Goal: Task Accomplishment & Management: Manage account settings

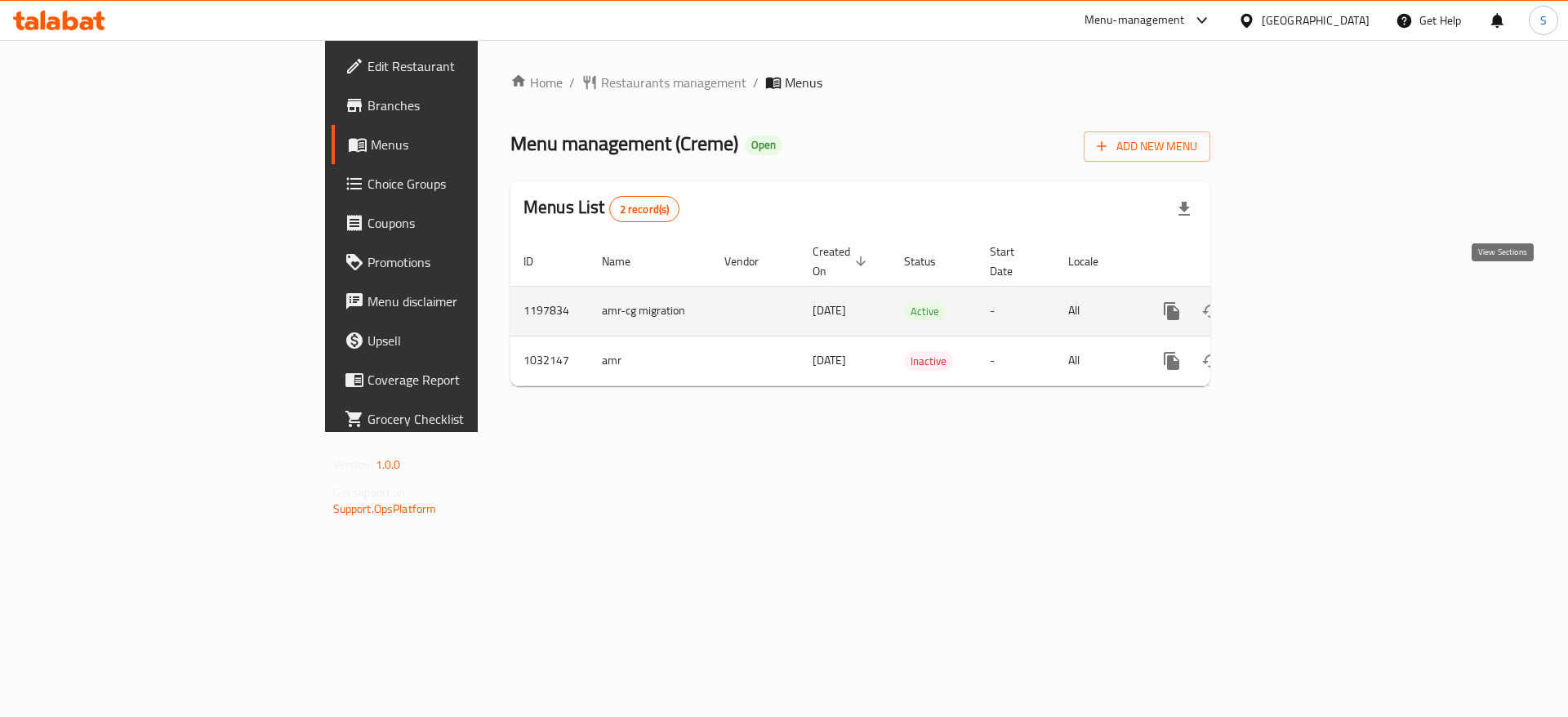
click at [1309, 298] on link "enhanced table" at bounding box center [1289, 311] width 39 height 39
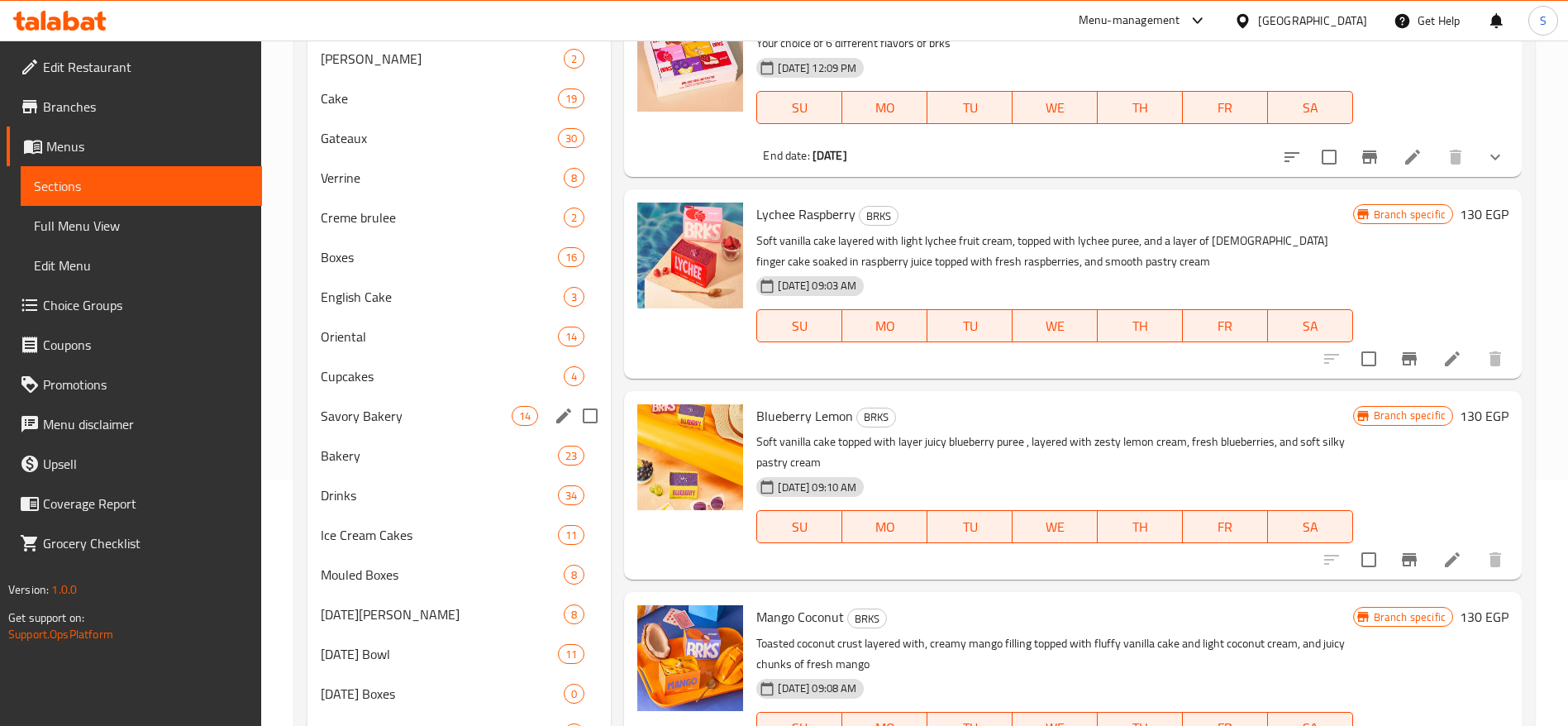
scroll to position [247, 0]
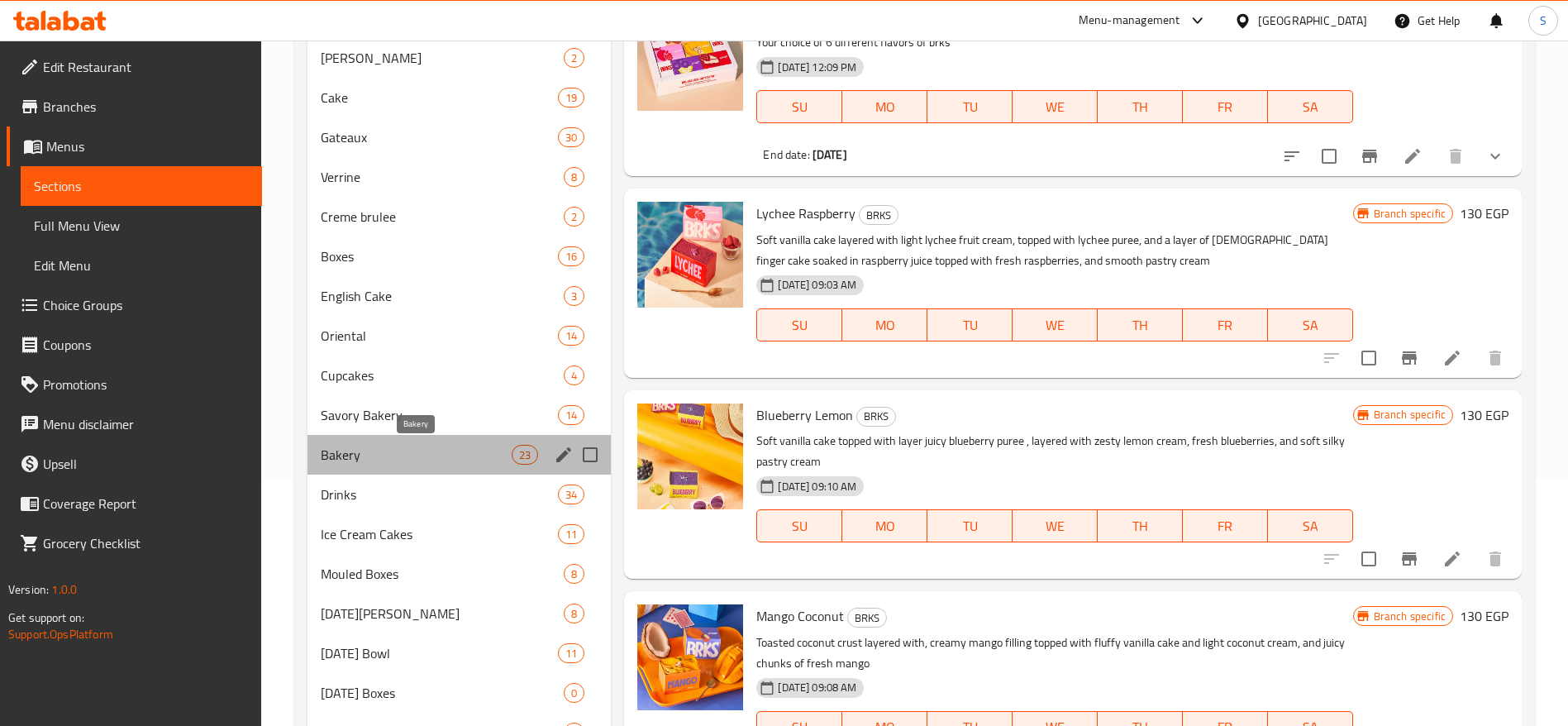
click at [452, 453] on span "Bakery" at bounding box center [415, 455] width 191 height 20
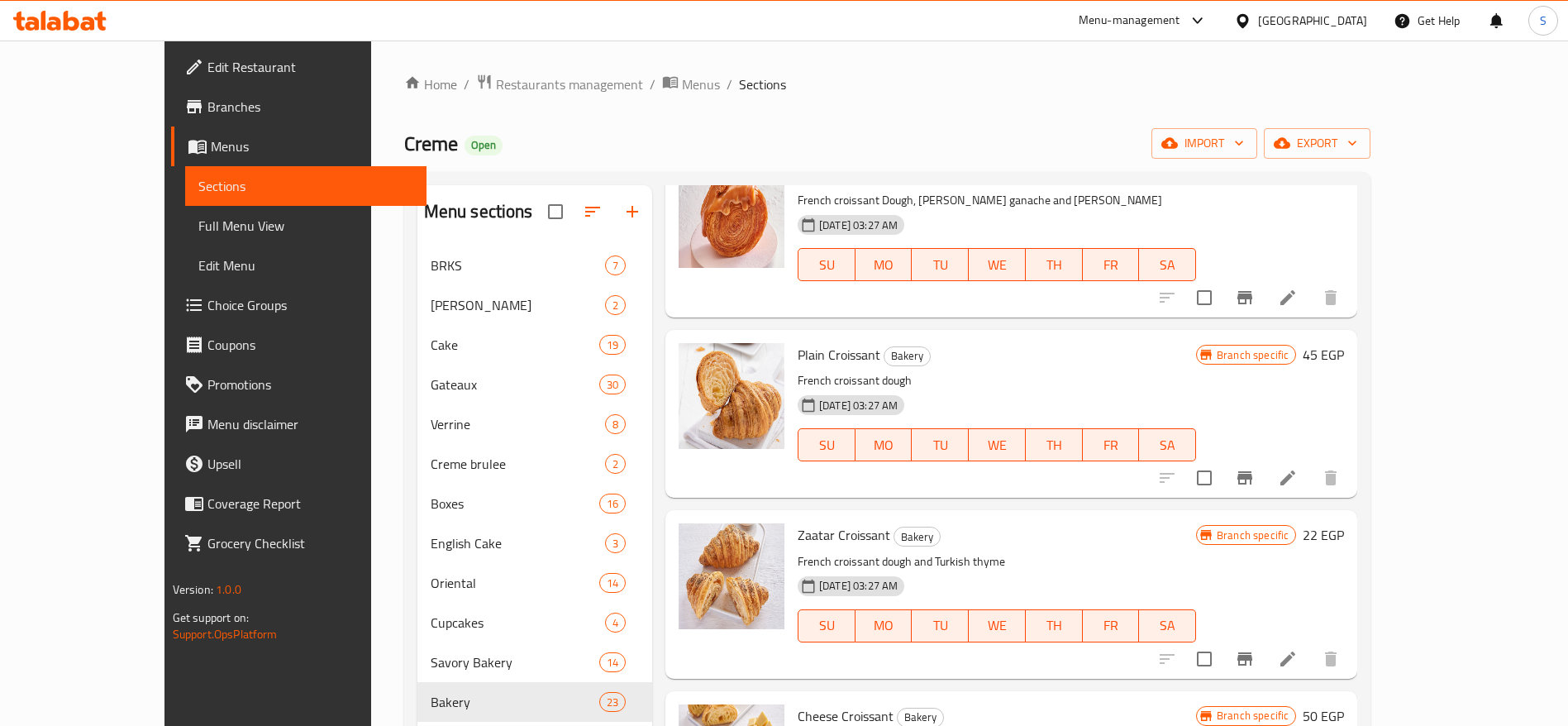
scroll to position [2999, 0]
click at [1255, 478] on icon "Branch-specific-item" at bounding box center [1245, 479] width 20 height 20
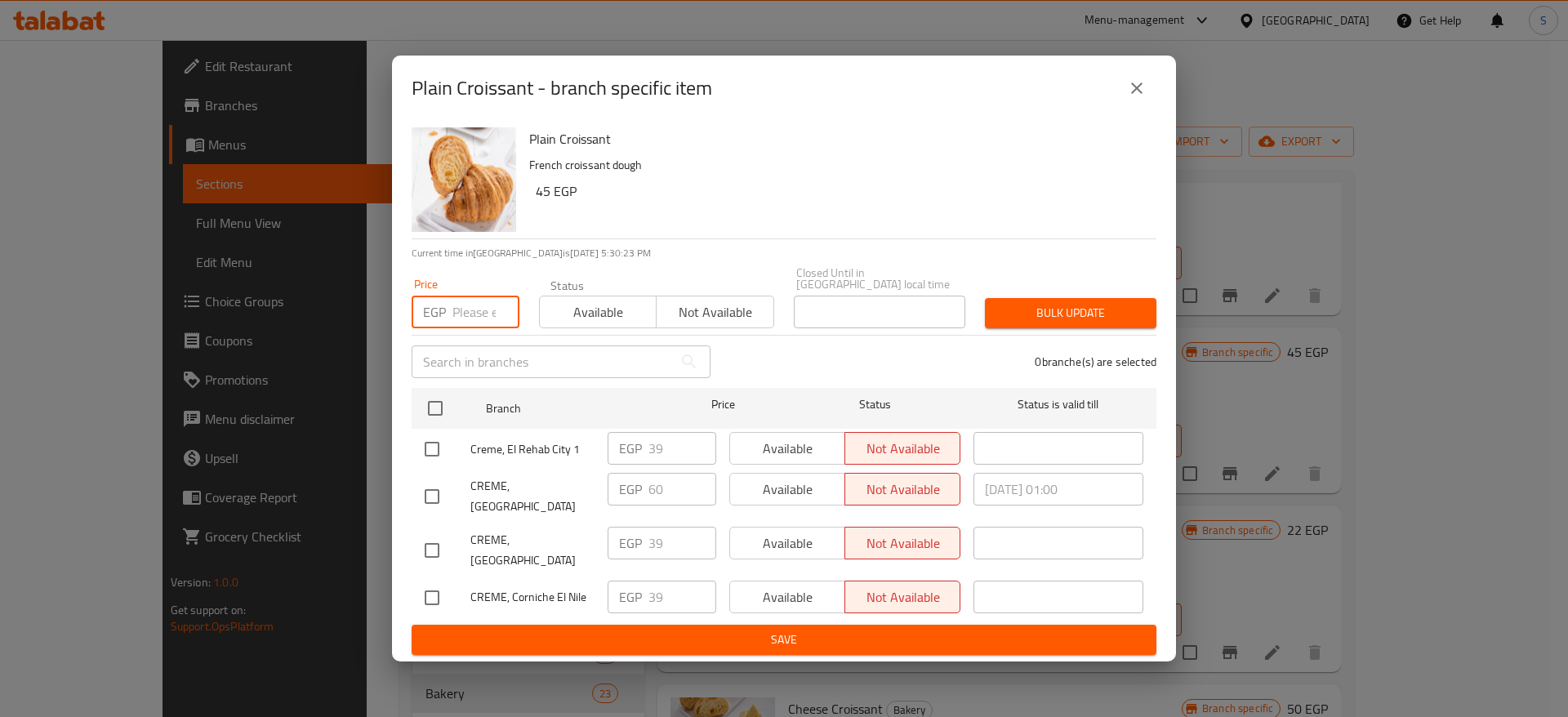
click at [487, 314] on input "number" at bounding box center [486, 312] width 67 height 33
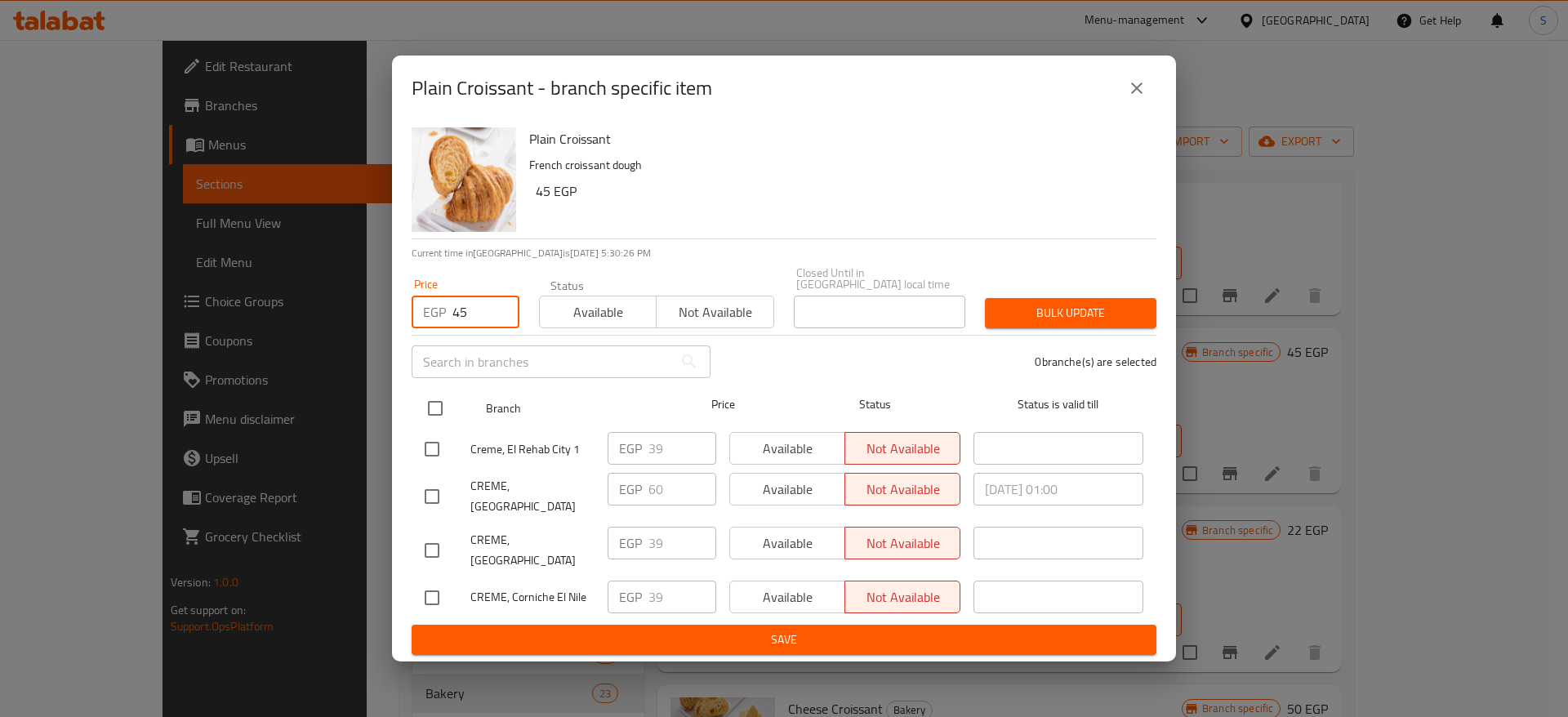
type input "45"
click at [432, 405] on input "checkbox" at bounding box center [434, 408] width 34 height 34
checkbox input "true"
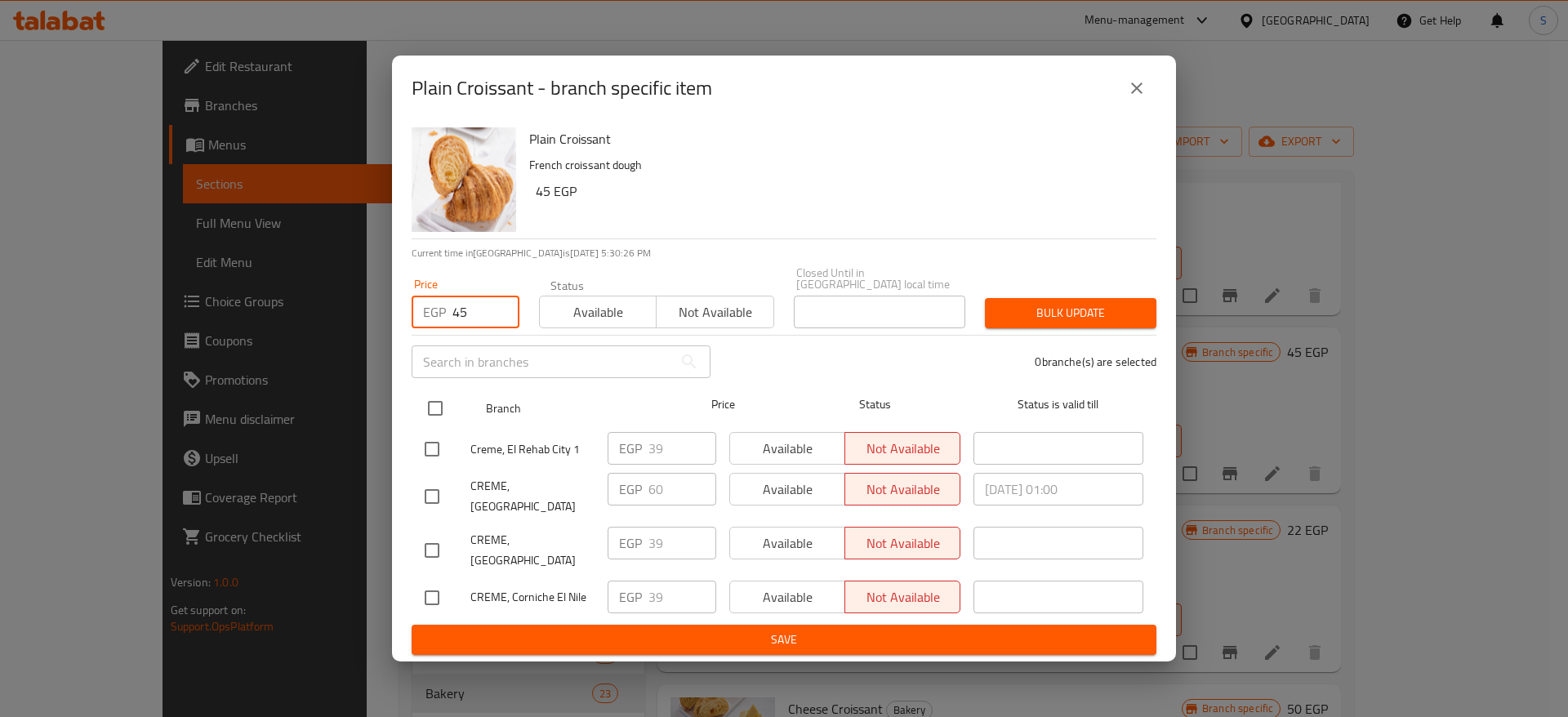
checkbox input "true"
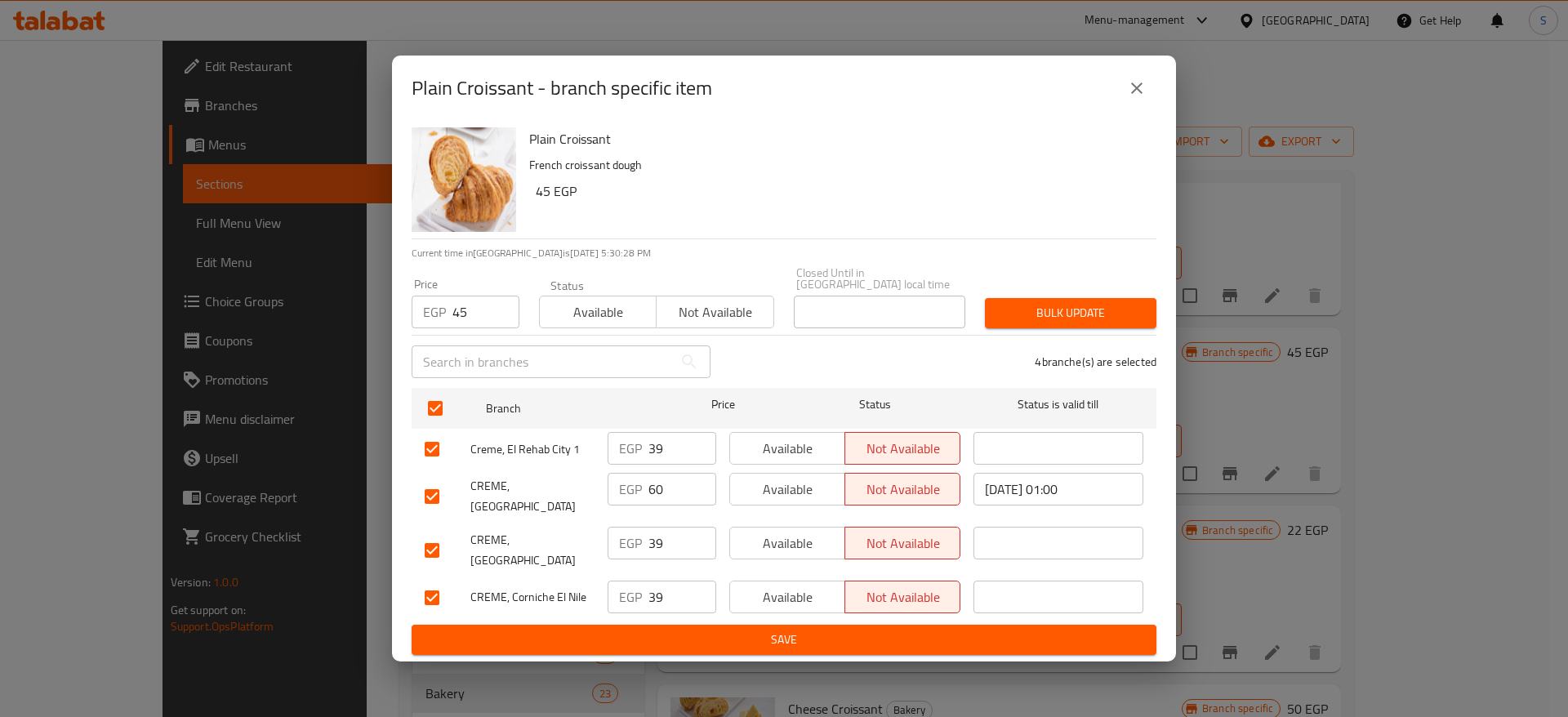
click at [435, 533] on input "checkbox" at bounding box center [431, 550] width 34 height 34
checkbox input "false"
click at [435, 533] on input "checkbox" at bounding box center [431, 550] width 34 height 34
checkbox input "true"
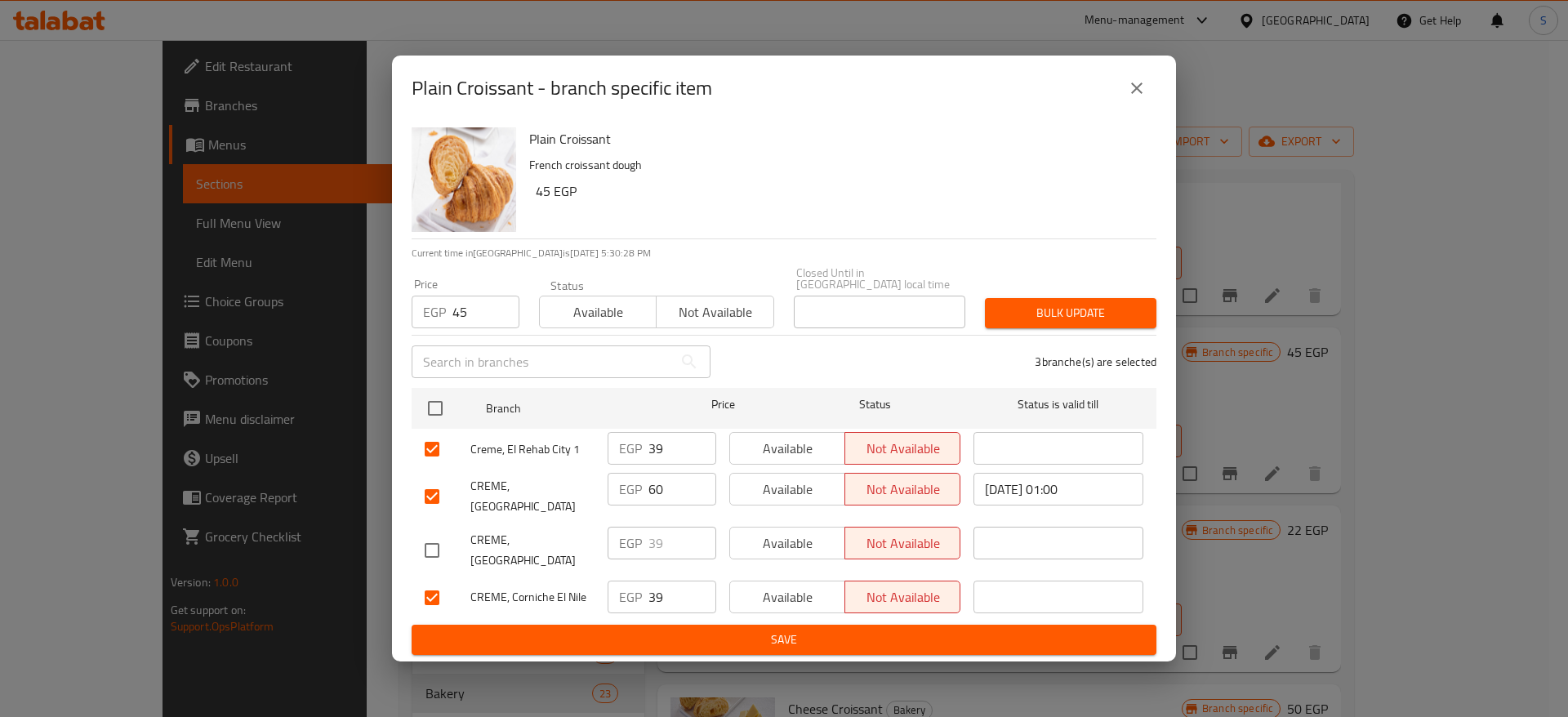
checkbox input "true"
click at [430, 489] on input "checkbox" at bounding box center [431, 496] width 34 height 34
checkbox input "false"
click at [859, 630] on span "Save" at bounding box center [784, 640] width 719 height 20
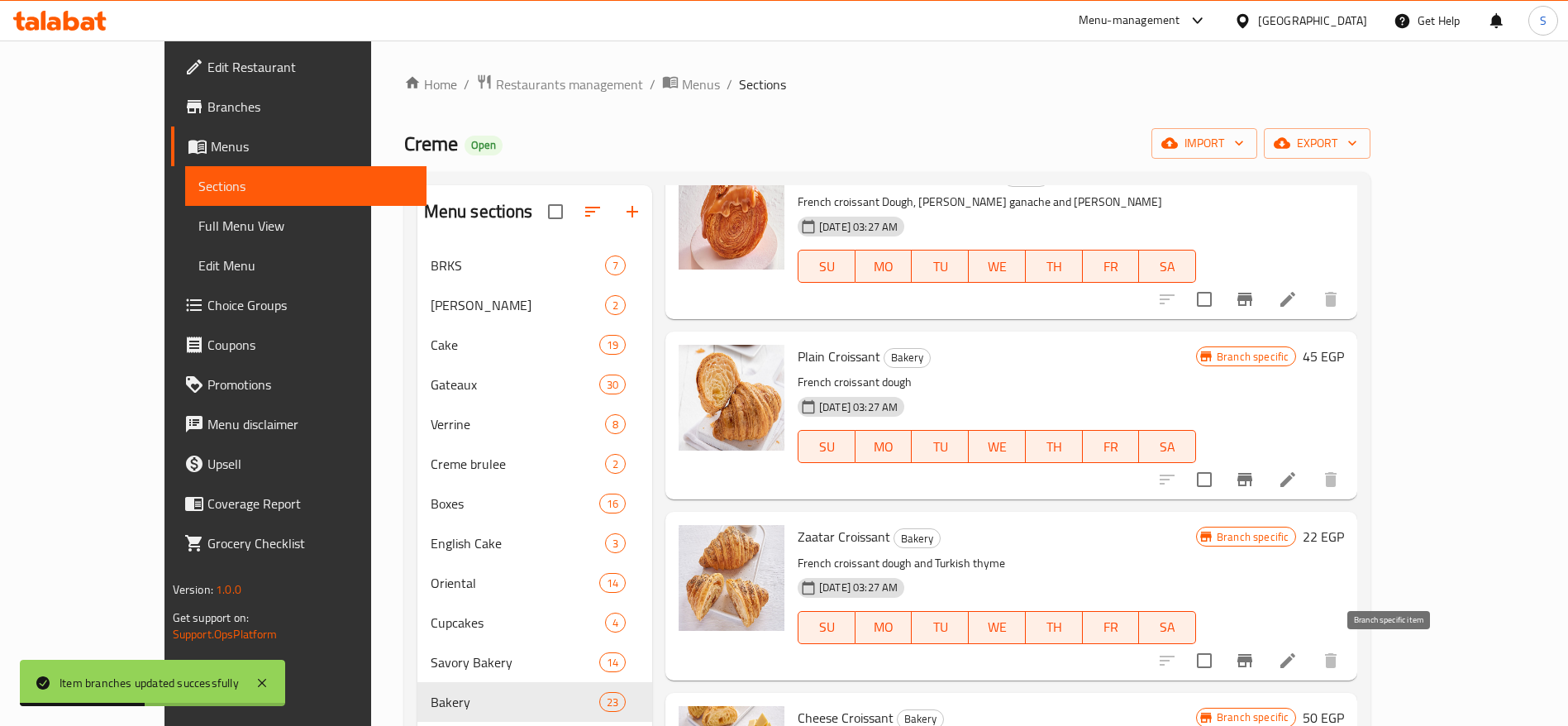
click at [1253, 661] on icon "Branch-specific-item" at bounding box center [1245, 661] width 15 height 13
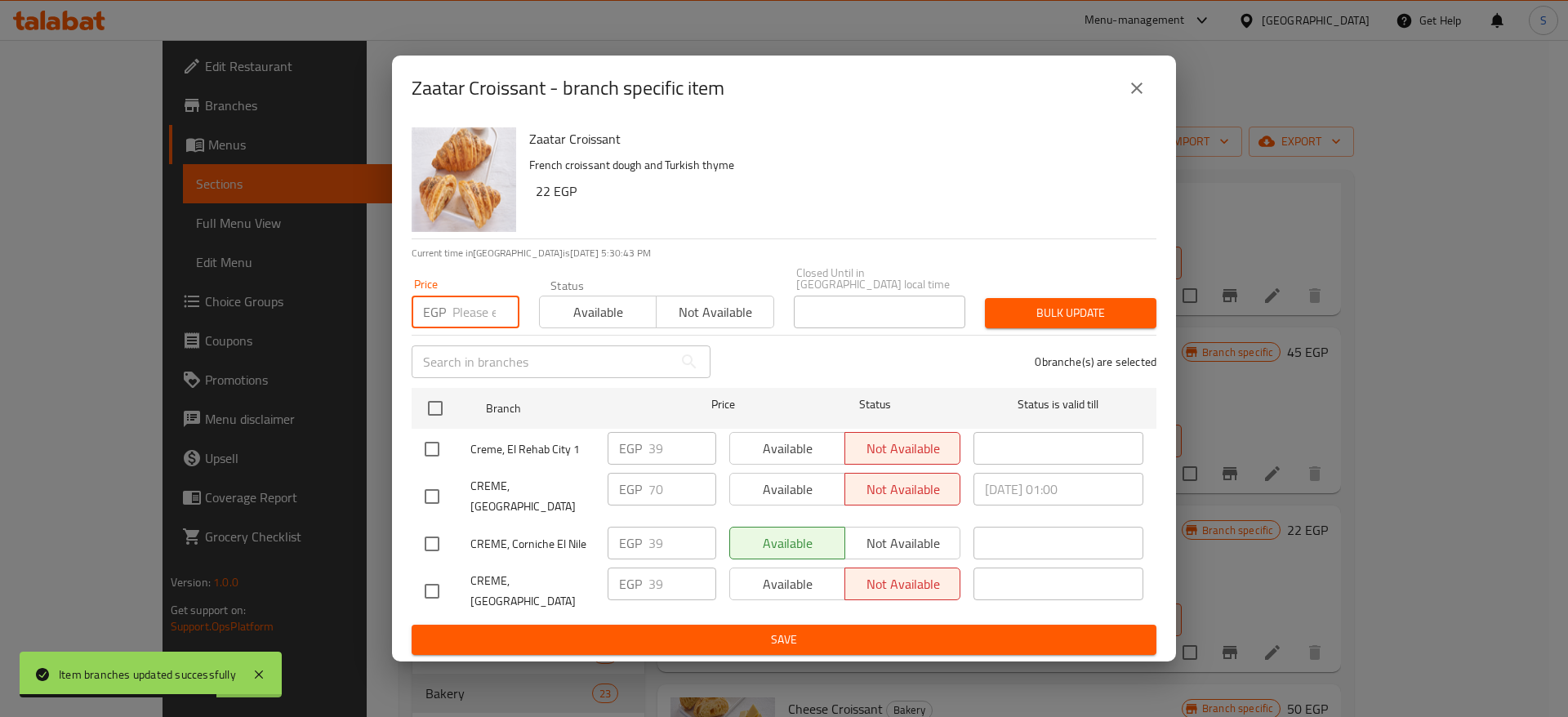
click at [460, 324] on input "number" at bounding box center [486, 312] width 67 height 33
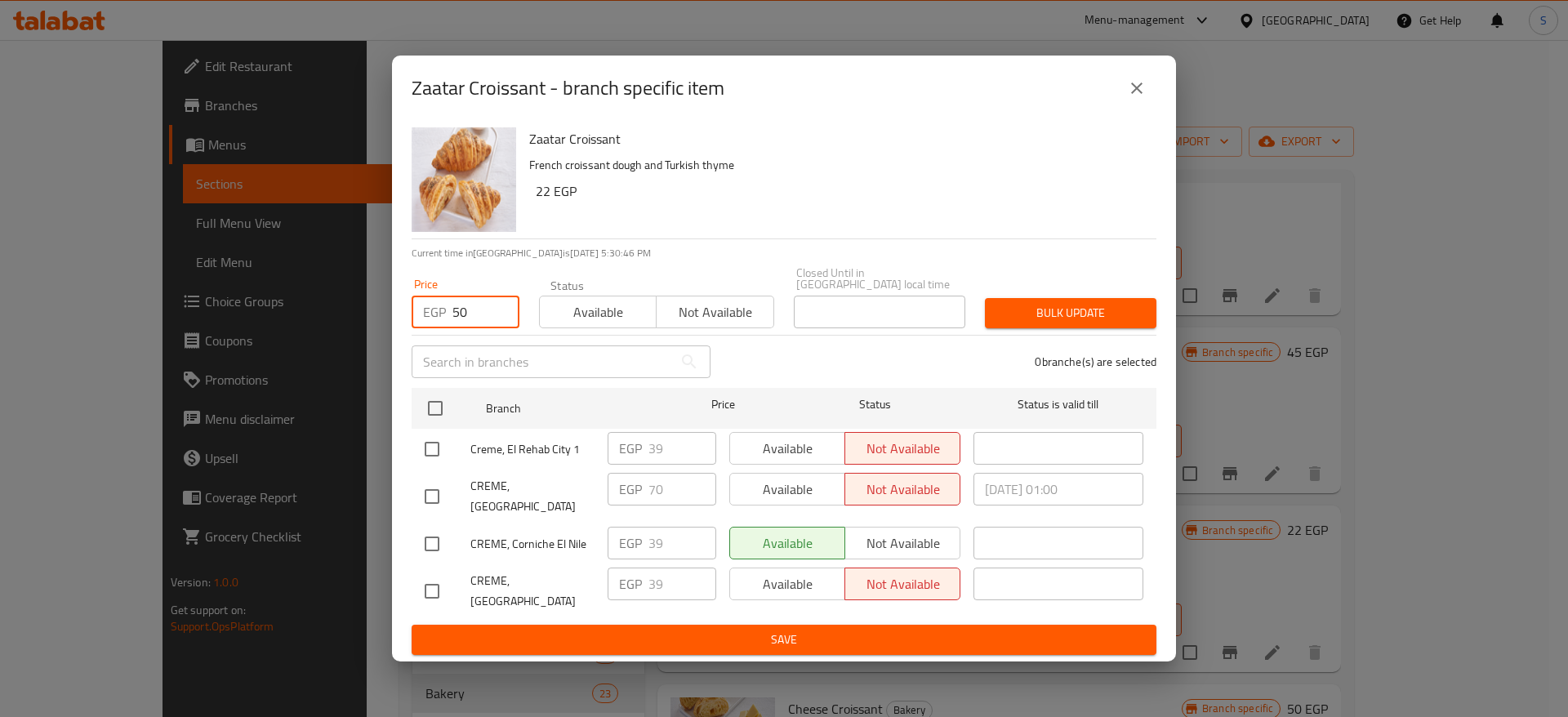
type input "50"
click at [432, 448] on input "checkbox" at bounding box center [431, 449] width 34 height 34
checkbox input "true"
click at [425, 527] on input "checkbox" at bounding box center [431, 543] width 34 height 34
checkbox input "true"
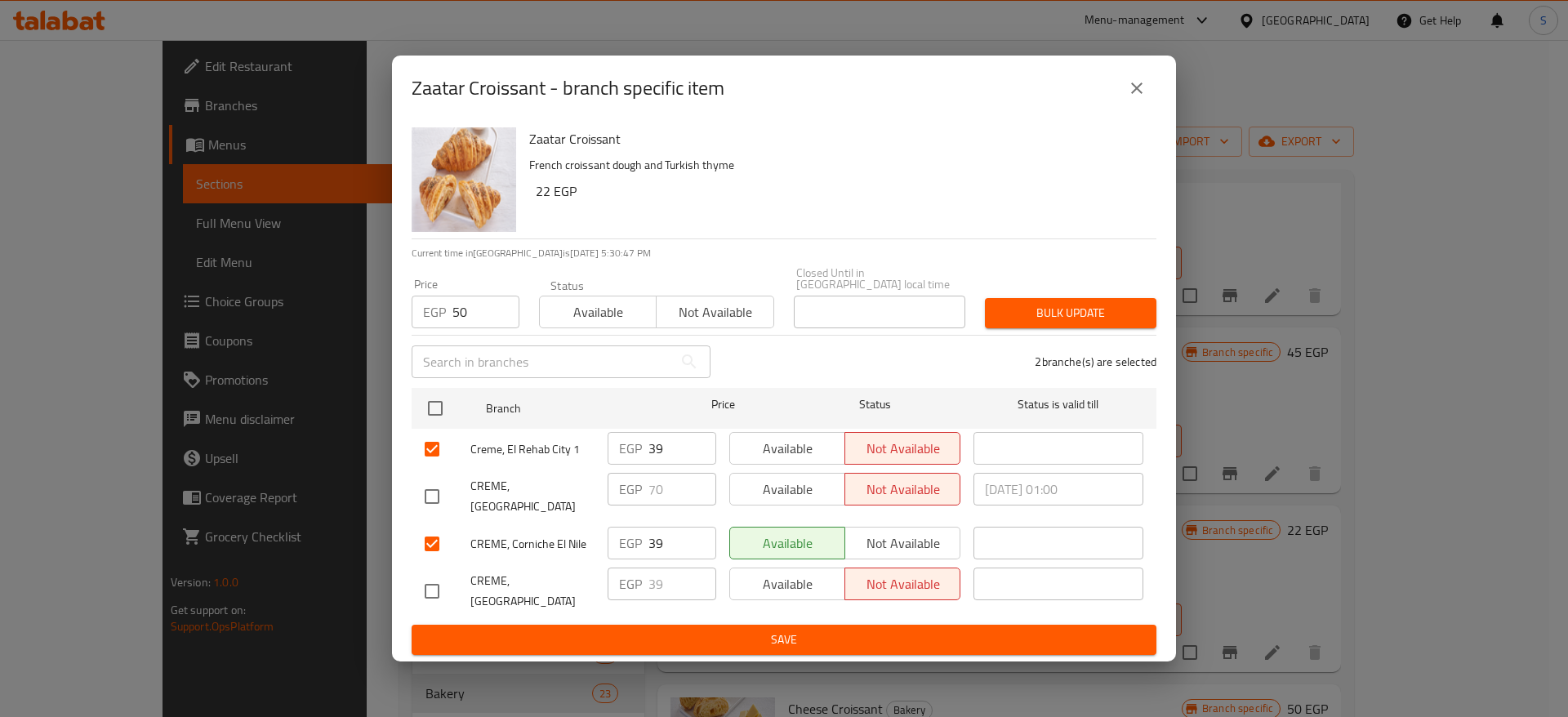
click at [422, 574] on input "checkbox" at bounding box center [431, 590] width 34 height 34
checkbox input "true"
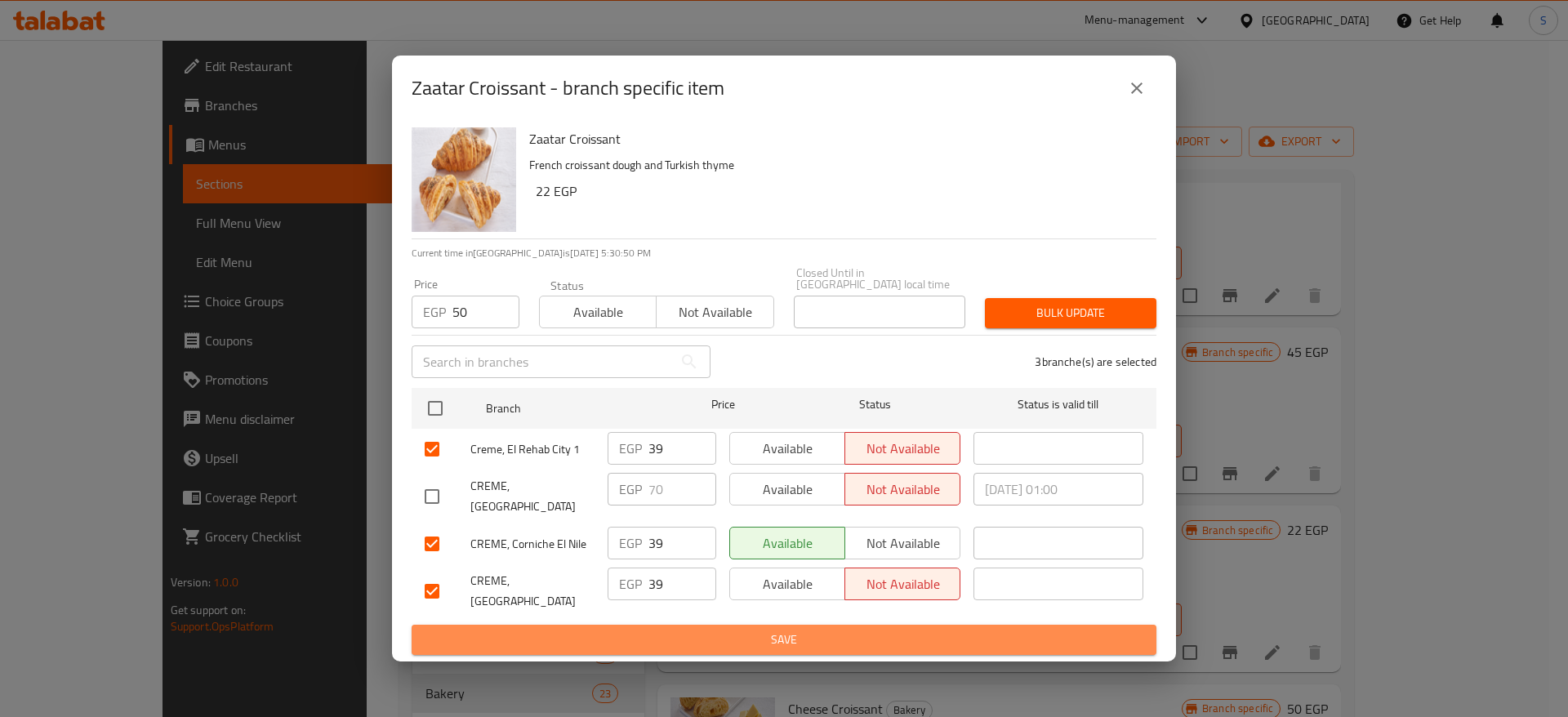
click at [647, 630] on span "Save" at bounding box center [784, 640] width 719 height 20
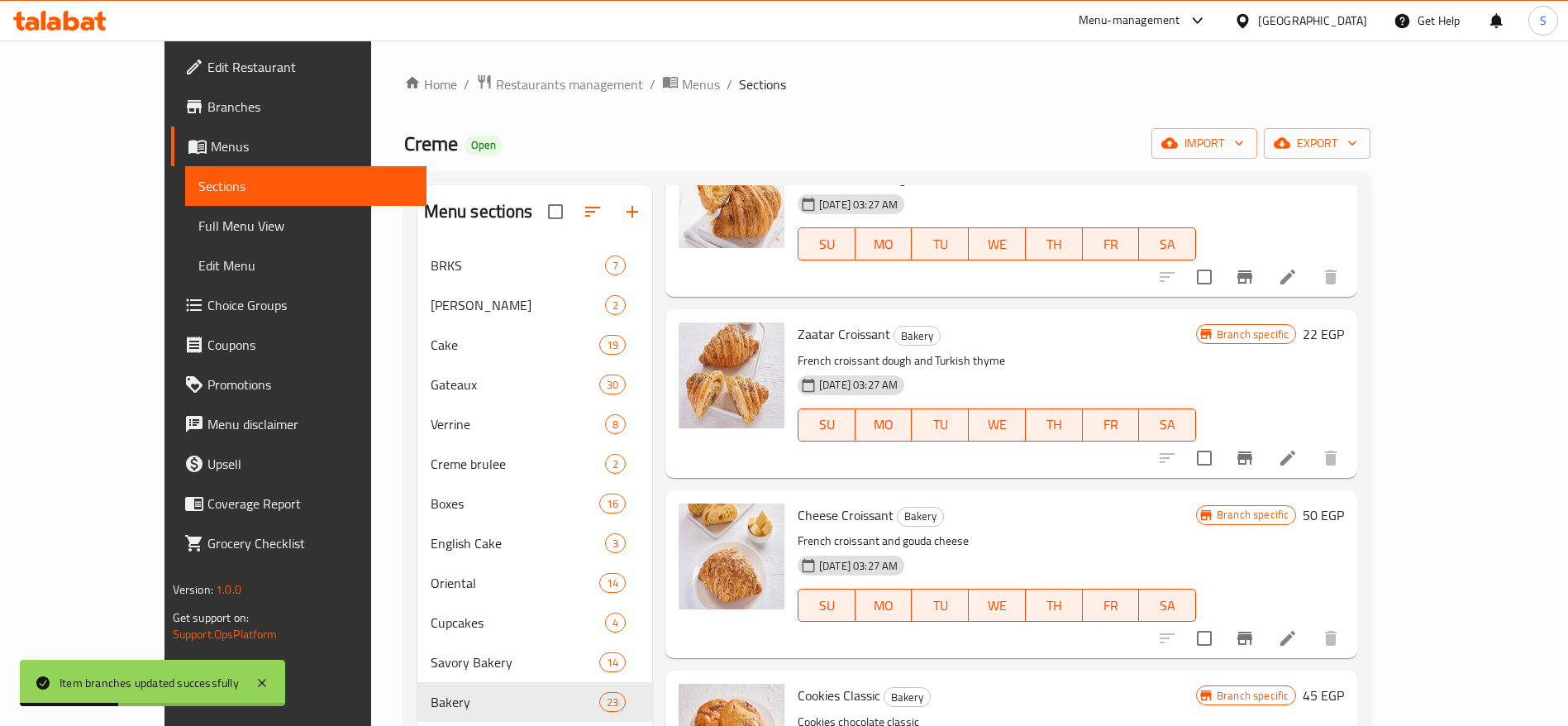
scroll to position [3356, 0]
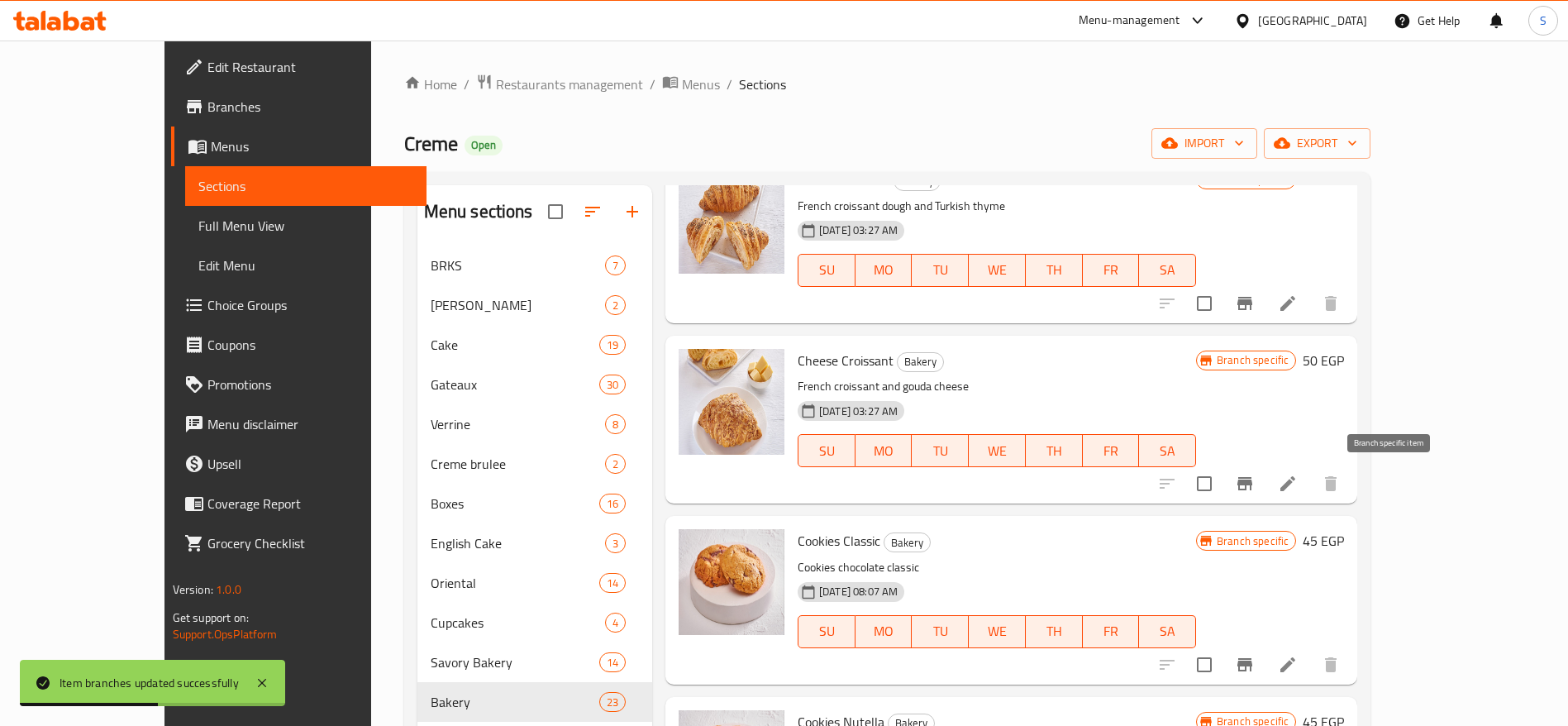
click at [1253, 486] on icon "Branch-specific-item" at bounding box center [1245, 483] width 15 height 13
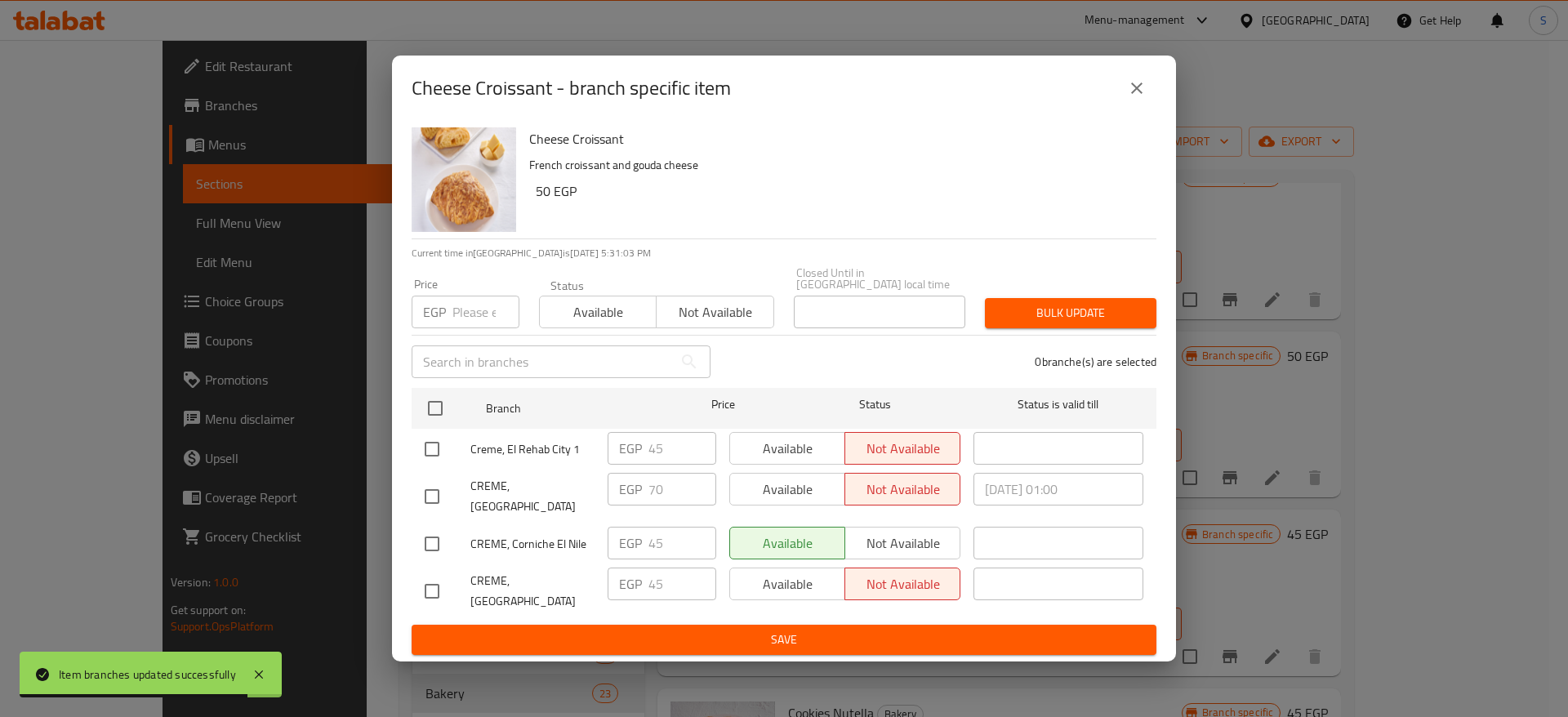
click at [473, 304] on input "number" at bounding box center [486, 312] width 67 height 33
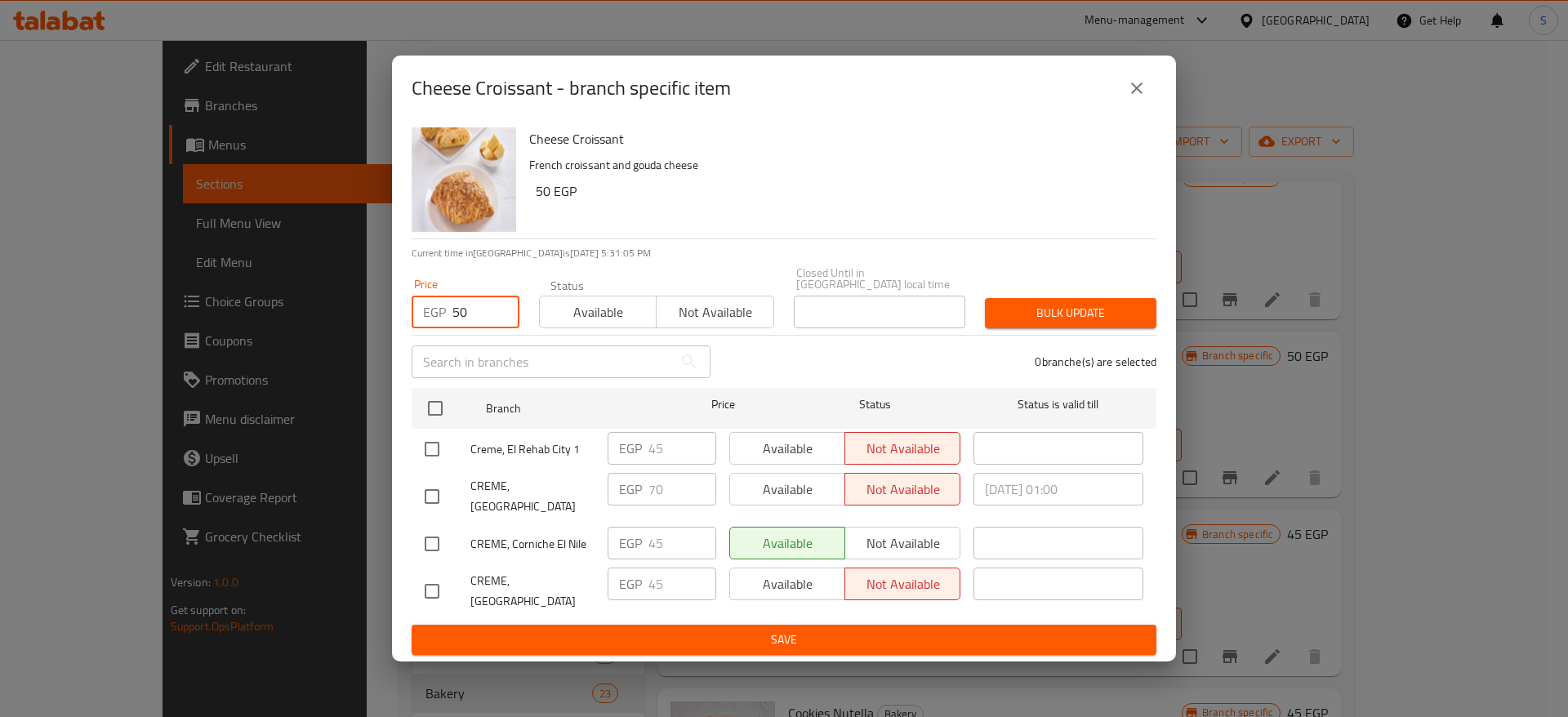
type input "50"
click at [437, 441] on input "checkbox" at bounding box center [431, 449] width 34 height 34
checkbox input "true"
click at [438, 480] on input "checkbox" at bounding box center [431, 496] width 34 height 34
click at [436, 486] on input "checkbox" at bounding box center [431, 496] width 34 height 34
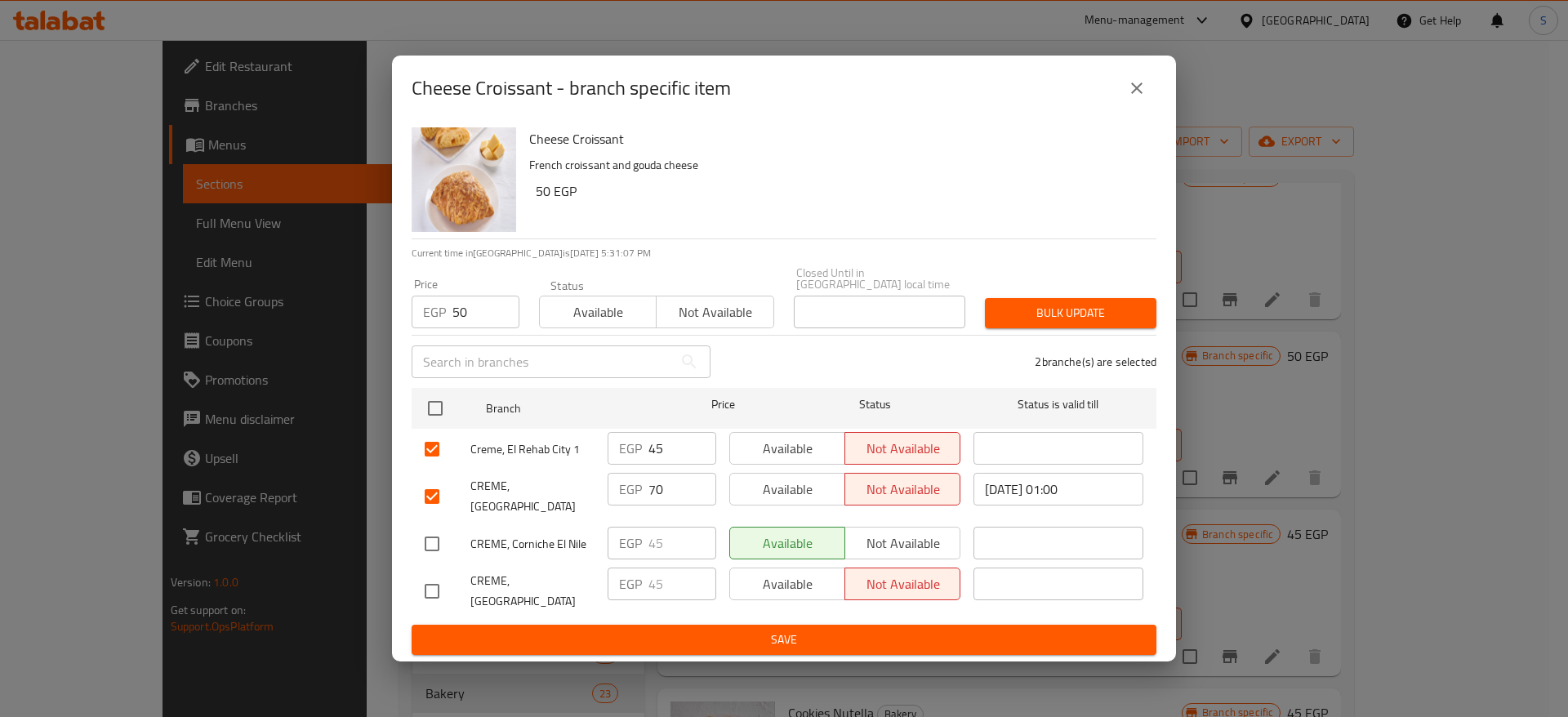
checkbox input "false"
click at [426, 528] on input "checkbox" at bounding box center [431, 543] width 34 height 34
checkbox input "true"
click at [428, 577] on input "checkbox" at bounding box center [431, 590] width 34 height 34
checkbox input "true"
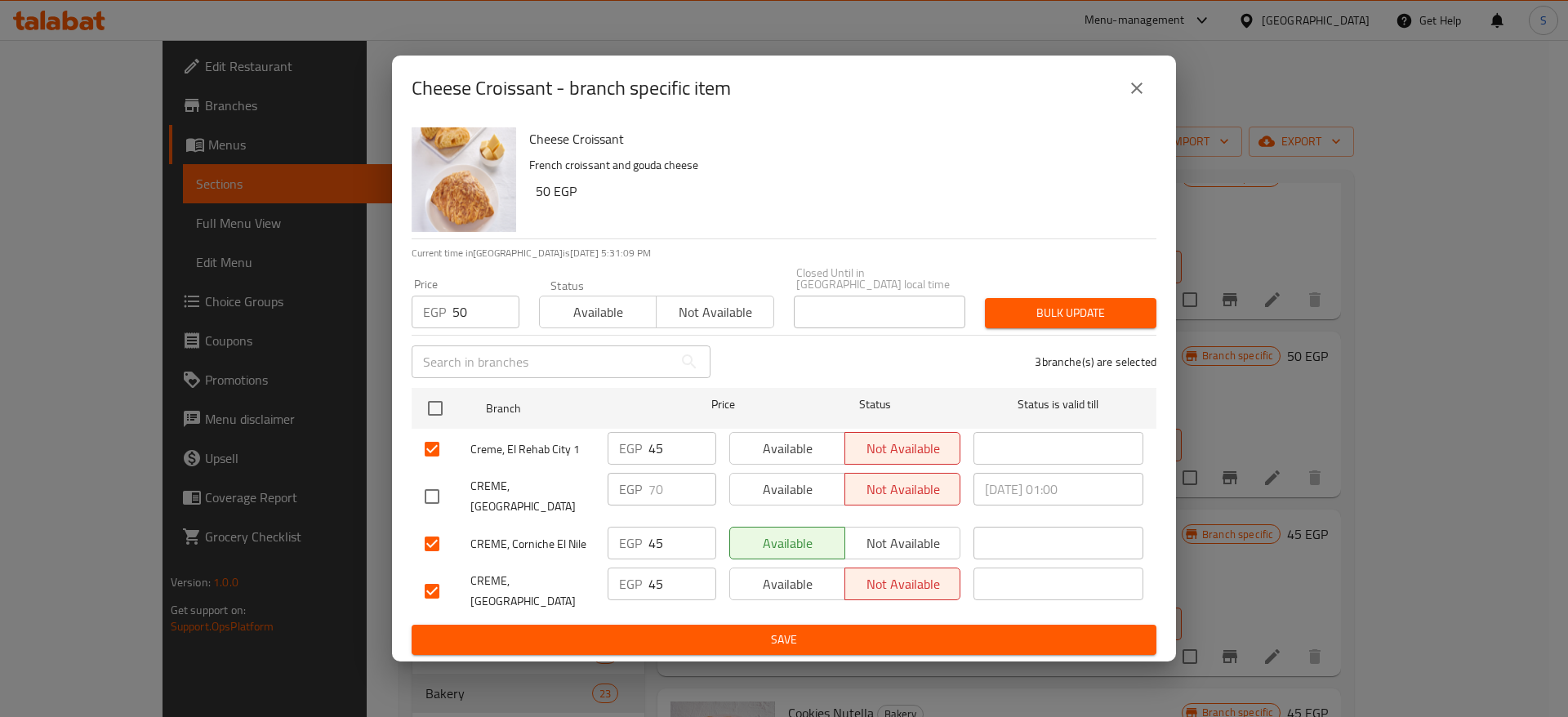
click at [515, 630] on span "Save" at bounding box center [784, 640] width 719 height 20
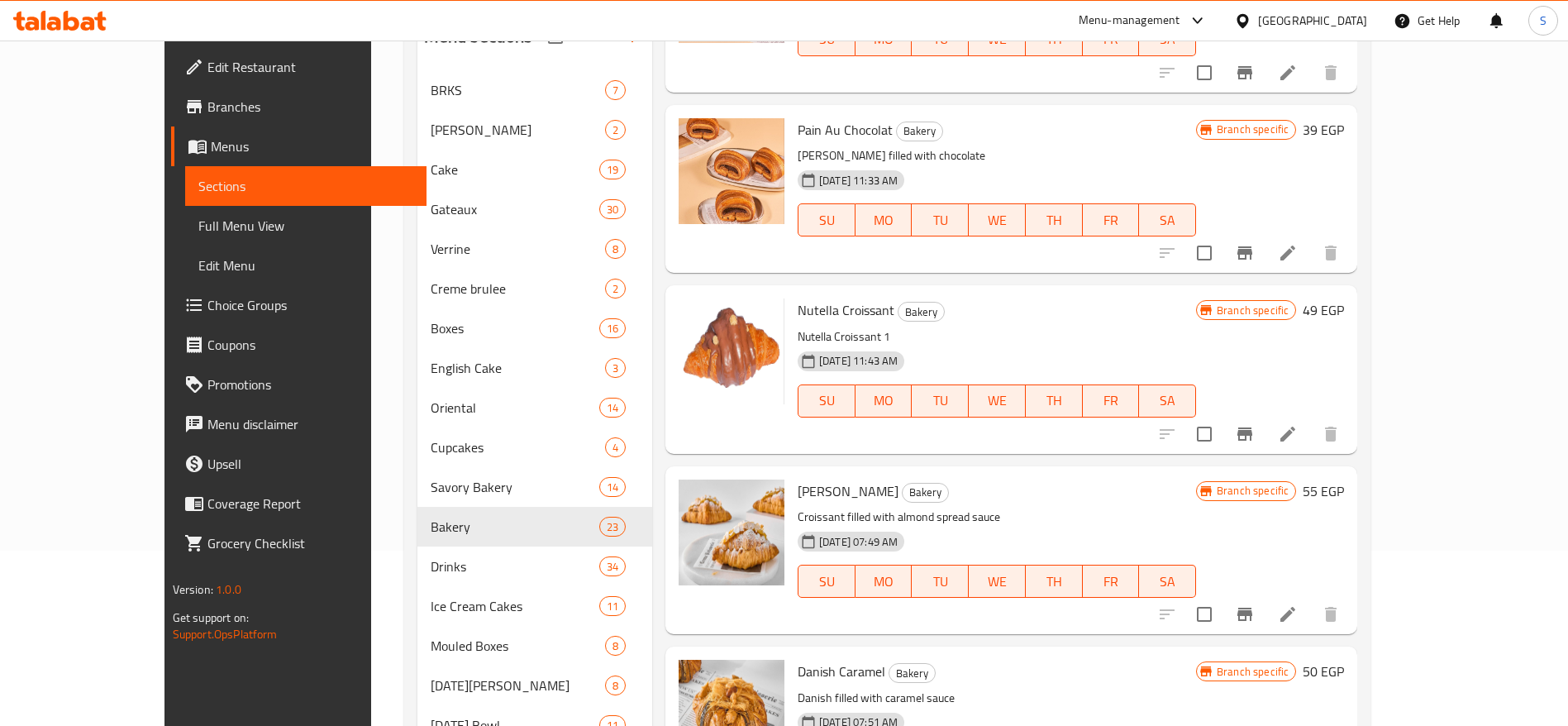
scroll to position [1213, 0]
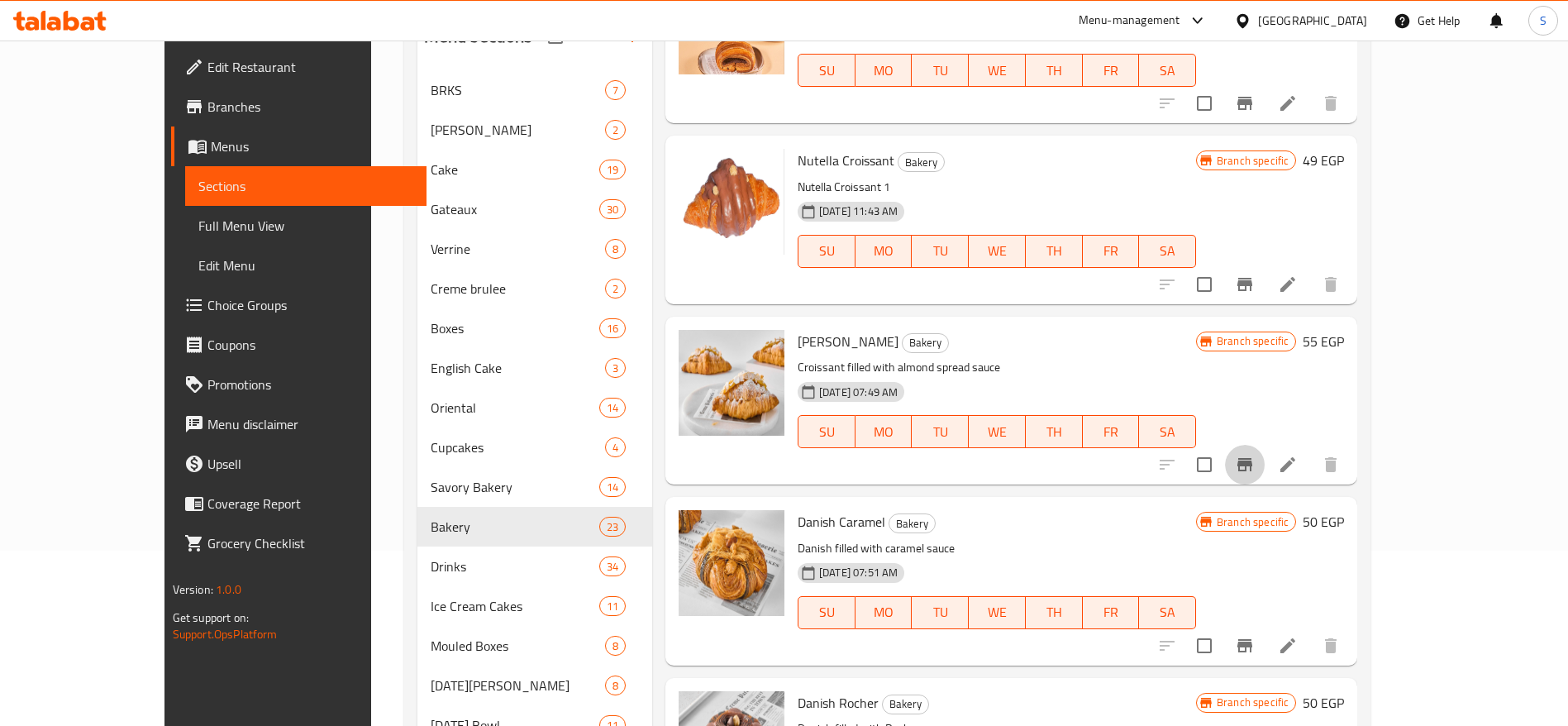
click at [1255, 471] on icon "Branch-specific-item" at bounding box center [1245, 464] width 20 height 20
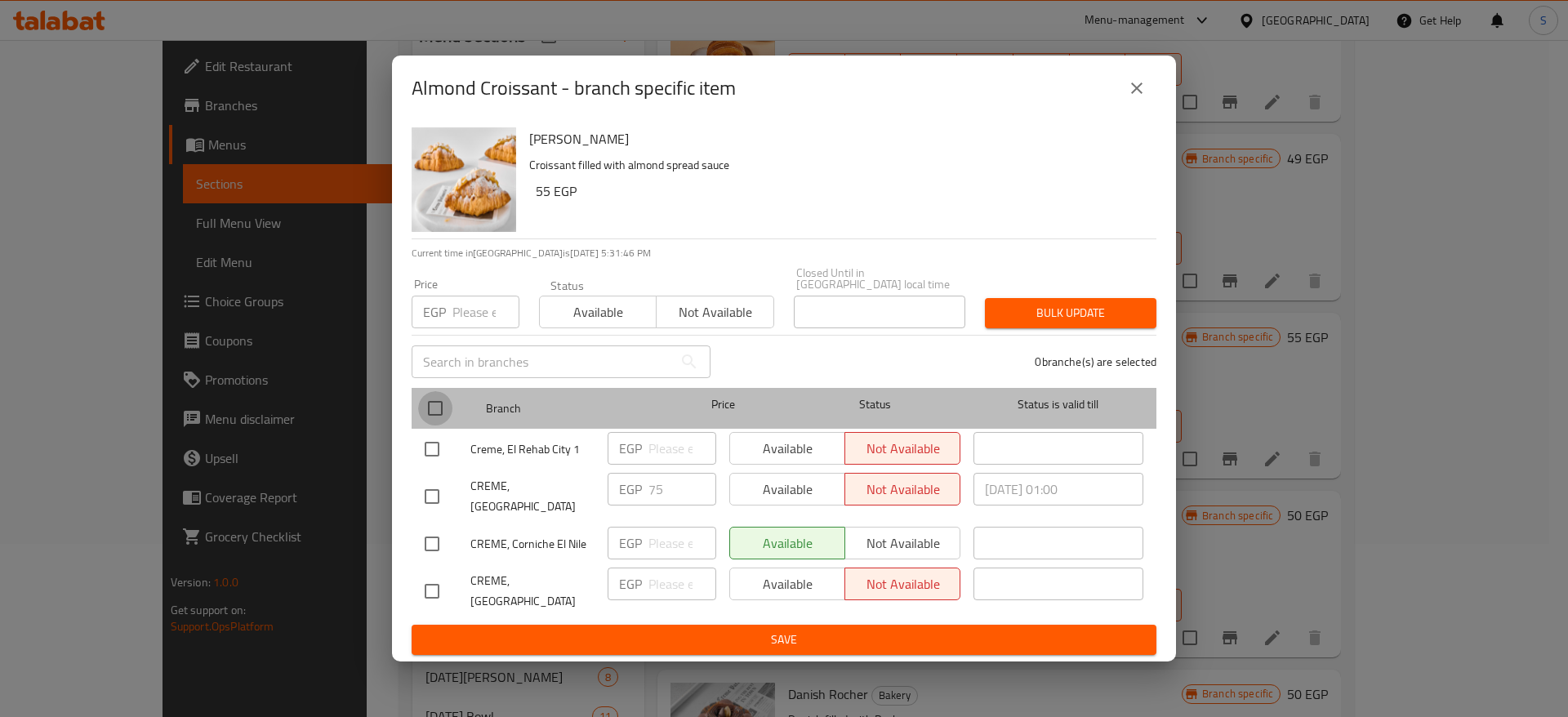
click at [432, 415] on input "checkbox" at bounding box center [434, 408] width 34 height 34
checkbox input "true"
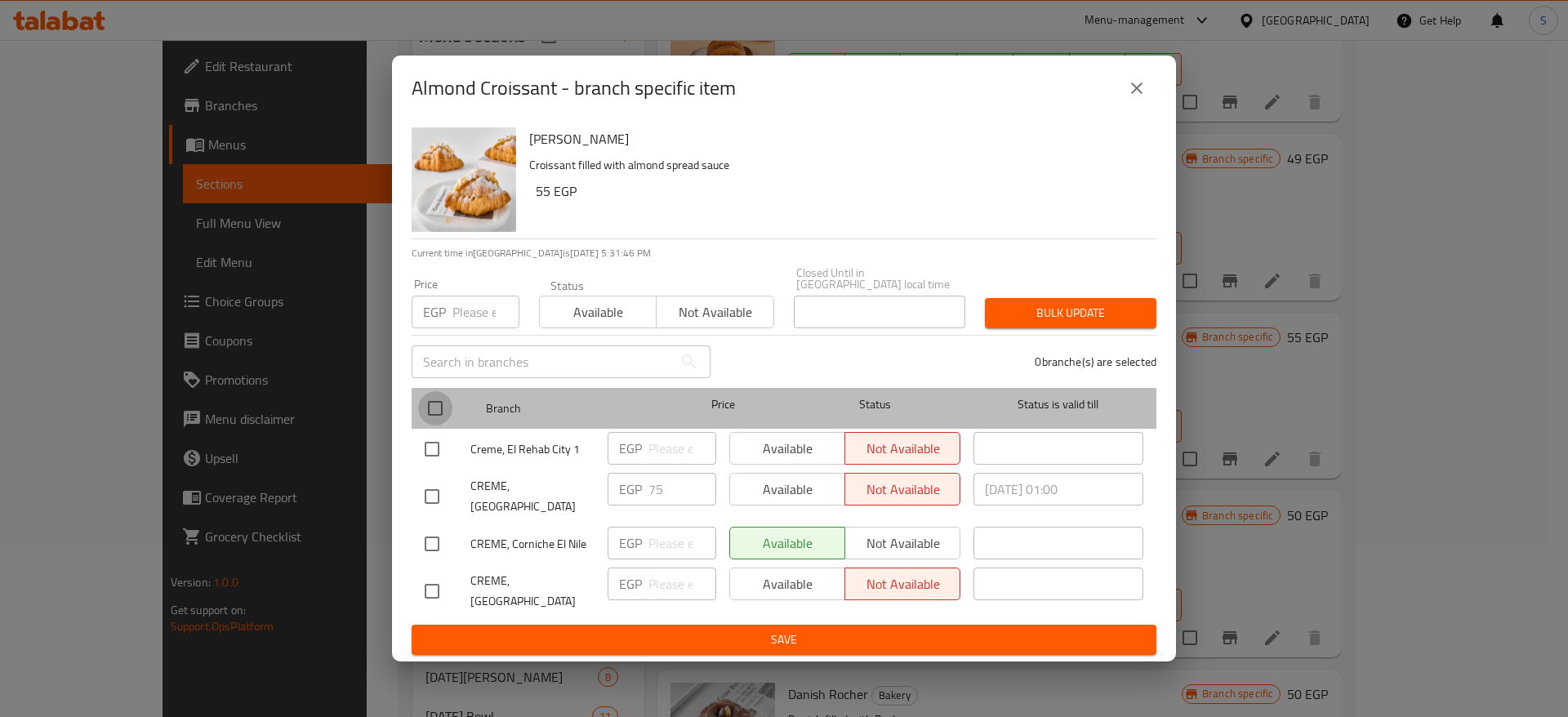
checkbox input "true"
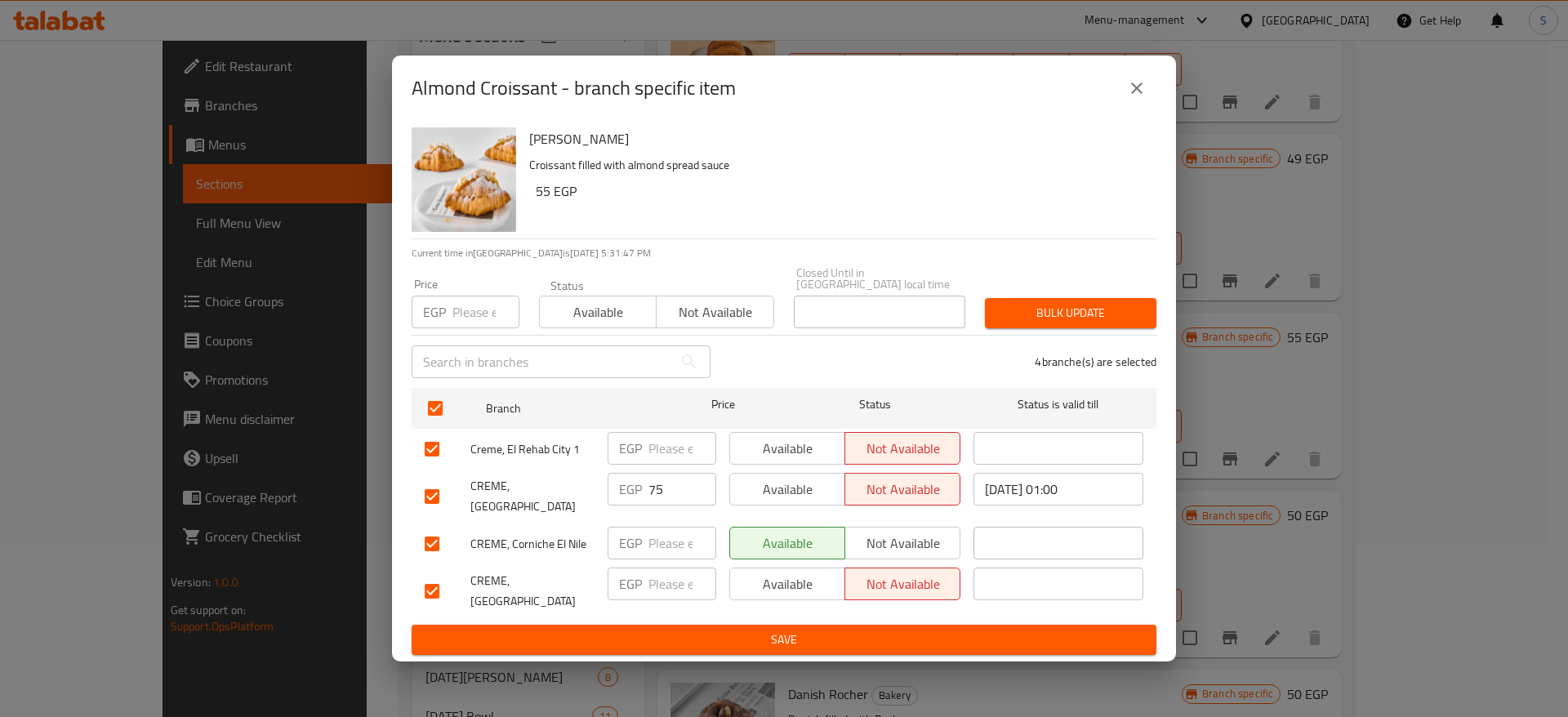
click at [432, 487] on input "checkbox" at bounding box center [431, 496] width 34 height 34
checkbox input "false"
click at [667, 443] on input "number" at bounding box center [682, 449] width 68 height 33
type input "70"
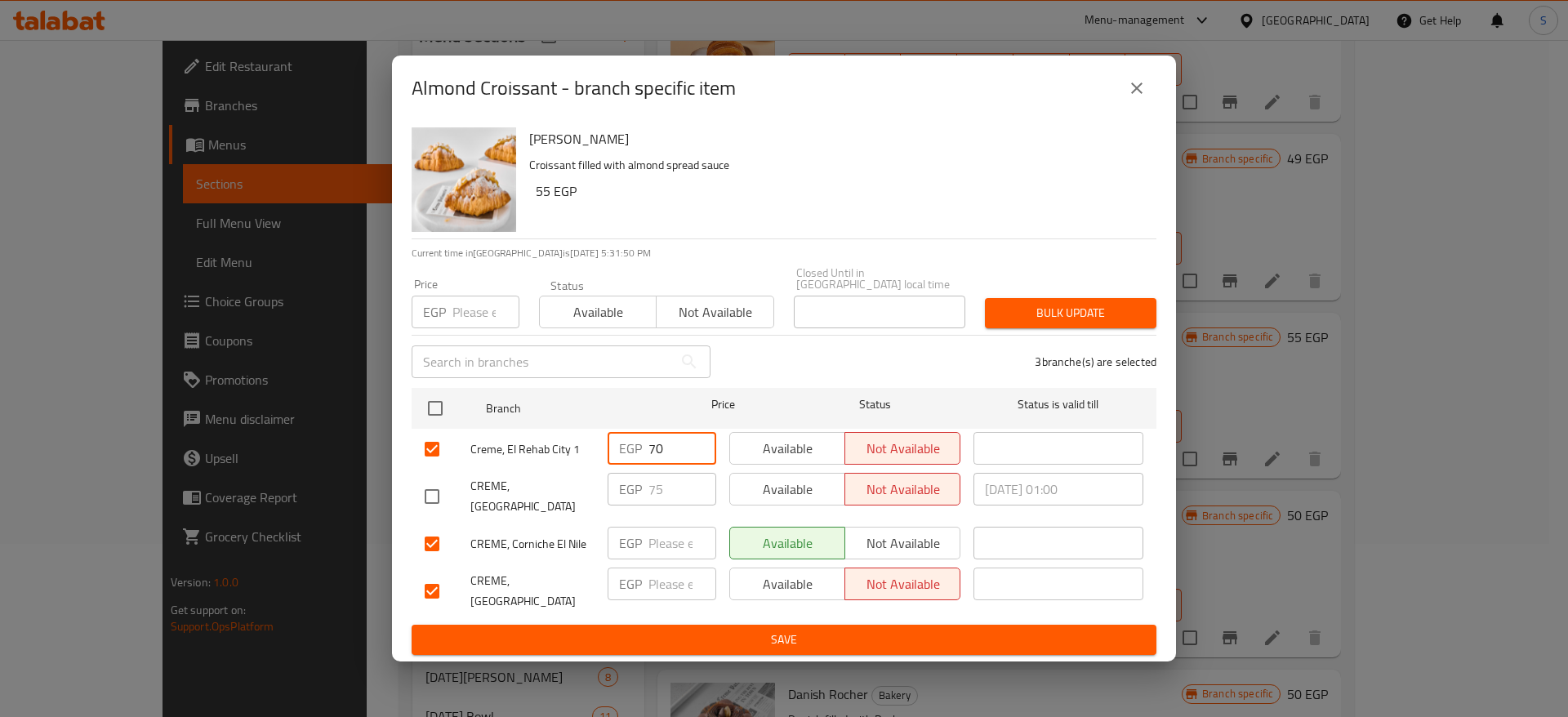
click at [675, 527] on input "number" at bounding box center [682, 543] width 68 height 33
type input "70"
click at [669, 567] on input "number" at bounding box center [682, 584] width 68 height 33
type input "70"
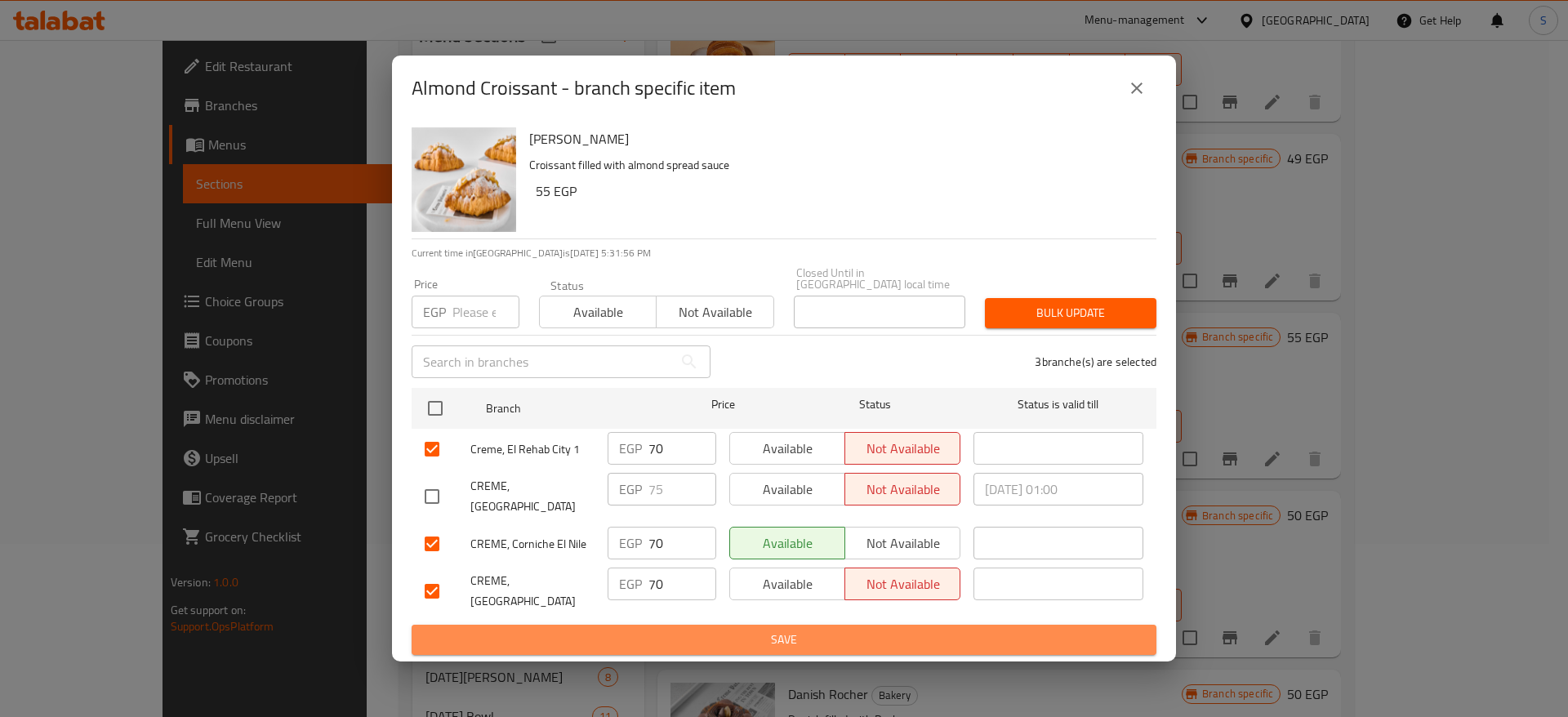
click at [749, 630] on span "Save" at bounding box center [784, 640] width 719 height 20
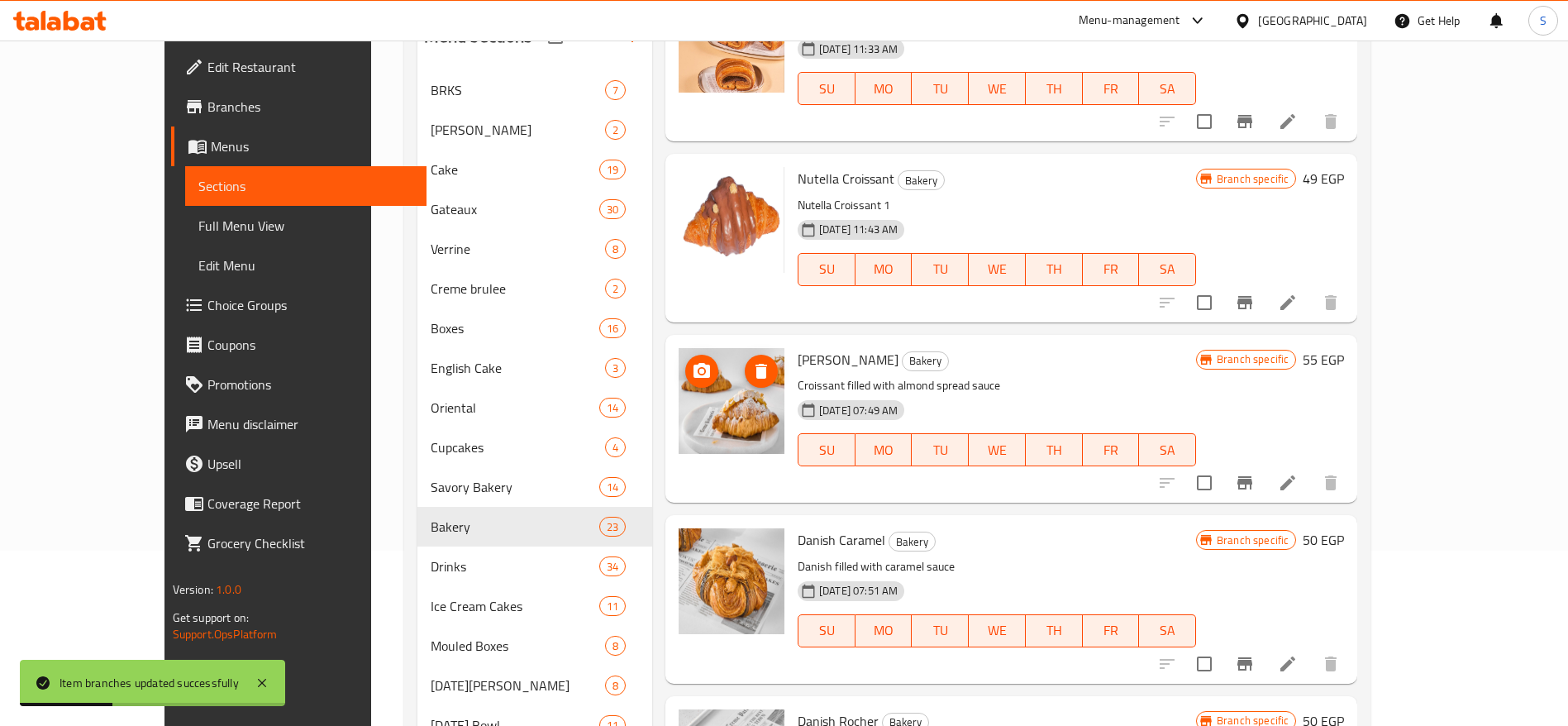
scroll to position [1191, 0]
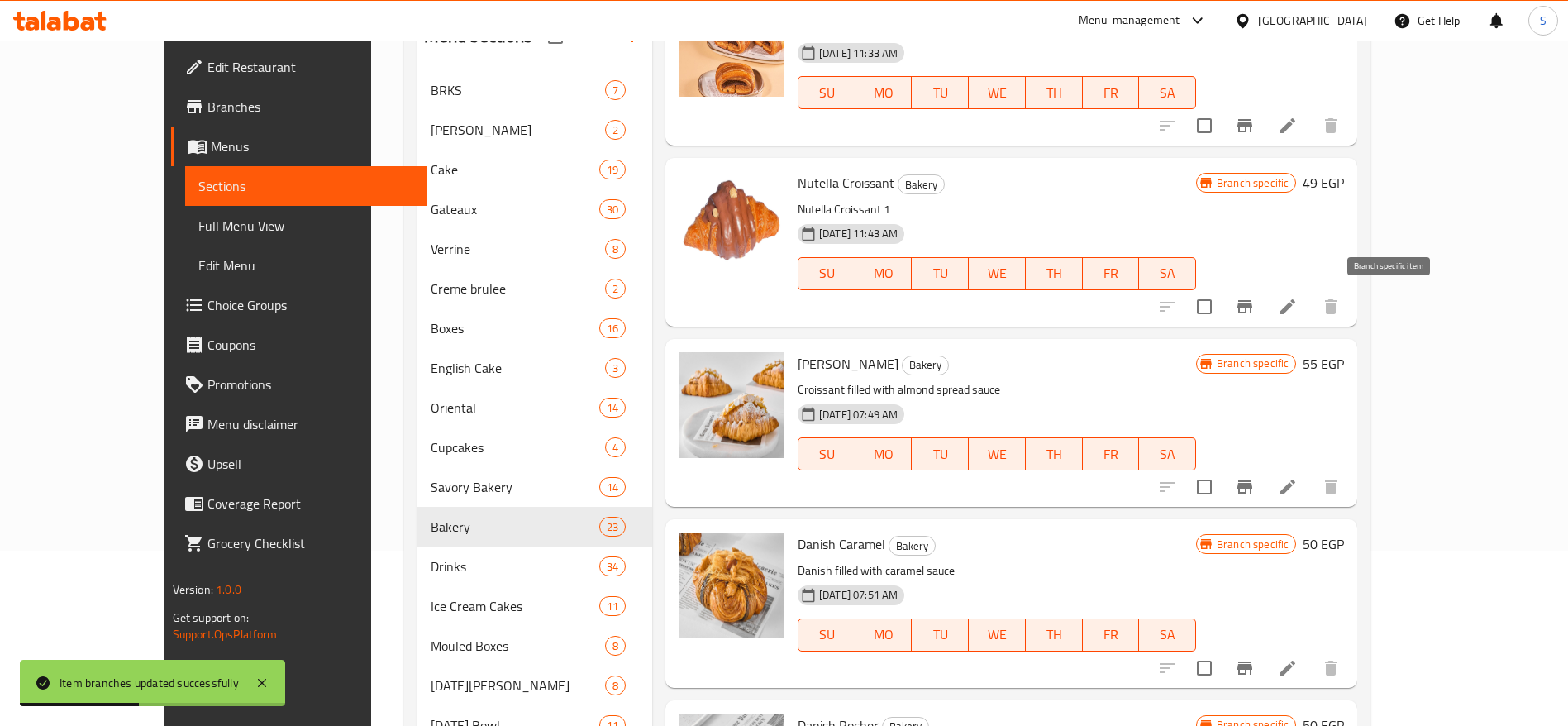
click at [1255, 316] on icon "Branch-specific-item" at bounding box center [1245, 306] width 20 height 20
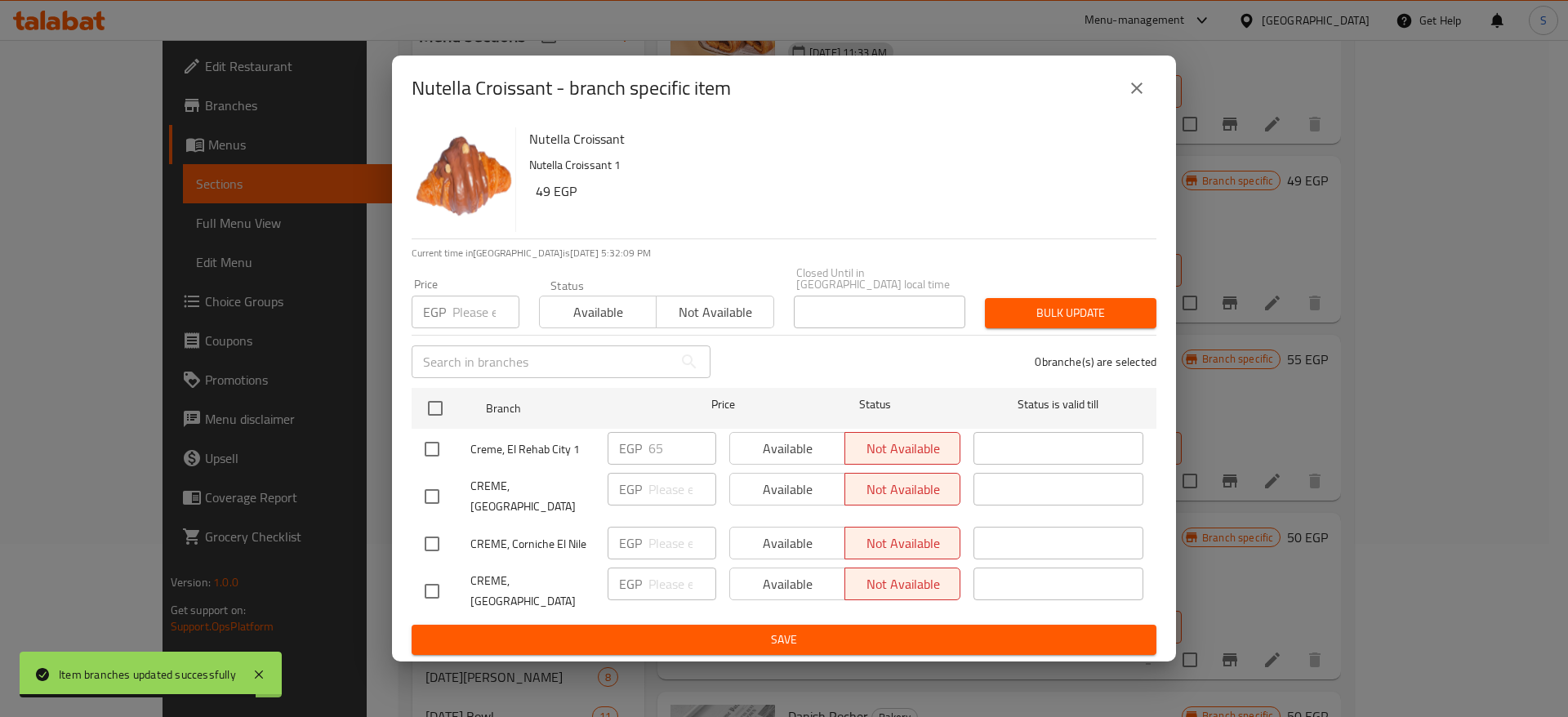
click at [432, 527] on input "checkbox" at bounding box center [431, 543] width 34 height 34
checkbox input "true"
click at [431, 579] on input "checkbox" at bounding box center [431, 590] width 34 height 34
checkbox input "true"
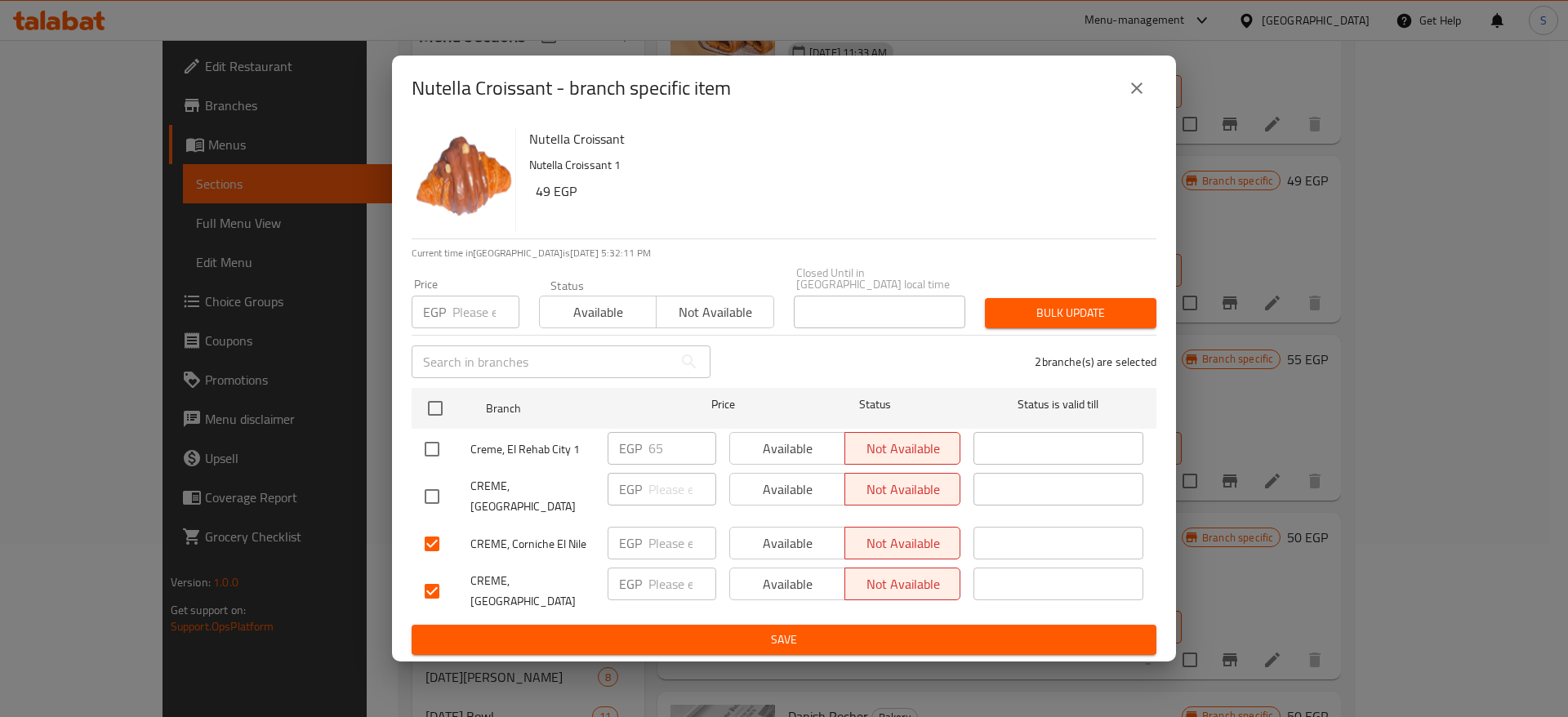
click at [672, 521] on div "EGP ​" at bounding box center [662, 544] width 122 height 48
click at [668, 528] on input "number" at bounding box center [682, 543] width 68 height 33
type input "65"
click at [675, 573] on input "number" at bounding box center [682, 584] width 68 height 33
type input "65"
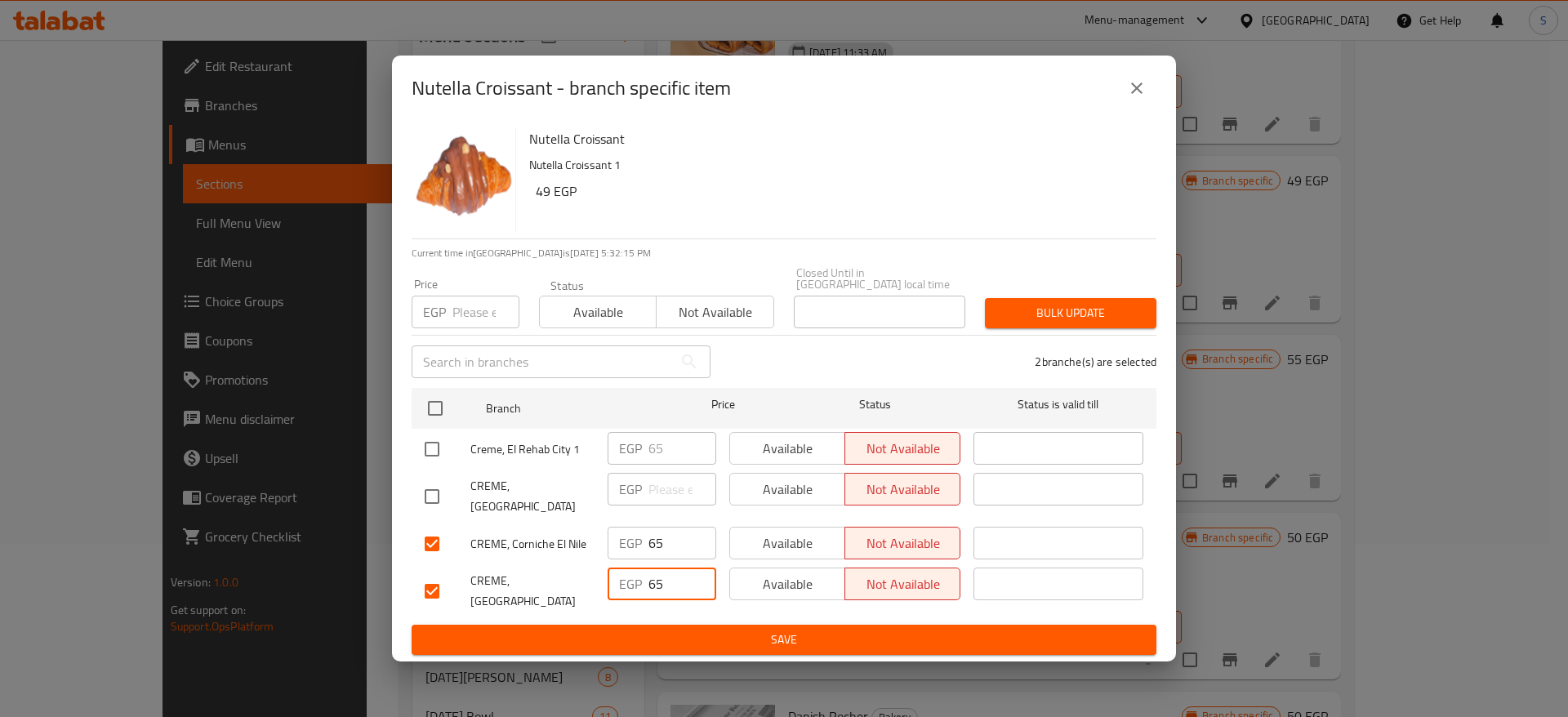
click at [633, 630] on span "Save" at bounding box center [784, 640] width 719 height 20
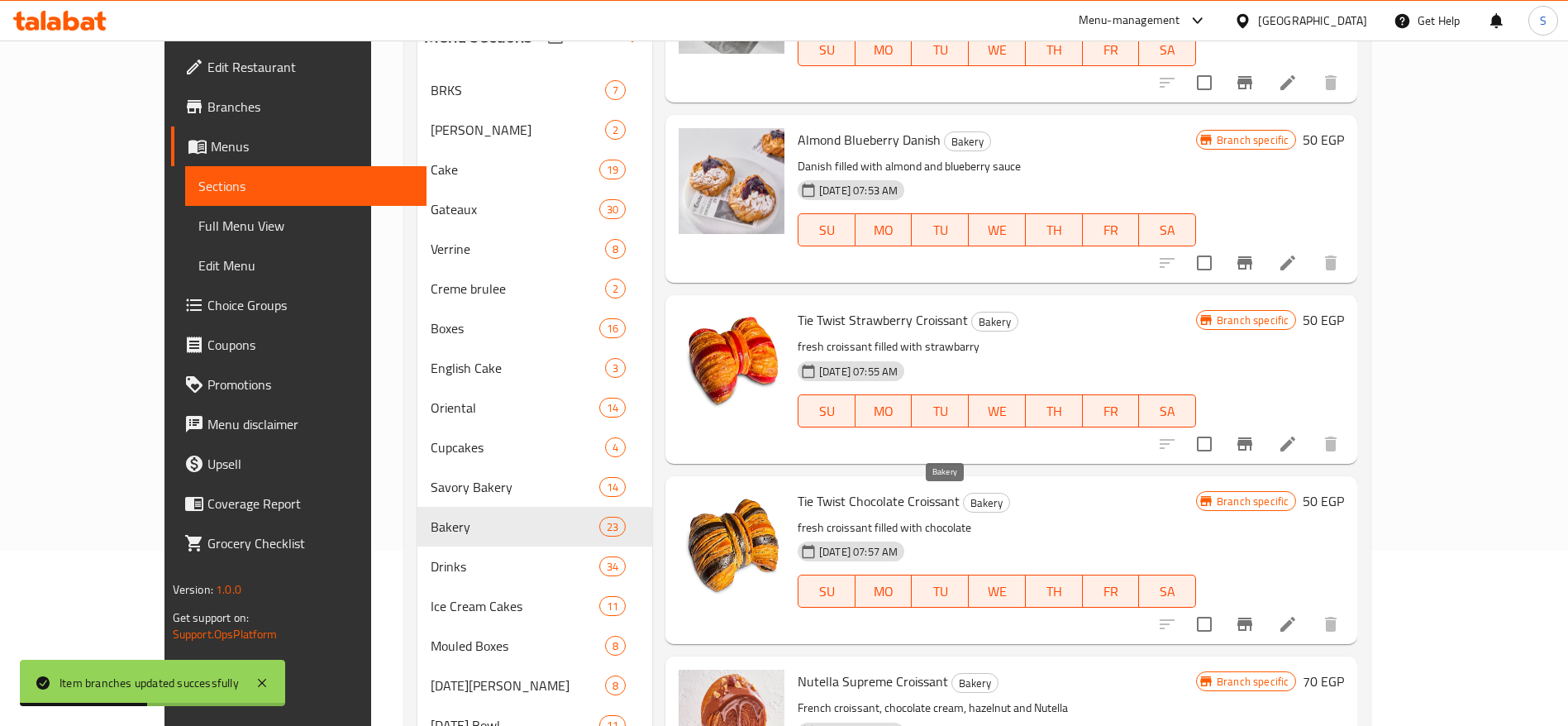
scroll to position [1987, 0]
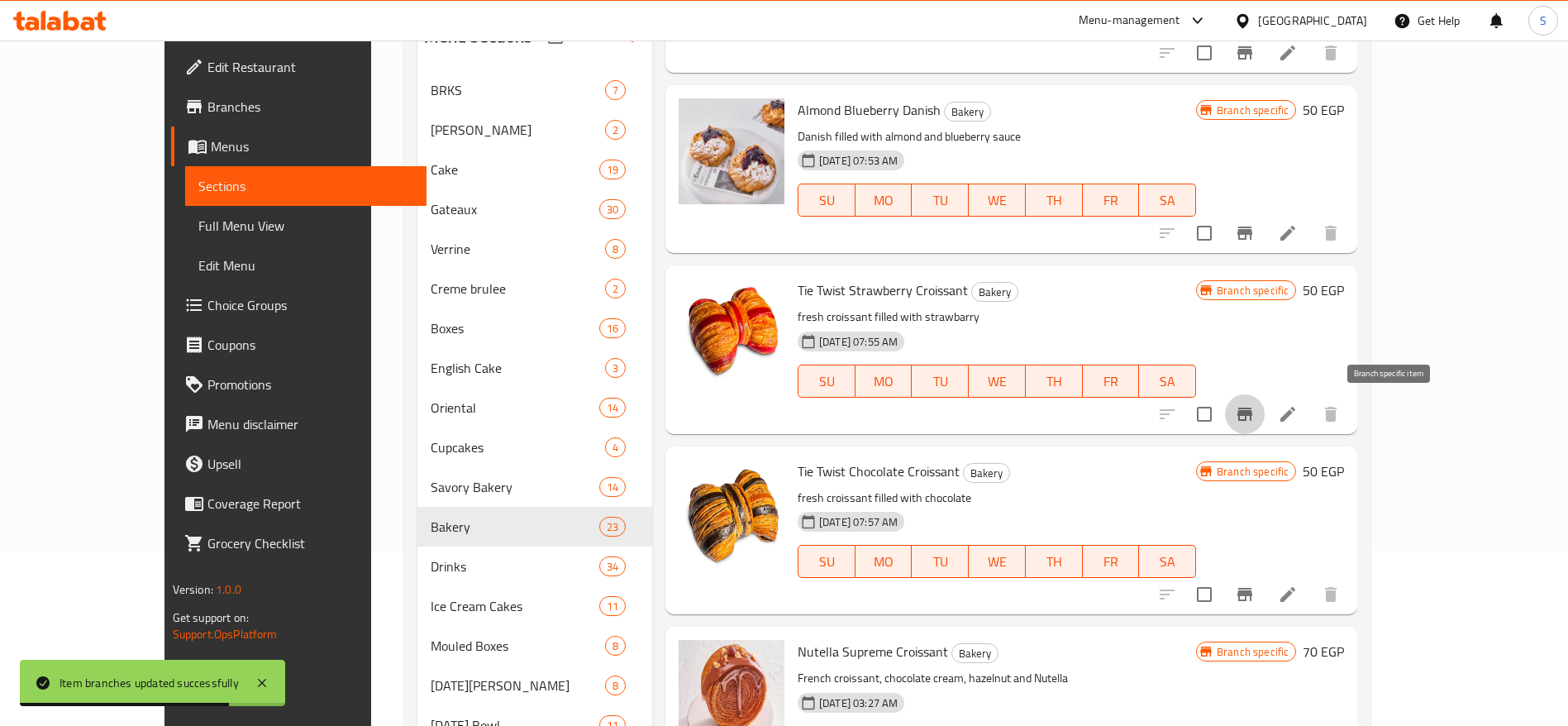
click at [1253, 419] on icon "Branch-specific-item" at bounding box center [1245, 415] width 15 height 13
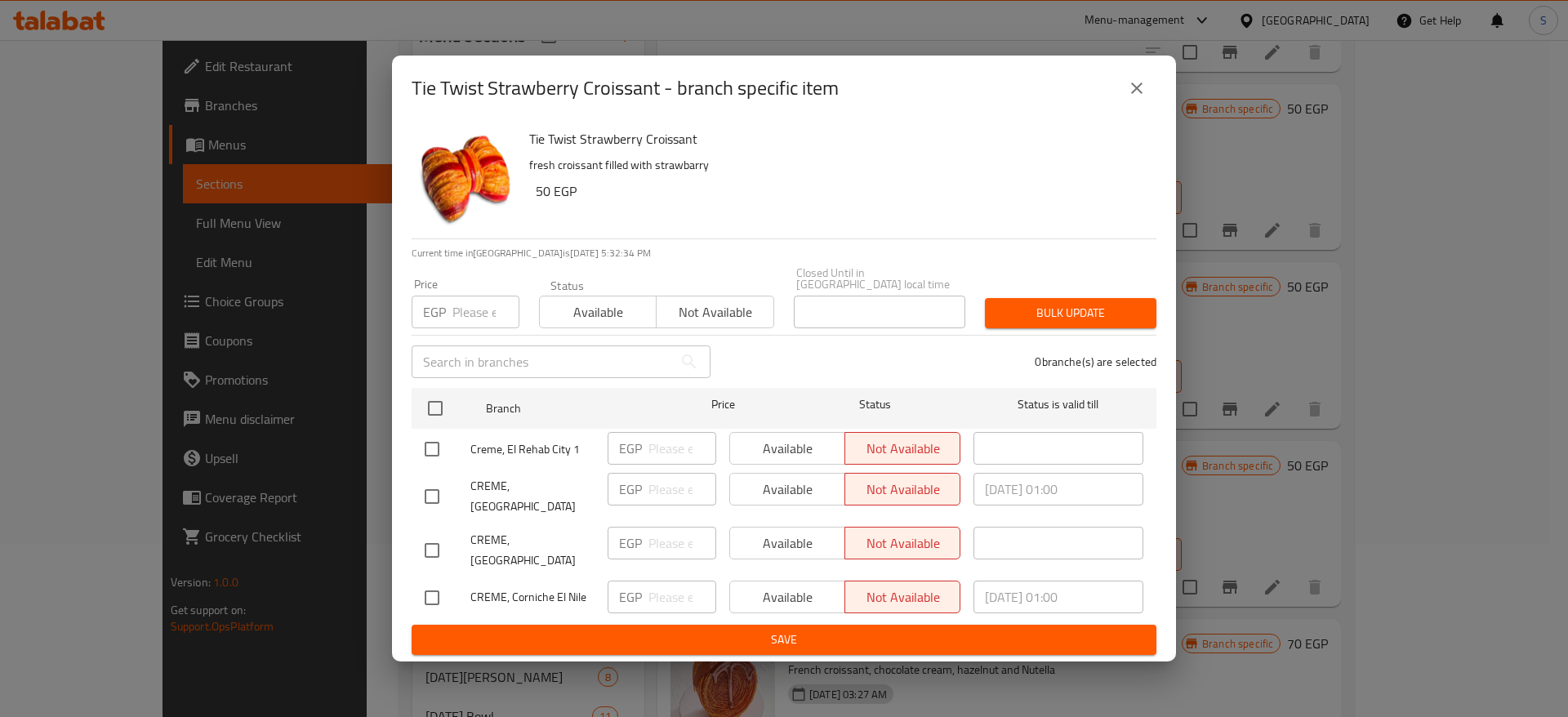
click at [437, 465] on input "checkbox" at bounding box center [431, 449] width 34 height 34
checkbox input "true"
click at [439, 533] on input "checkbox" at bounding box center [431, 550] width 34 height 34
checkbox input "true"
click at [435, 585] on input "checkbox" at bounding box center [431, 597] width 34 height 34
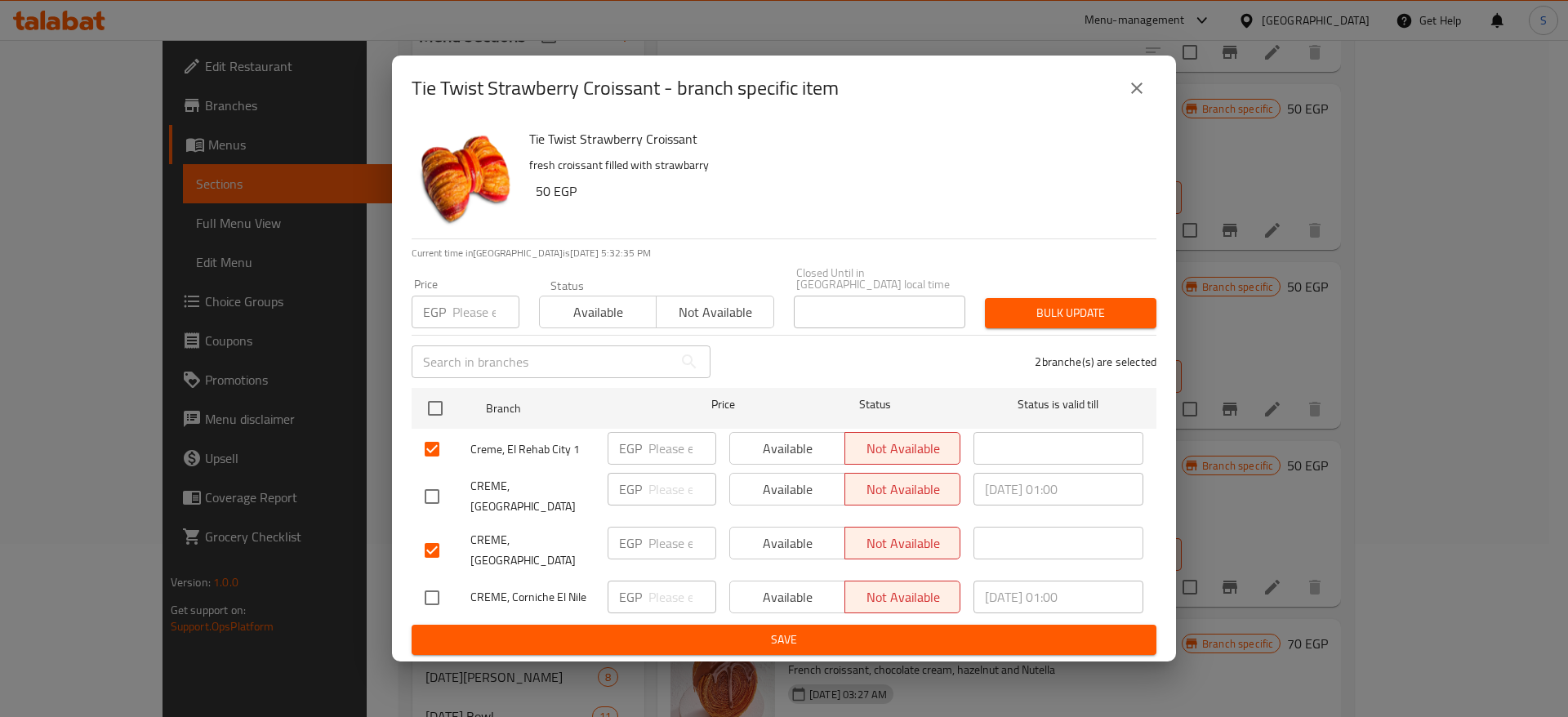
checkbox input "true"
click at [683, 450] on input "number" at bounding box center [682, 449] width 68 height 33
type input "50"
click at [681, 530] on input "number" at bounding box center [682, 543] width 68 height 33
type input "50"
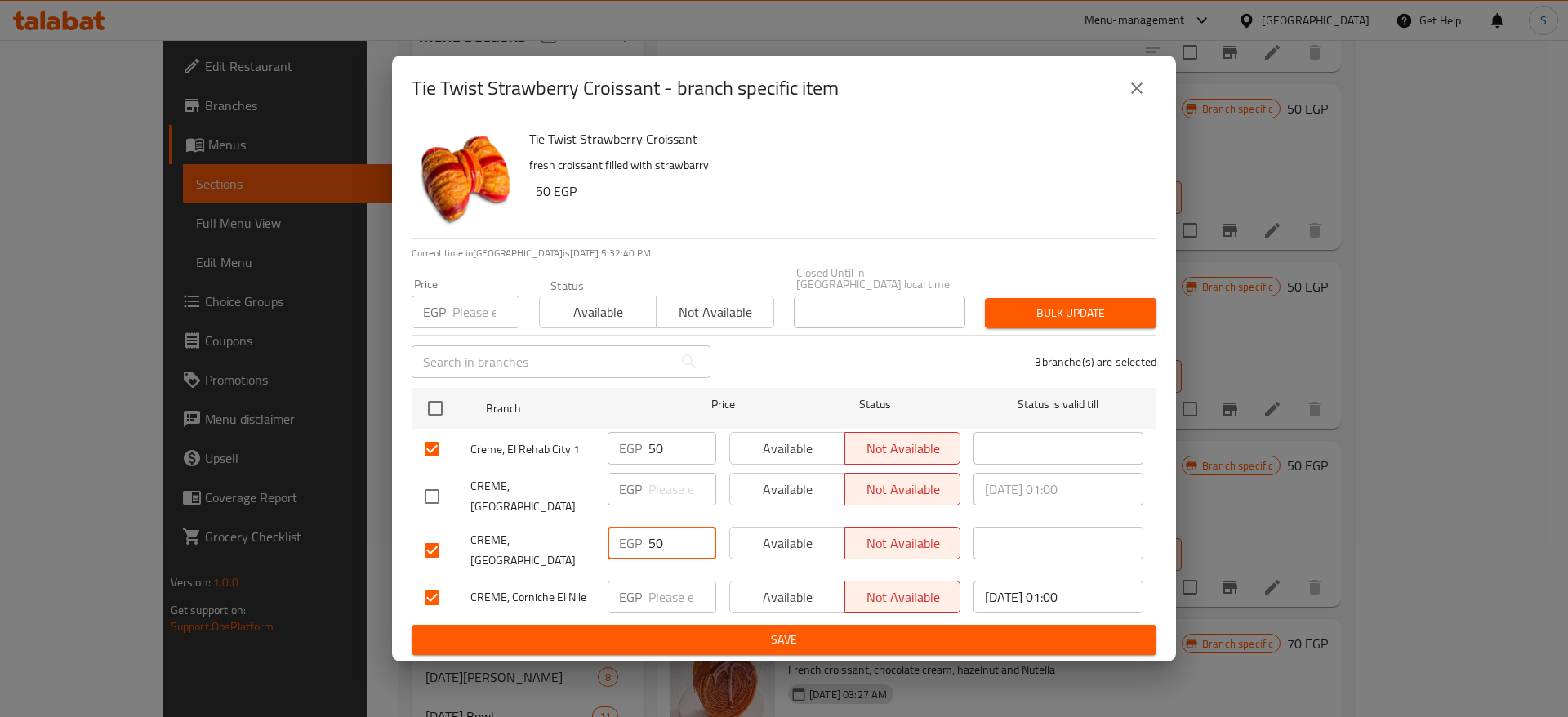
click at [682, 588] on input "number" at bounding box center [682, 597] width 68 height 33
type input "50"
click at [734, 630] on span "Save" at bounding box center [784, 640] width 719 height 20
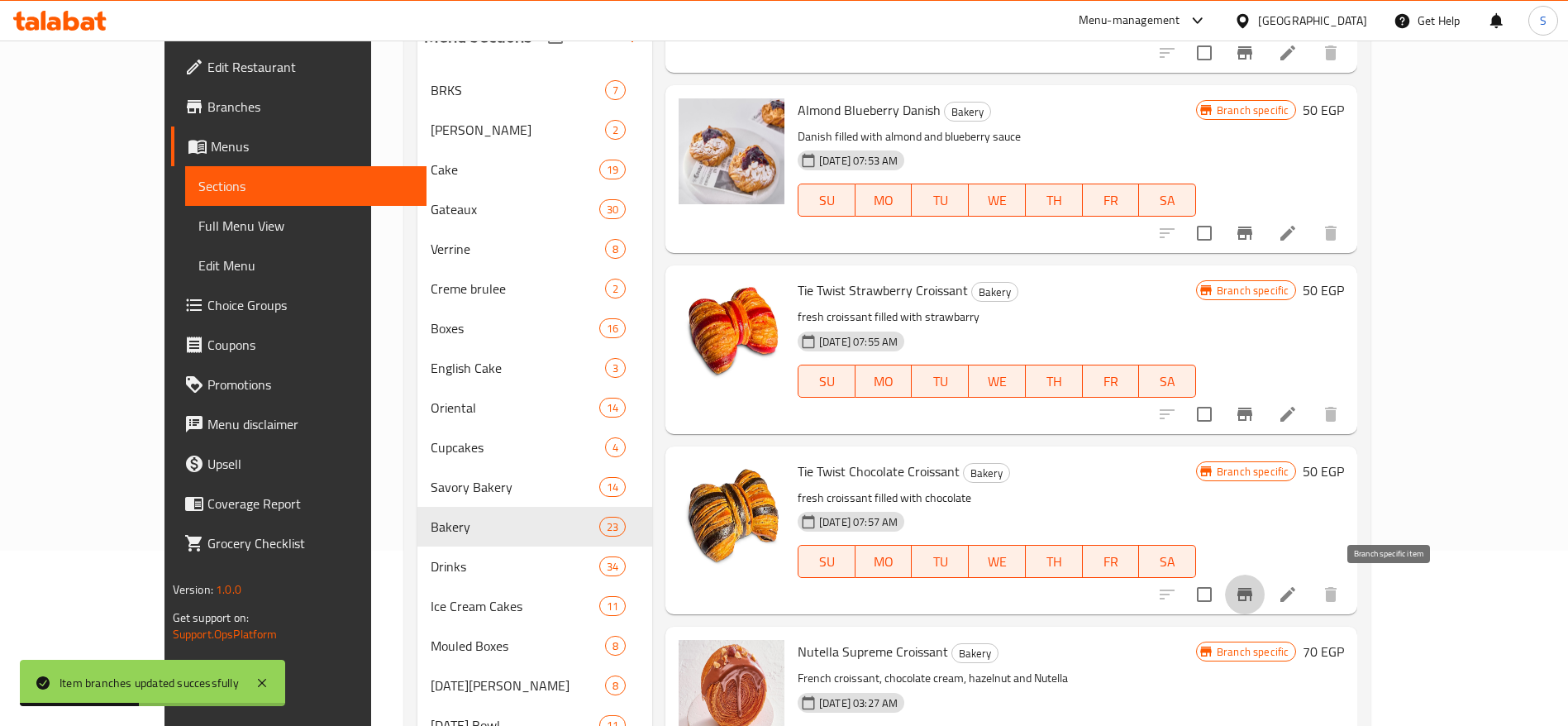
click at [1253, 592] on icon "Branch-specific-item" at bounding box center [1245, 594] width 15 height 13
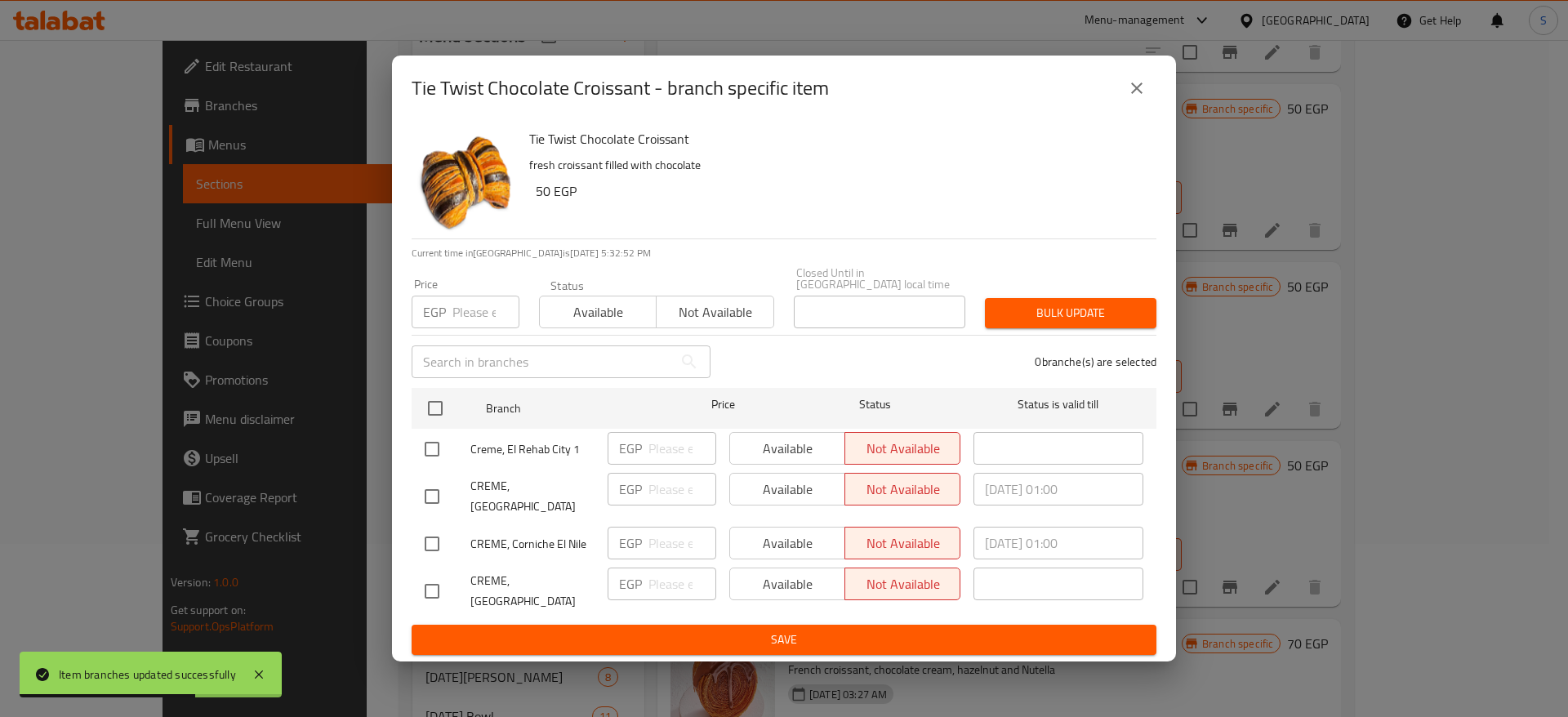
click at [440, 442] on input "checkbox" at bounding box center [431, 449] width 34 height 34
checkbox input "true"
click at [426, 547] on input "checkbox" at bounding box center [431, 543] width 34 height 34
checkbox input "true"
click at [425, 591] on input "checkbox" at bounding box center [431, 590] width 34 height 34
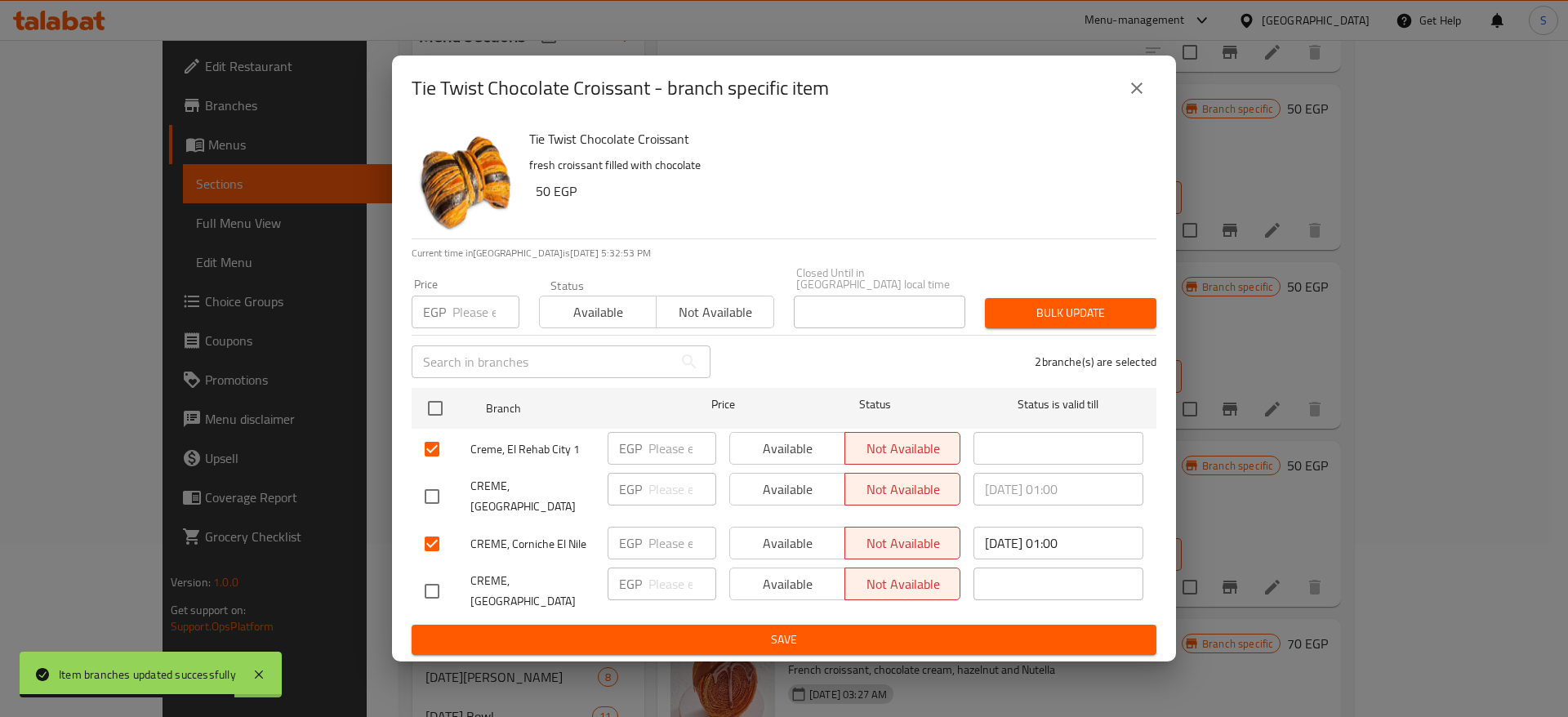
checkbox input "true"
click at [670, 454] on input "number" at bounding box center [682, 449] width 68 height 33
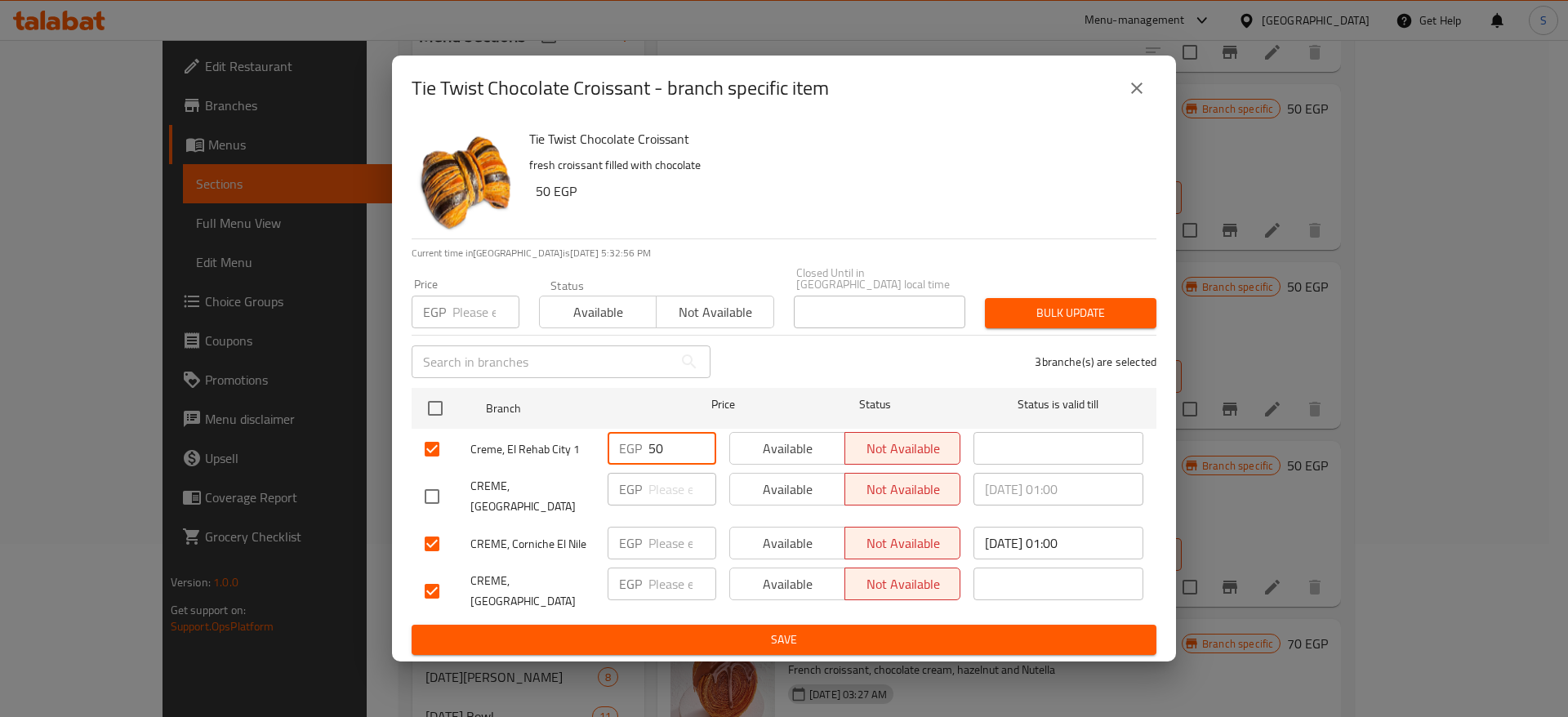
type input "50"
click at [666, 527] on input "number" at bounding box center [682, 543] width 68 height 33
type input "50"
click at [666, 567] on input "number" at bounding box center [682, 584] width 68 height 33
type input "50"
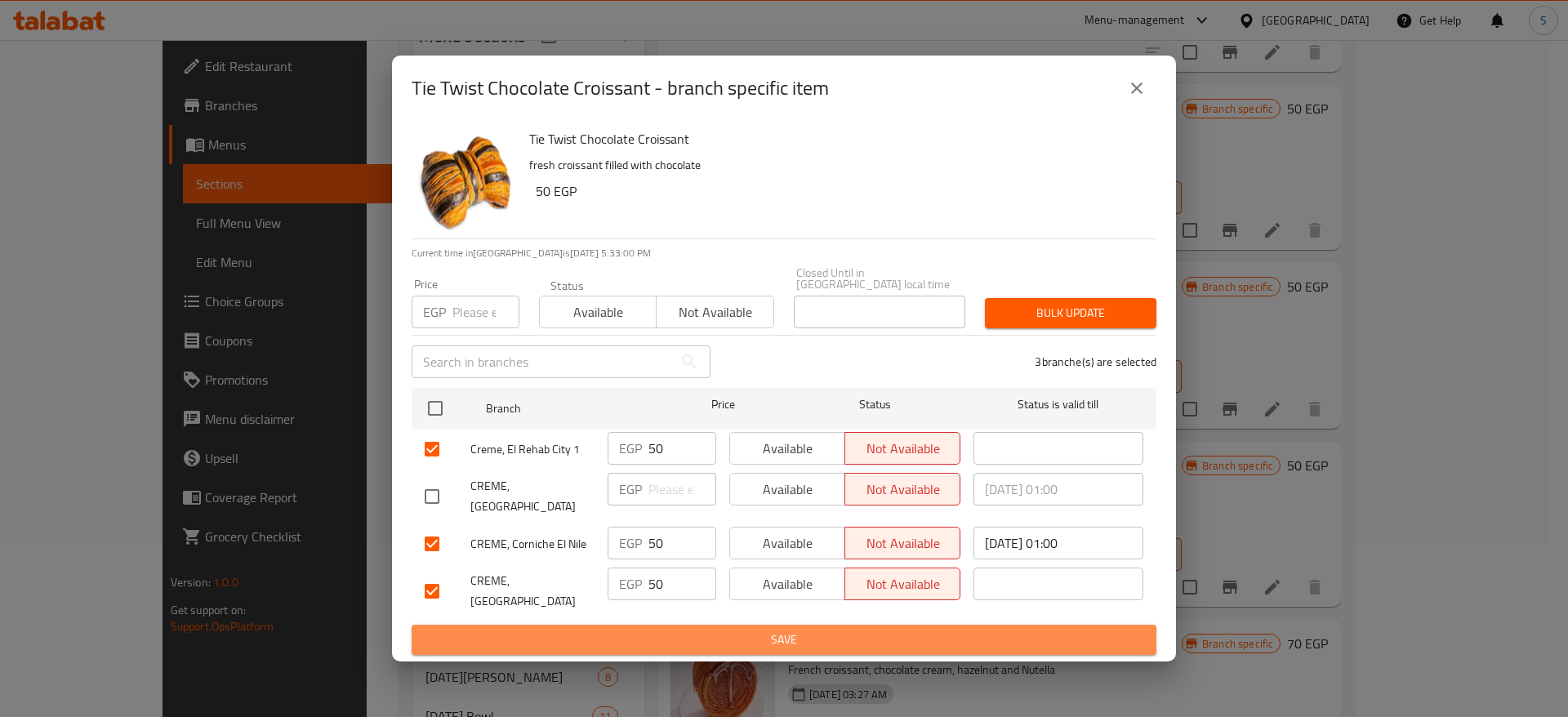
click at [706, 630] on span "Save" at bounding box center [784, 640] width 719 height 20
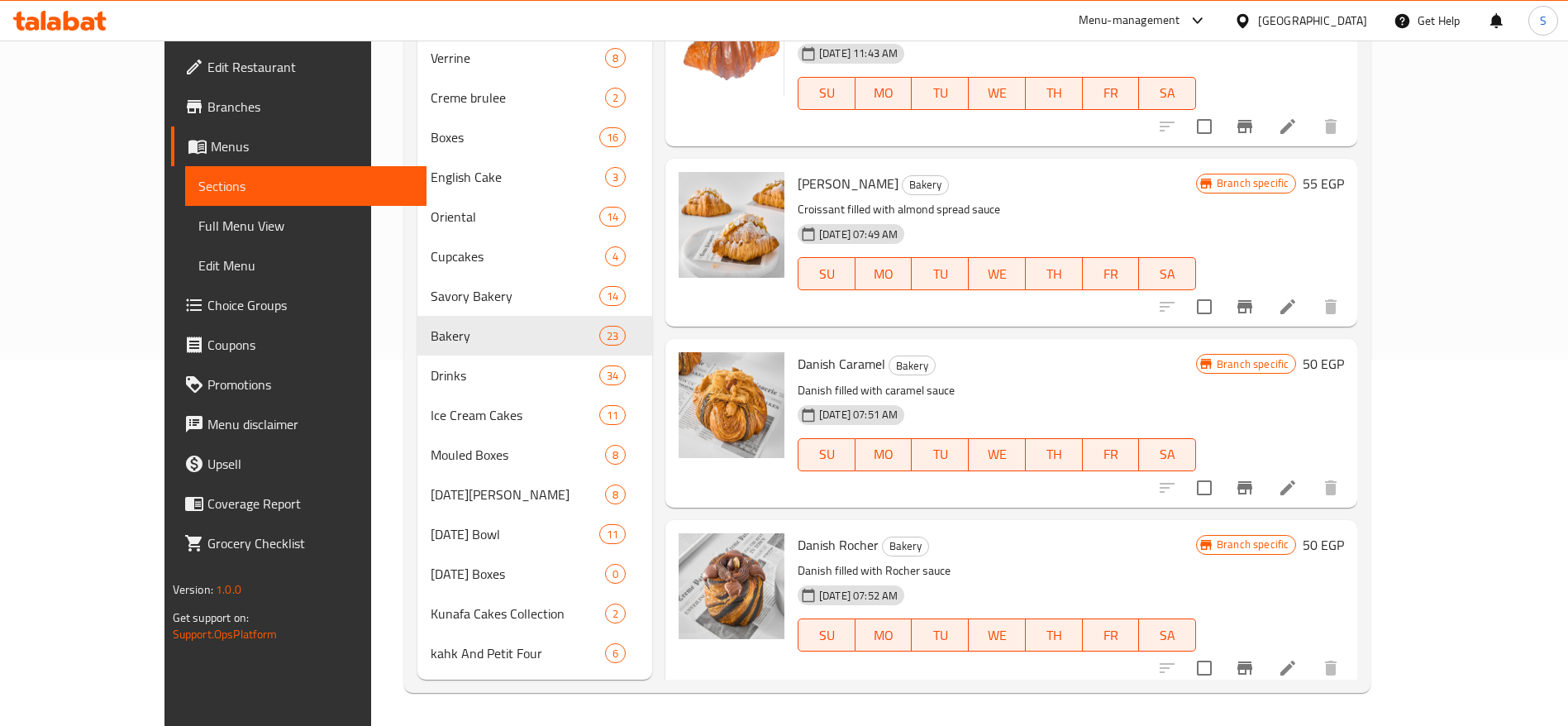
scroll to position [1185, 0]
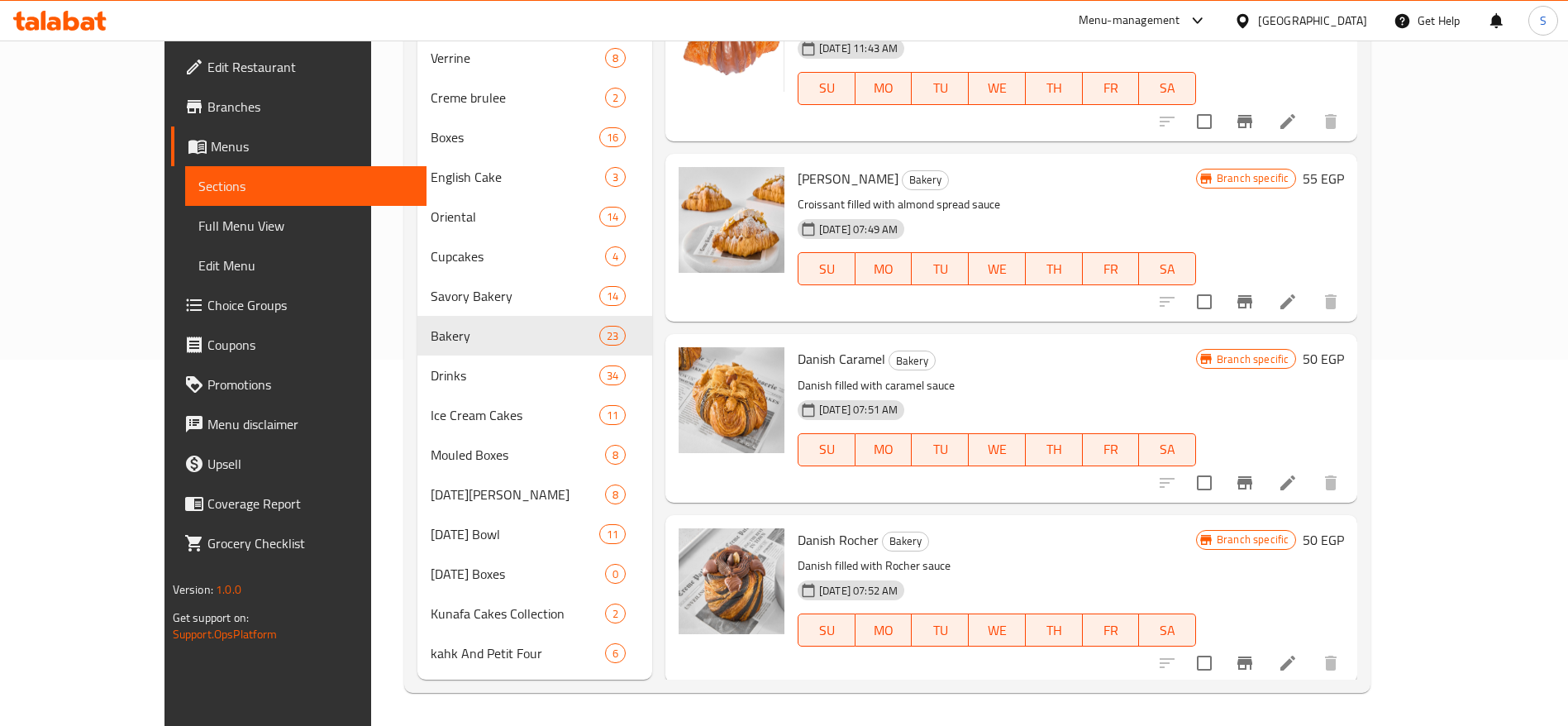
click at [1255, 473] on icon "Branch-specific-item" at bounding box center [1245, 482] width 20 height 20
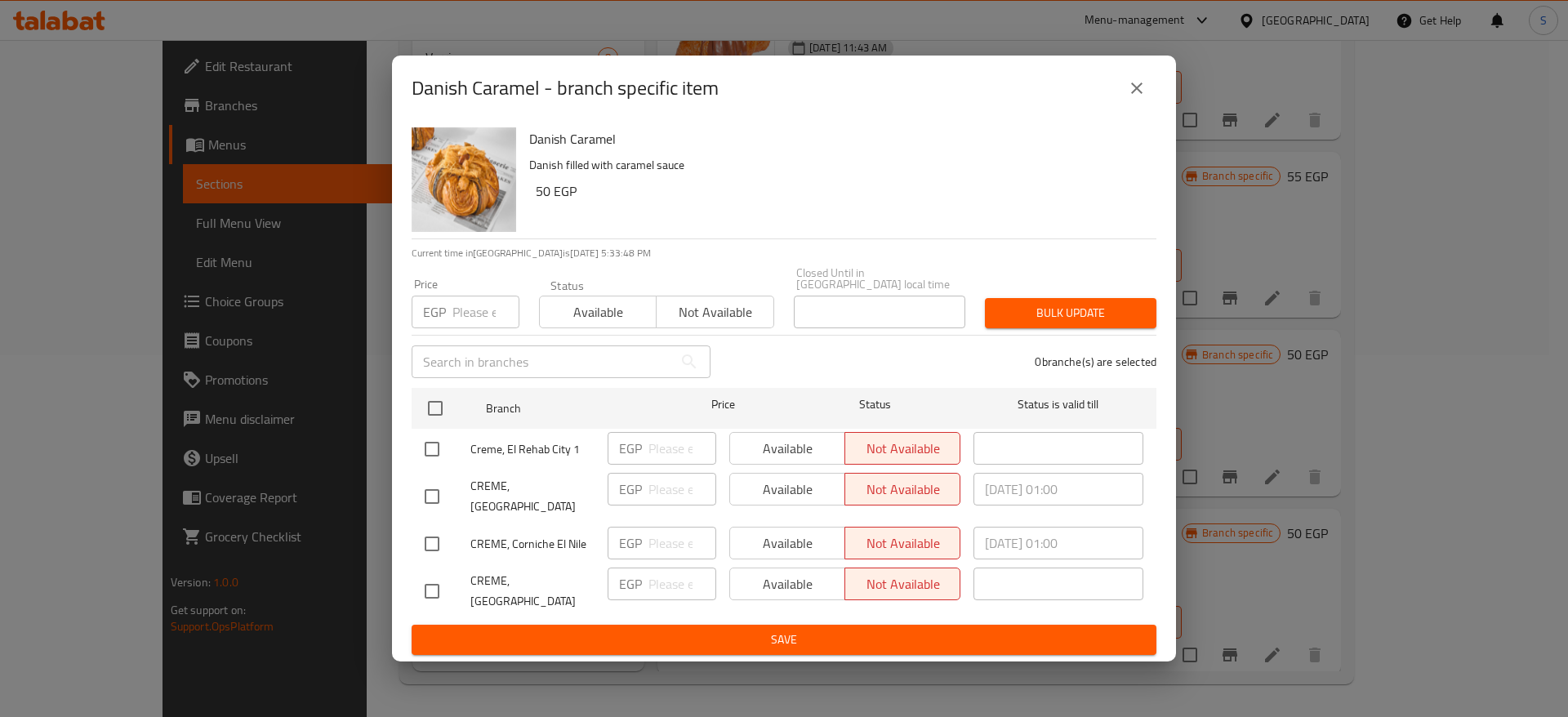
click at [447, 458] on input "checkbox" at bounding box center [431, 449] width 34 height 34
checkbox input "true"
click at [439, 528] on input "checkbox" at bounding box center [431, 543] width 34 height 34
checkbox input "true"
click at [426, 581] on input "checkbox" at bounding box center [431, 590] width 34 height 34
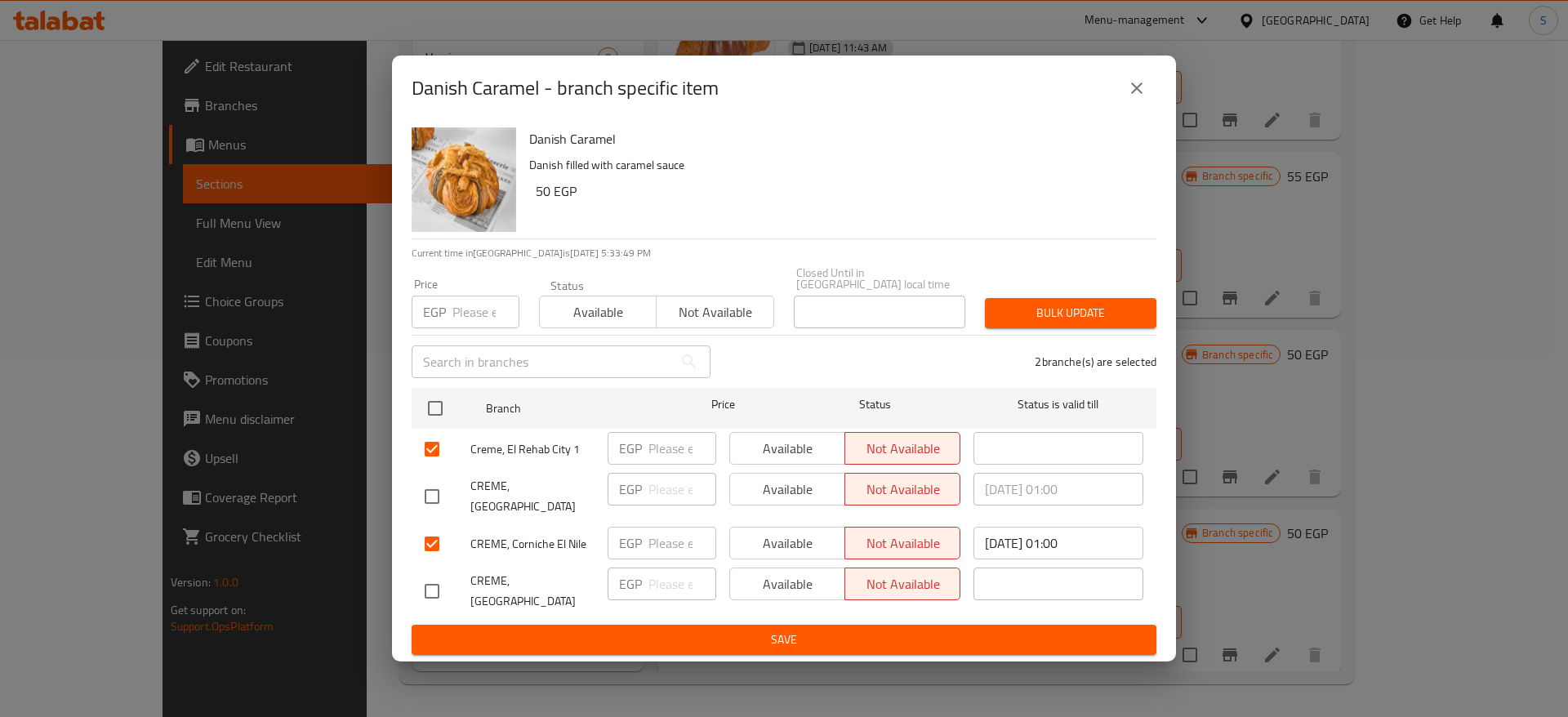
checkbox input "true"
click at [661, 439] on input "number" at bounding box center [682, 449] width 68 height 33
type input "50"
click at [668, 529] on input "number" at bounding box center [682, 543] width 68 height 33
type input "50"
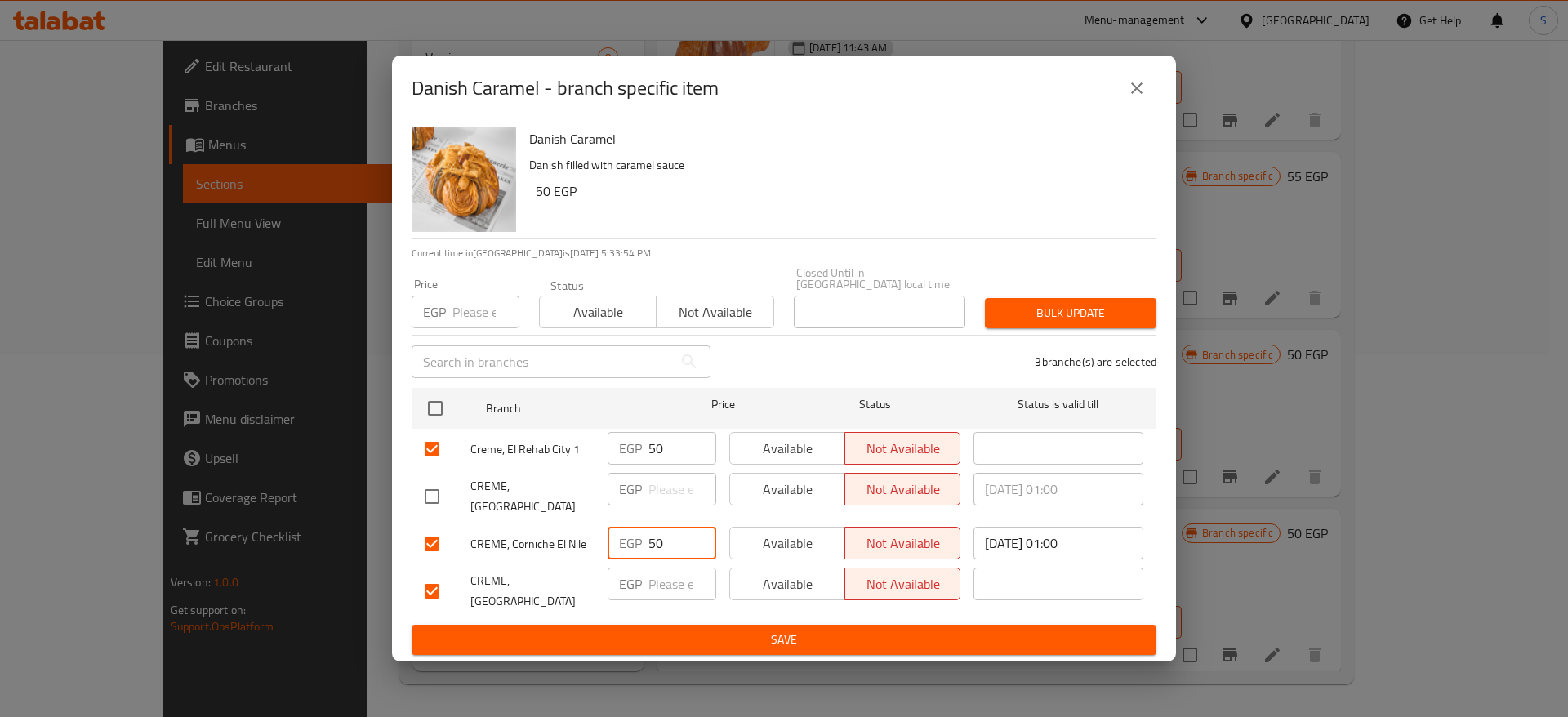
click at [655, 580] on input "number" at bounding box center [682, 584] width 68 height 33
type input "50"
click at [708, 630] on span "Save" at bounding box center [784, 640] width 719 height 20
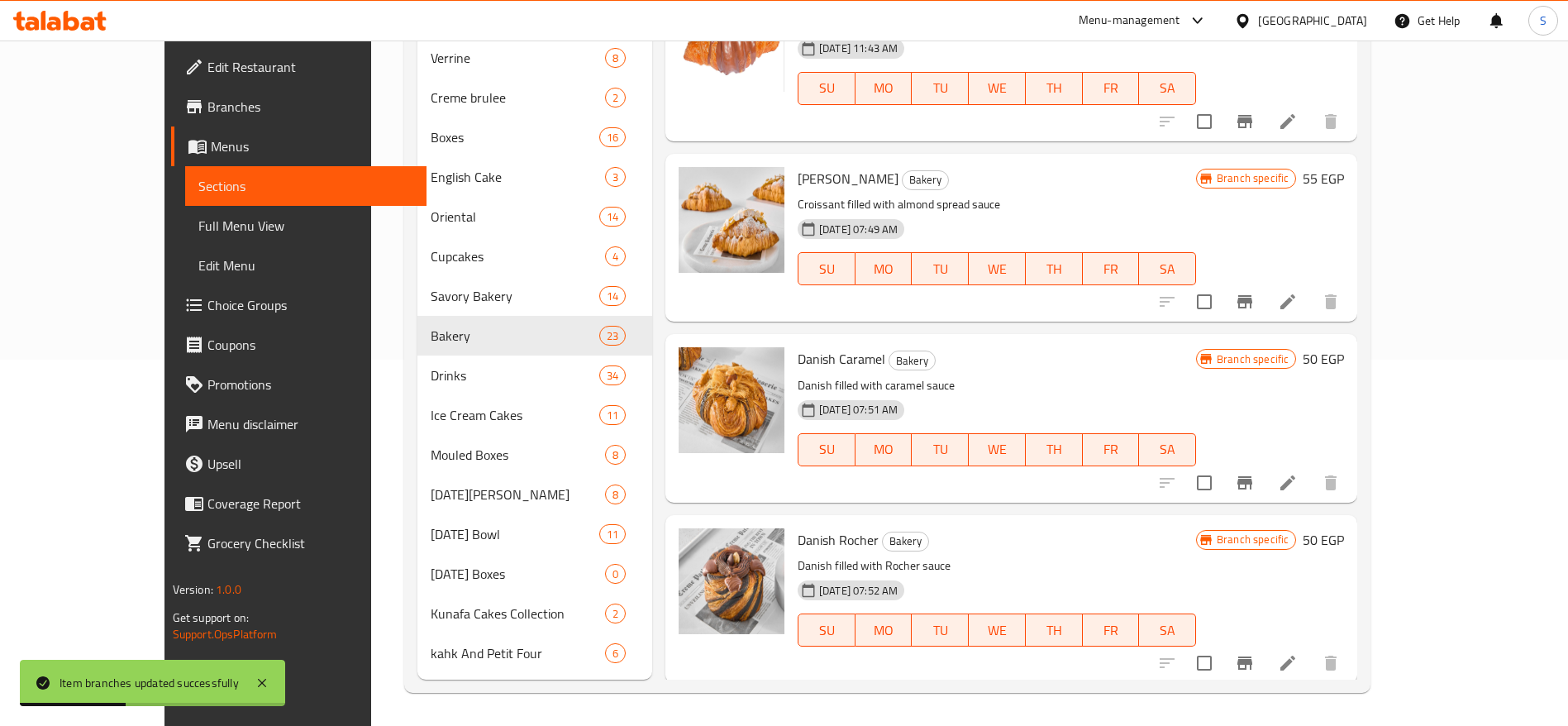
scroll to position [1309, 0]
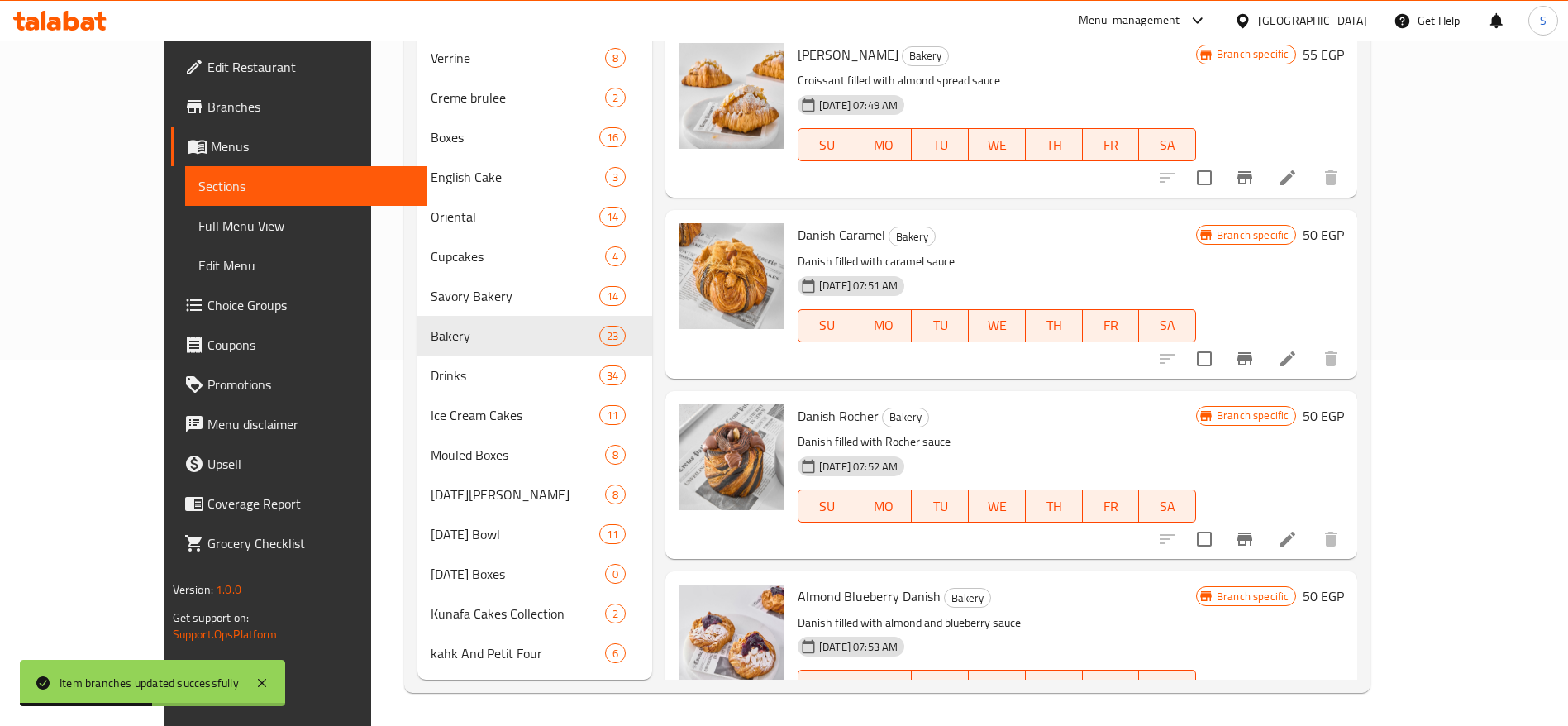
click at [1253, 536] on icon "Branch-specific-item" at bounding box center [1245, 539] width 15 height 13
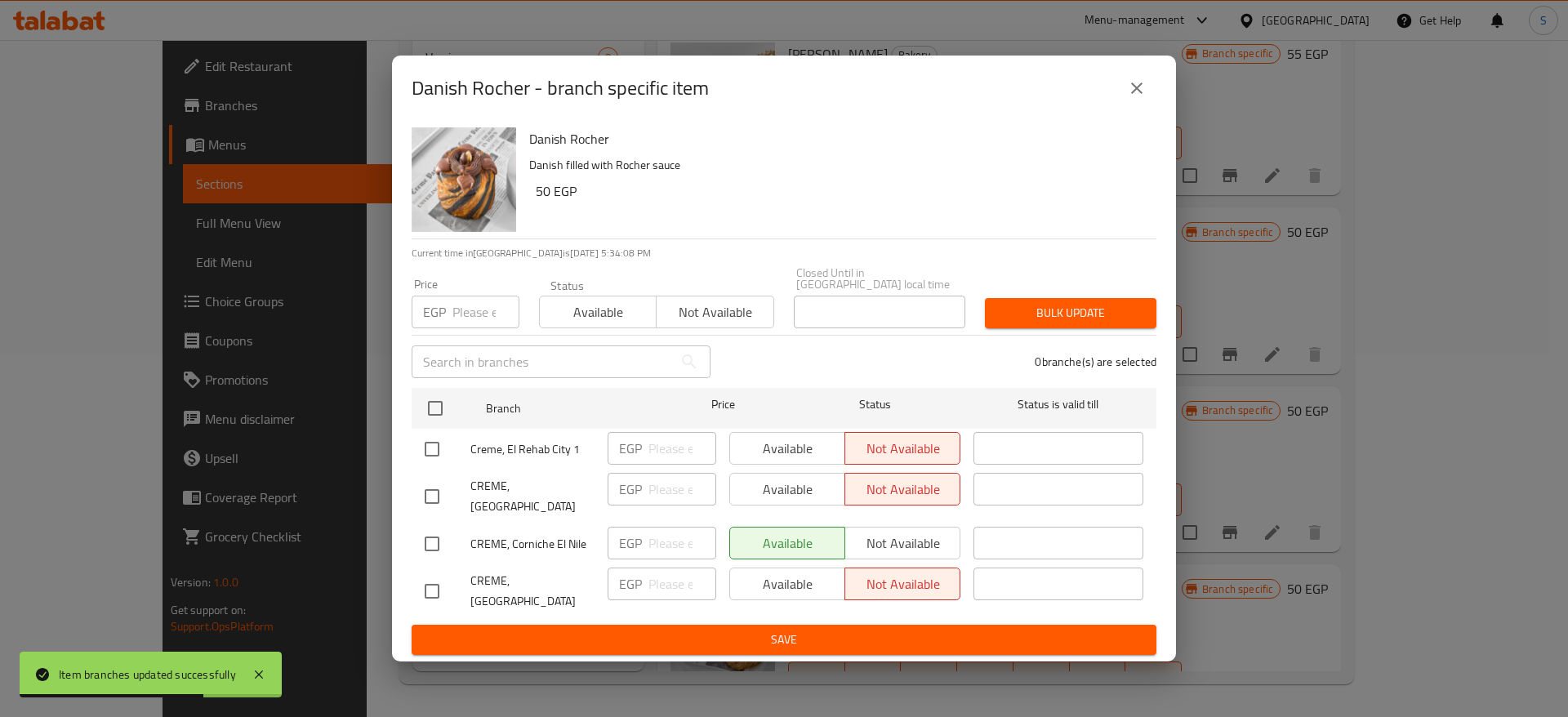
click at [631, 443] on p "EGP" at bounding box center [630, 448] width 23 height 19
click at [433, 444] on input "checkbox" at bounding box center [431, 449] width 34 height 34
checkbox input "true"
click at [425, 527] on input "checkbox" at bounding box center [431, 543] width 34 height 34
checkbox input "true"
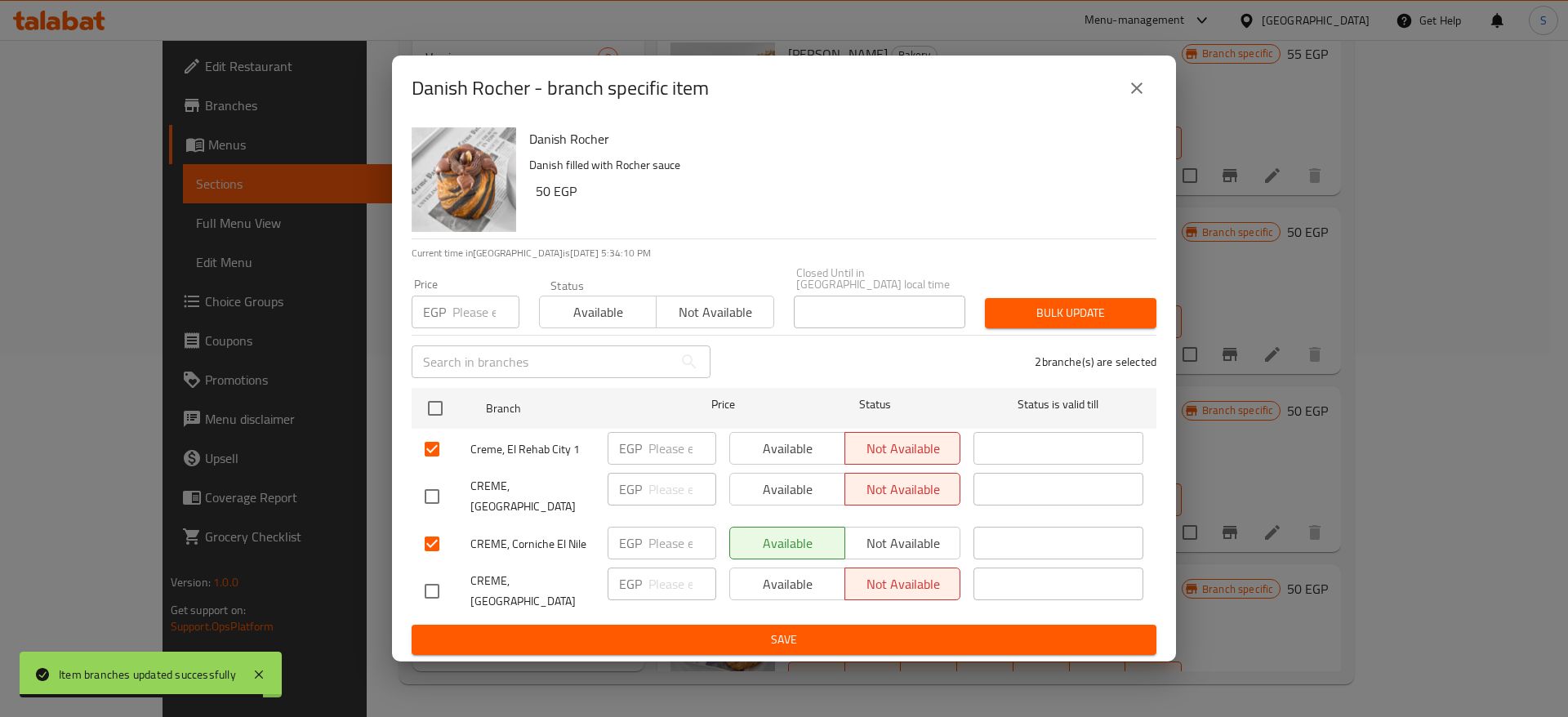
click at [428, 574] on input "checkbox" at bounding box center [431, 590] width 34 height 34
checkbox input "true"
click at [677, 447] on input "number" at bounding box center [682, 449] width 68 height 33
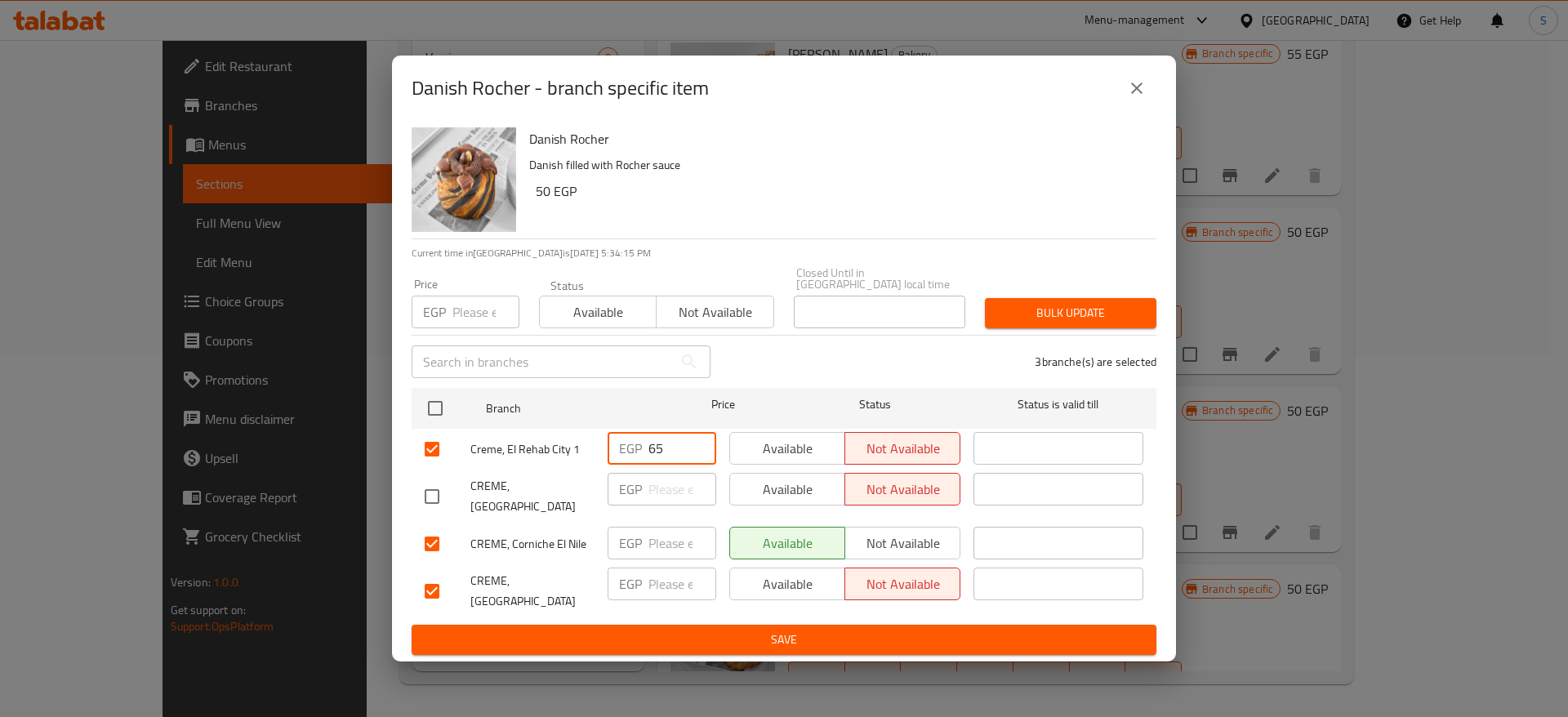
type input "65"
click at [672, 535] on input "number" at bounding box center [682, 543] width 68 height 33
type input "65"
click at [672, 573] on input "number" at bounding box center [682, 584] width 68 height 33
type input "65"
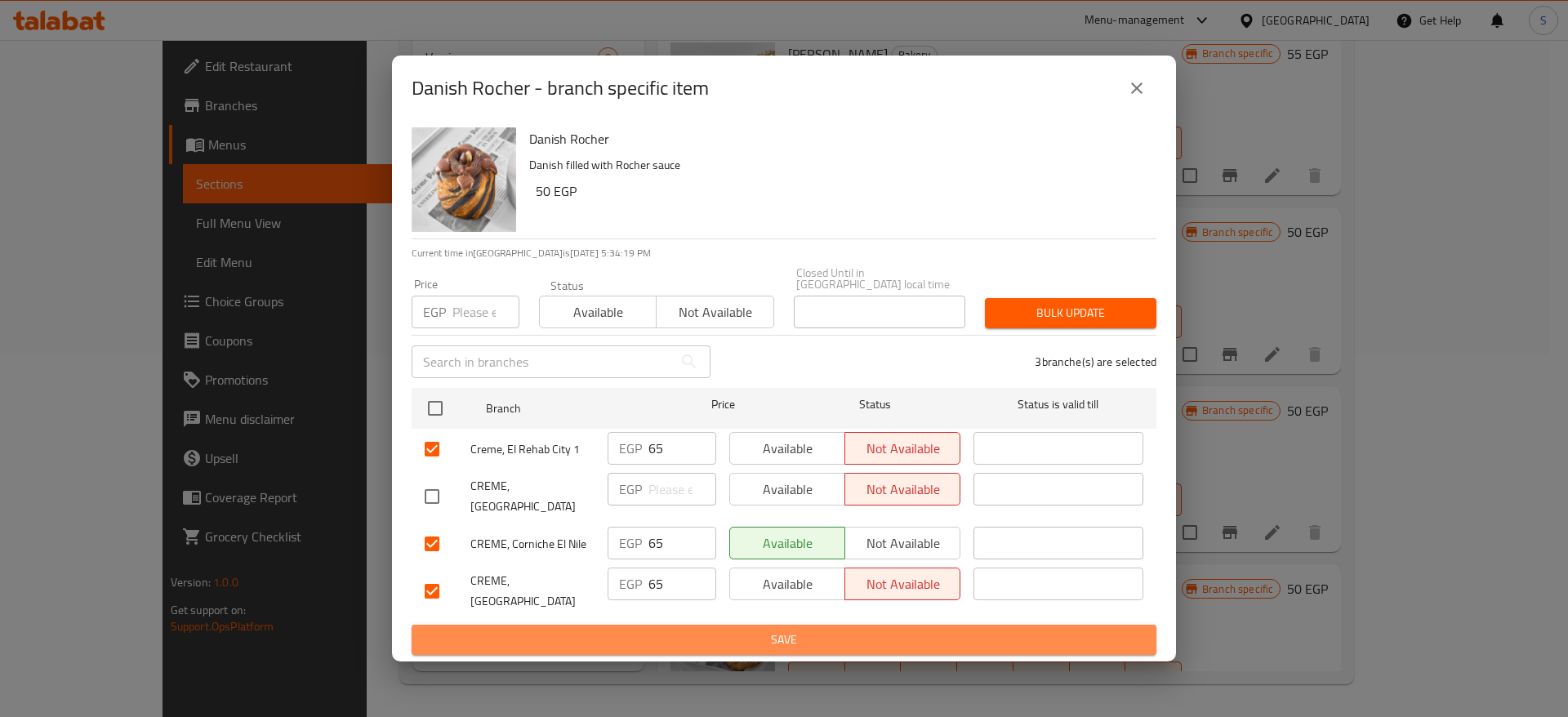
click at [708, 633] on span "Save" at bounding box center [784, 640] width 719 height 20
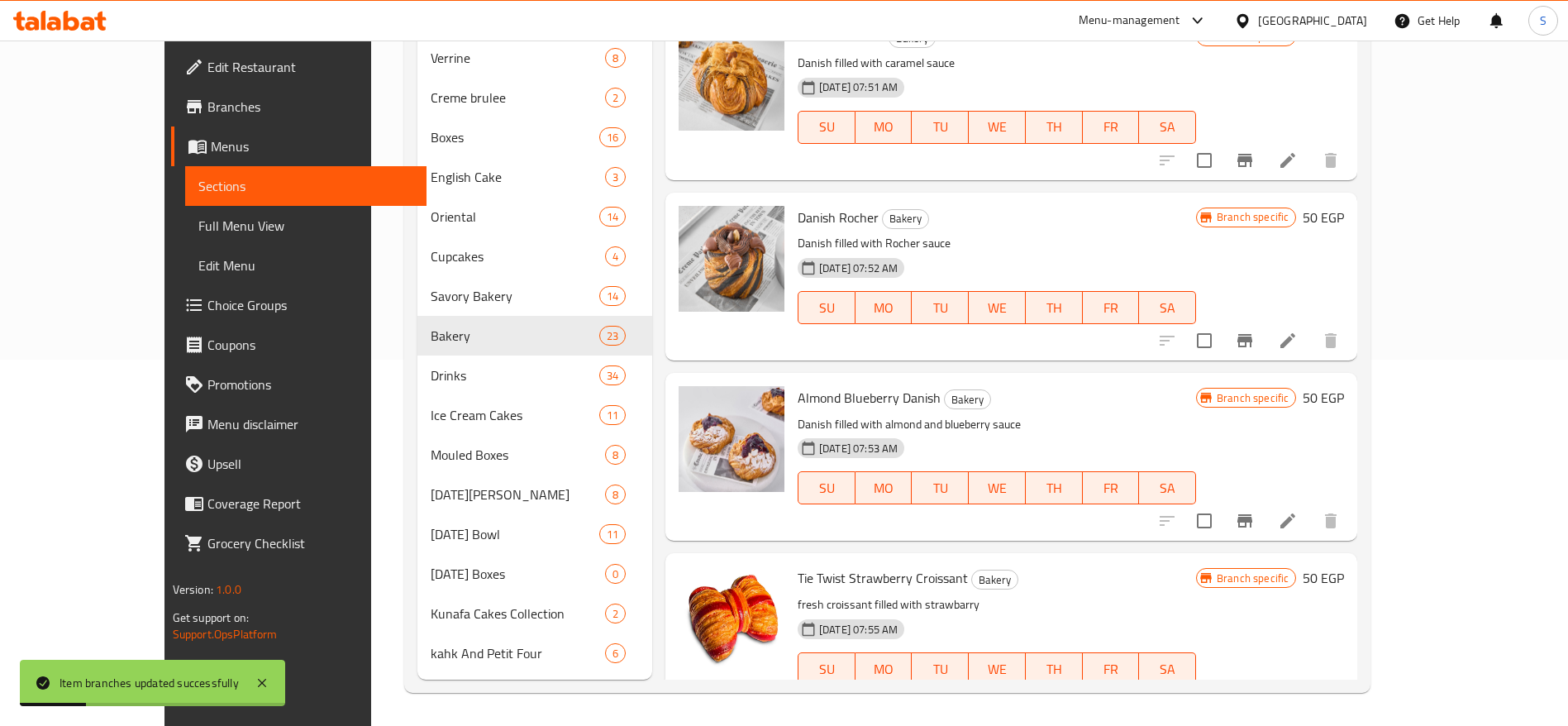
scroll to position [1513, 0]
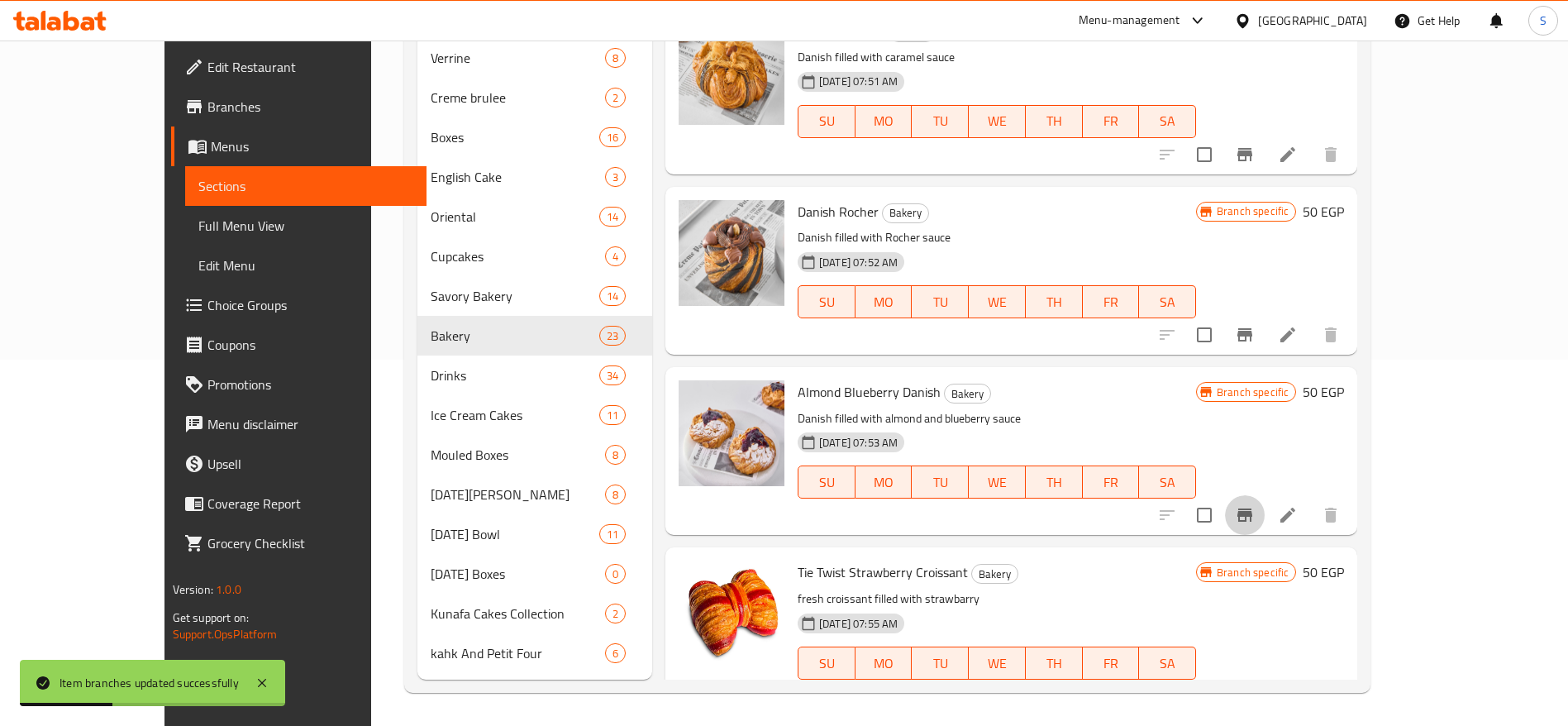
click at [1255, 510] on icon "Branch-specific-item" at bounding box center [1245, 514] width 20 height 20
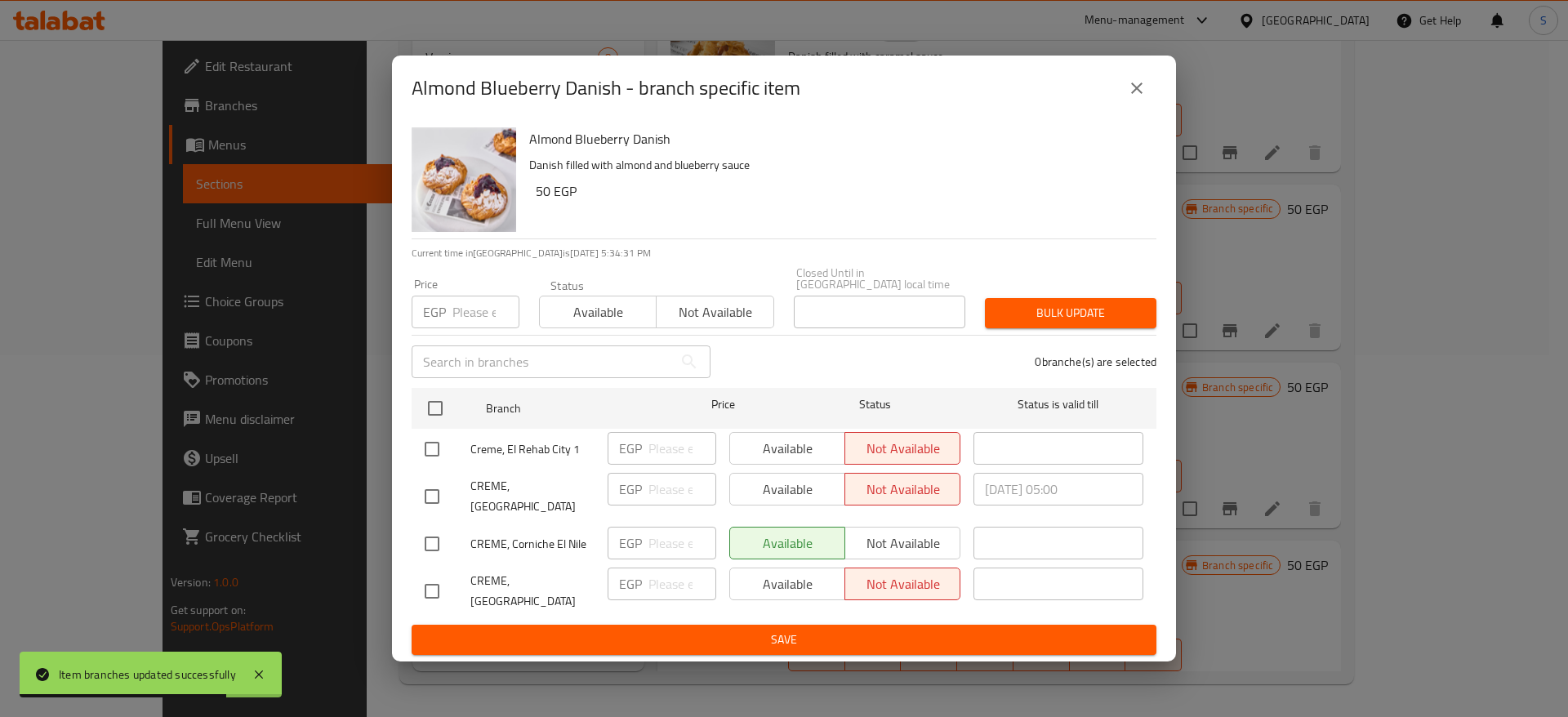
click at [432, 447] on input "checkbox" at bounding box center [431, 449] width 34 height 34
checkbox input "true"
click at [424, 532] on input "checkbox" at bounding box center [431, 543] width 34 height 34
checkbox input "true"
click at [422, 574] on input "checkbox" at bounding box center [431, 590] width 34 height 34
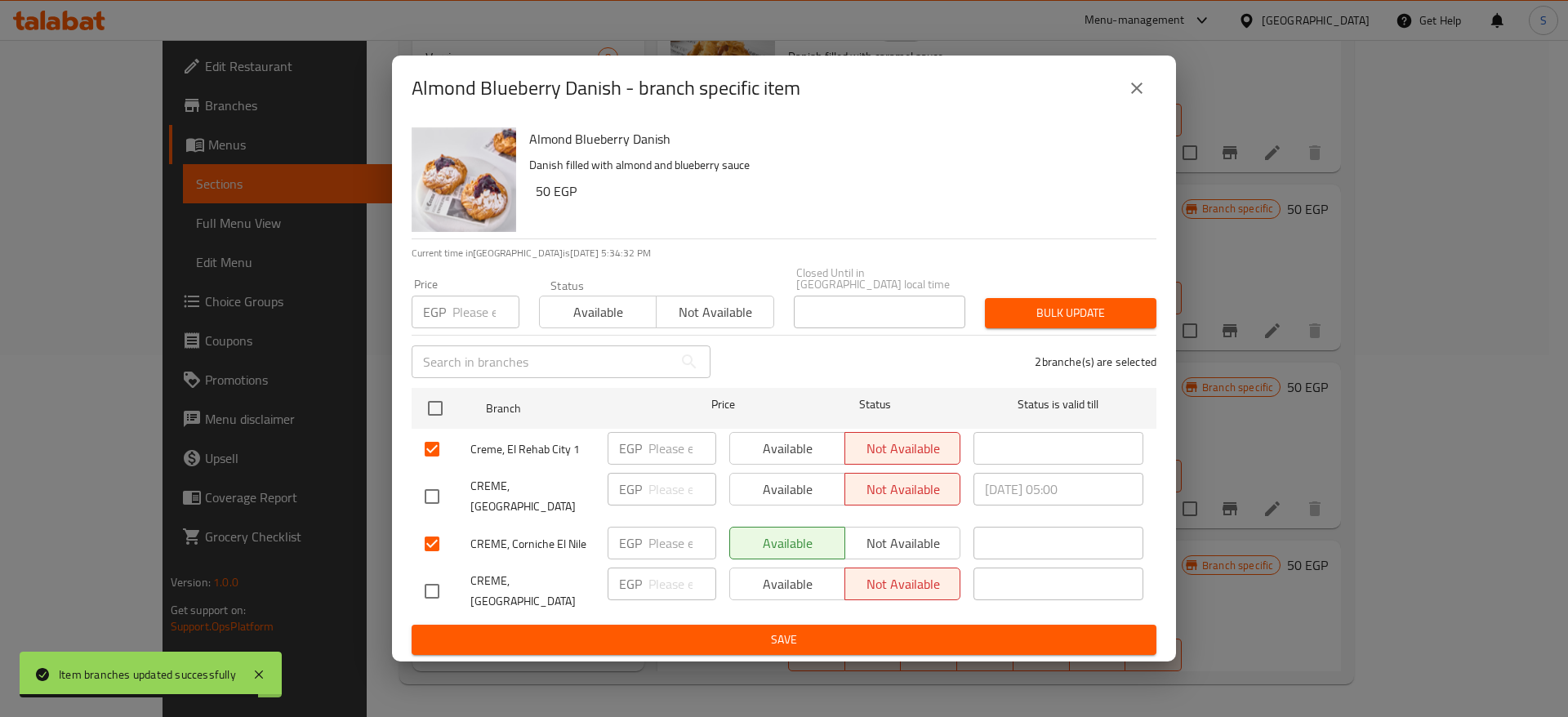
checkbox input "true"
click at [674, 443] on input "number" at bounding box center [682, 449] width 68 height 33
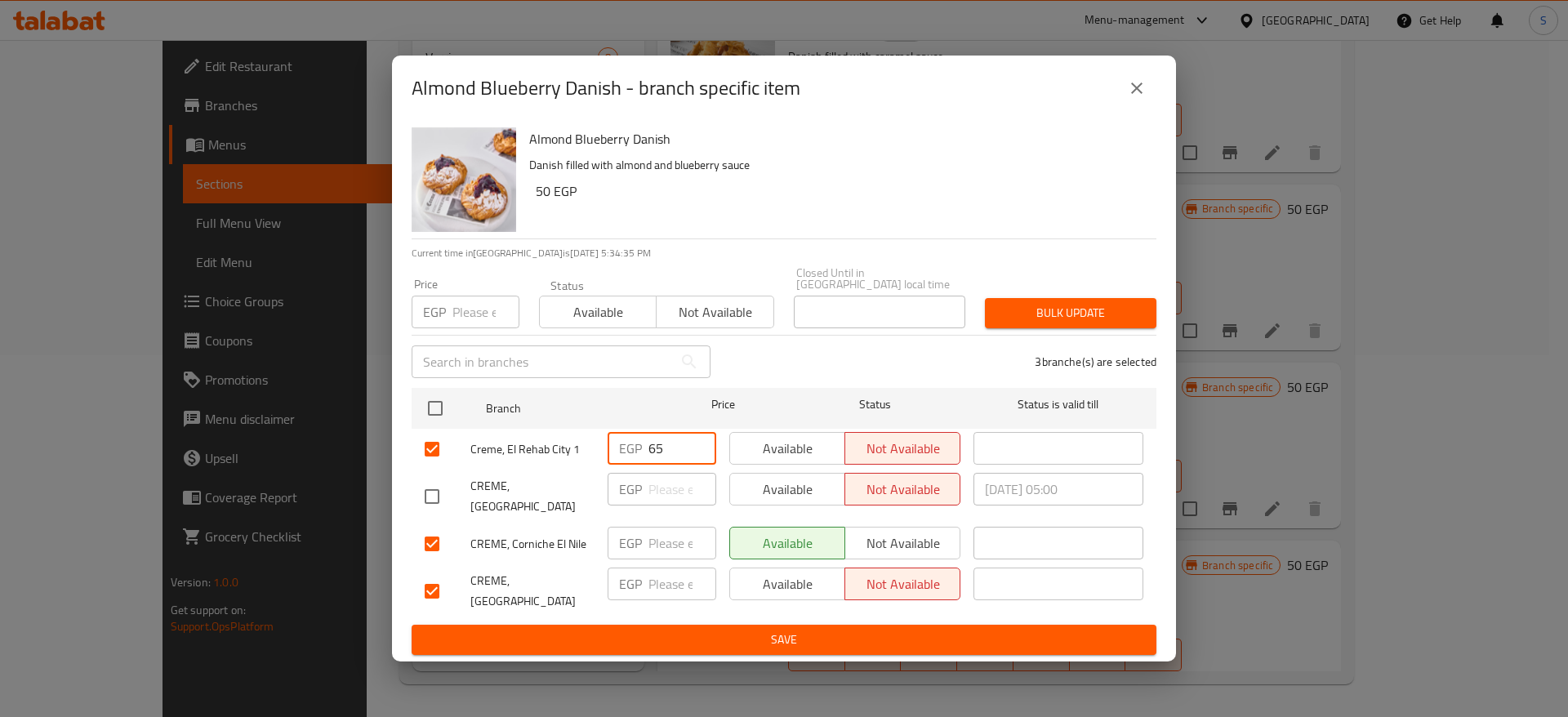
type input "65"
click at [674, 521] on div "EGP ​" at bounding box center [662, 544] width 122 height 48
click at [675, 532] on input "number" at bounding box center [682, 543] width 68 height 33
type input "65"
click at [656, 574] on input "number" at bounding box center [682, 584] width 68 height 33
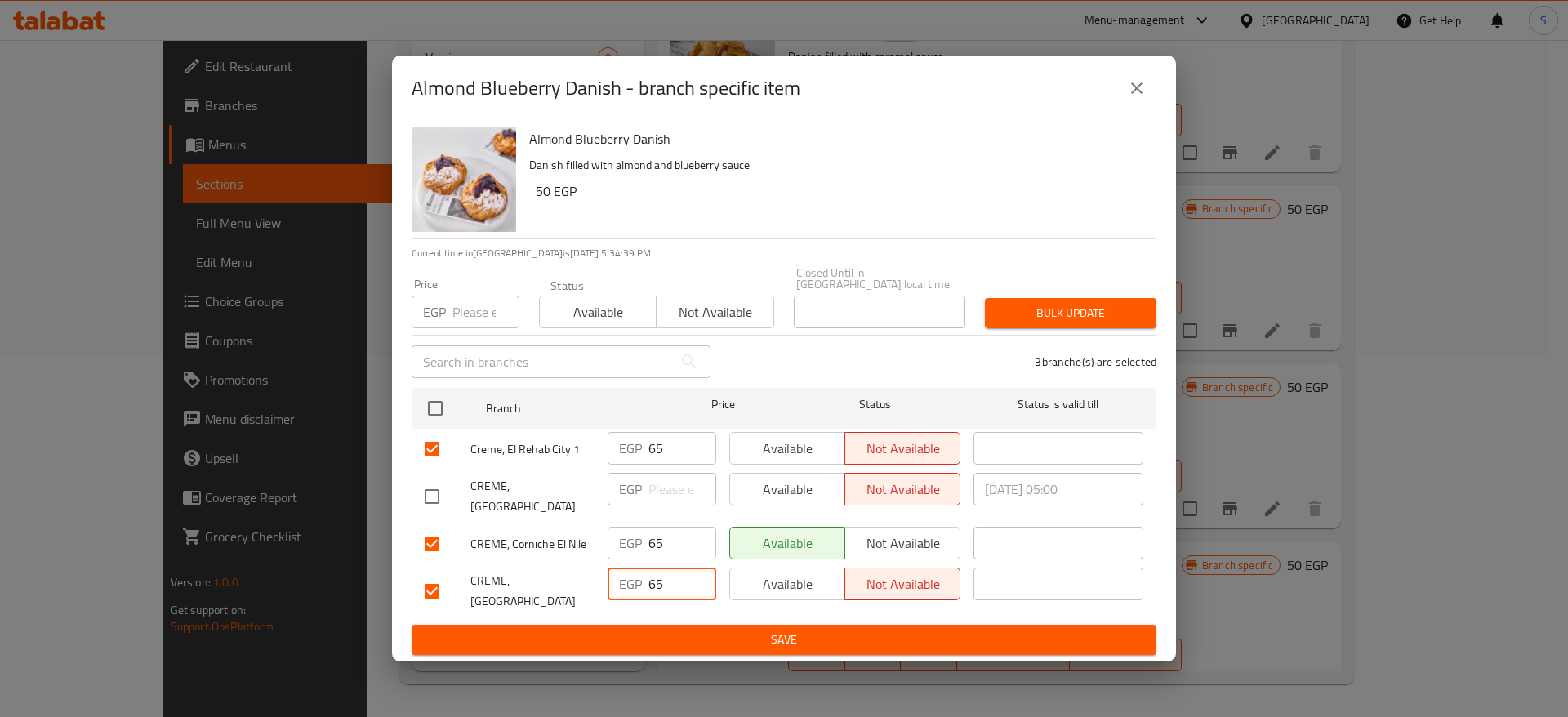
type input "65"
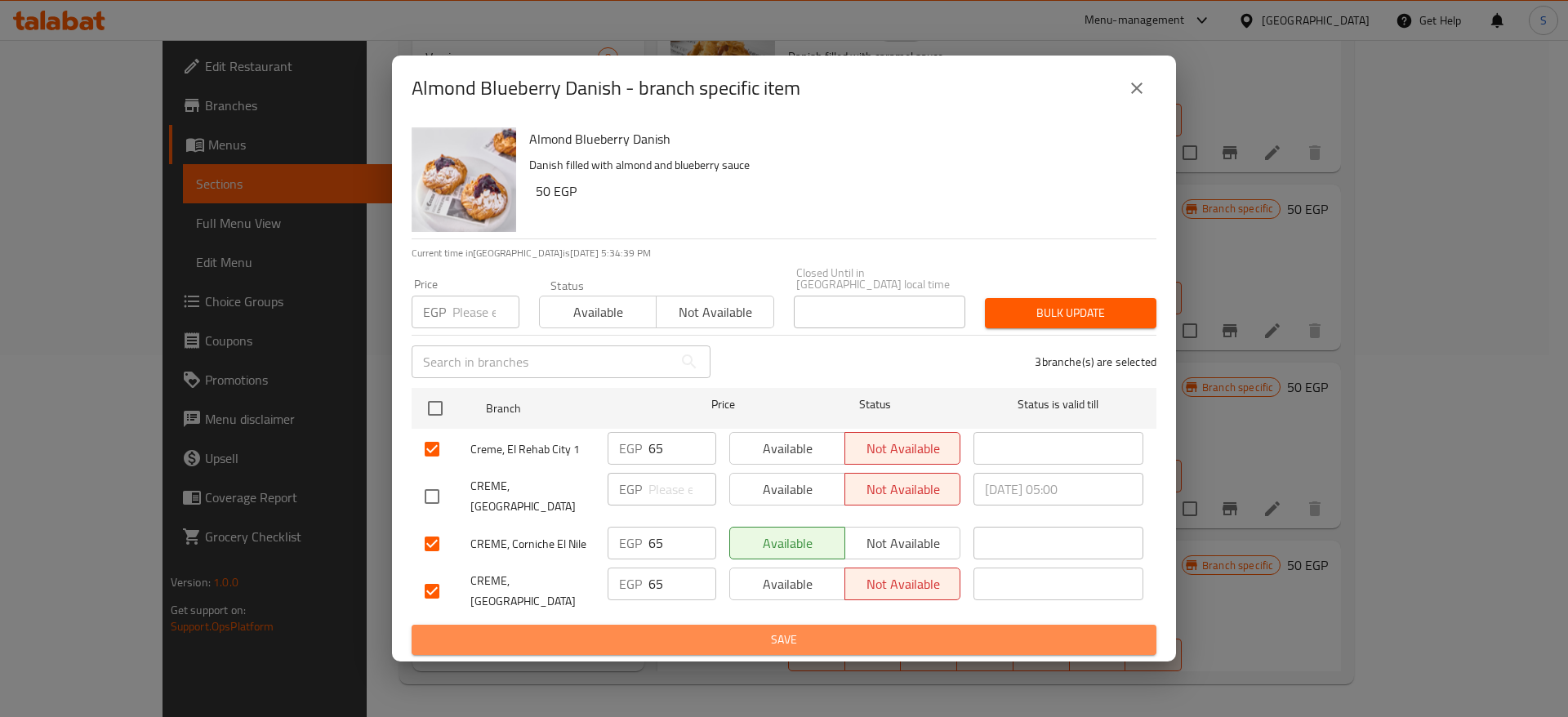
click at [700, 632] on span "Save" at bounding box center [784, 640] width 719 height 20
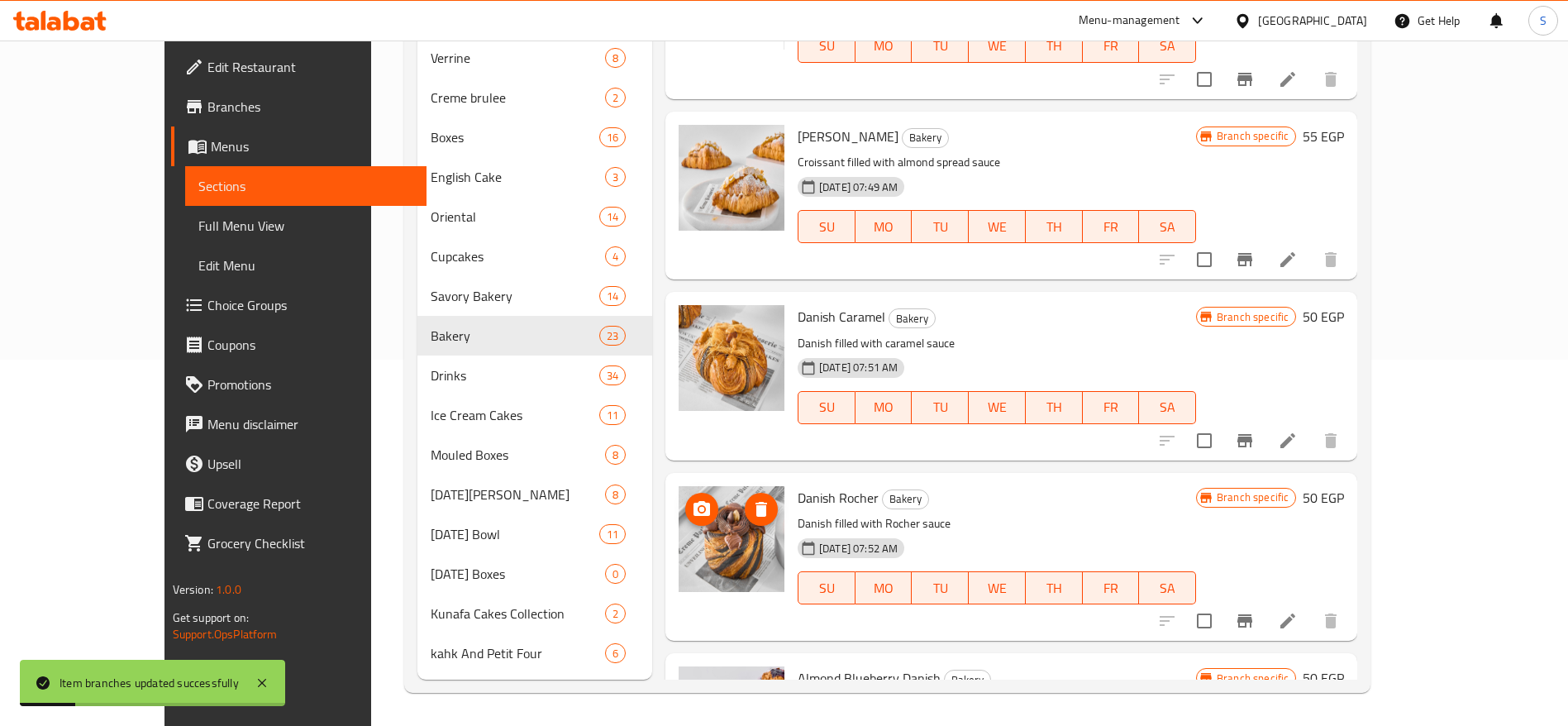
scroll to position [1249, 0]
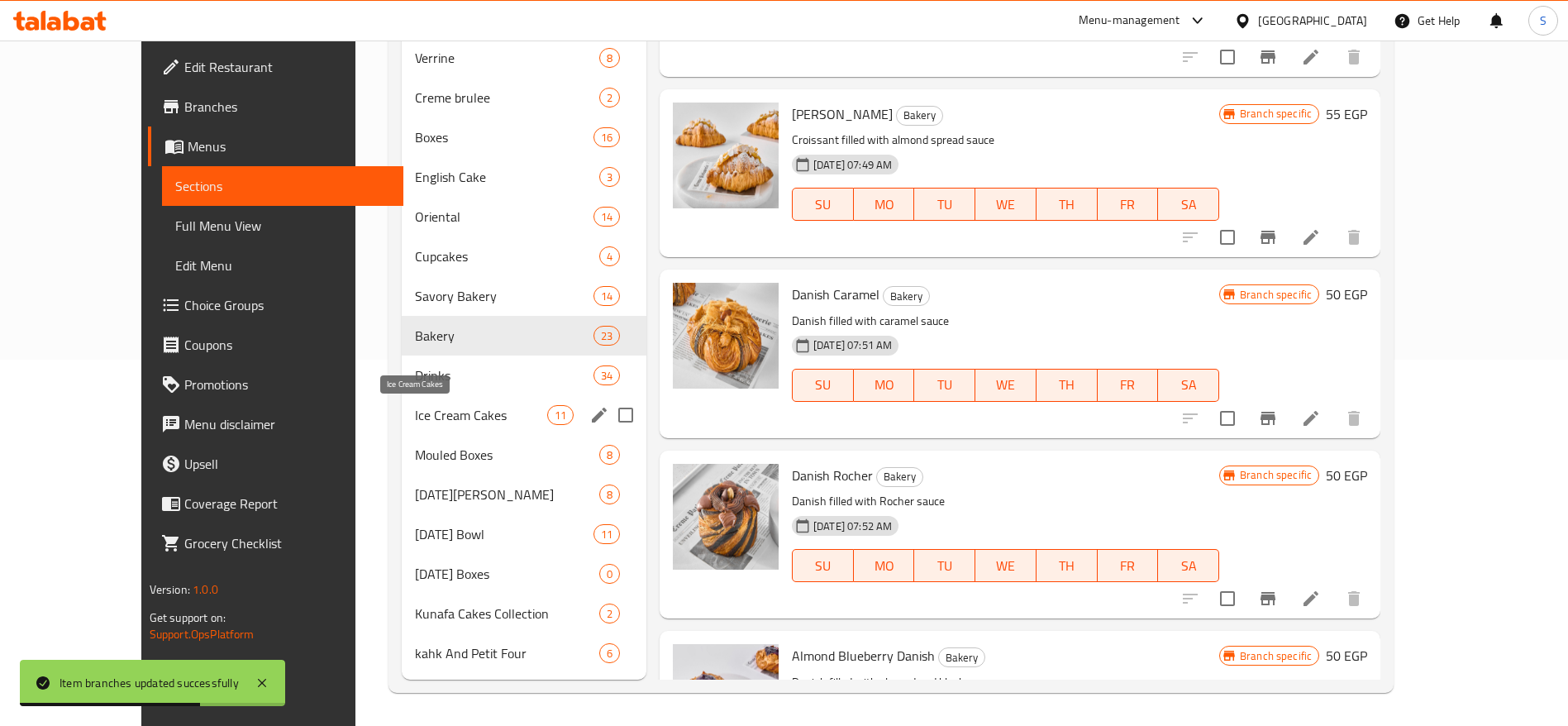
click at [415, 416] on span "Ice Cream Cakes" at bounding box center [481, 415] width 132 height 20
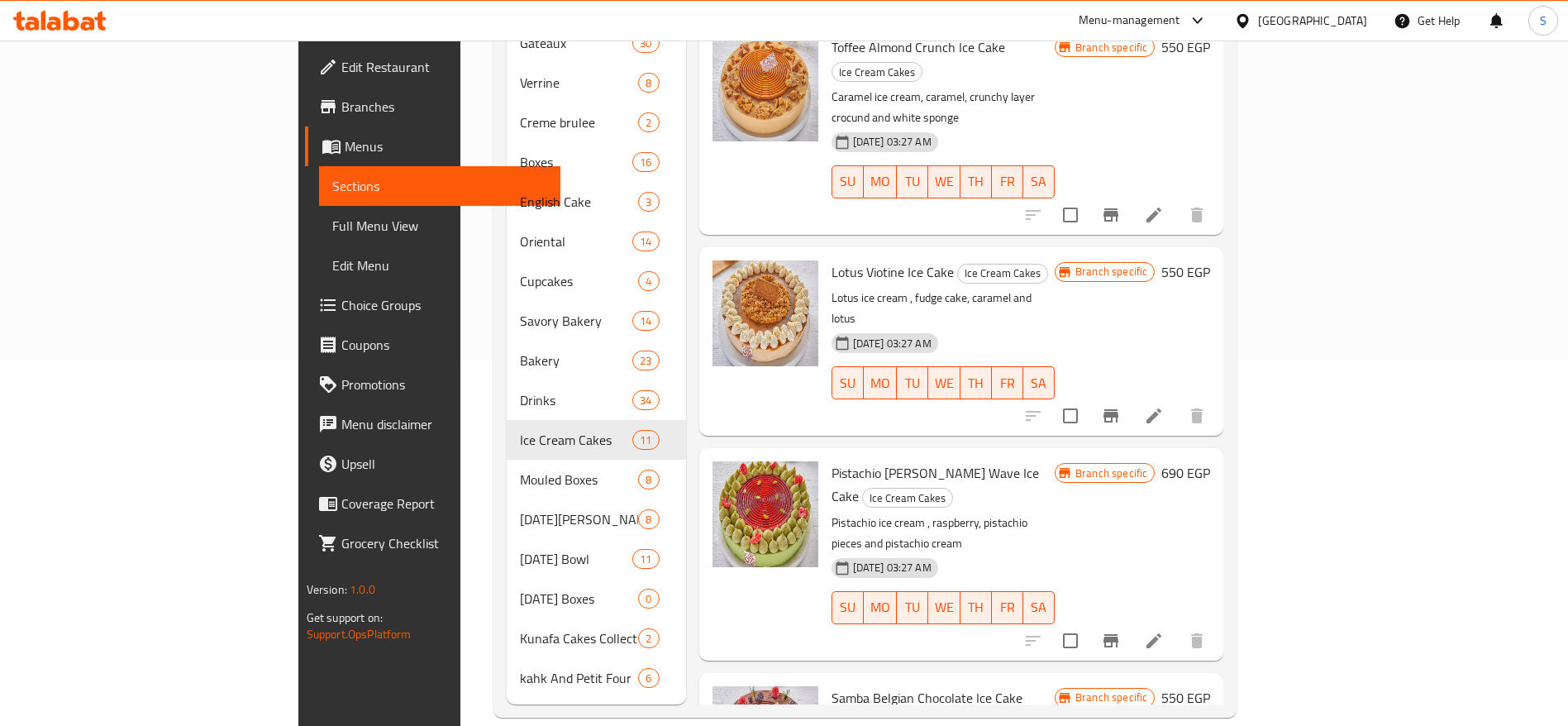
scroll to position [934, 0]
click at [1118, 635] on icon "Branch-specific-item" at bounding box center [1111, 641] width 15 height 13
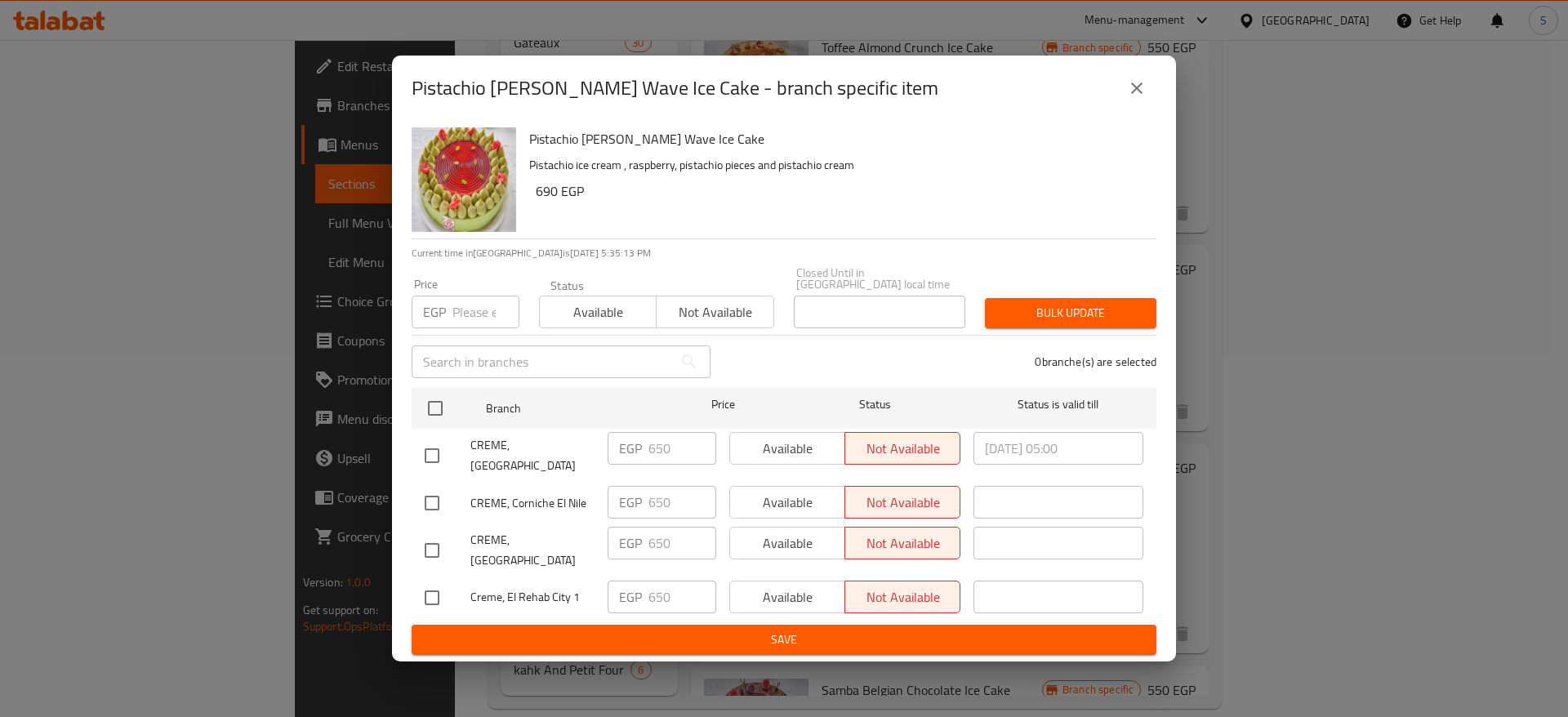
click at [464, 307] on input "number" at bounding box center [486, 312] width 67 height 33
type input "9"
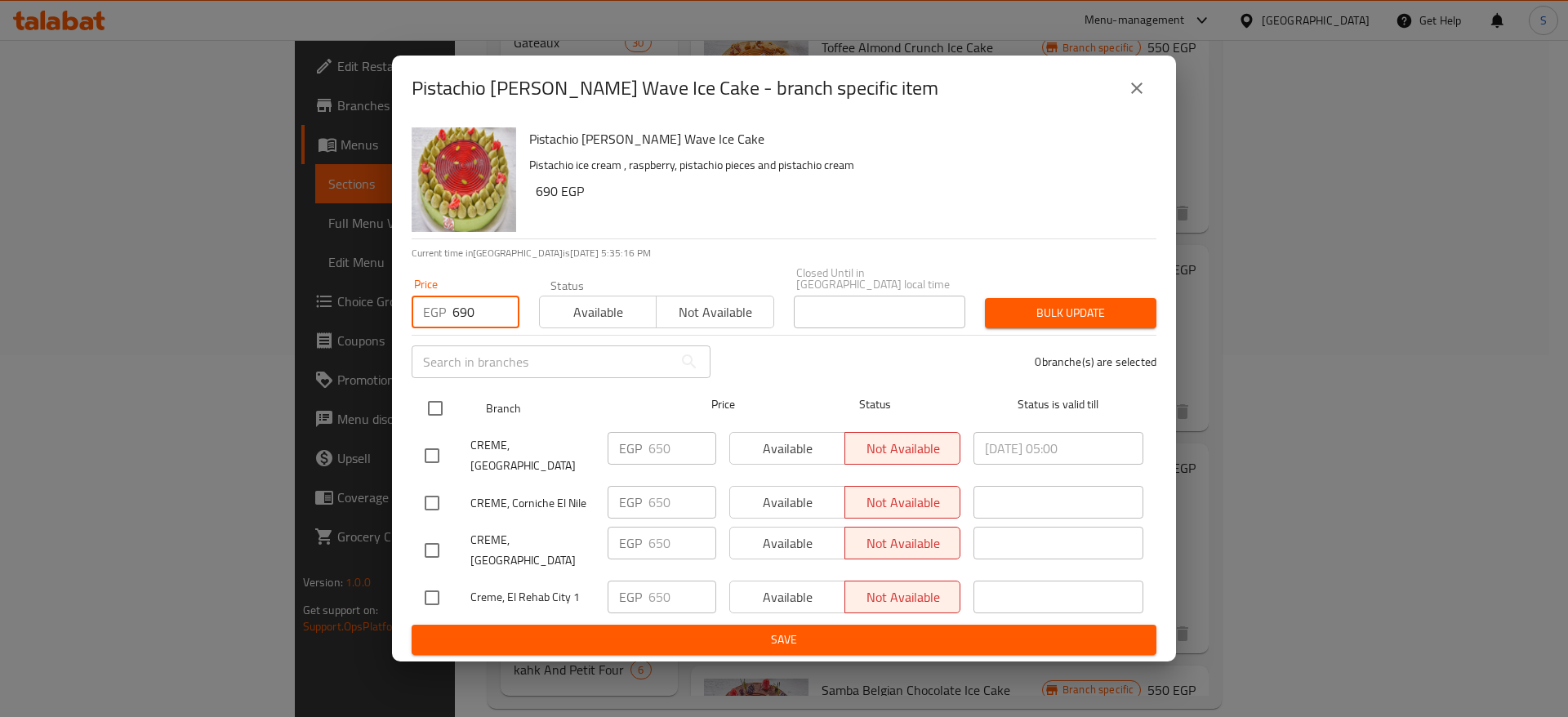
type input "690"
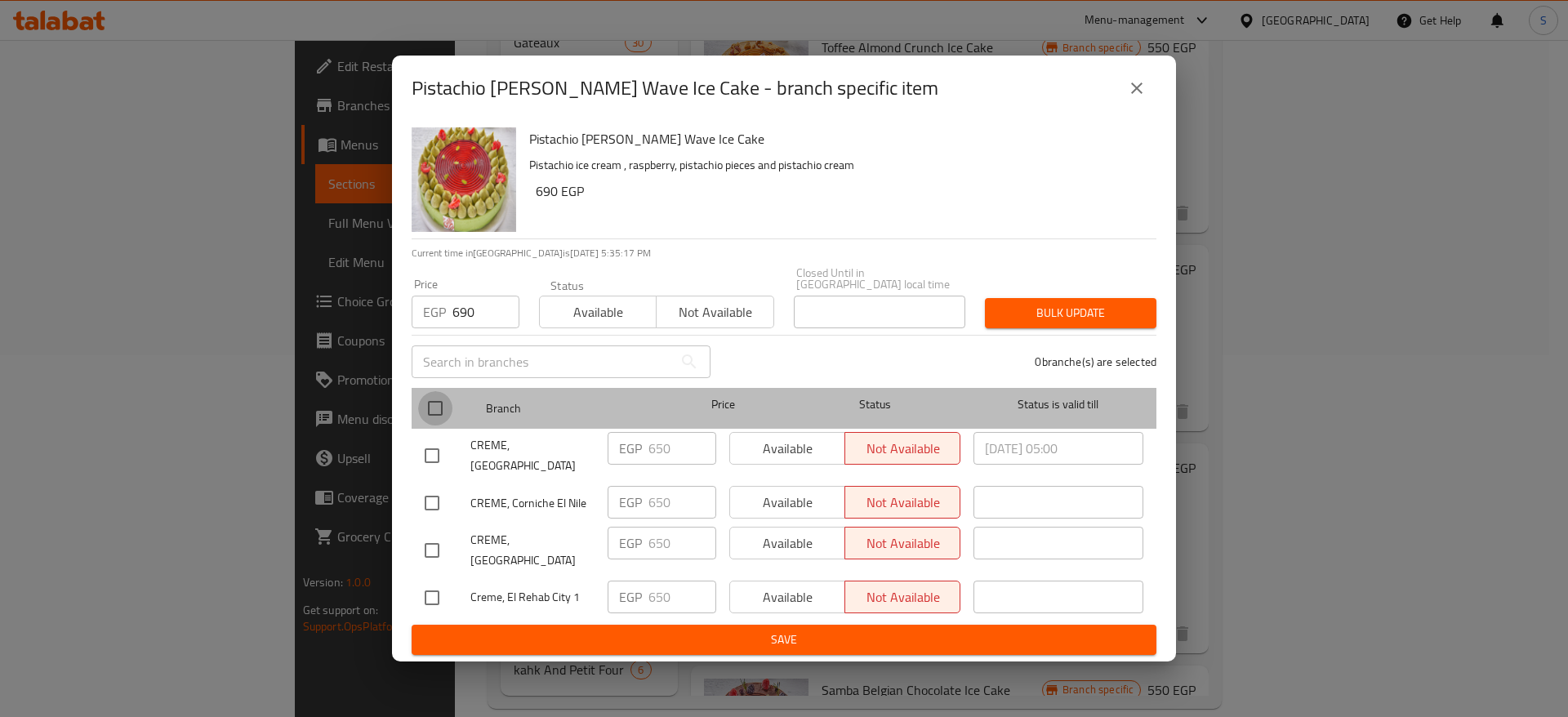
click at [440, 422] on input "checkbox" at bounding box center [434, 408] width 34 height 34
checkbox input "true"
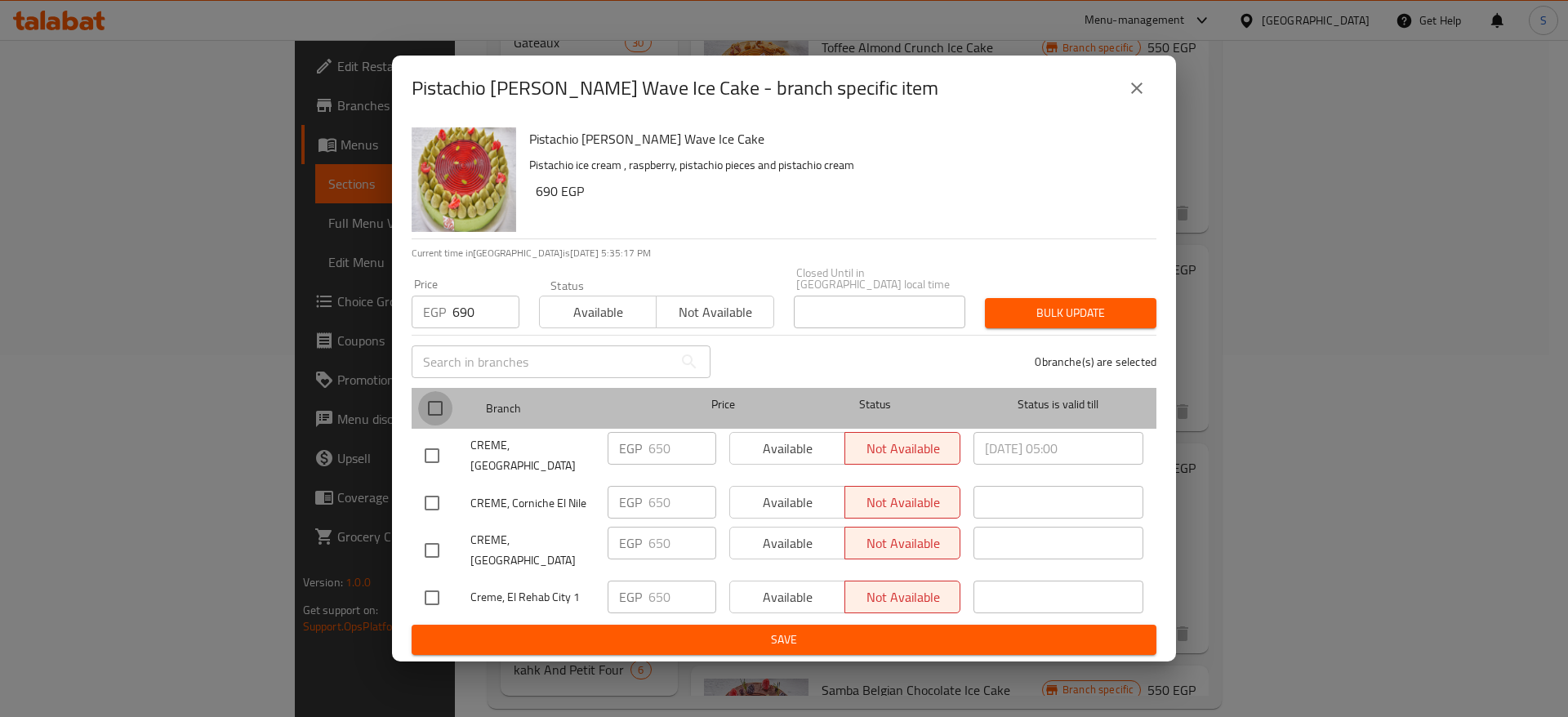
checkbox input "true"
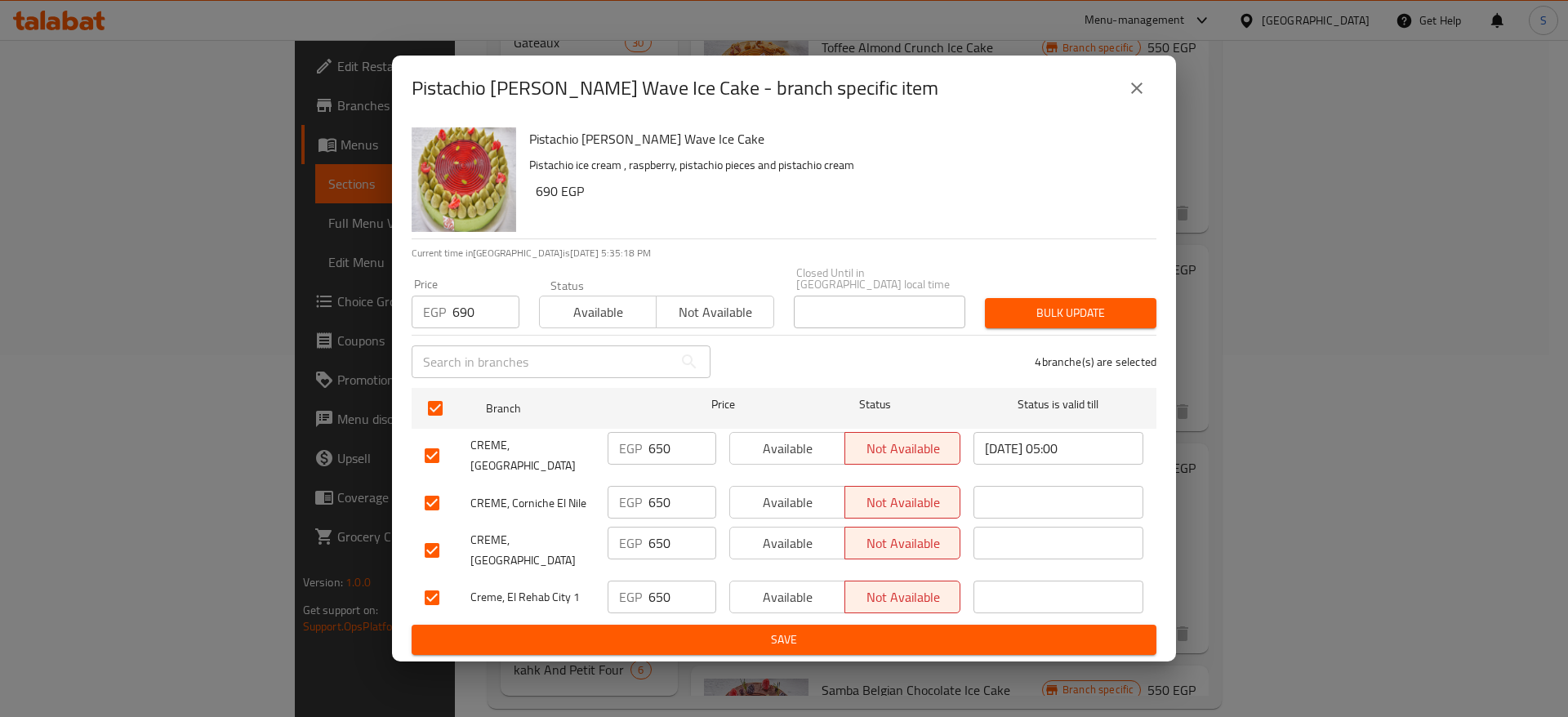
click at [666, 630] on span "Save" at bounding box center [784, 640] width 719 height 20
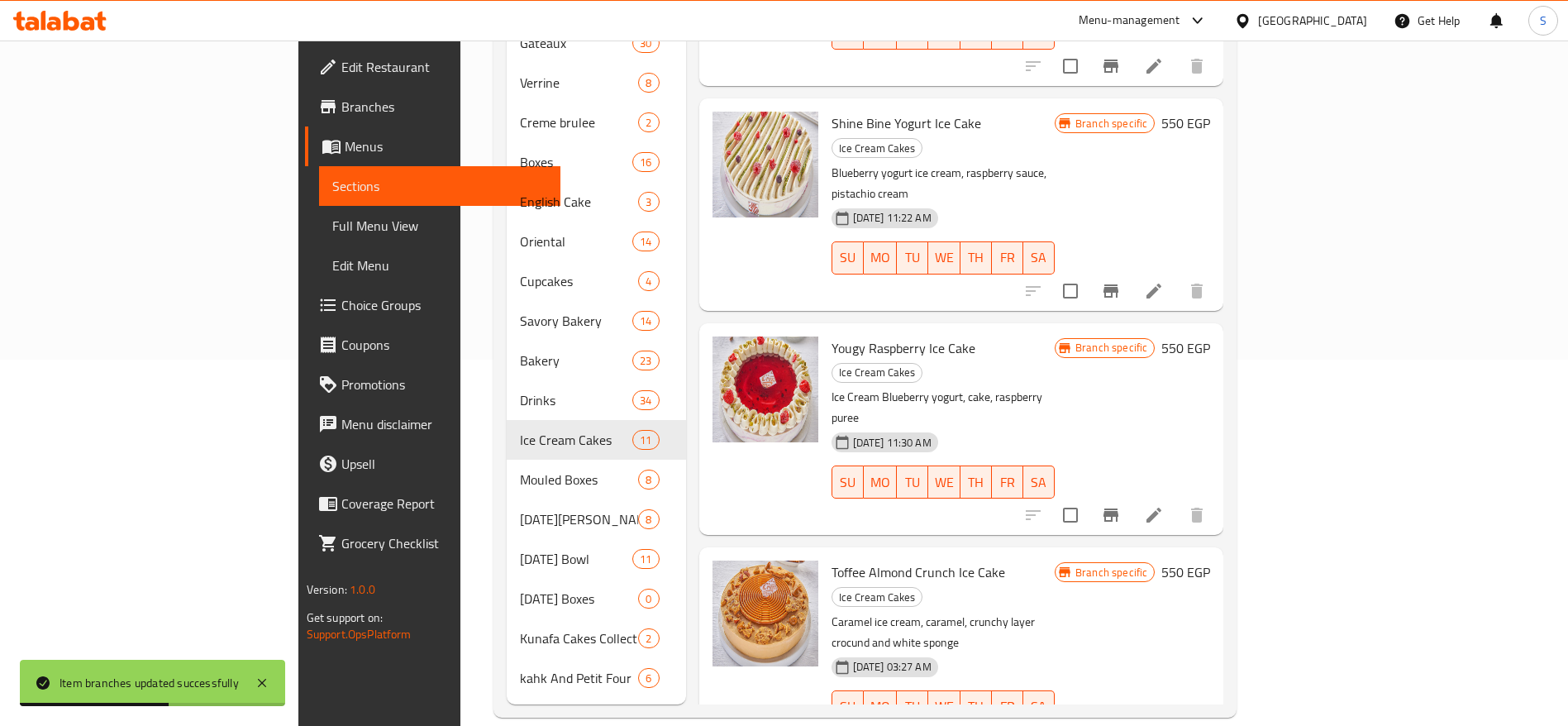
scroll to position [376, 0]
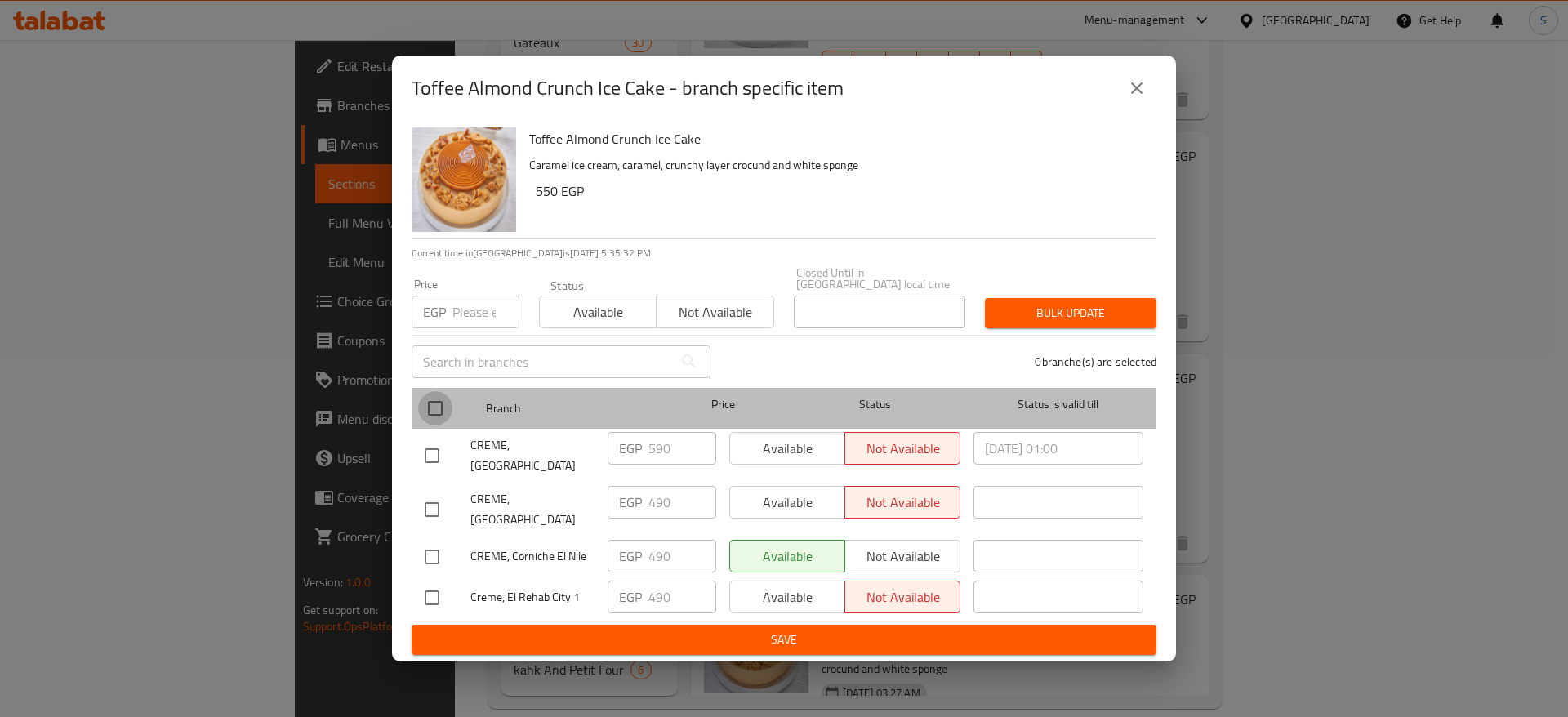
click at [437, 412] on input "checkbox" at bounding box center [434, 408] width 34 height 34
checkbox input "true"
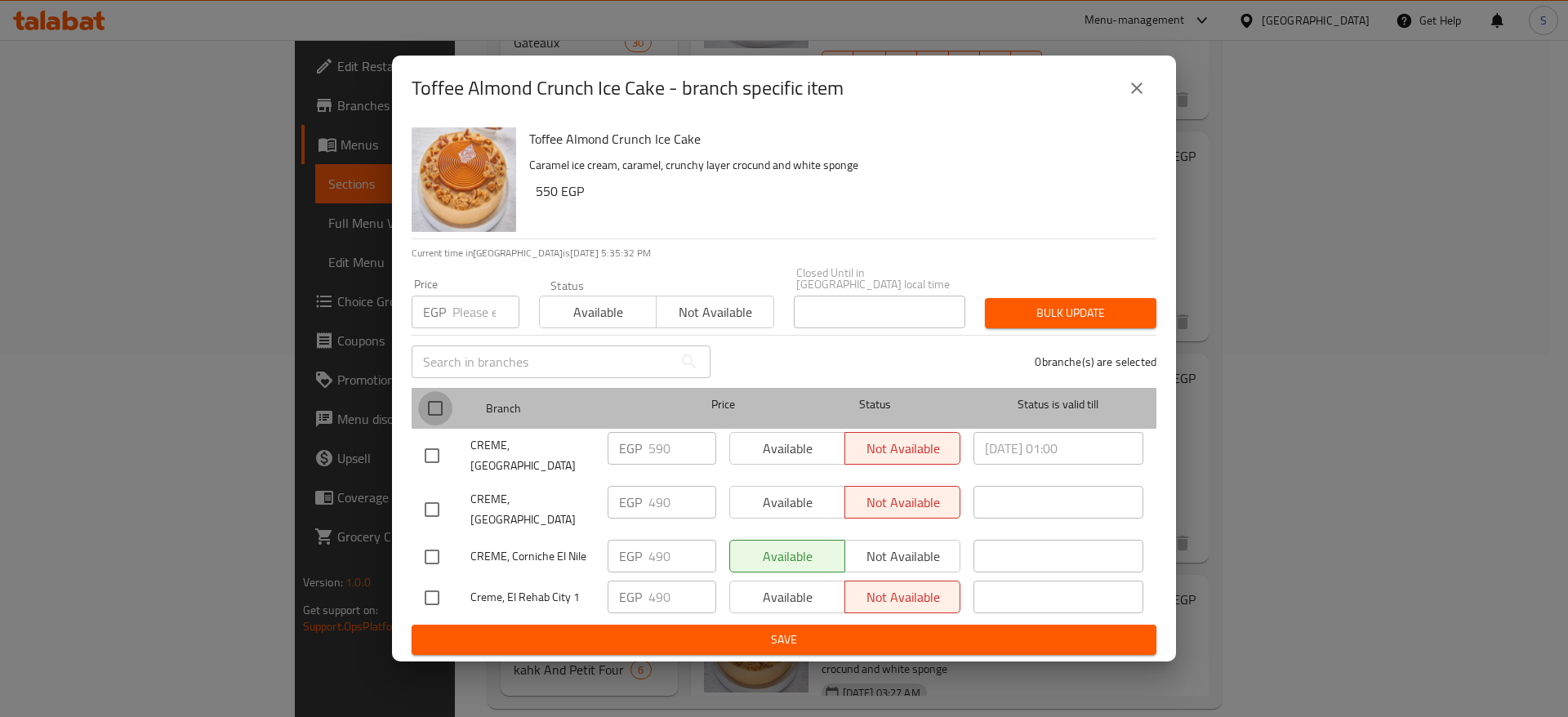
checkbox input "true"
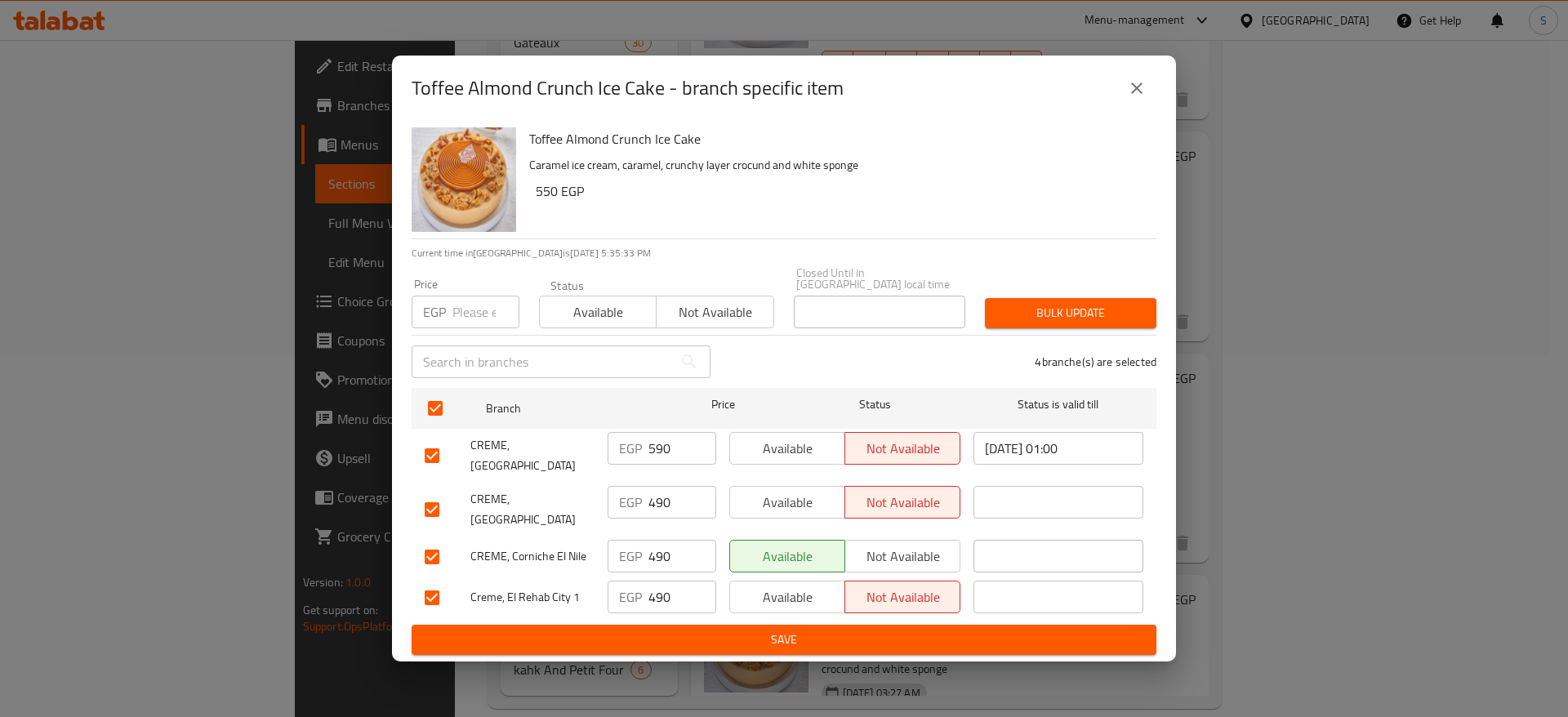
click at [428, 447] on input "checkbox" at bounding box center [431, 455] width 34 height 34
checkbox input "false"
click at [461, 319] on input "number" at bounding box center [486, 312] width 67 height 33
type input "550"
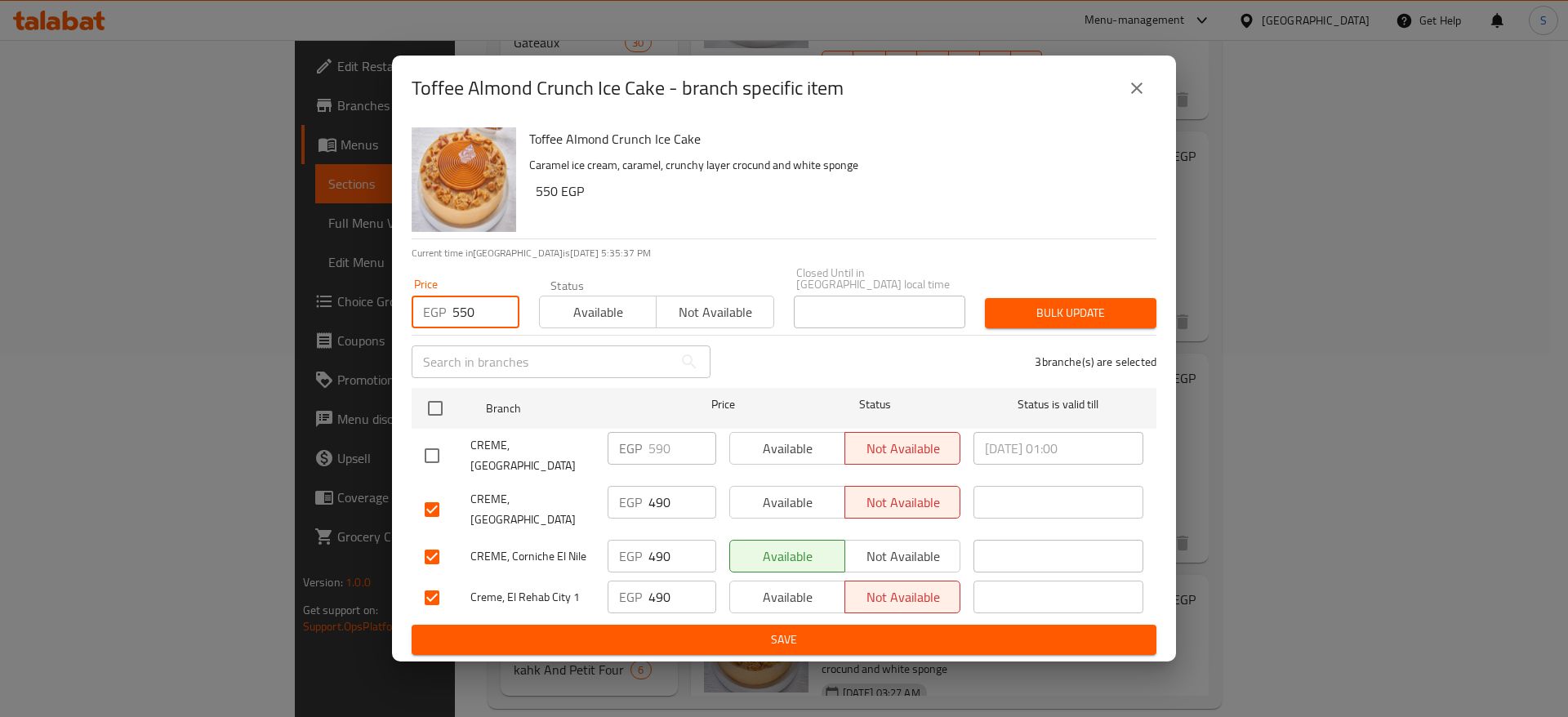
click at [1078, 316] on span "Bulk update" at bounding box center [1070, 313] width 145 height 20
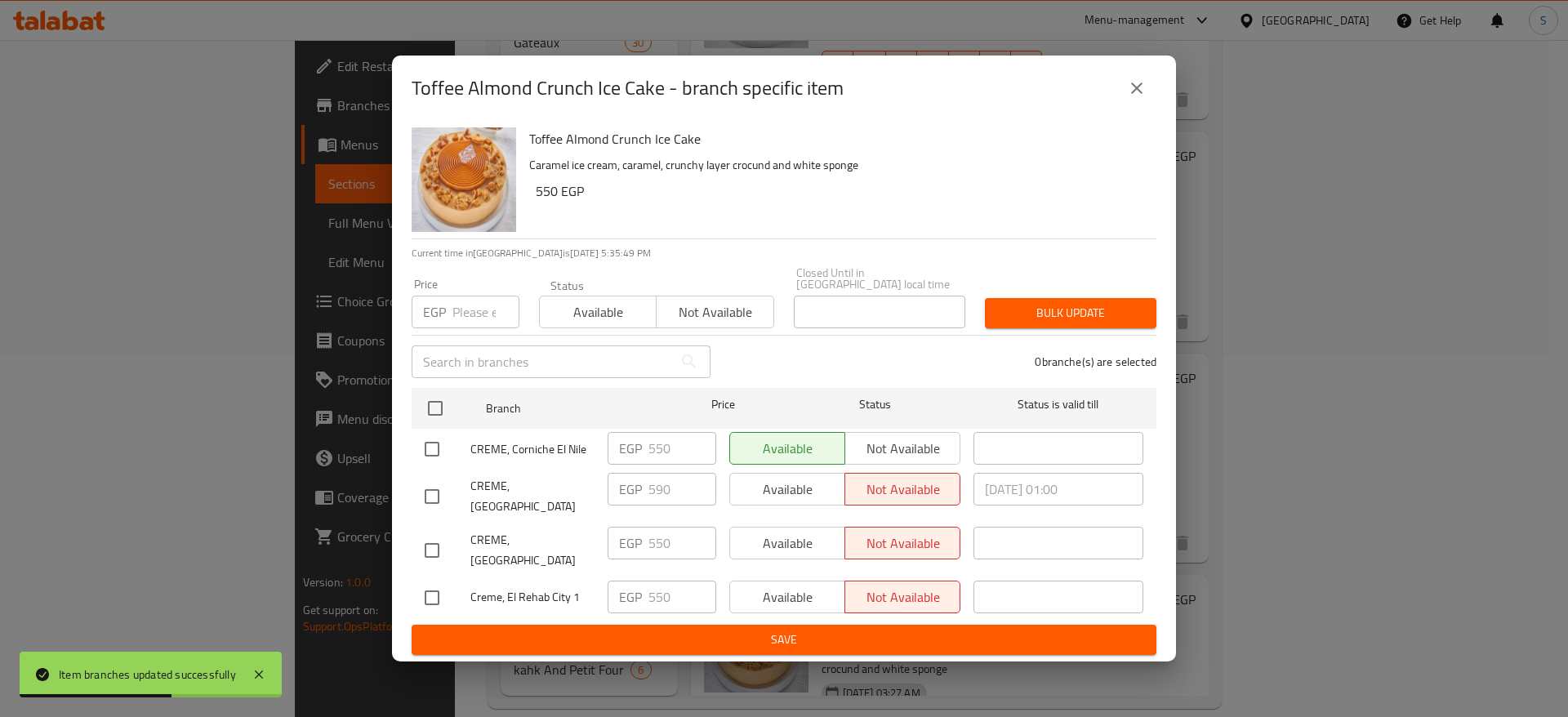
click at [1129, 93] on icon "close" at bounding box center [1137, 87] width 19 height 19
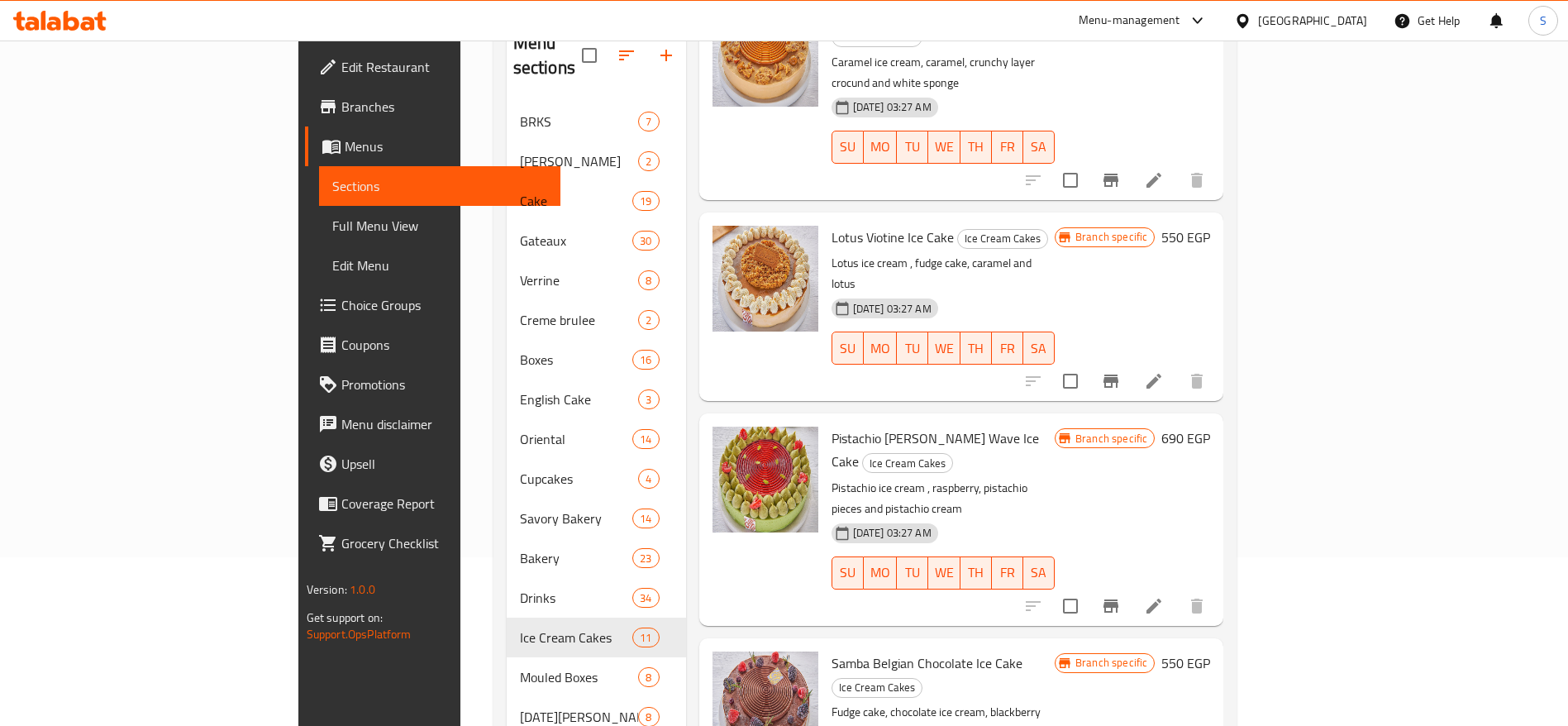
scroll to position [307, 0]
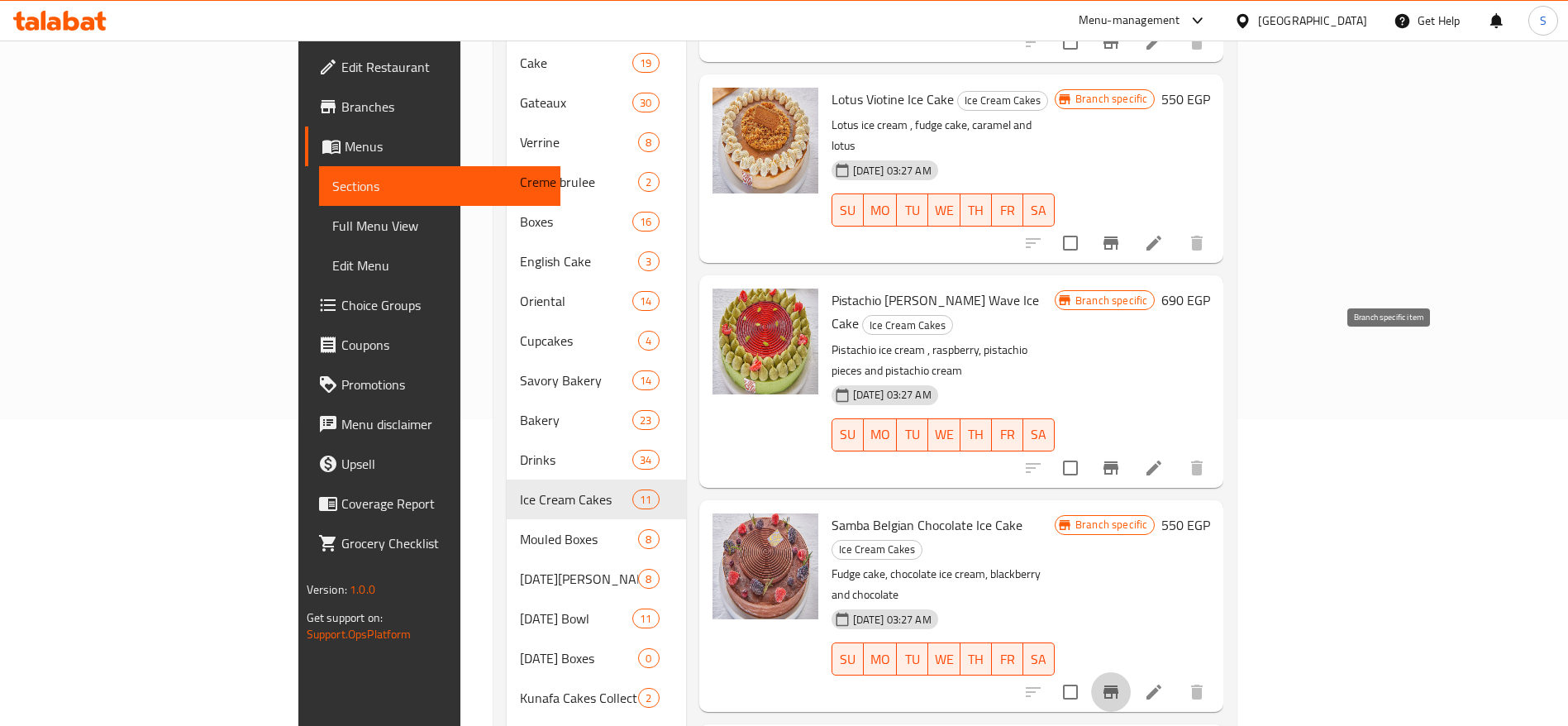
click at [1121, 682] on icon "Branch-specific-item" at bounding box center [1111, 692] width 20 height 20
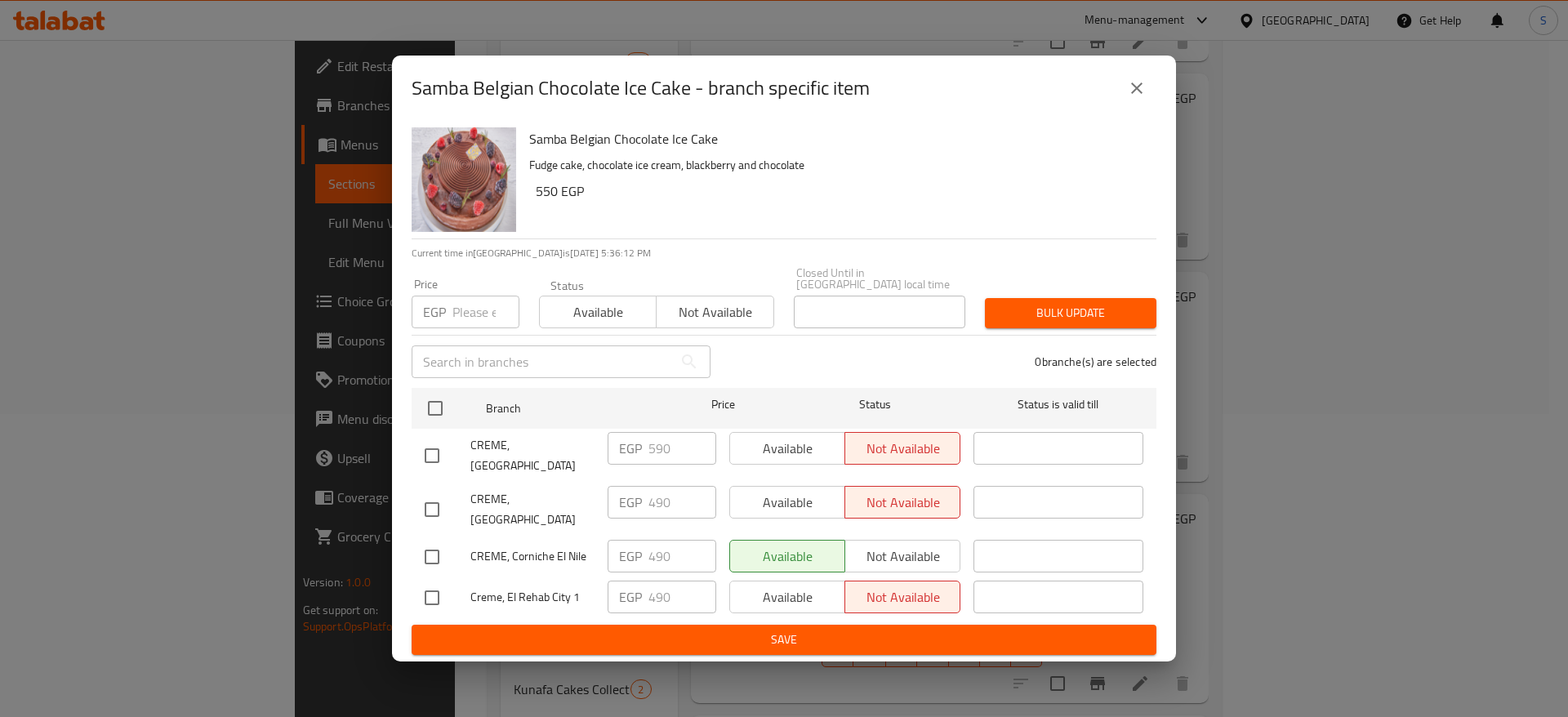
click at [468, 299] on input "number" at bounding box center [486, 312] width 67 height 33
type input "550"
click at [436, 496] on input "checkbox" at bounding box center [431, 509] width 34 height 34
checkbox input "true"
click at [433, 555] on input "checkbox" at bounding box center [431, 556] width 34 height 34
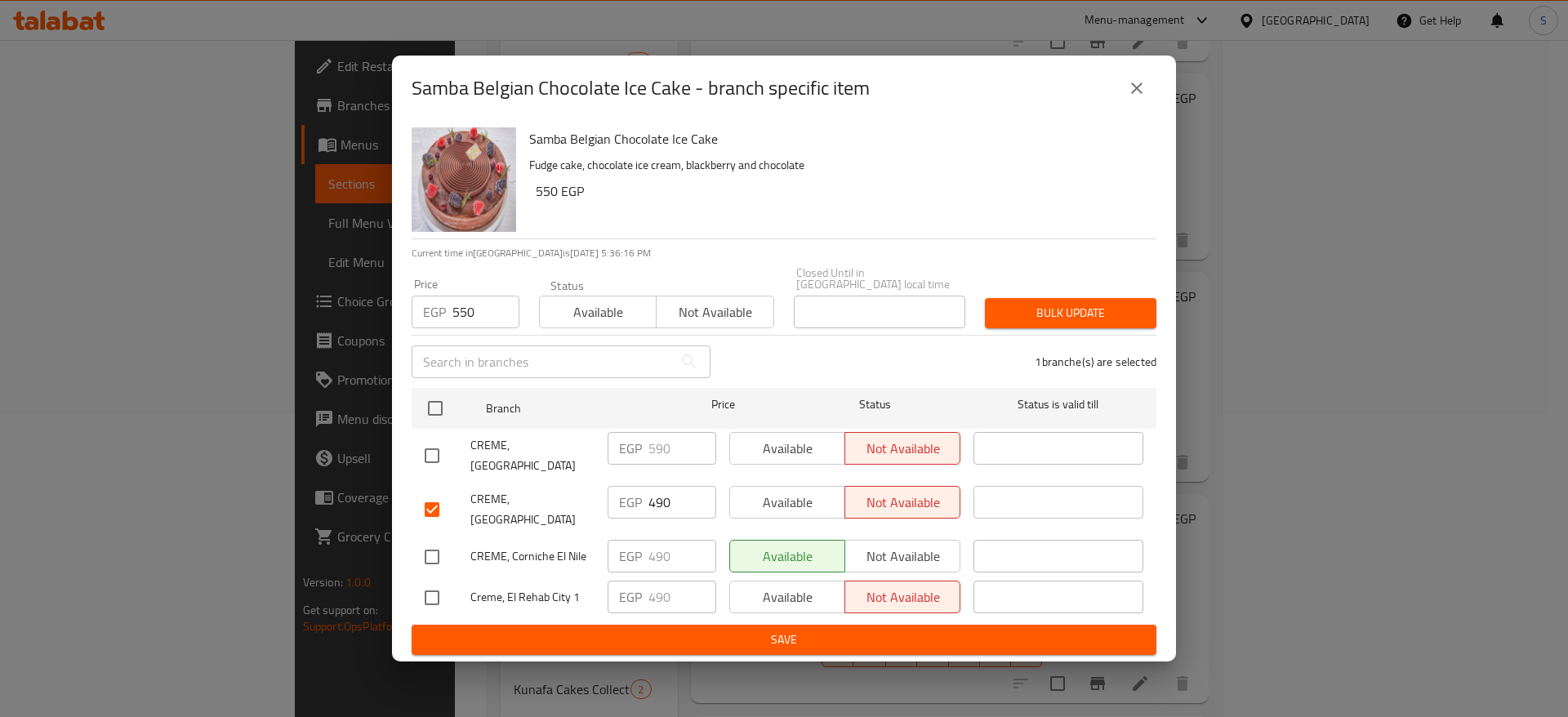
checkbox input "true"
click at [435, 582] on input "checkbox" at bounding box center [431, 597] width 34 height 34
checkbox input "true"
click at [1086, 324] on button "Bulk update" at bounding box center [1070, 313] width 172 height 30
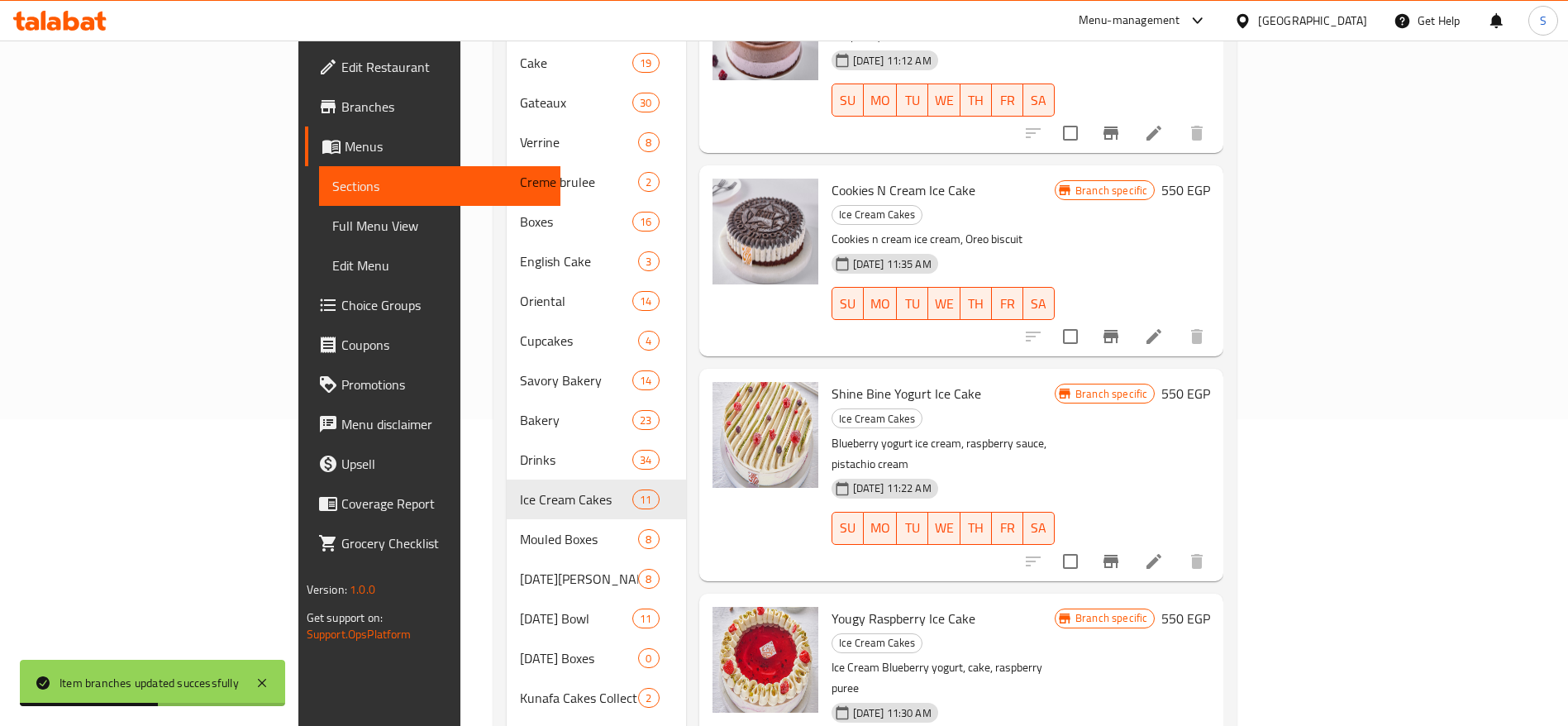
scroll to position [41, 0]
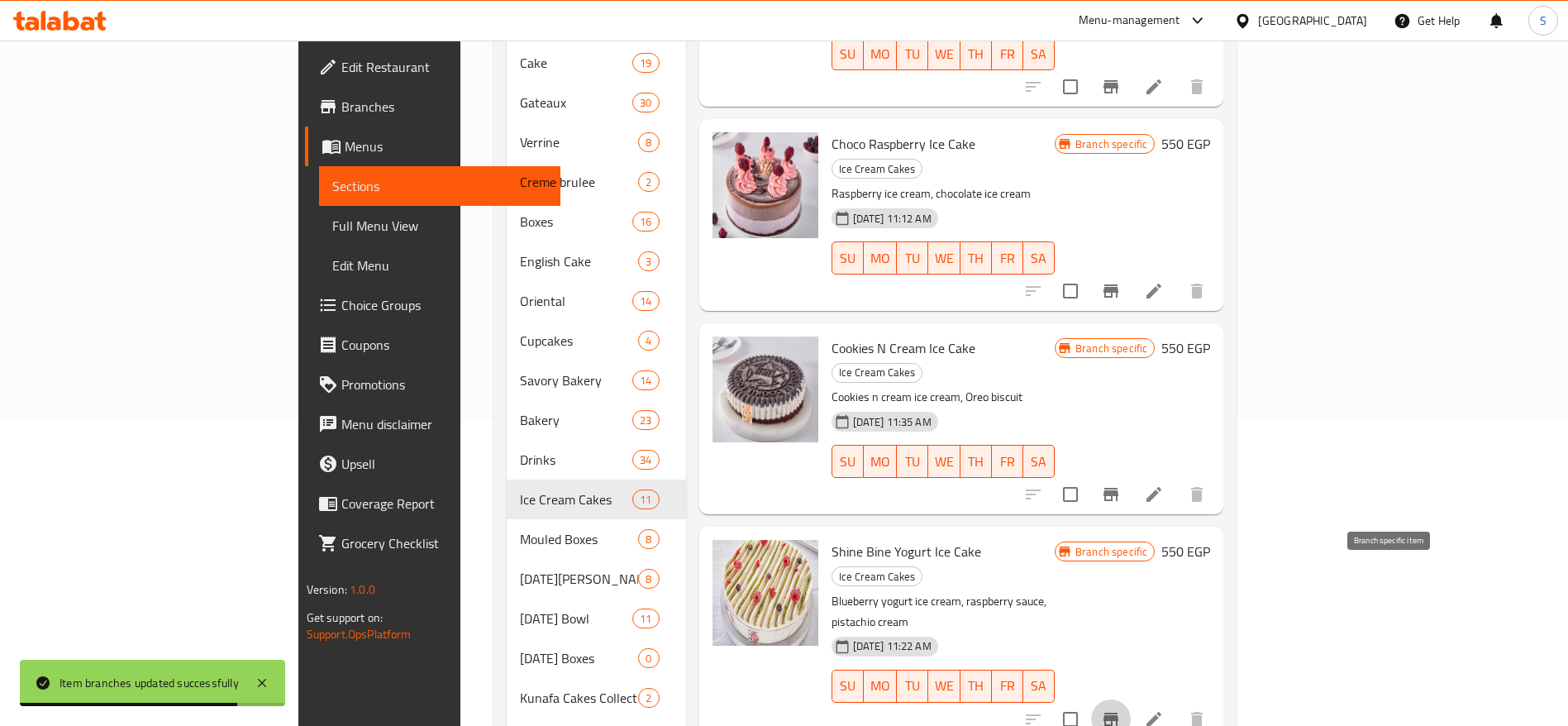
click at [1121, 709] on icon "Branch-specific-item" at bounding box center [1111, 719] width 20 height 20
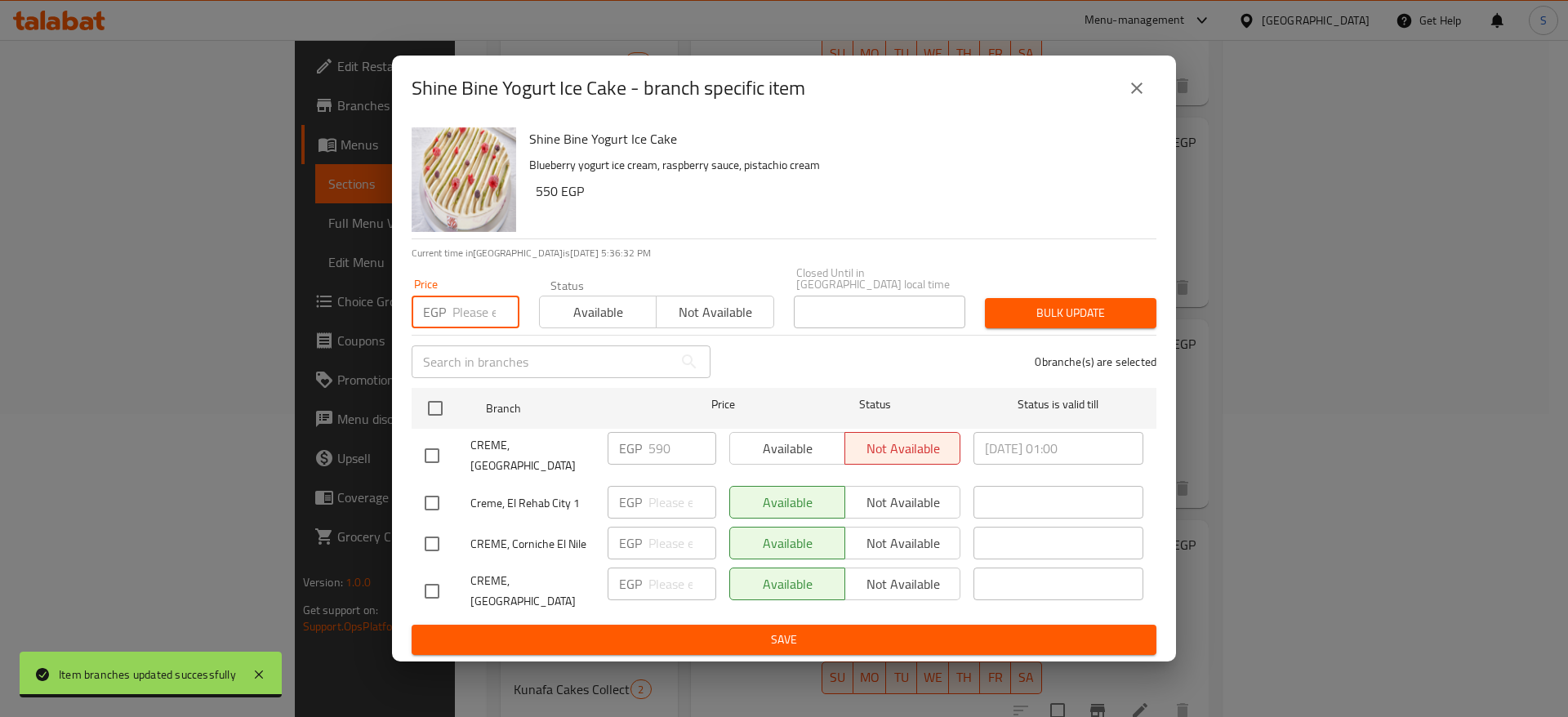
click at [475, 312] on input "number" at bounding box center [486, 312] width 67 height 33
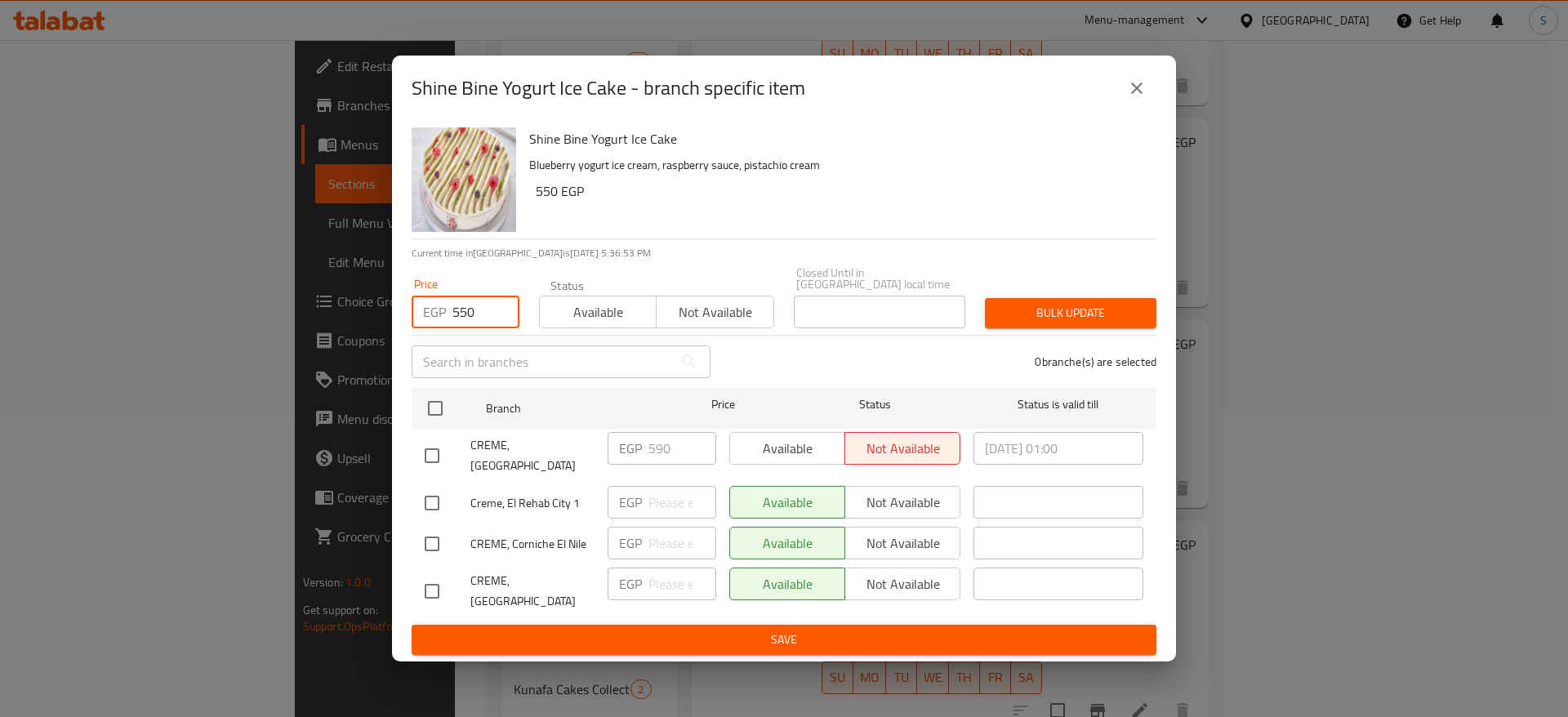
type input "550"
click at [1033, 301] on button "Bulk update" at bounding box center [1070, 313] width 172 height 30
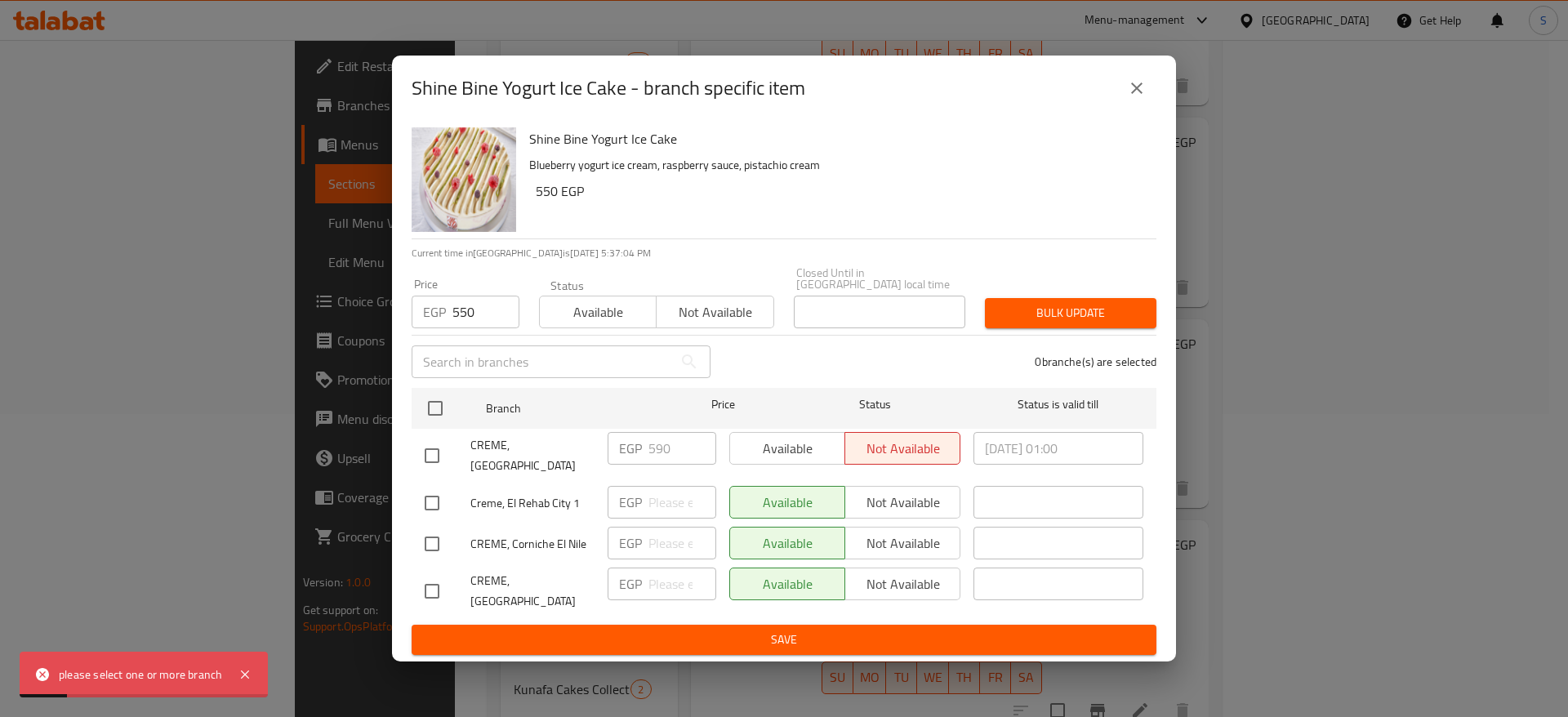
click at [428, 488] on input "checkbox" at bounding box center [431, 502] width 34 height 34
checkbox input "true"
click at [428, 527] on input "checkbox" at bounding box center [431, 543] width 34 height 34
checkbox input "true"
click at [438, 575] on input "checkbox" at bounding box center [431, 590] width 34 height 34
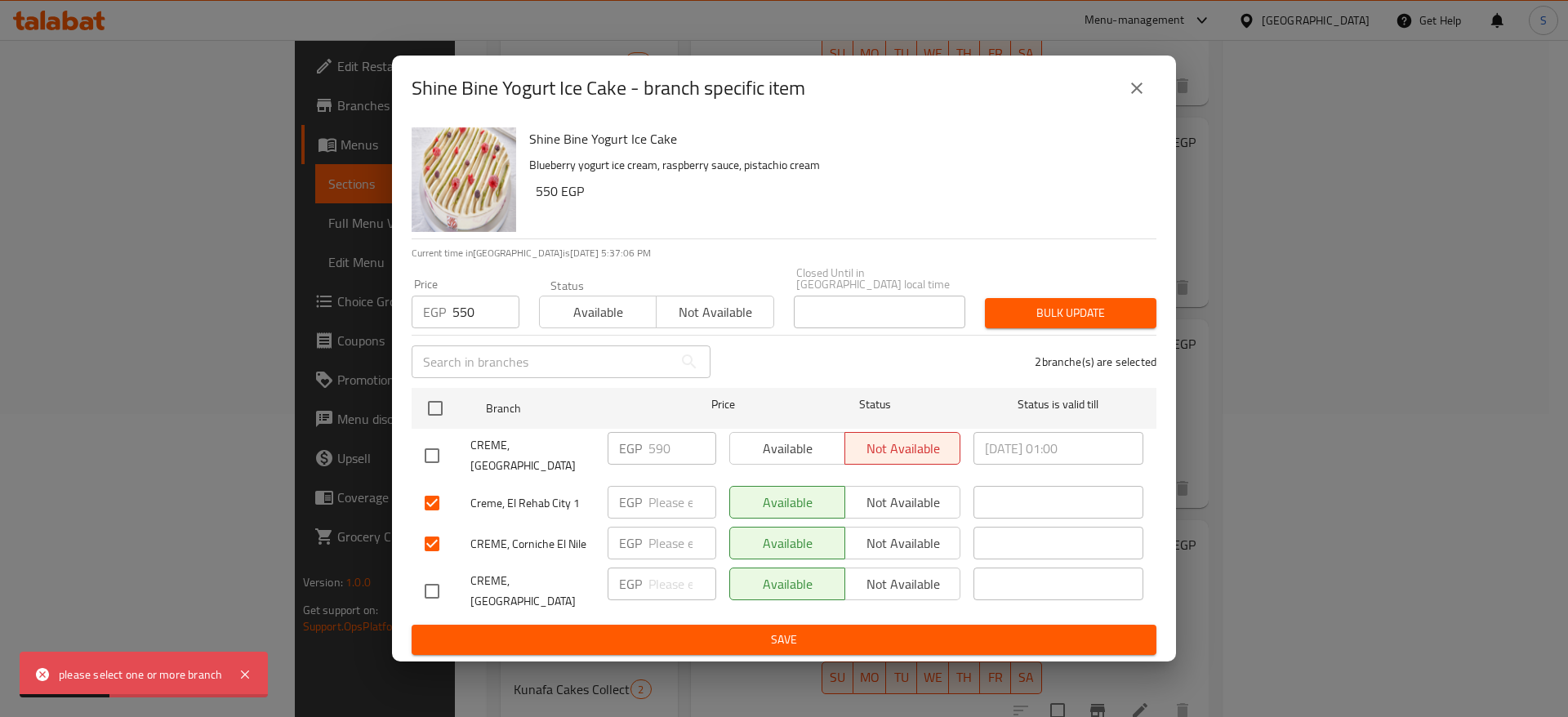
checkbox input "true"
click at [1044, 309] on span "Bulk update" at bounding box center [1070, 313] width 145 height 20
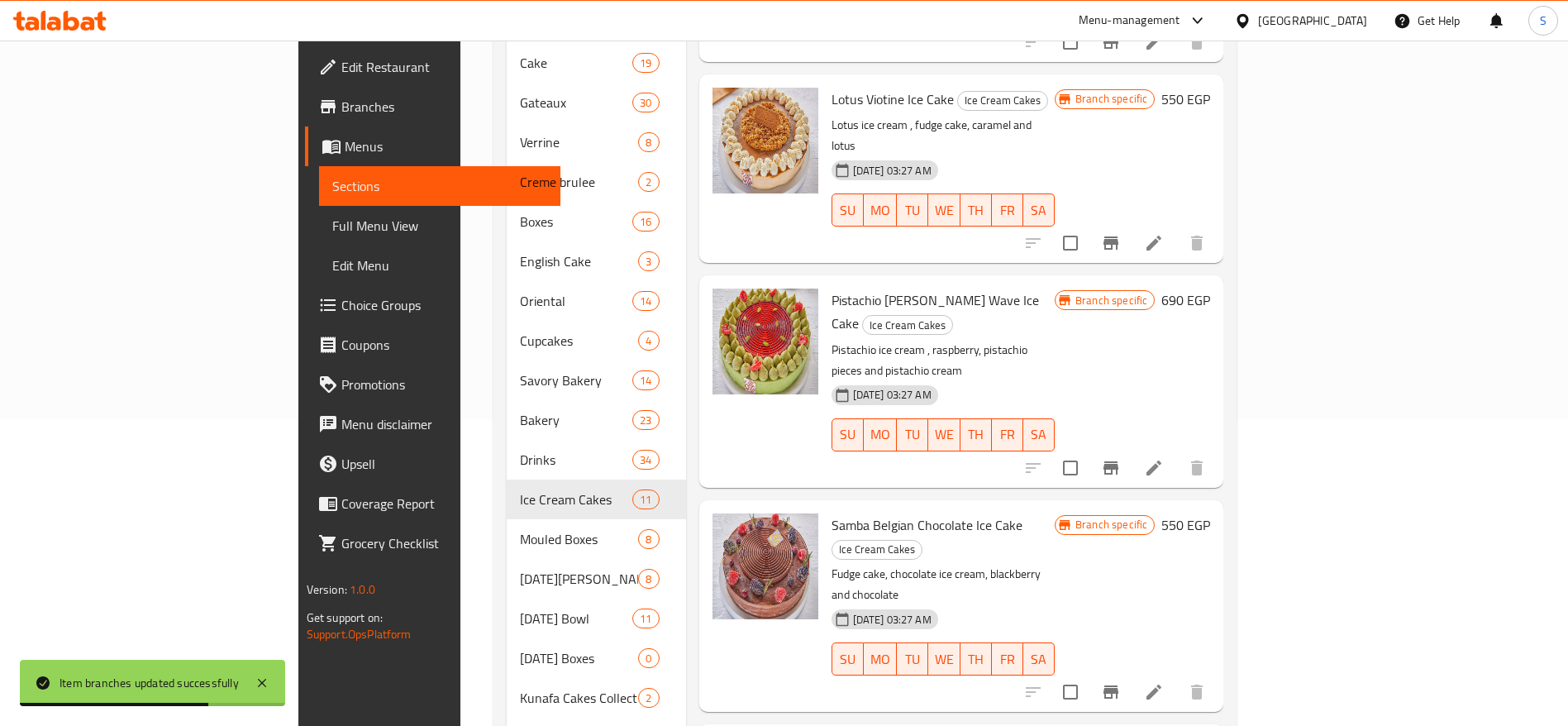
scroll to position [366, 0]
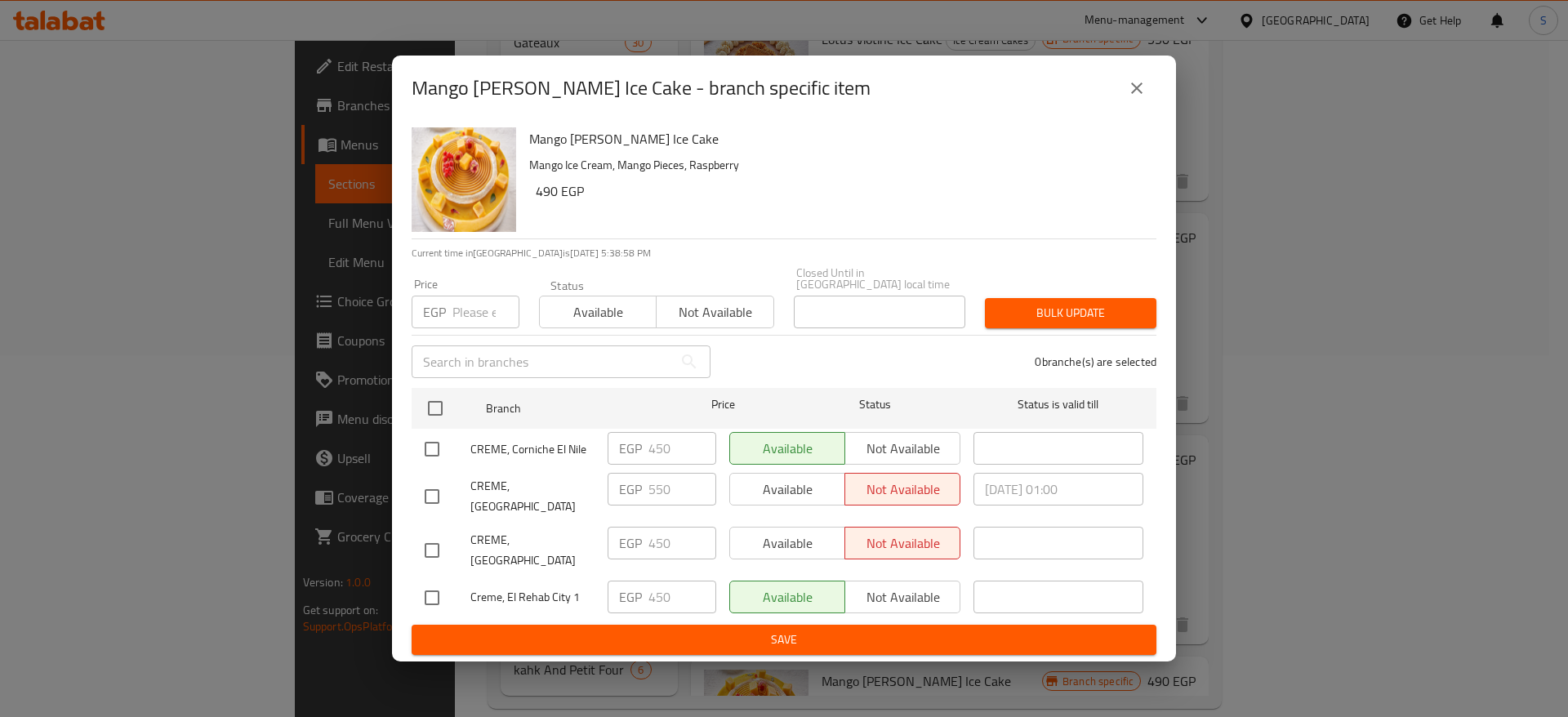
click at [469, 315] on input "number" at bounding box center [486, 312] width 67 height 33
type input "490"
click at [429, 453] on input "checkbox" at bounding box center [431, 449] width 34 height 34
checkbox input "true"
click at [430, 538] on input "checkbox" at bounding box center [431, 550] width 34 height 34
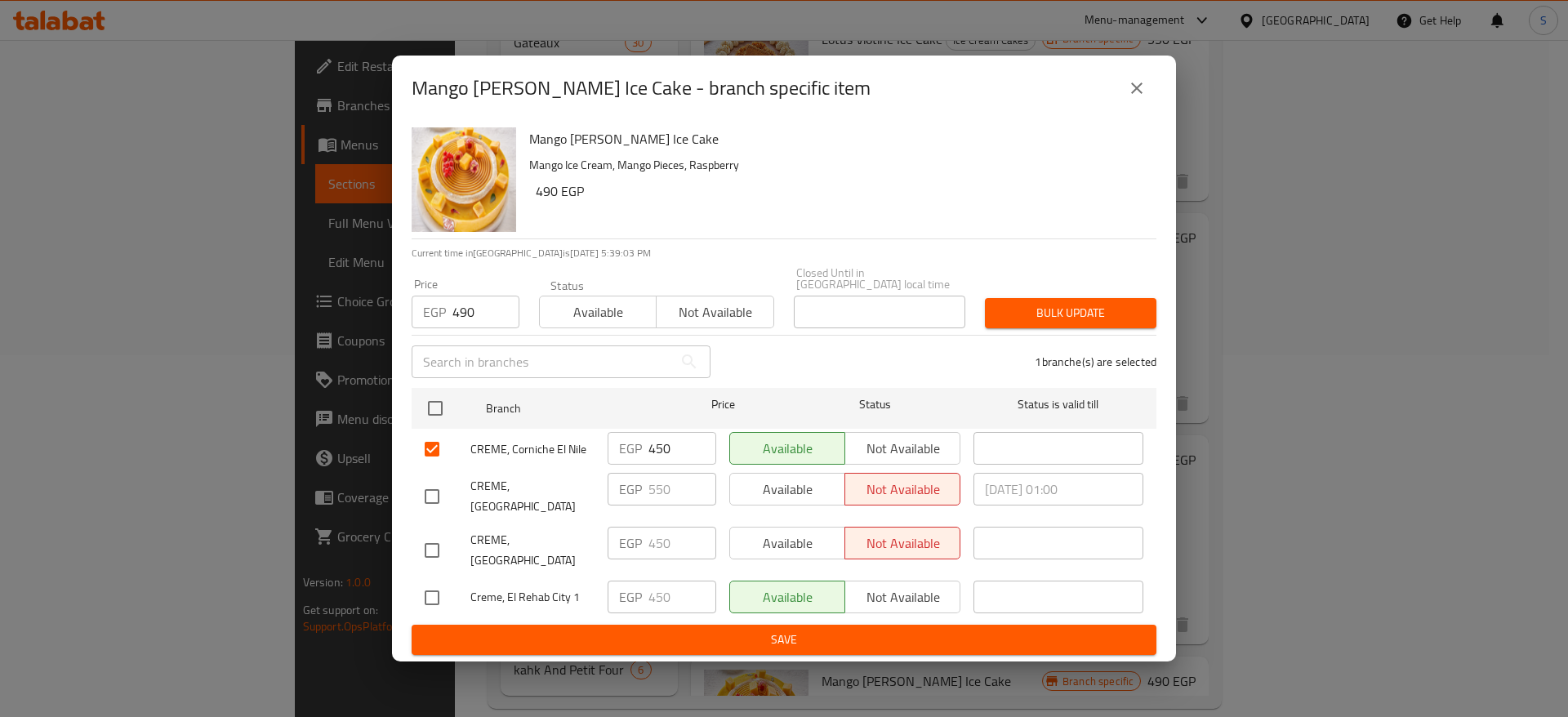
checkbox input "true"
click at [447, 592] on input "checkbox" at bounding box center [431, 597] width 34 height 34
checkbox input "true"
click at [1029, 314] on span "Bulk update" at bounding box center [1070, 313] width 145 height 20
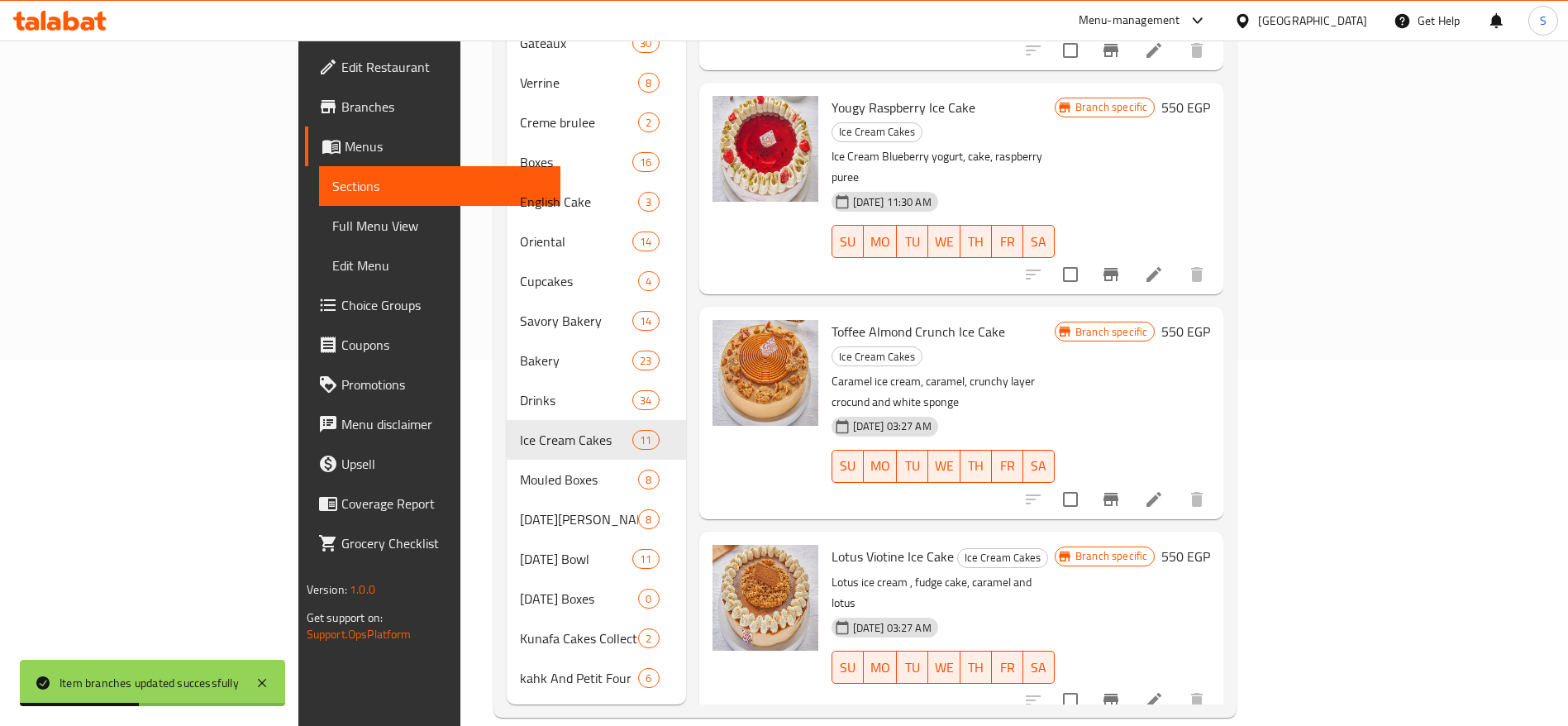
scroll to position [515, 0]
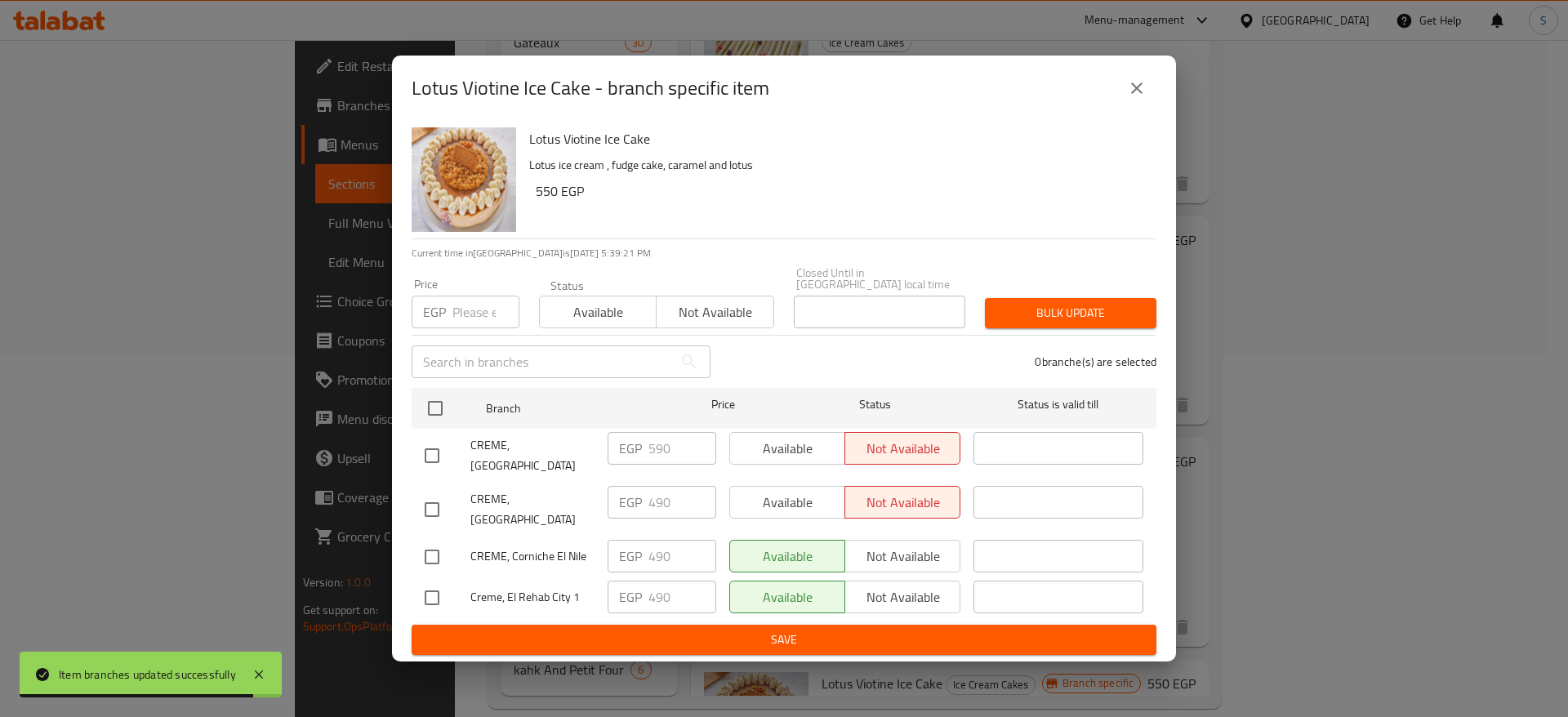
click at [477, 307] on input "number" at bounding box center [486, 312] width 67 height 33
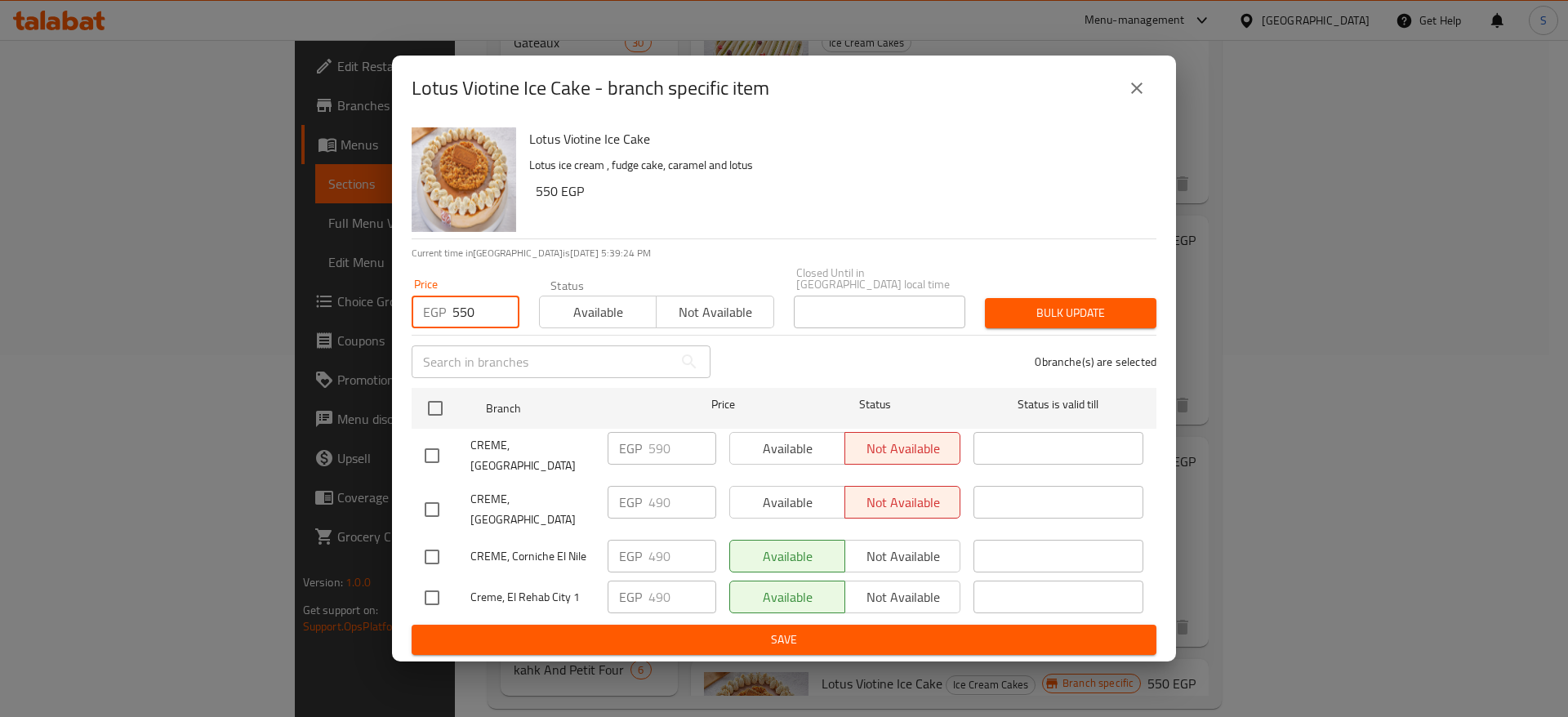
type input "550"
click at [427, 492] on input "checkbox" at bounding box center [431, 509] width 34 height 34
checkbox input "true"
click at [431, 540] on input "checkbox" at bounding box center [431, 556] width 34 height 34
checkbox input "true"
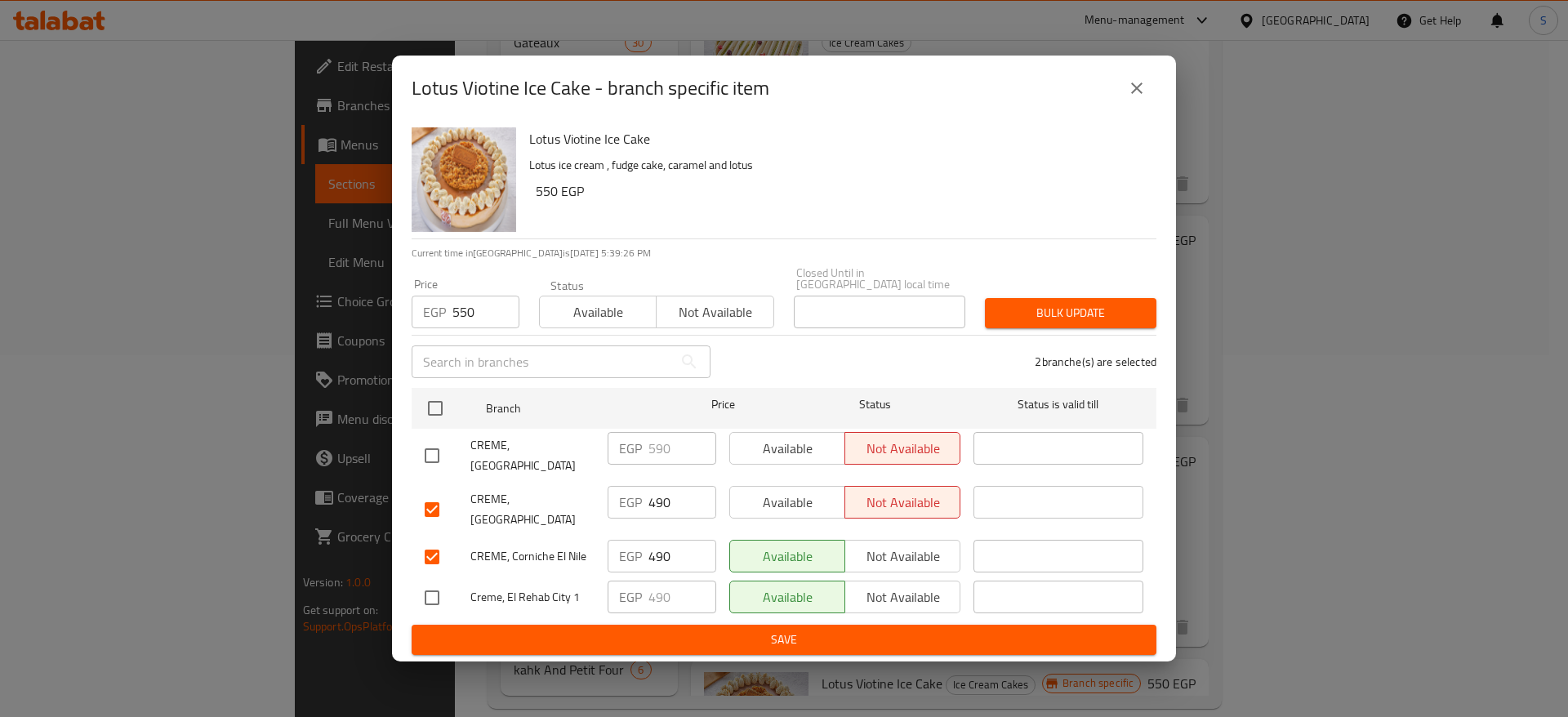
click at [428, 610] on ul "Branch Price Status Status is valid till CREME, [GEOGRAPHIC_DATA] EGP 590 ​ Ava…" at bounding box center [783, 502] width 745 height 243
click at [422, 597] on input "checkbox" at bounding box center [431, 597] width 34 height 34
checkbox input "true"
click at [480, 630] on span "Save" at bounding box center [784, 640] width 719 height 20
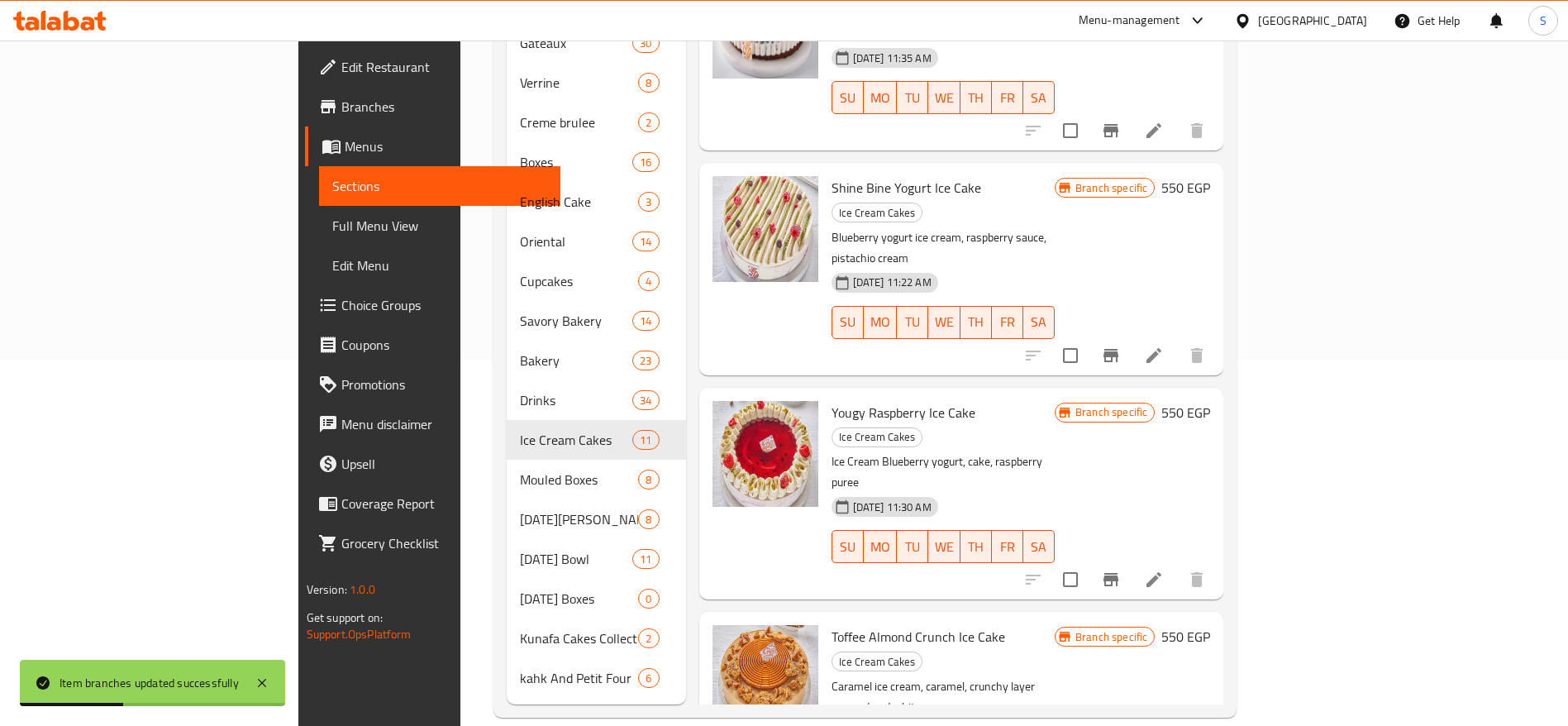
scroll to position [344, 0]
click at [1118, 574] on icon "Branch-specific-item" at bounding box center [1111, 581] width 15 height 13
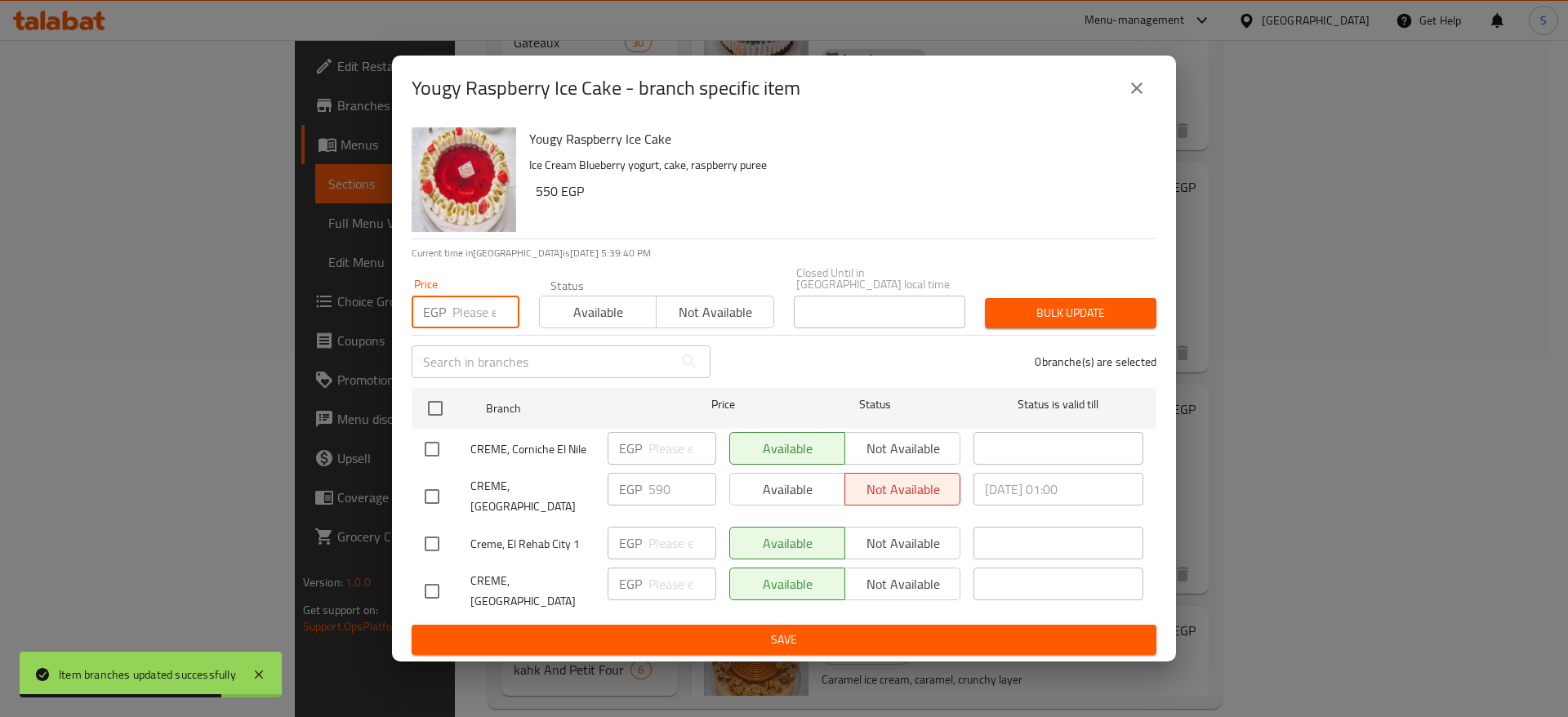
click at [472, 305] on input "number" at bounding box center [486, 312] width 67 height 33
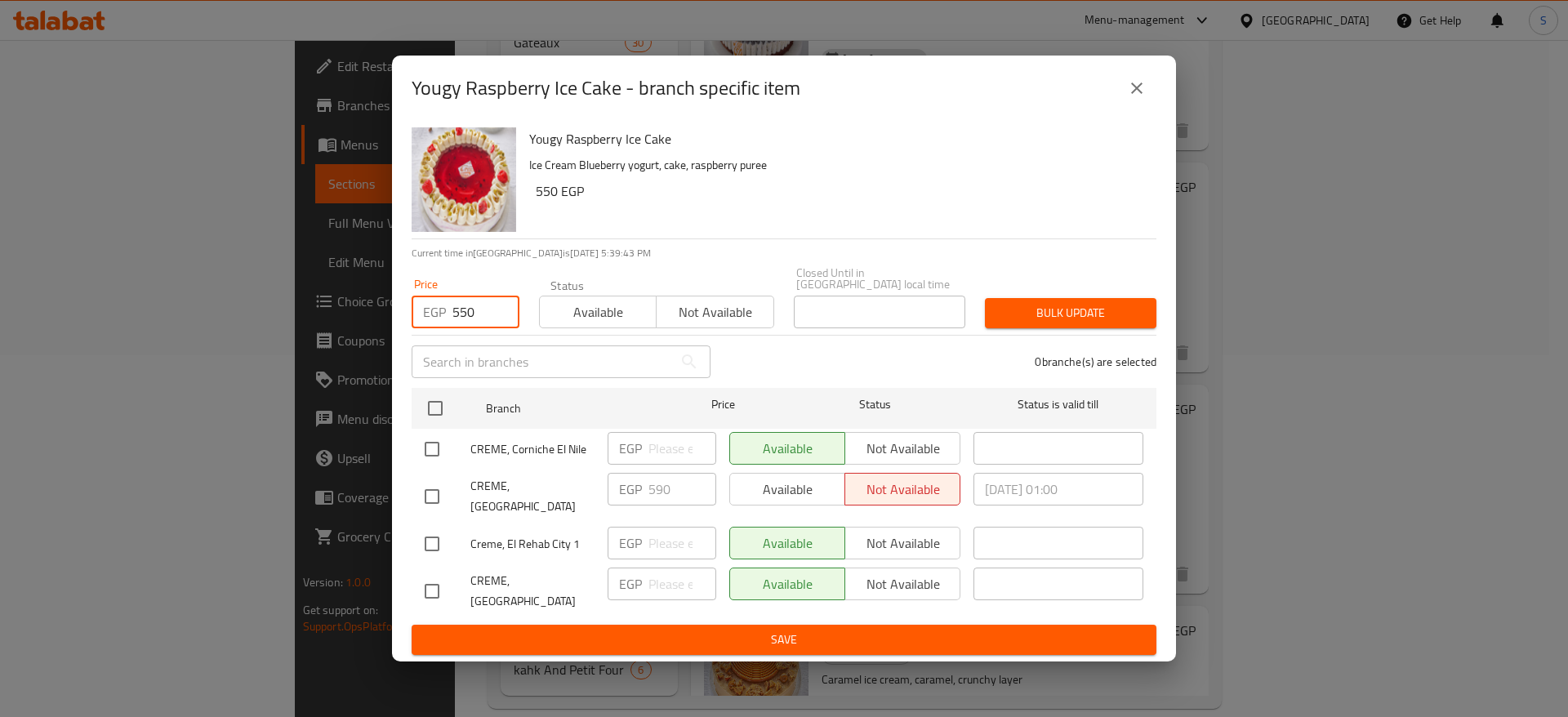
type input "550"
click at [436, 493] on input "checkbox" at bounding box center [431, 496] width 34 height 34
click at [425, 488] on input "checkbox" at bounding box center [431, 496] width 34 height 34
checkbox input "false"
click at [422, 449] on input "checkbox" at bounding box center [431, 449] width 34 height 34
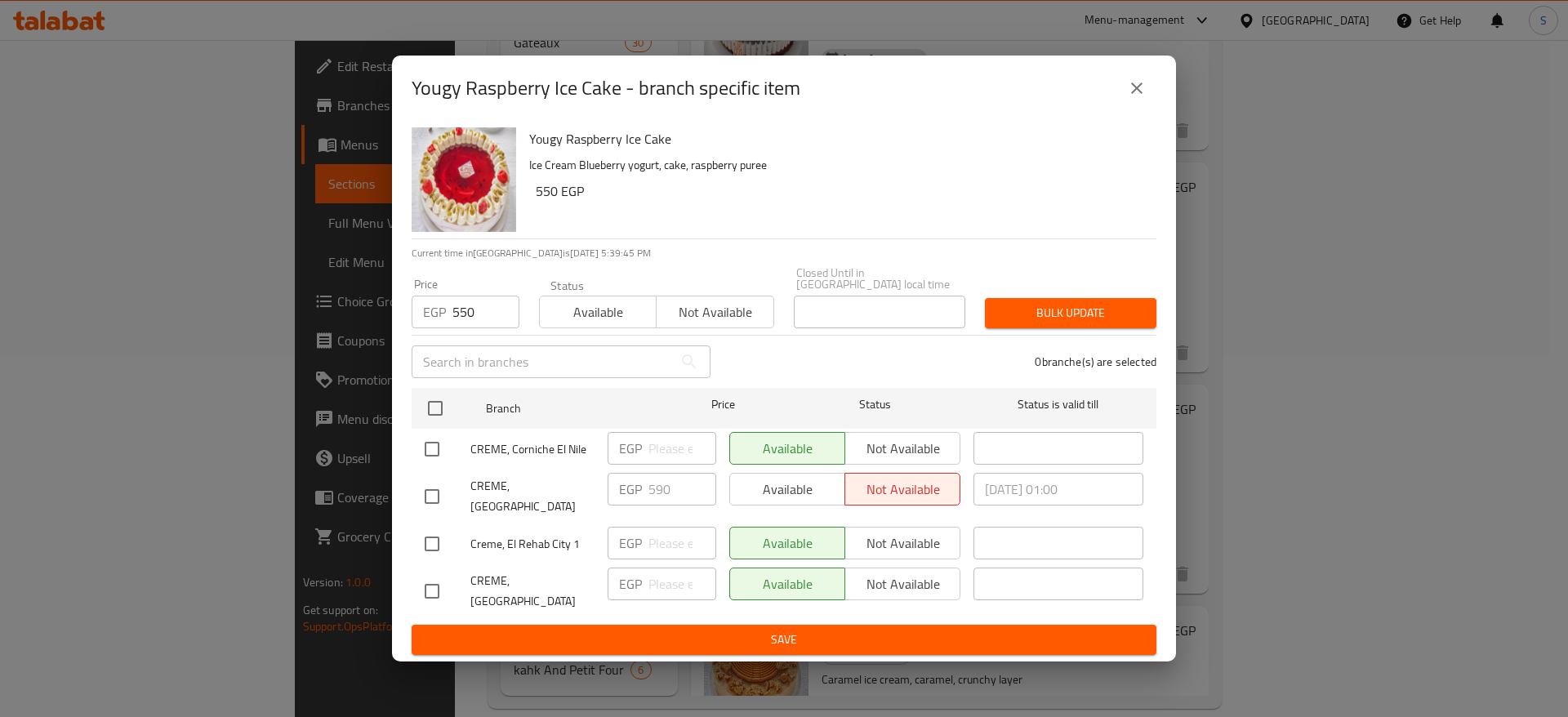
checkbox input "true"
click at [437, 527] on input "checkbox" at bounding box center [431, 543] width 34 height 34
checkbox input "true"
click at [436, 586] on input "checkbox" at bounding box center [431, 590] width 34 height 34
checkbox input "true"
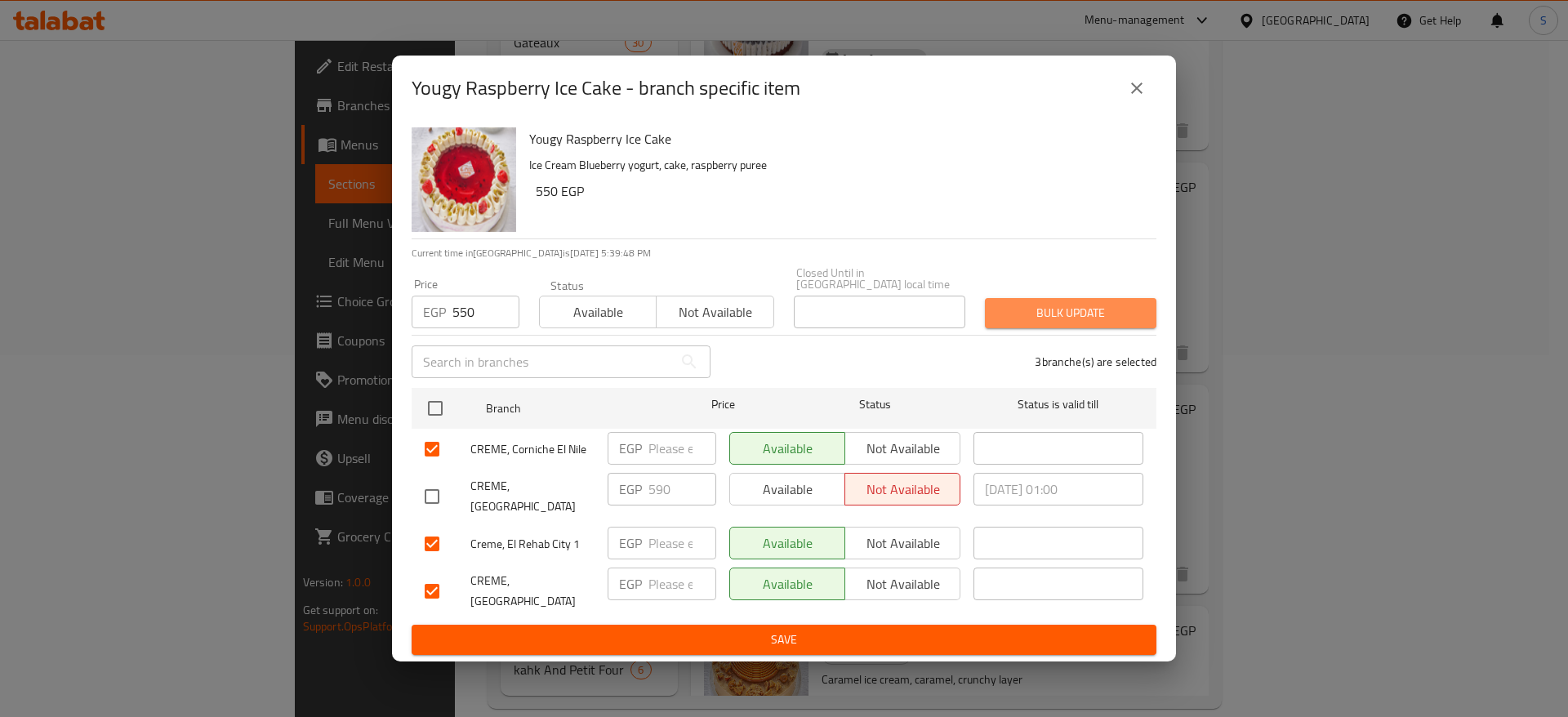
click at [1020, 315] on span "Bulk update" at bounding box center [1070, 313] width 145 height 20
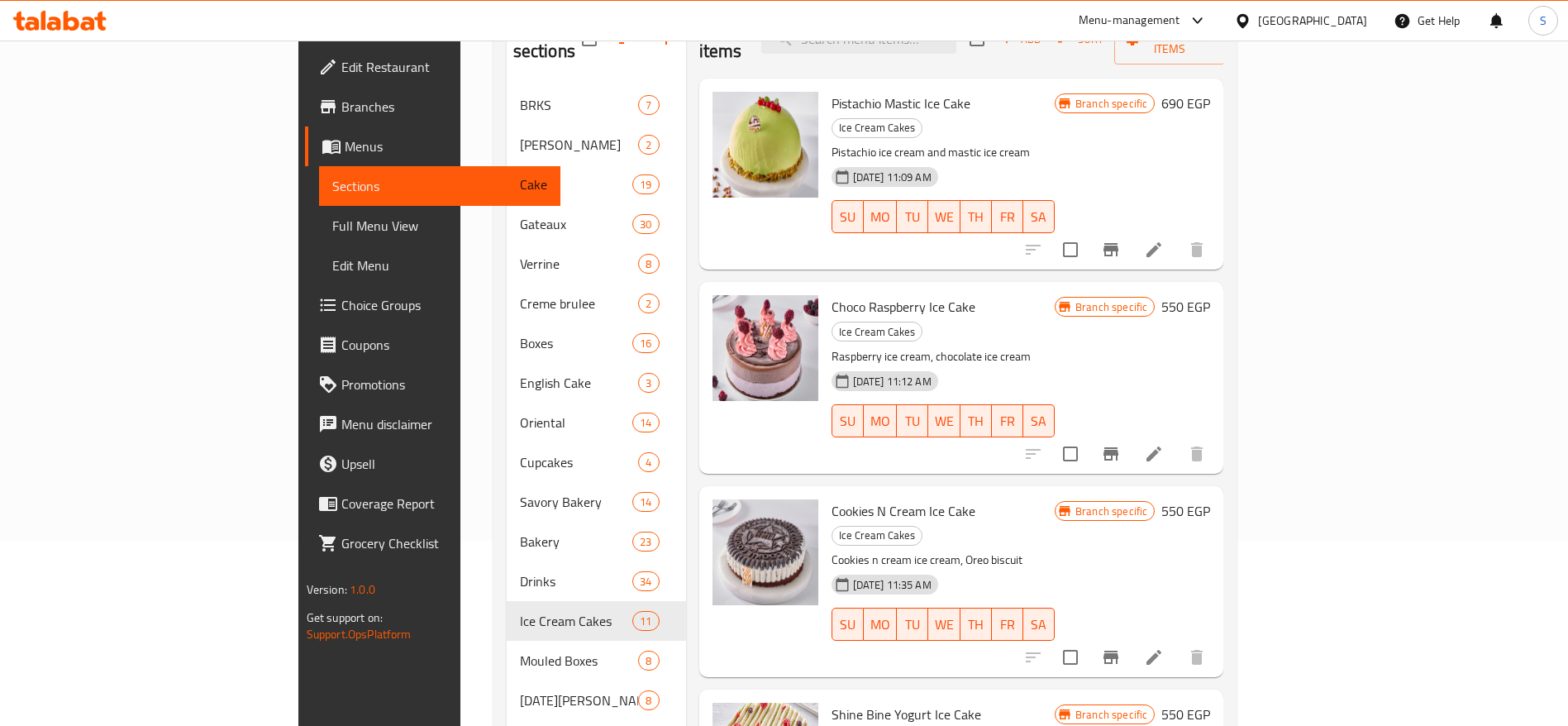
scroll to position [143, 0]
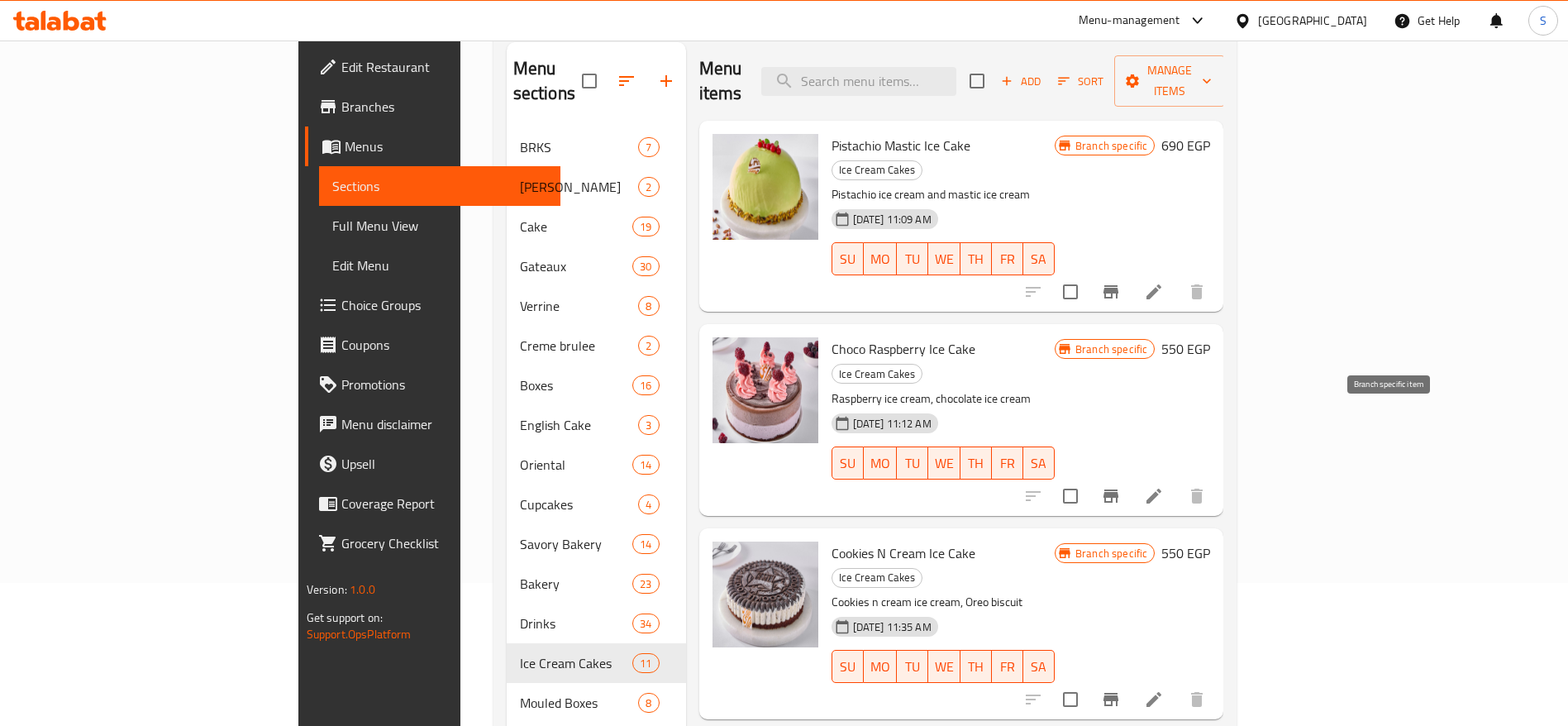
click at [1121, 486] on icon "Branch-specific-item" at bounding box center [1111, 495] width 20 height 20
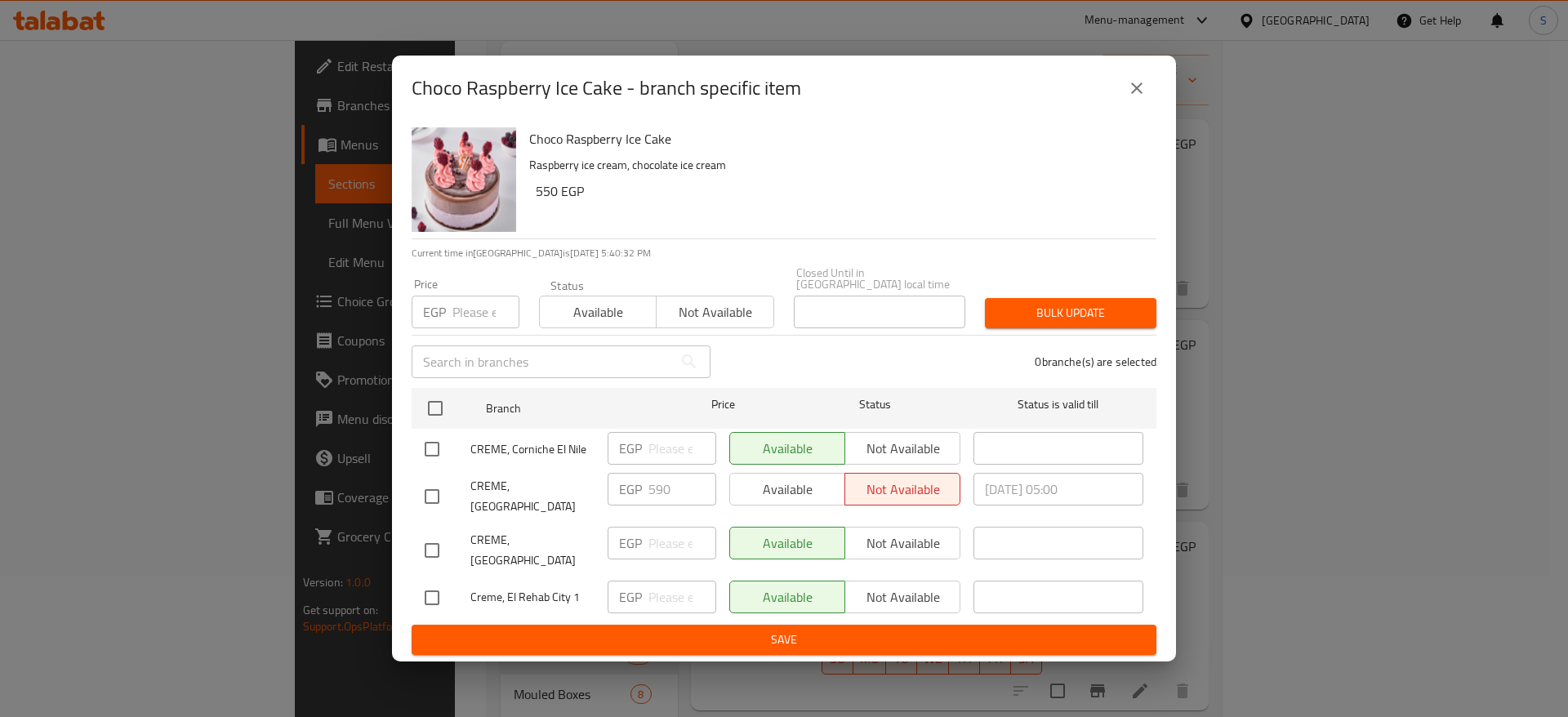
click at [477, 300] on input "number" at bounding box center [486, 312] width 67 height 33
type input "550"
click at [429, 456] on input "checkbox" at bounding box center [431, 449] width 34 height 34
checkbox input "true"
click at [425, 533] on input "checkbox" at bounding box center [431, 550] width 34 height 34
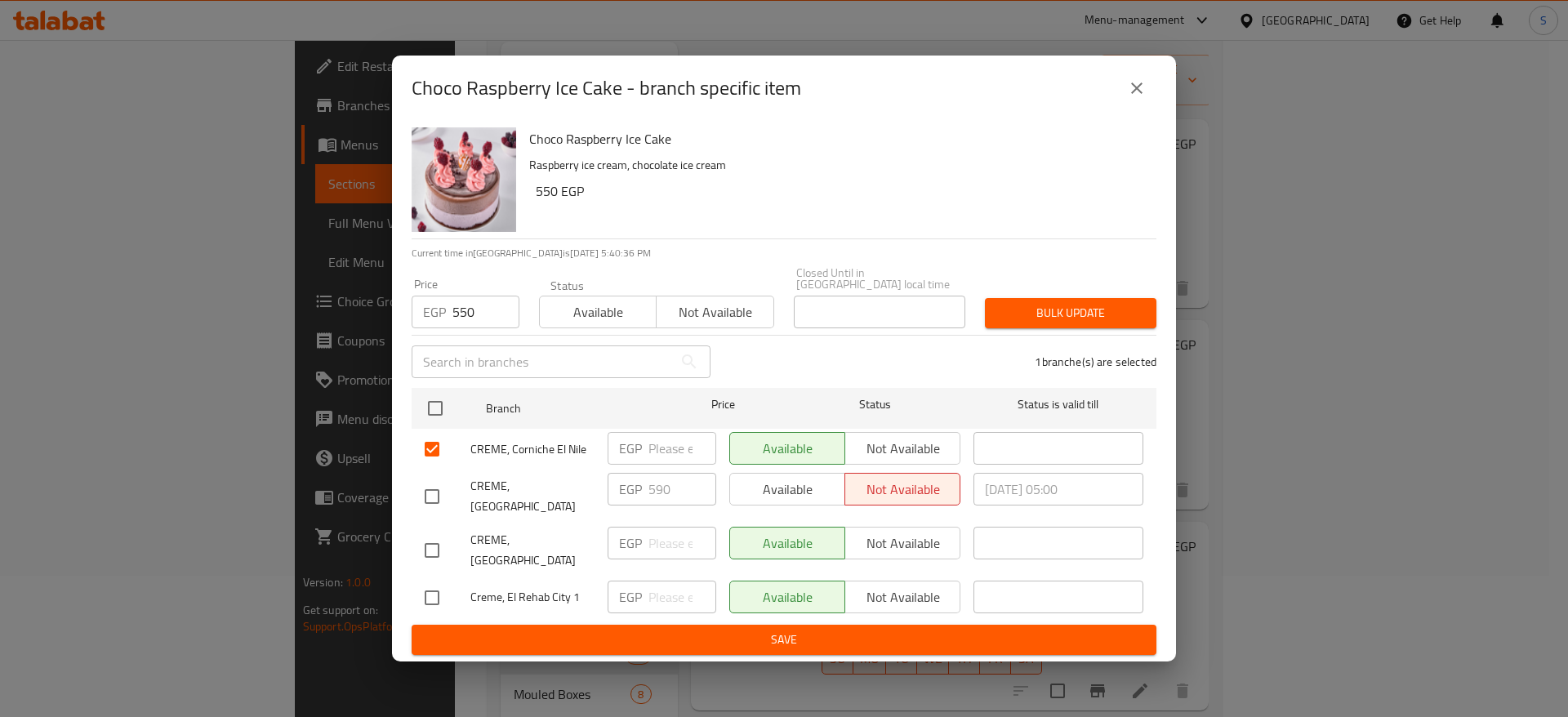
checkbox input "true"
click at [437, 588] on input "checkbox" at bounding box center [431, 597] width 34 height 34
checkbox input "true"
click at [529, 630] on span "Save" at bounding box center [784, 640] width 719 height 20
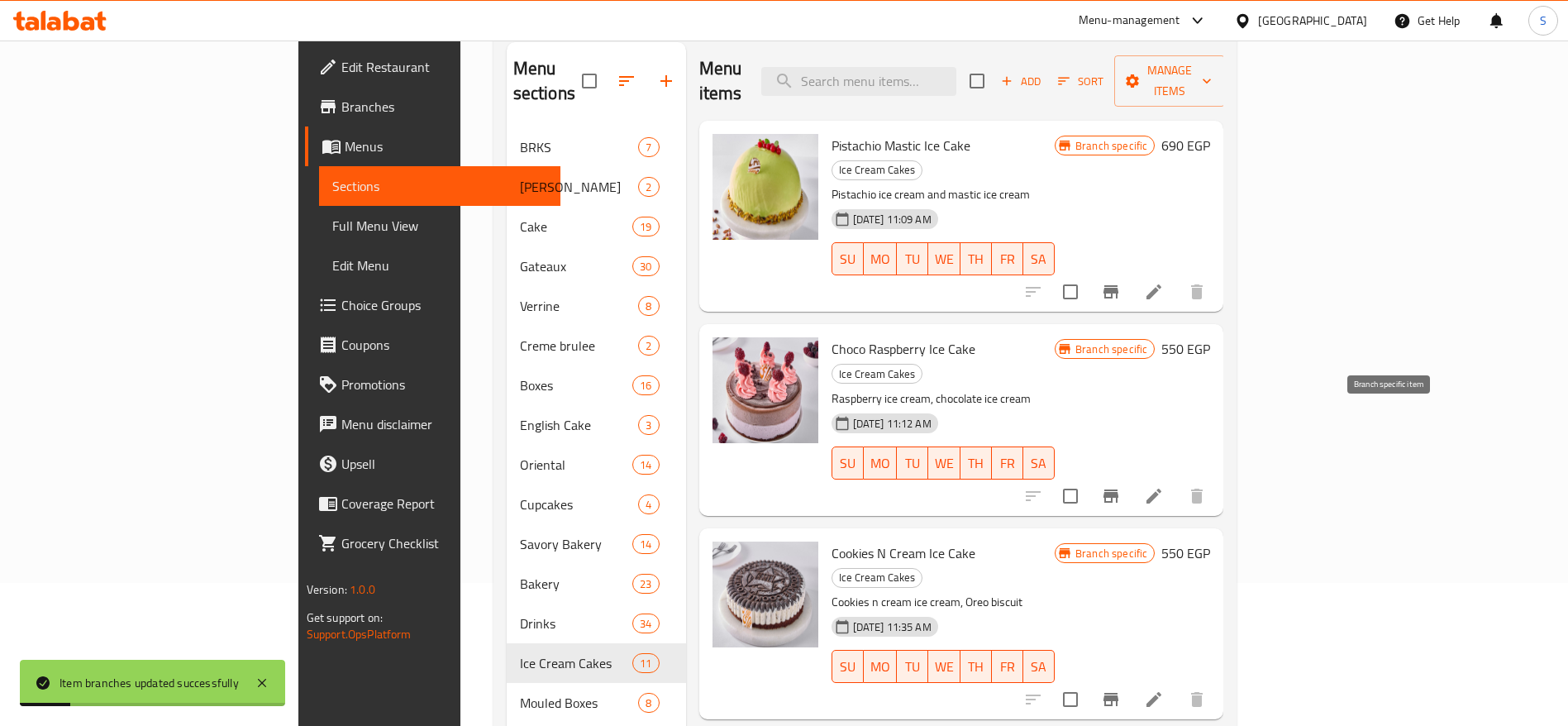
click at [1118, 490] on icon "Branch-specific-item" at bounding box center [1111, 496] width 15 height 13
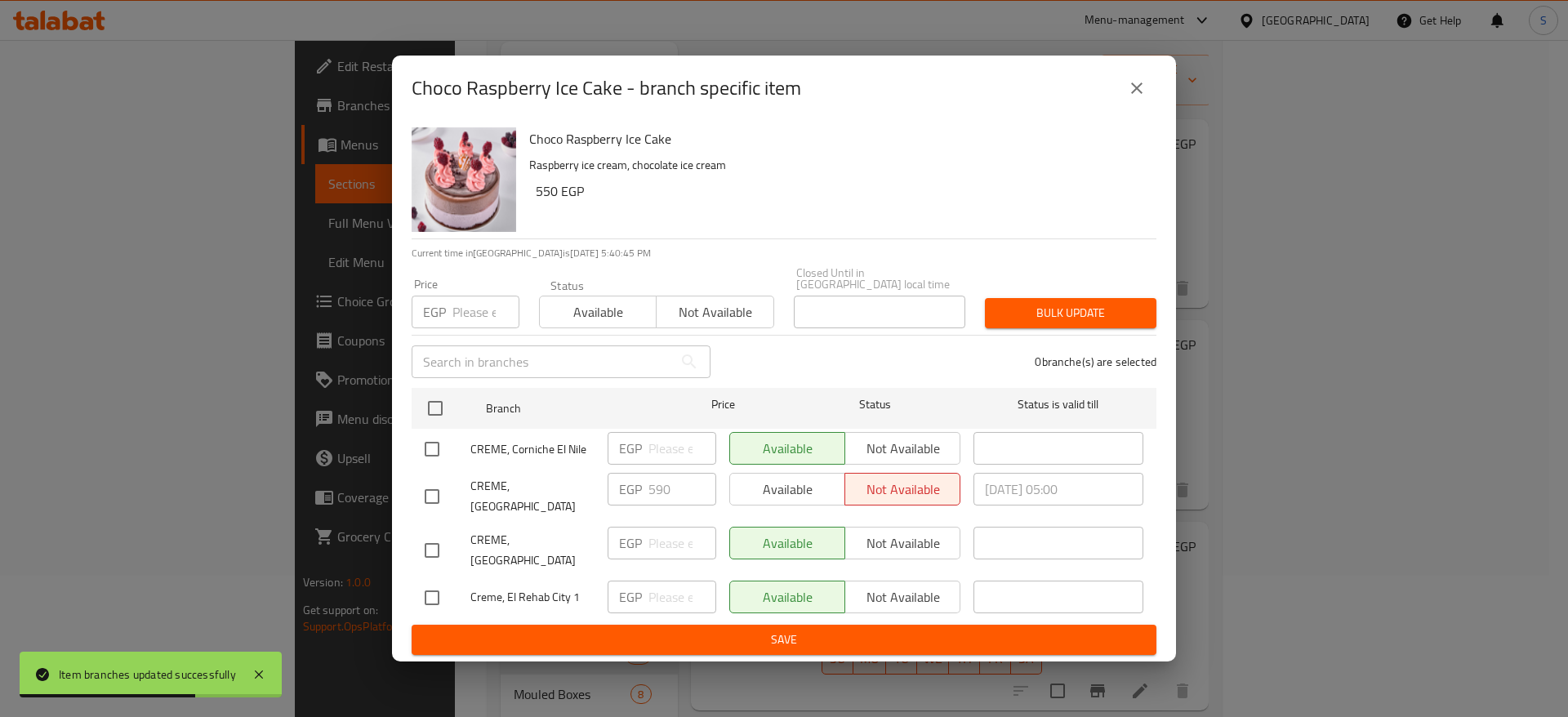
click at [434, 441] on input "checkbox" at bounding box center [431, 449] width 34 height 34
checkbox input "true"
click at [432, 543] on input "checkbox" at bounding box center [431, 550] width 34 height 34
checkbox input "true"
click at [432, 574] on div "Creme, El Rehab City 1" at bounding box center [509, 598] width 183 height 48
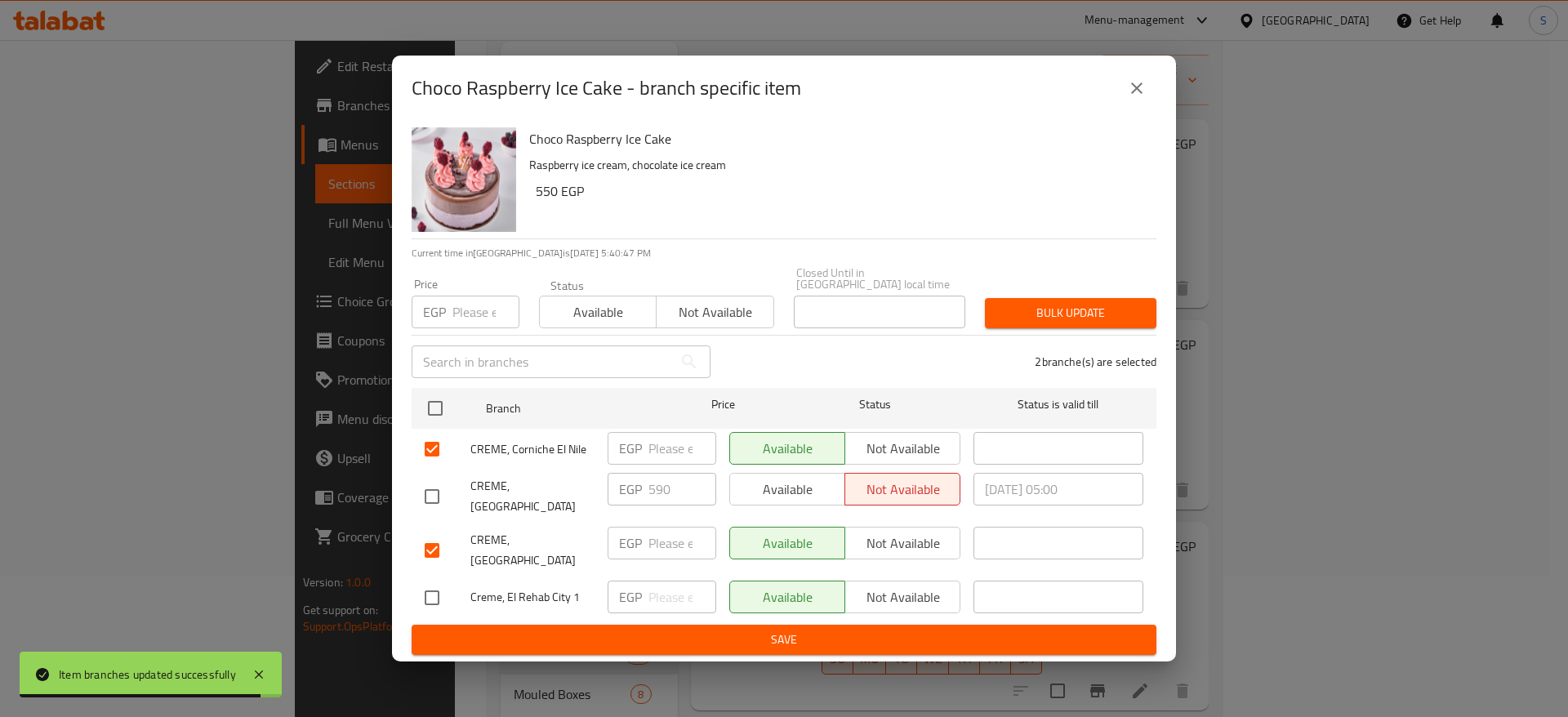
click at [422, 580] on input "checkbox" at bounding box center [431, 597] width 34 height 34
checkbox input "true"
click at [469, 304] on input "number" at bounding box center [486, 312] width 67 height 33
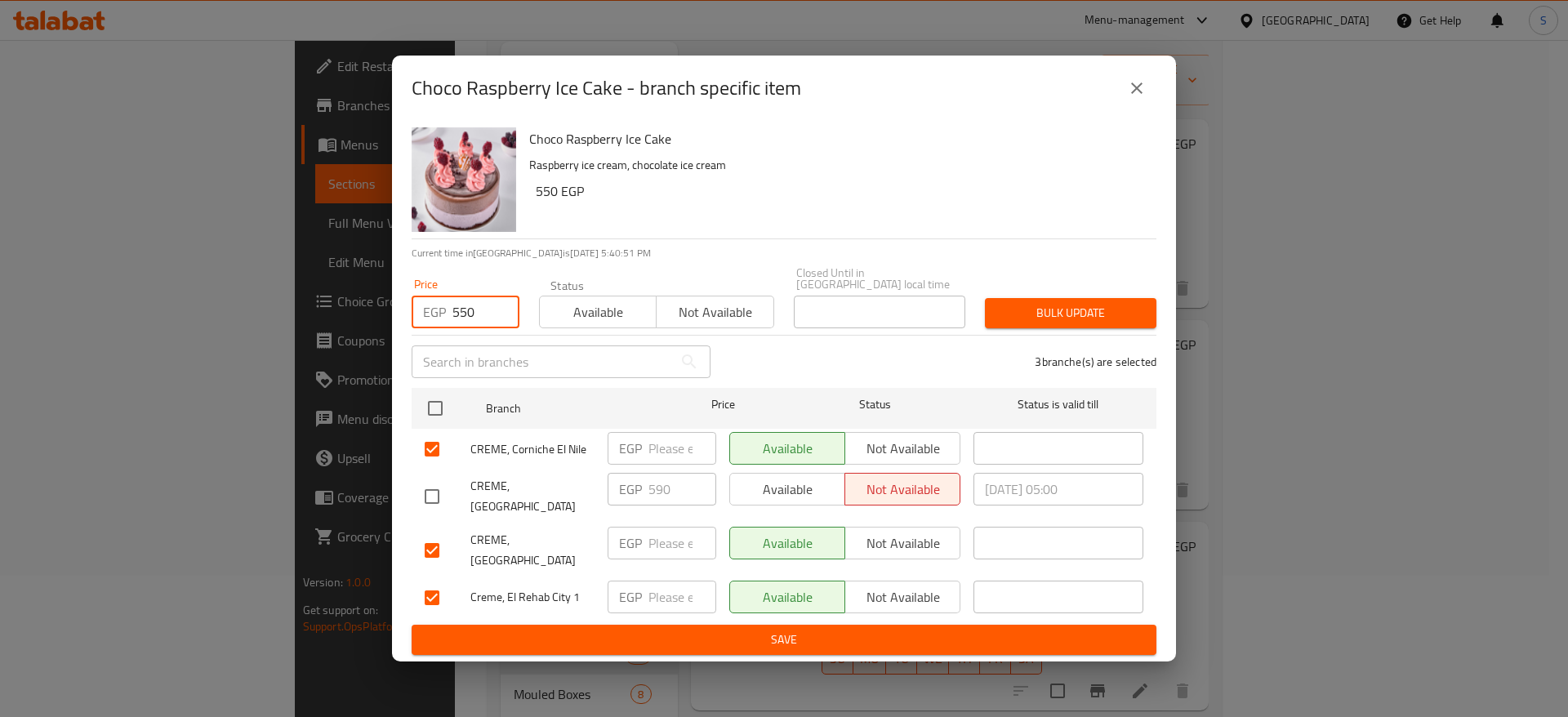
type input "550"
click at [1071, 315] on span "Bulk update" at bounding box center [1070, 313] width 145 height 20
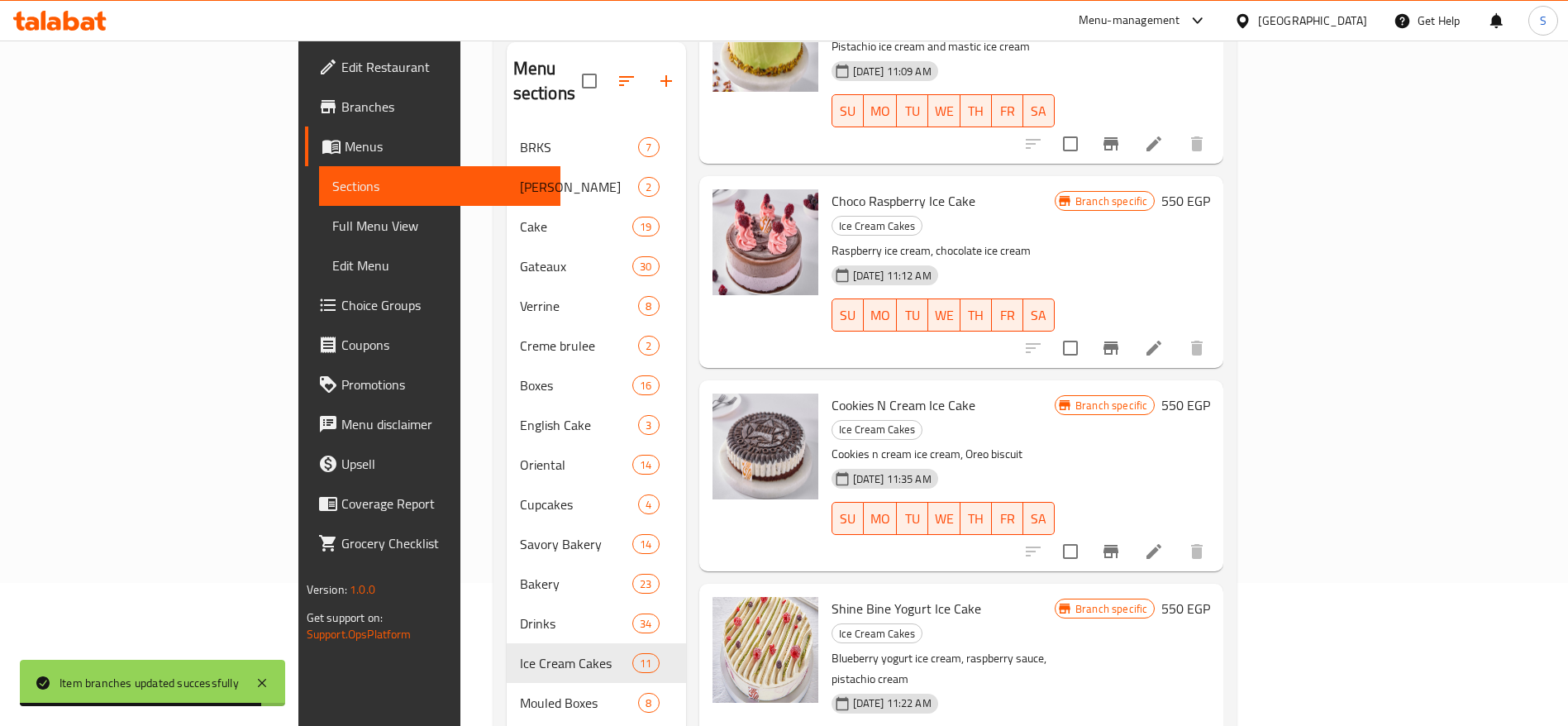
scroll to position [153, 0]
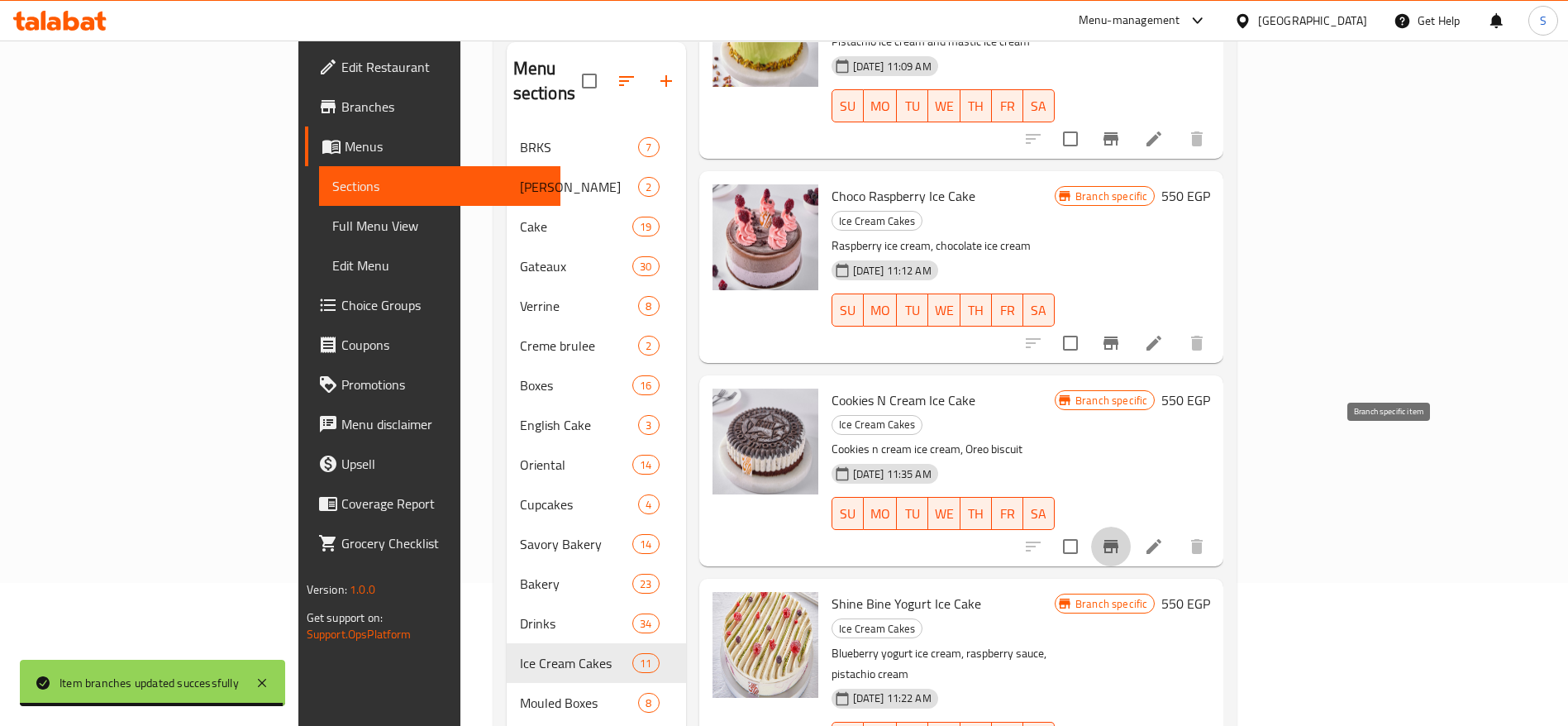
click at [1121, 536] on icon "Branch-specific-item" at bounding box center [1111, 546] width 20 height 20
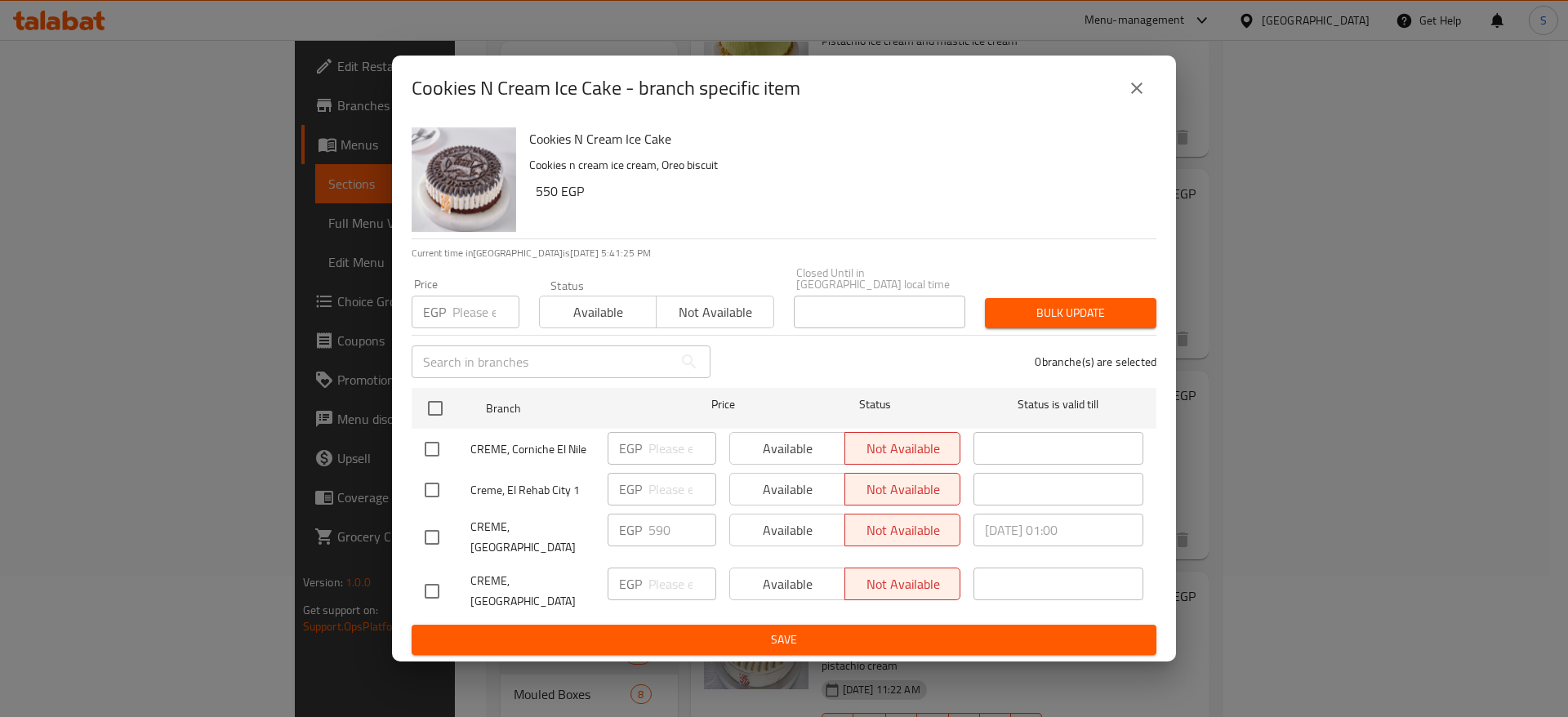
click at [458, 297] on input "number" at bounding box center [486, 312] width 67 height 33
type input "550"
click at [429, 454] on input "checkbox" at bounding box center [431, 449] width 34 height 34
checkbox input "true"
click at [429, 476] on input "checkbox" at bounding box center [431, 489] width 34 height 34
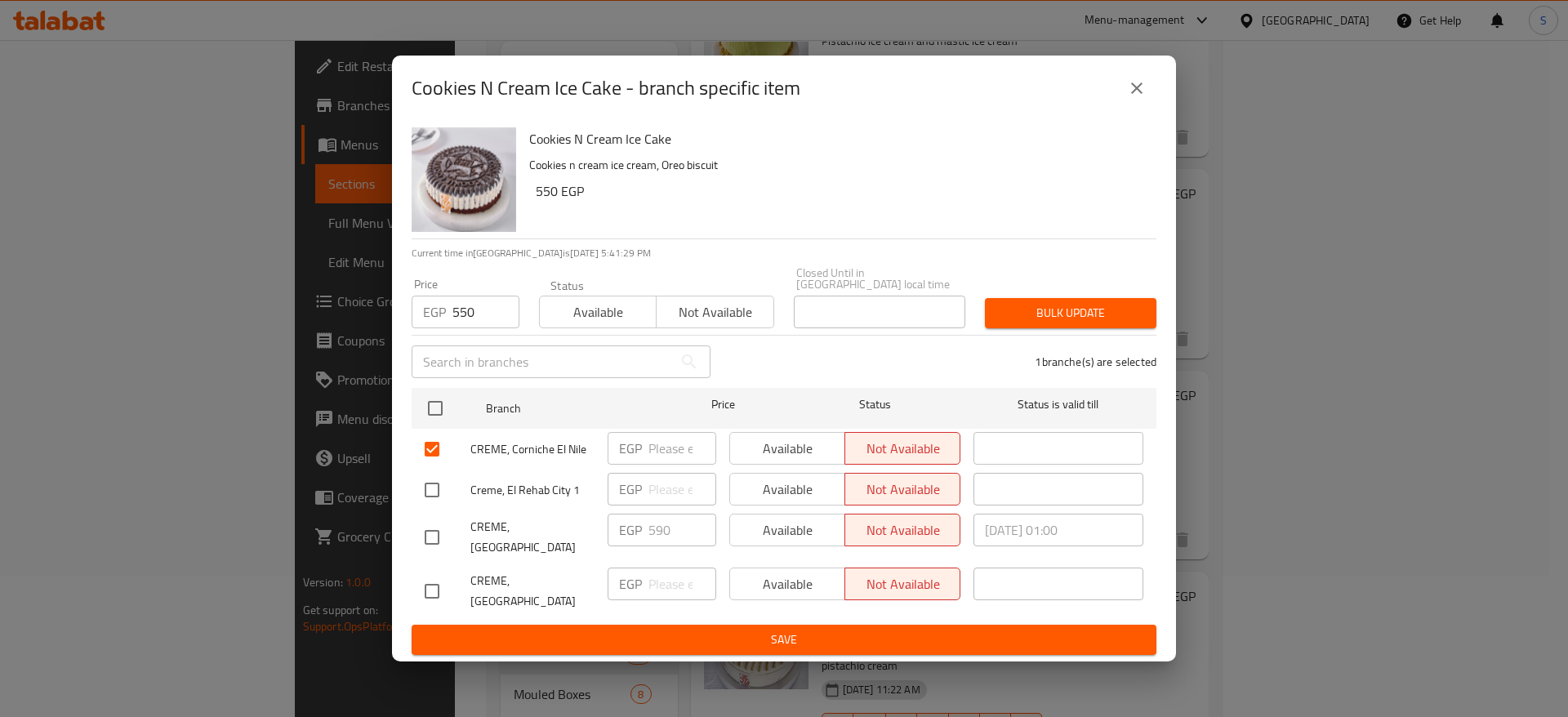
checkbox input "true"
click at [437, 574] on input "checkbox" at bounding box center [431, 590] width 34 height 34
checkbox input "true"
click at [1011, 312] on span "Bulk update" at bounding box center [1070, 313] width 145 height 20
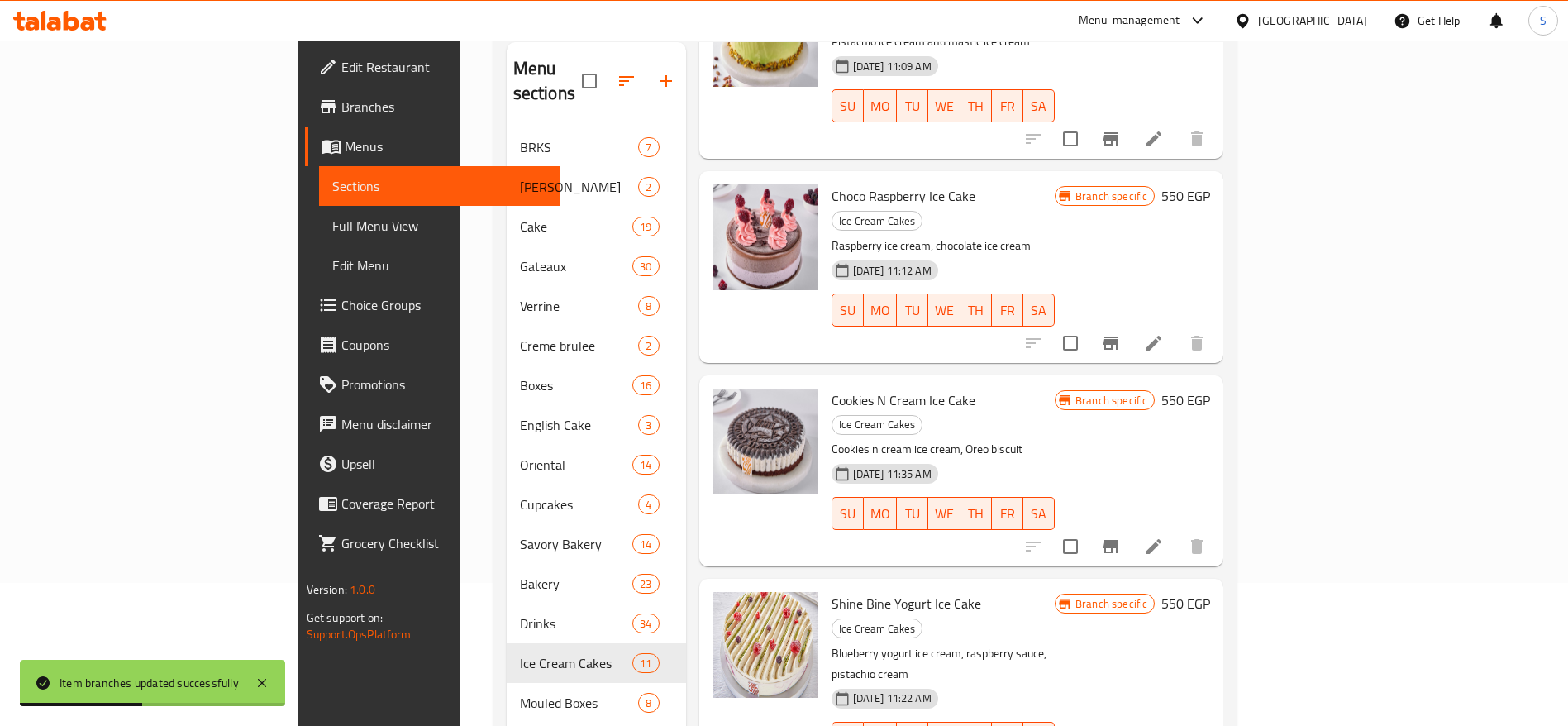
scroll to position [0, 0]
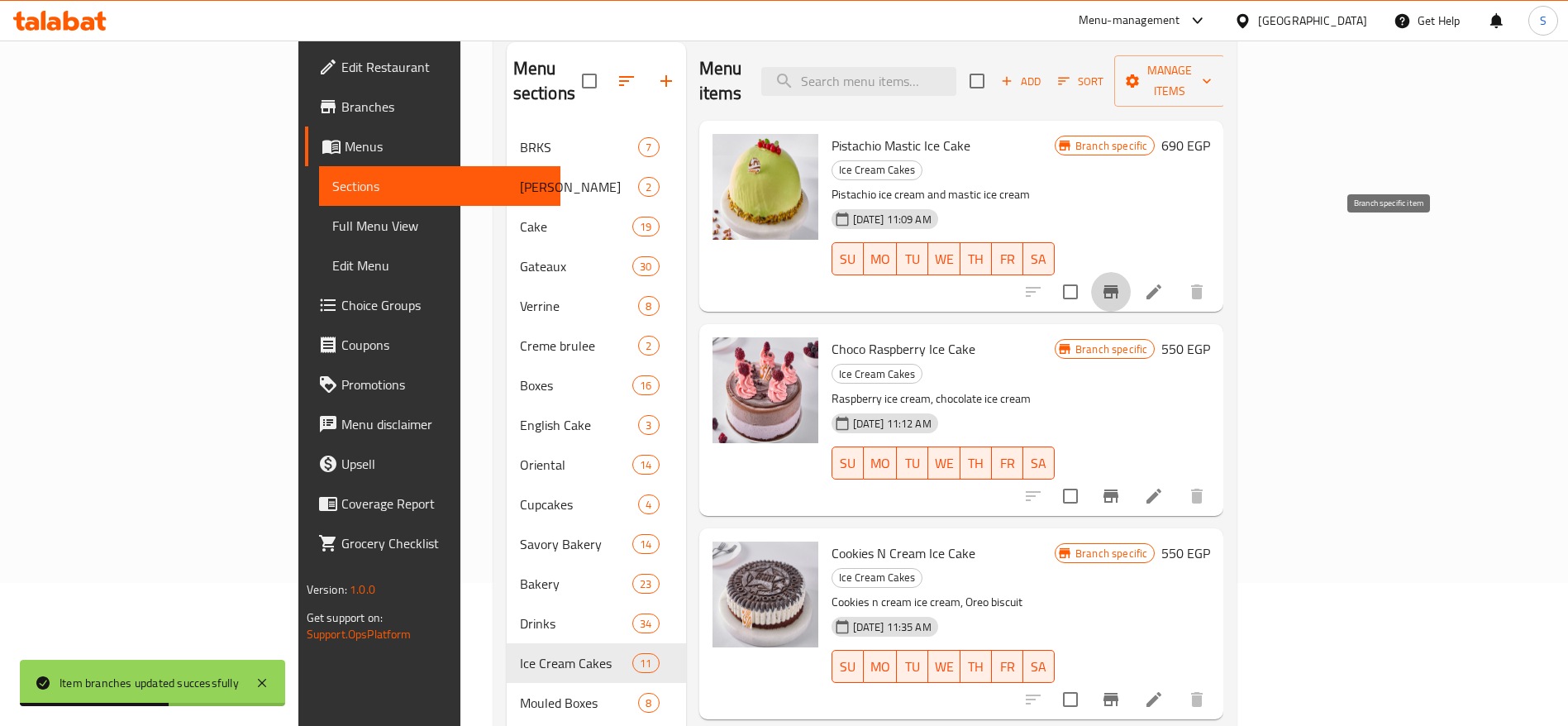
click at [1131, 272] on button "Branch-specific-item" at bounding box center [1111, 292] width 40 height 40
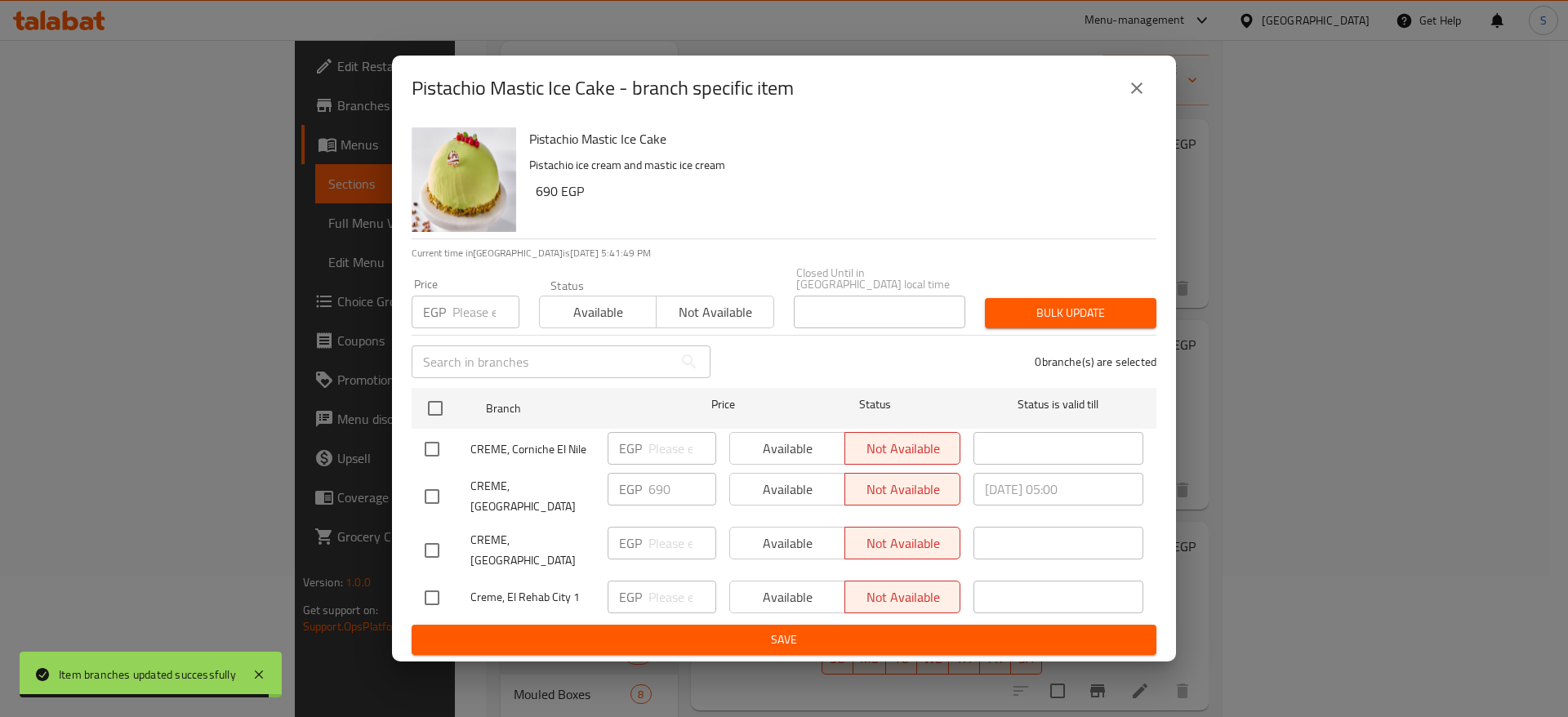
click at [462, 321] on input "number" at bounding box center [486, 312] width 67 height 33
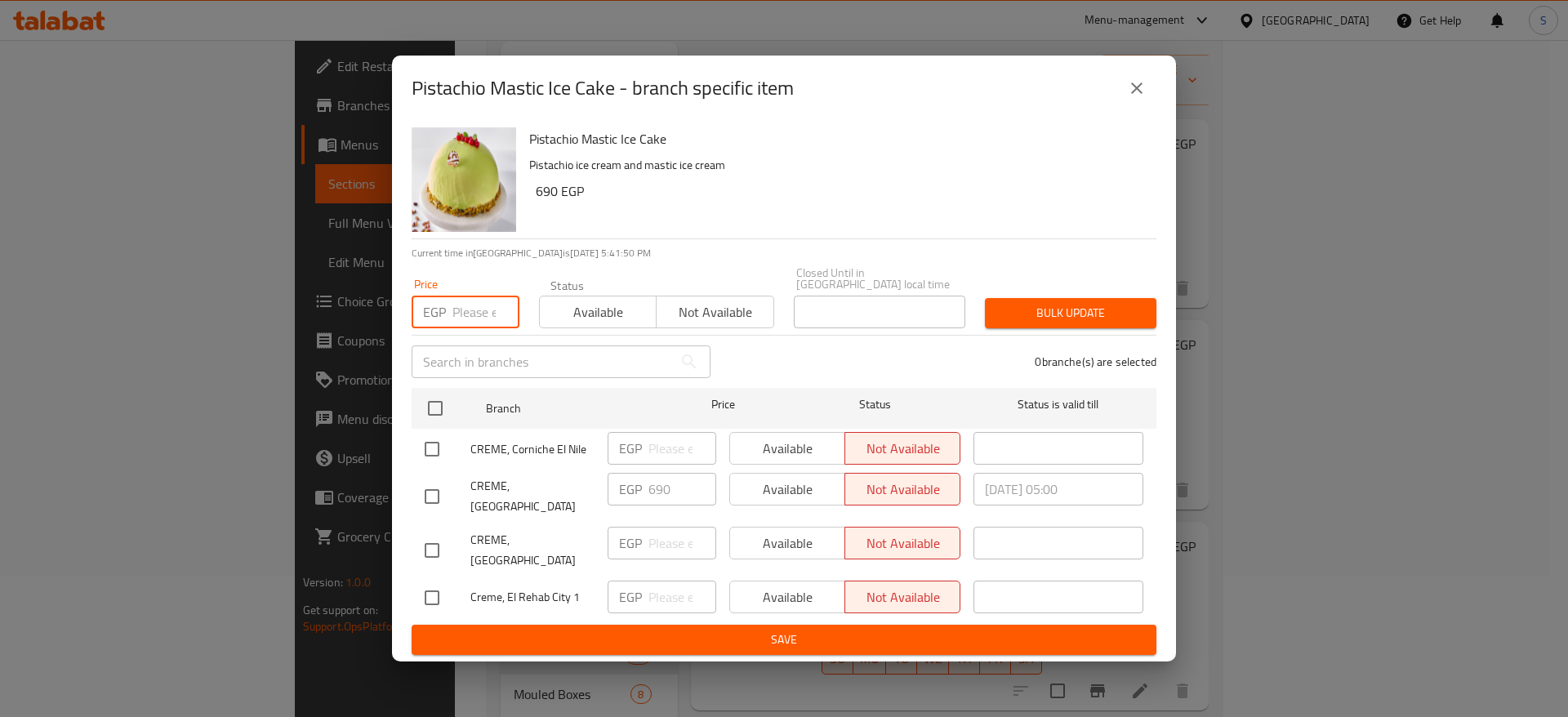
type input "9"
type input "690"
click at [425, 449] on input "checkbox" at bounding box center [431, 449] width 34 height 34
checkbox input "true"
click at [447, 533] on input "checkbox" at bounding box center [431, 550] width 34 height 34
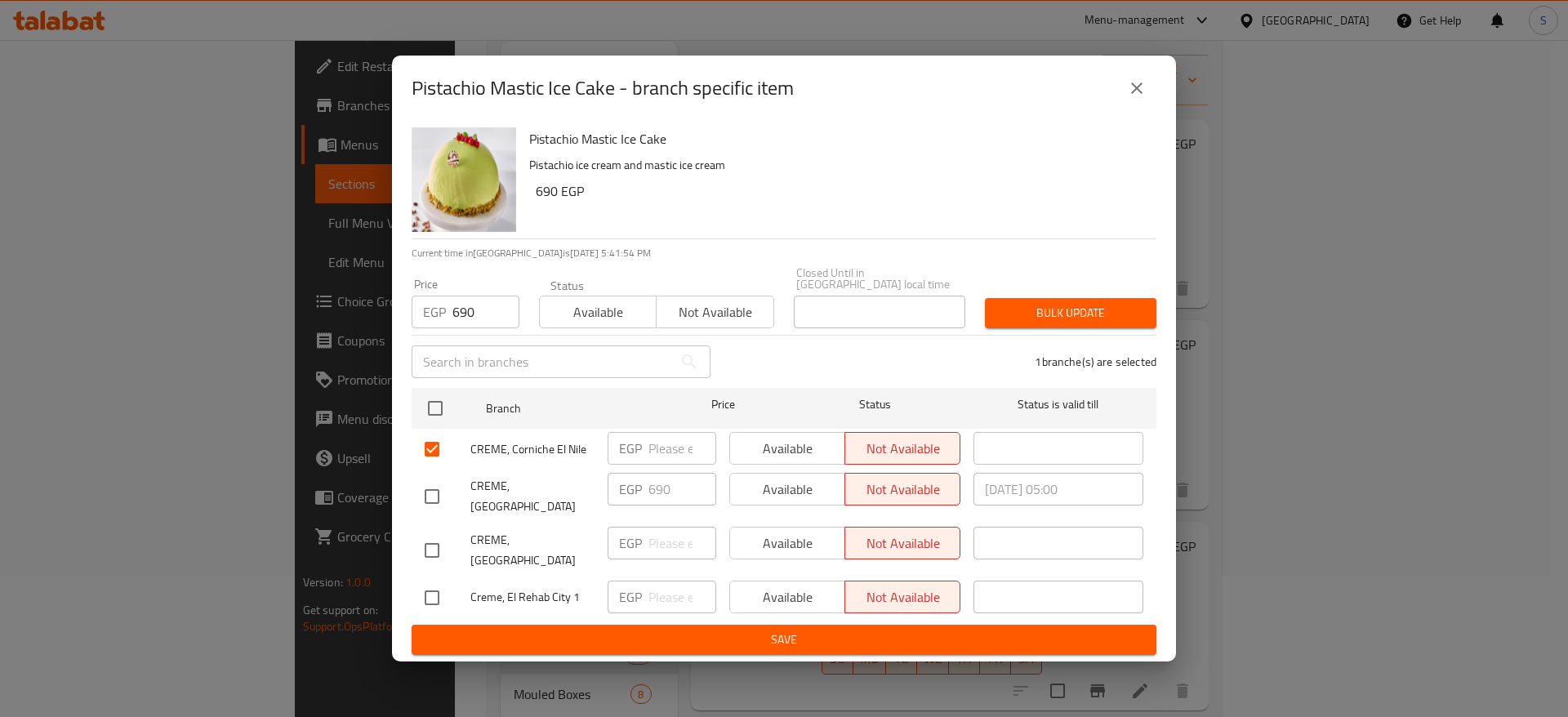
checkbox input "true"
click at [436, 580] on input "checkbox" at bounding box center [431, 597] width 34 height 34
checkbox input "true"
click at [996, 320] on button "Bulk update" at bounding box center [1070, 313] width 172 height 30
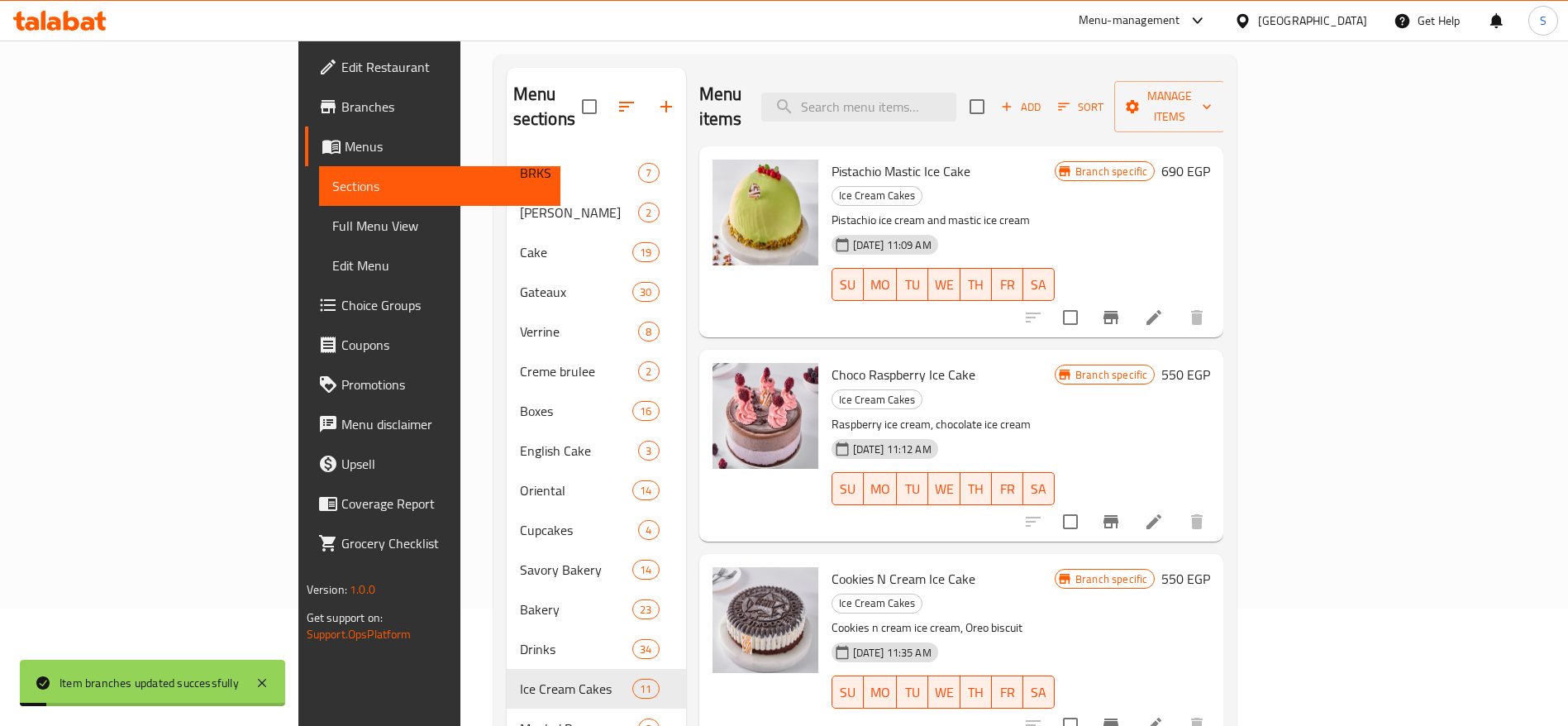
scroll to position [116, 0]
click at [1121, 310] on icon "Branch-specific-item" at bounding box center [1111, 319] width 20 height 20
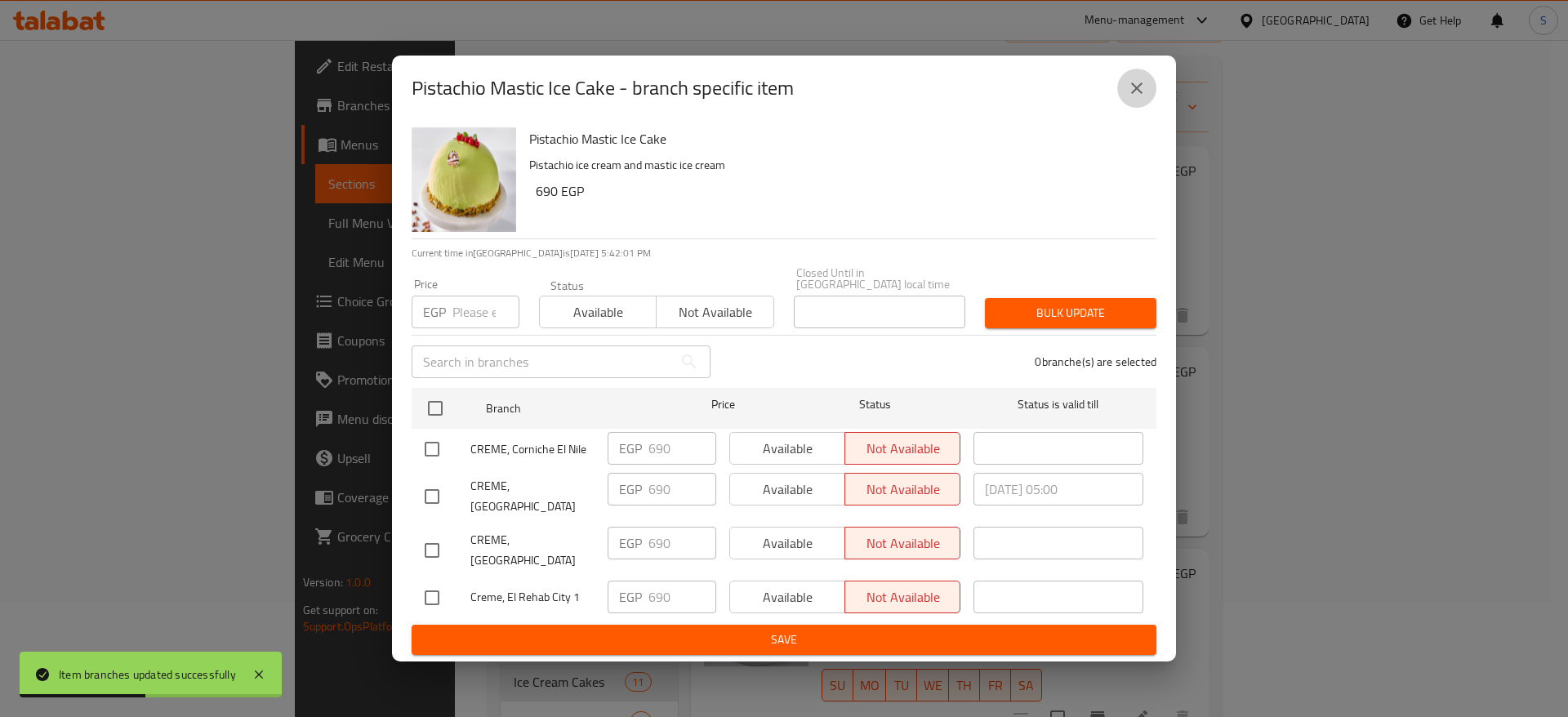
click at [1149, 92] on button "close" at bounding box center [1137, 88] width 39 height 39
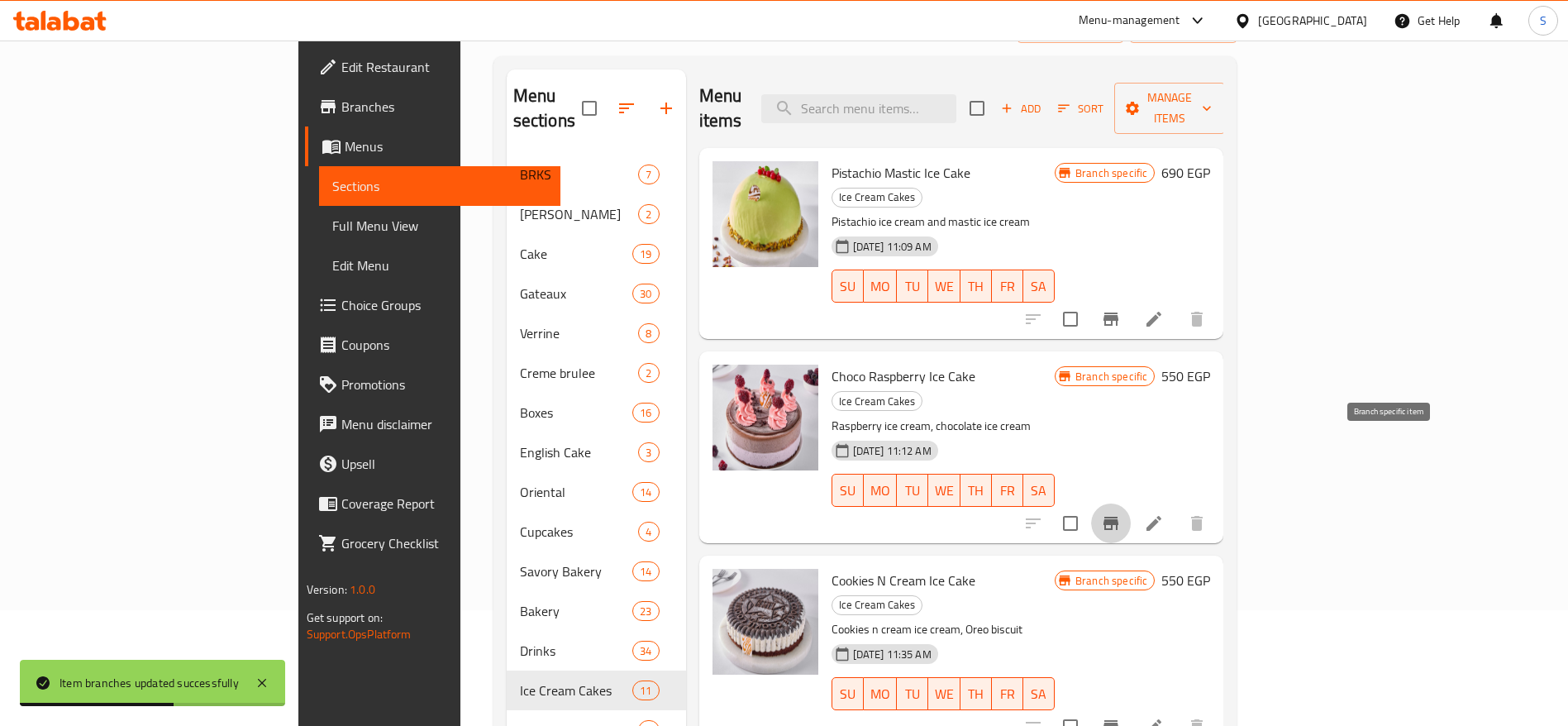
click at [1121, 513] on icon "Branch-specific-item" at bounding box center [1111, 522] width 20 height 20
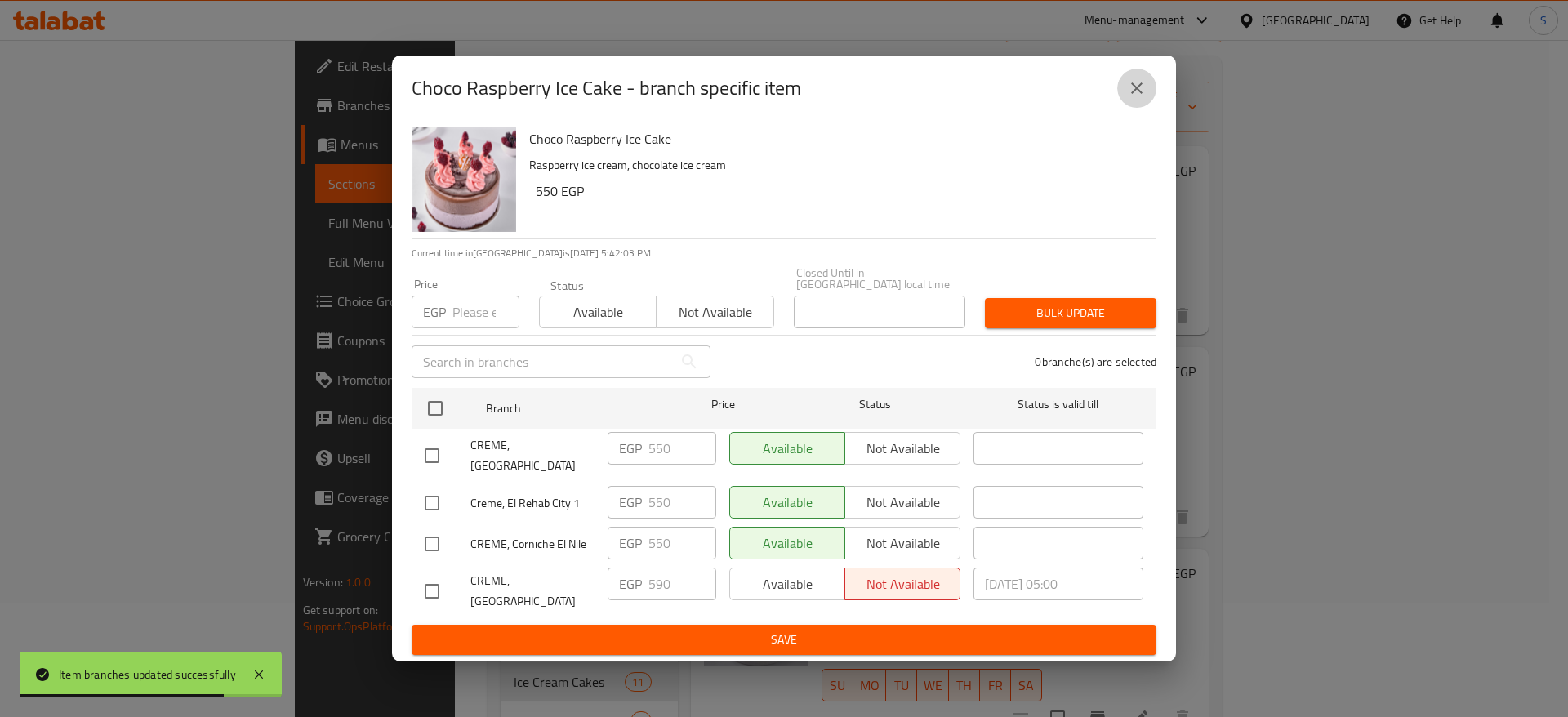
click at [1135, 94] on icon "close" at bounding box center [1137, 88] width 11 height 11
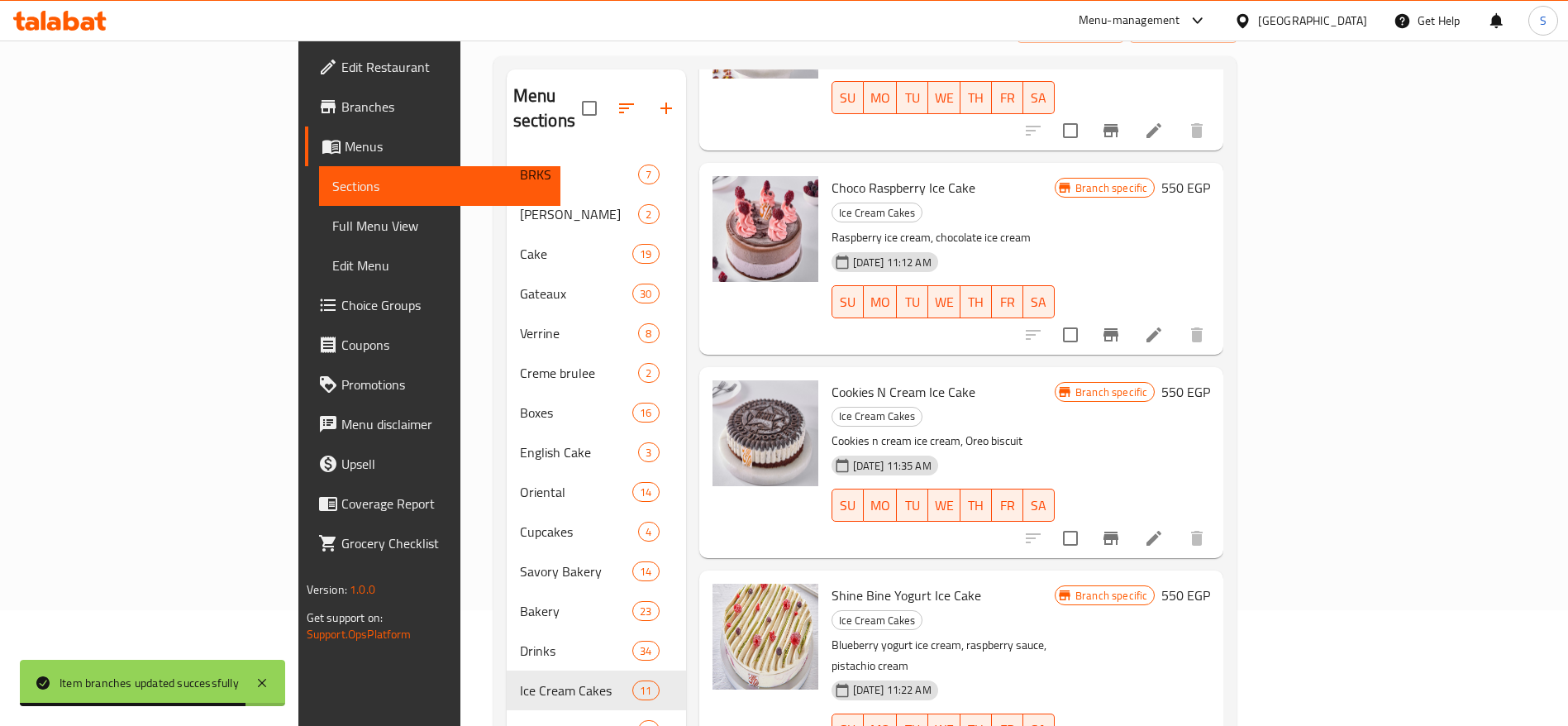
scroll to position [191, 0]
click at [1118, 529] on icon "Branch-specific-item" at bounding box center [1111, 535] width 15 height 13
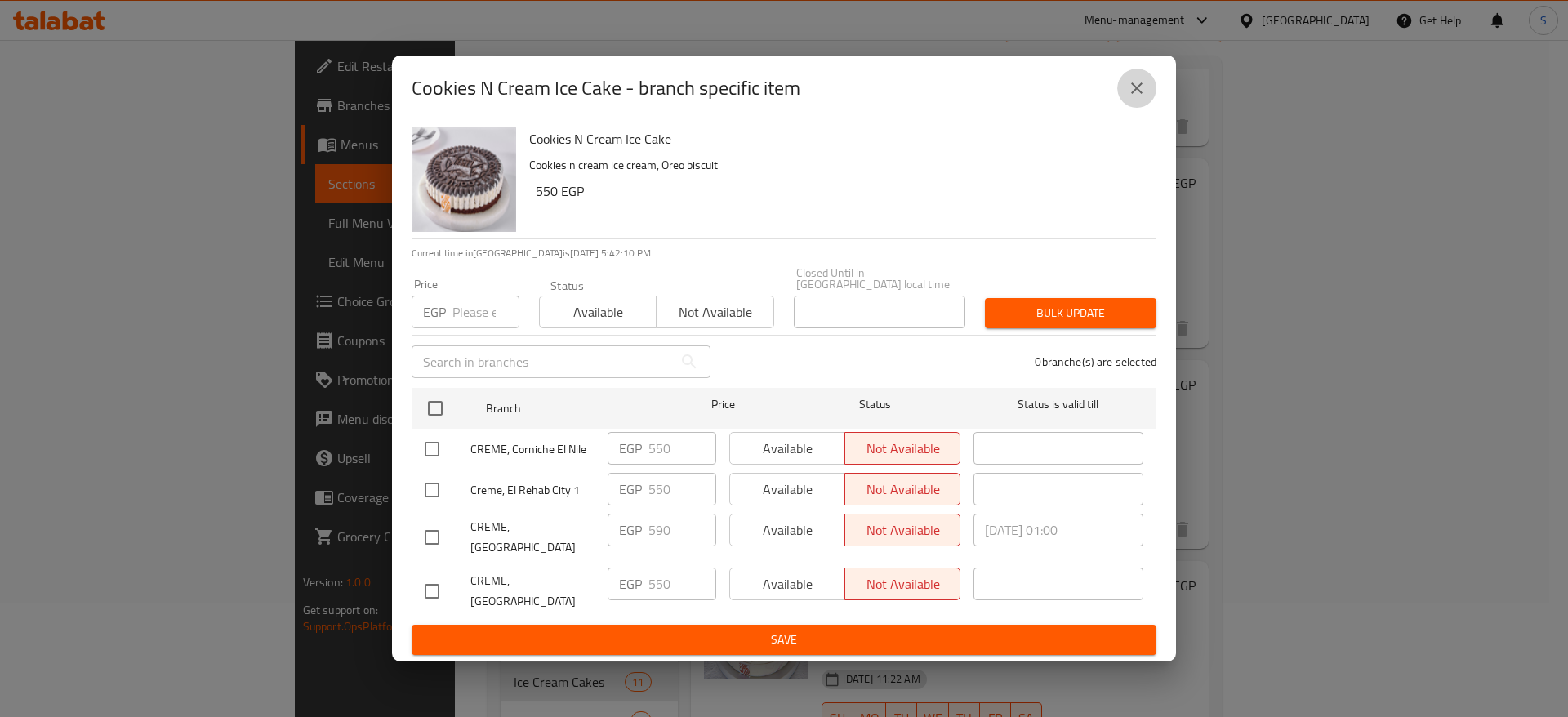
click at [1126, 99] on button "close" at bounding box center [1137, 88] width 39 height 39
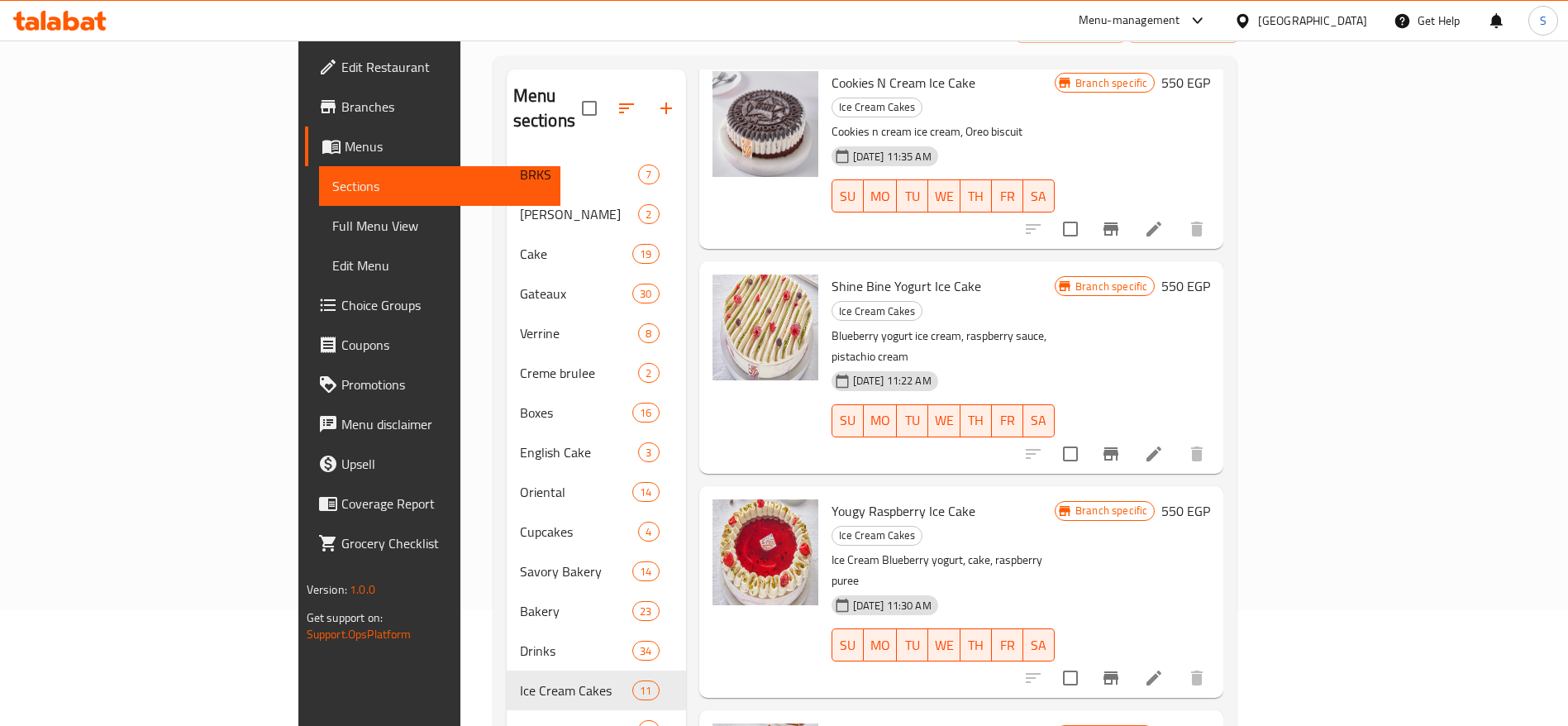
scroll to position [498, 0]
click at [1131, 657] on button "Branch-specific-item" at bounding box center [1111, 677] width 40 height 40
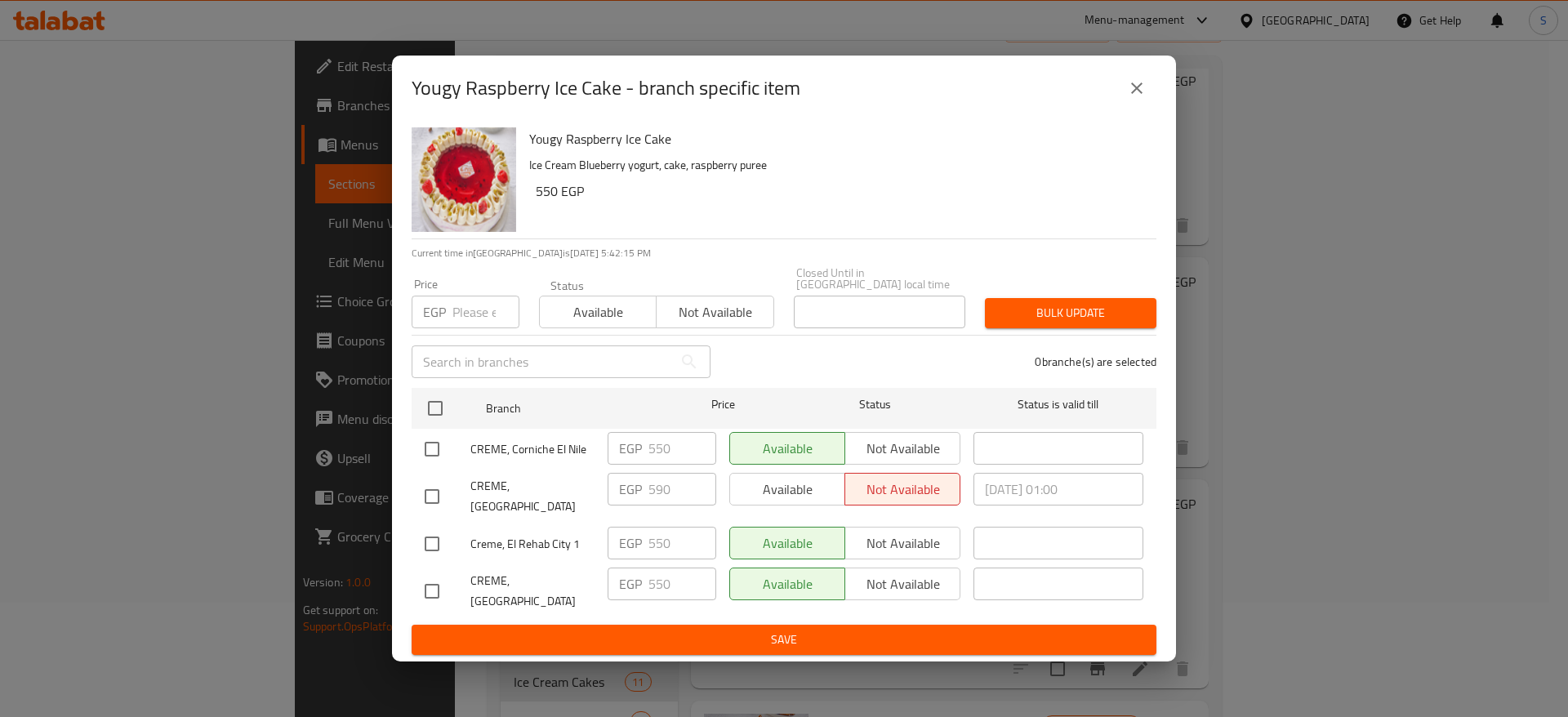
click at [1144, 94] on icon "close" at bounding box center [1137, 87] width 19 height 19
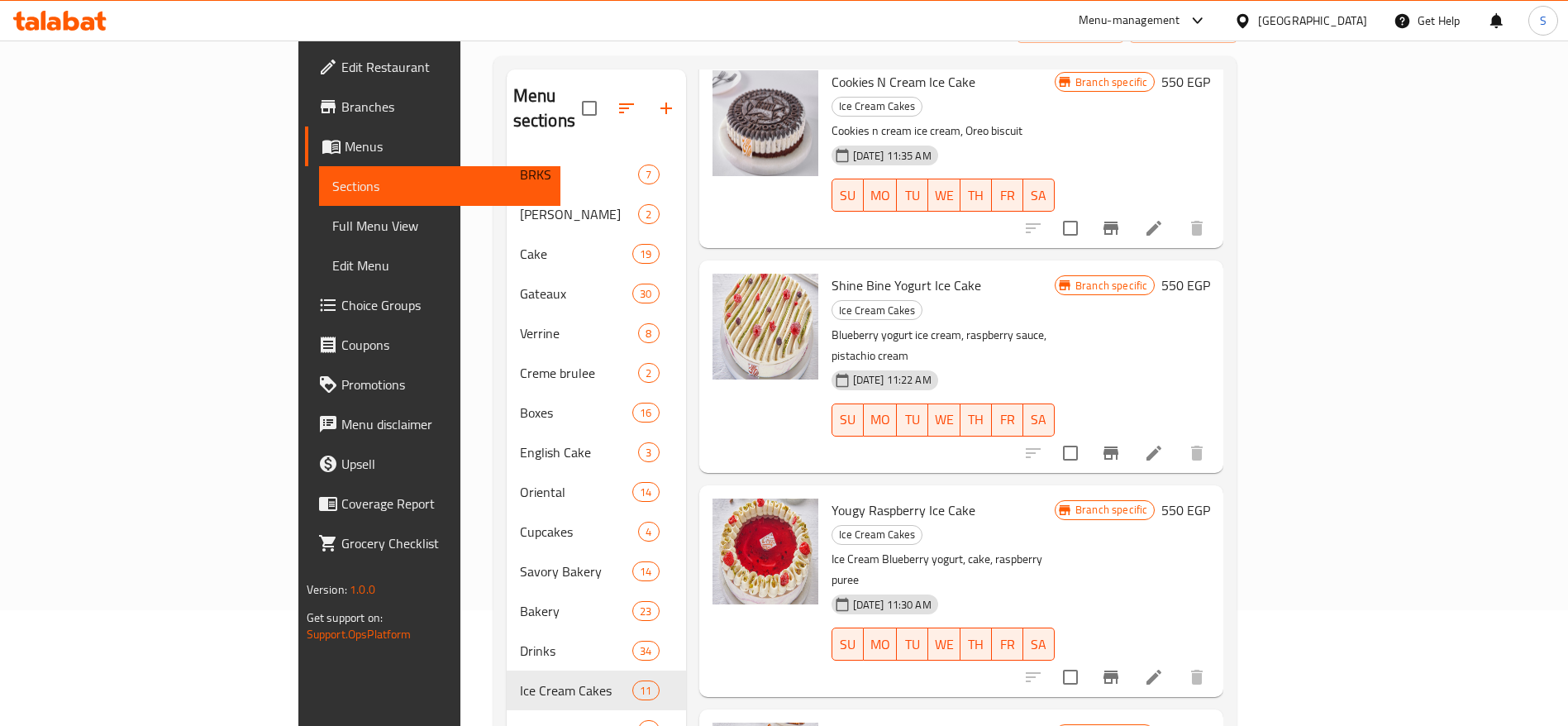
scroll to position [593, 0]
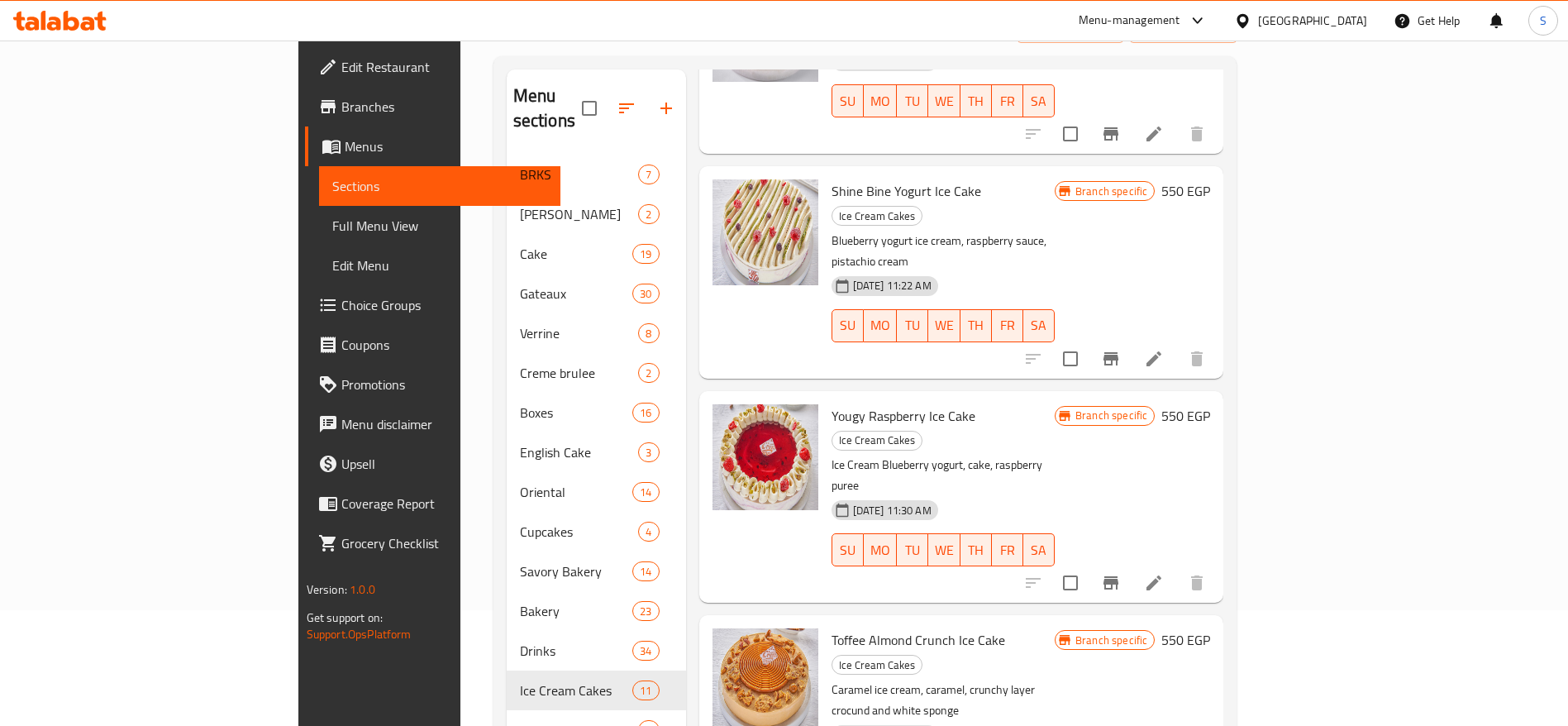
click at [90, 8] on div at bounding box center [59, 20] width 120 height 33
click at [87, 11] on icon at bounding box center [59, 20] width 94 height 20
